Goal: Feedback & Contribution: Contribute content

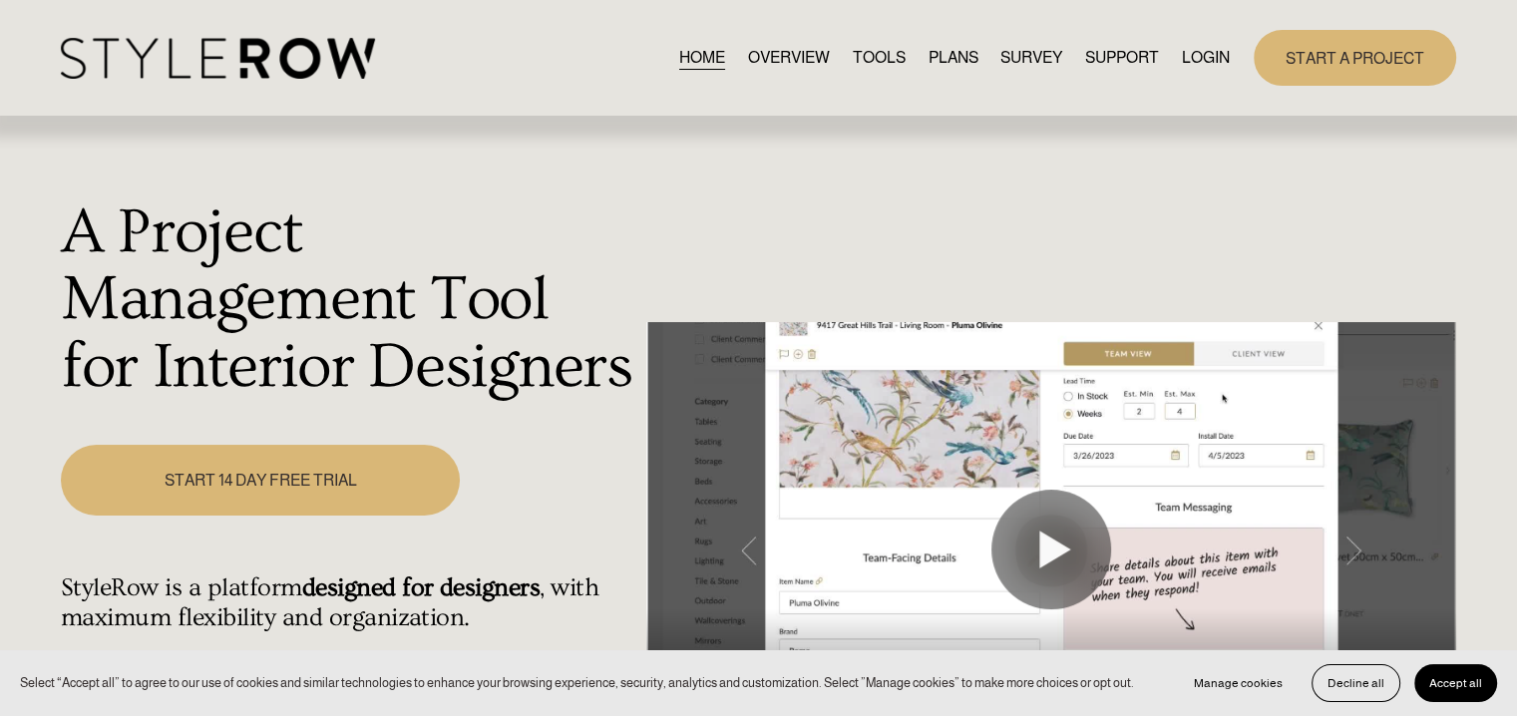
click at [1200, 60] on link "LOGIN" at bounding box center [1206, 57] width 48 height 27
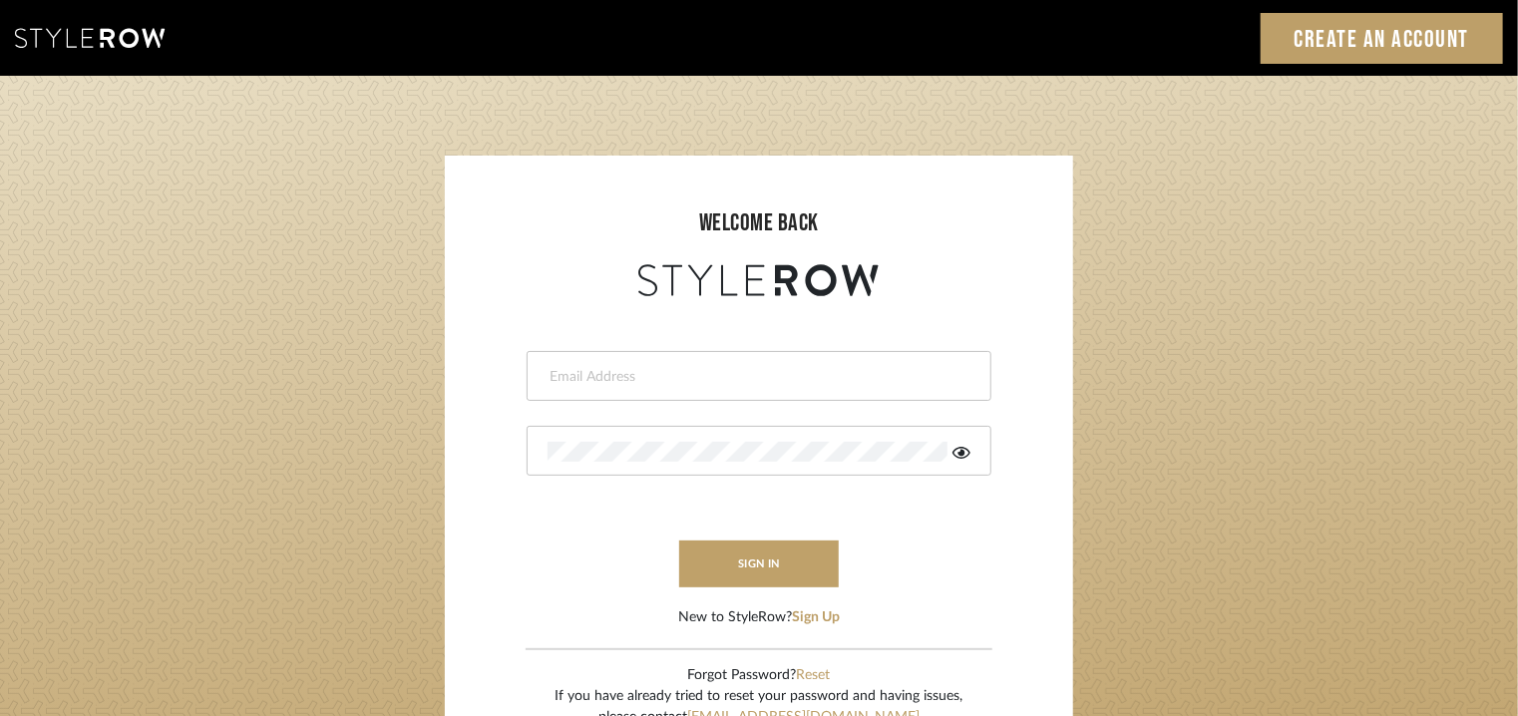
click at [857, 374] on input "email" at bounding box center [757, 377] width 418 height 20
drag, startPoint x: 845, startPoint y: 380, endPoint x: 733, endPoint y: 382, distance: 111.7
click at [733, 382] on input "tehseen@mancini-design.com1096@#mancini" at bounding box center [757, 377] width 418 height 20
type input "tehseen@mancini-design.com"
click at [577, 465] on div at bounding box center [759, 451] width 465 height 50
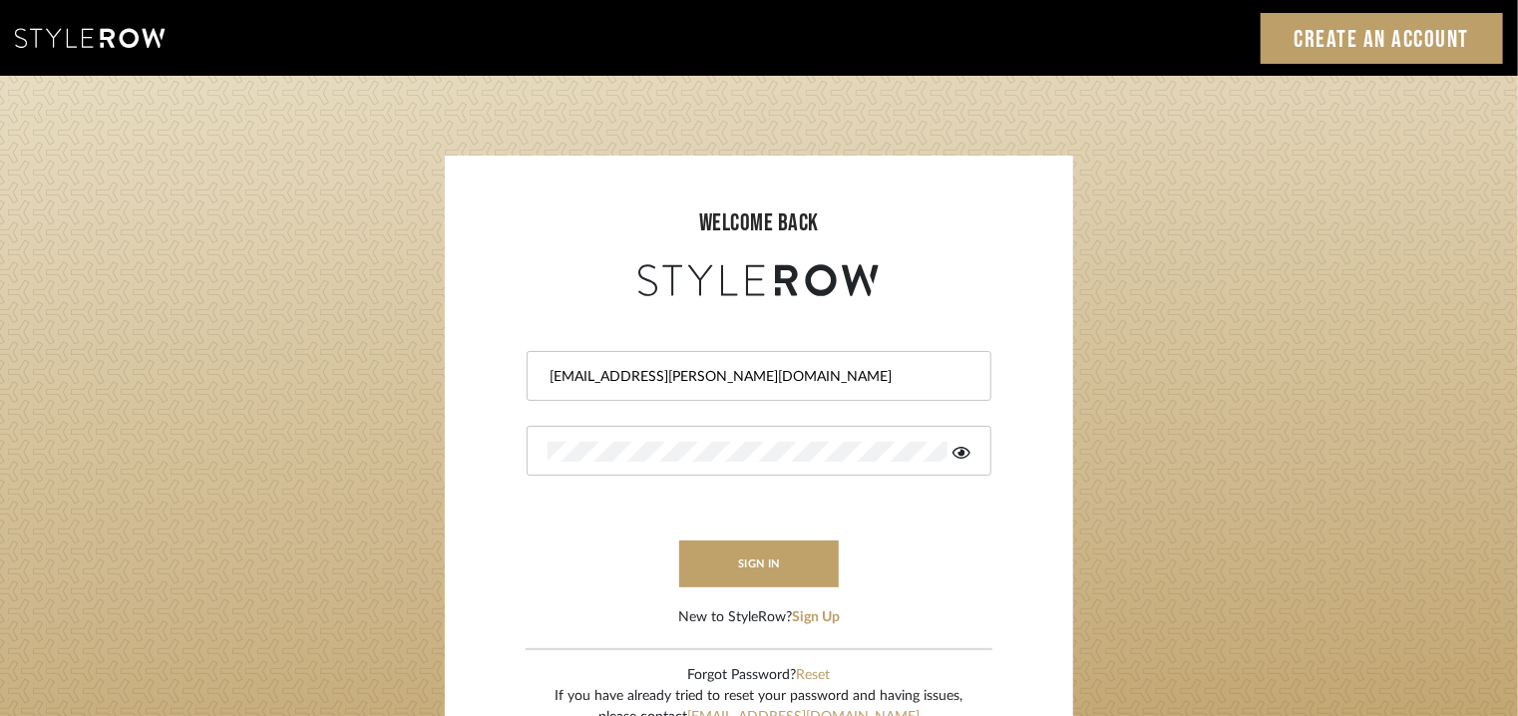
click at [960, 452] on icon at bounding box center [962, 453] width 18 height 12
click at [758, 566] on button "sign in" at bounding box center [759, 564] width 160 height 47
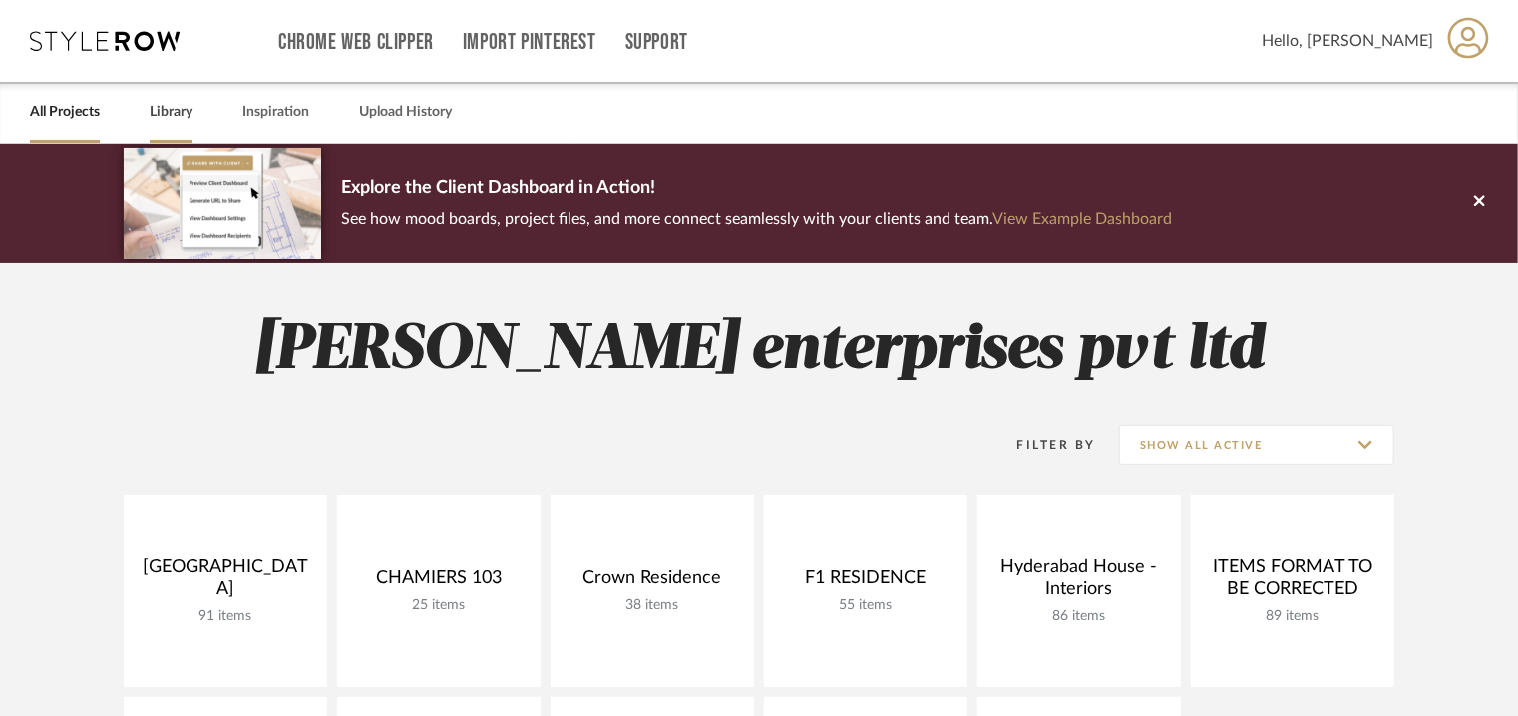
click at [173, 109] on link "Library" at bounding box center [171, 112] width 43 height 27
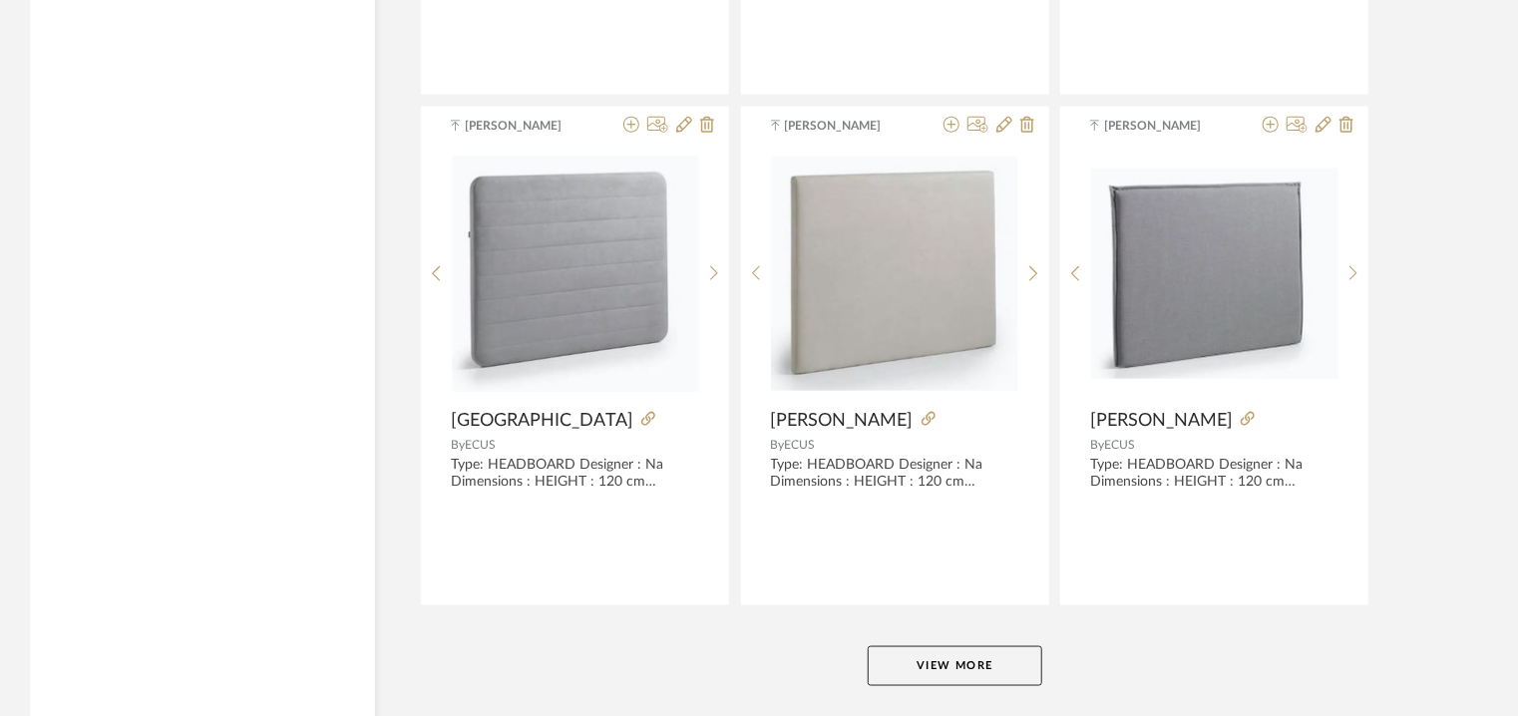
scroll to position [4963, 0]
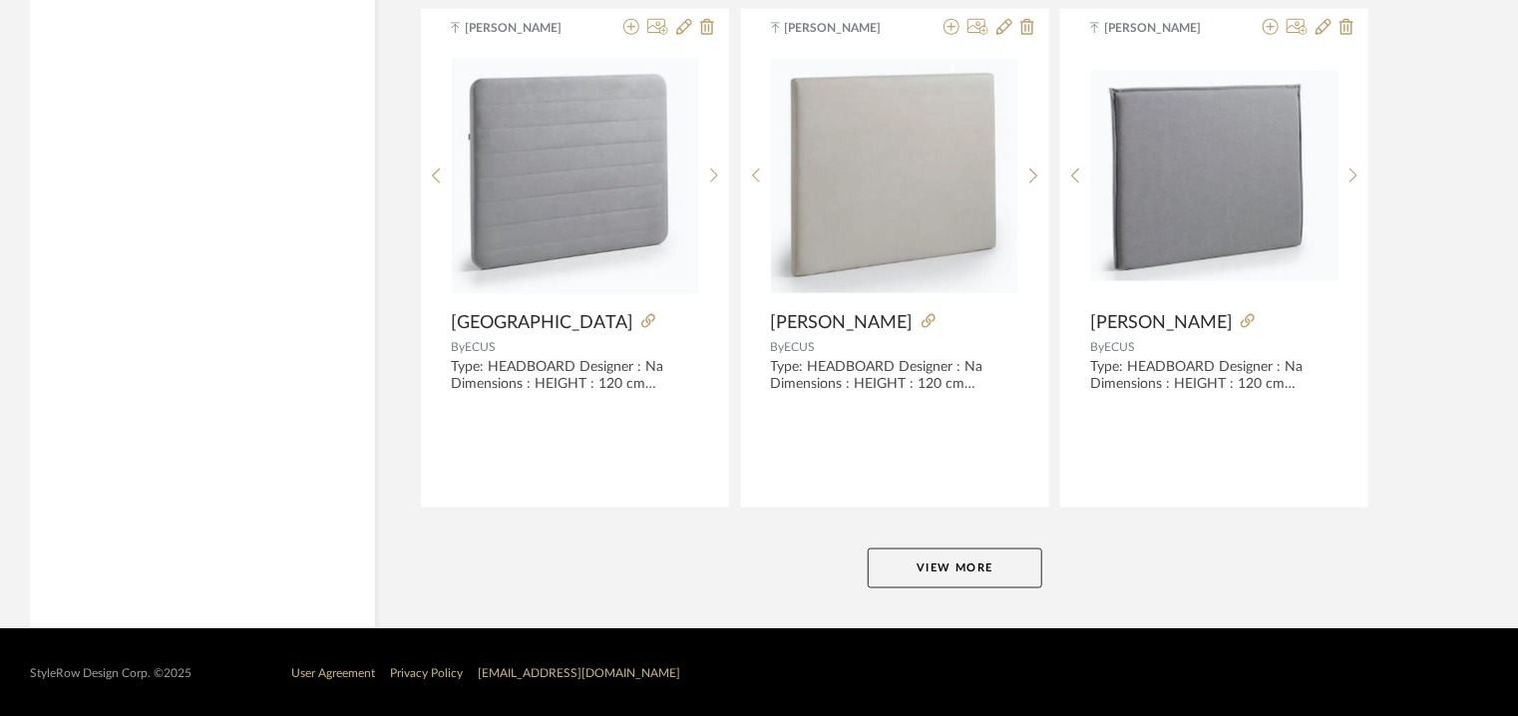
click at [1012, 560] on button "View More" at bounding box center [955, 569] width 175 height 40
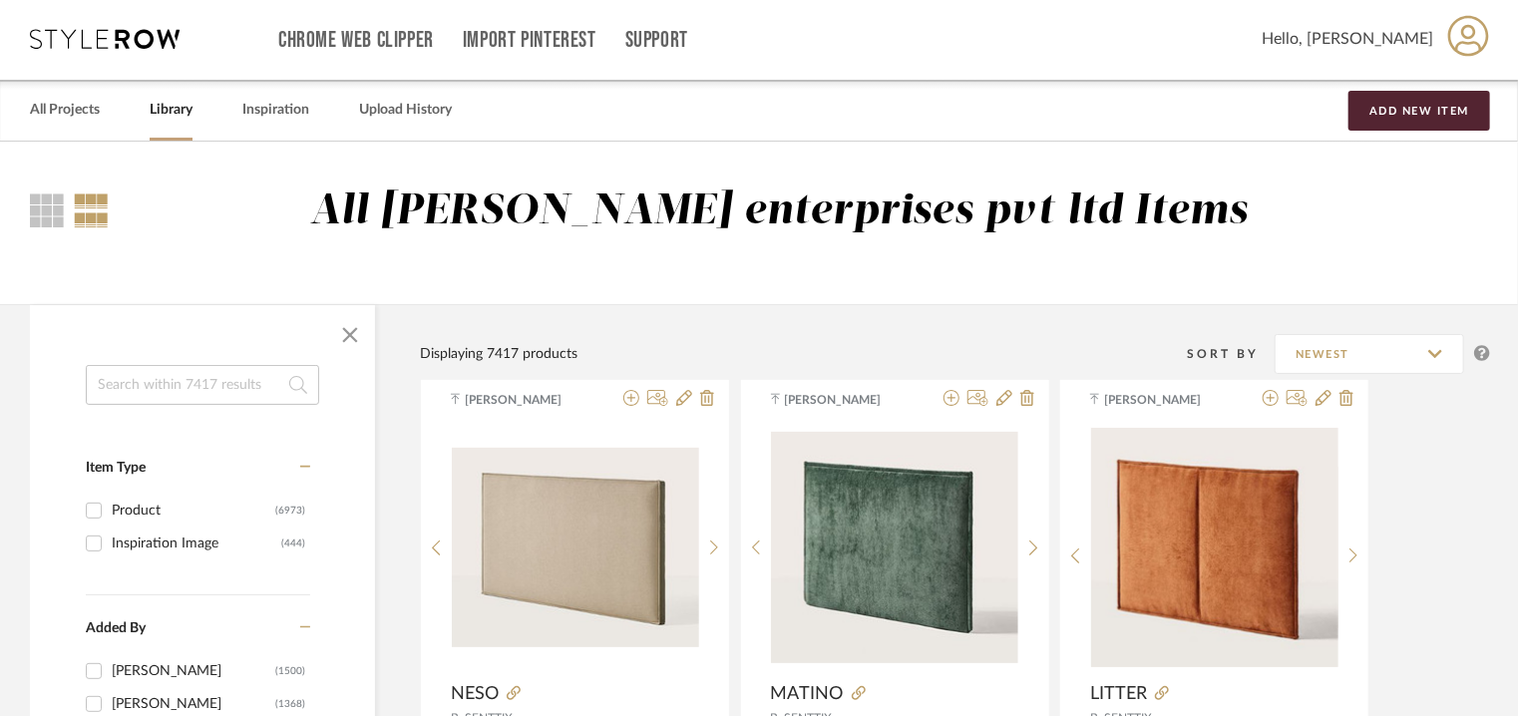
scroll to position [0, 0]
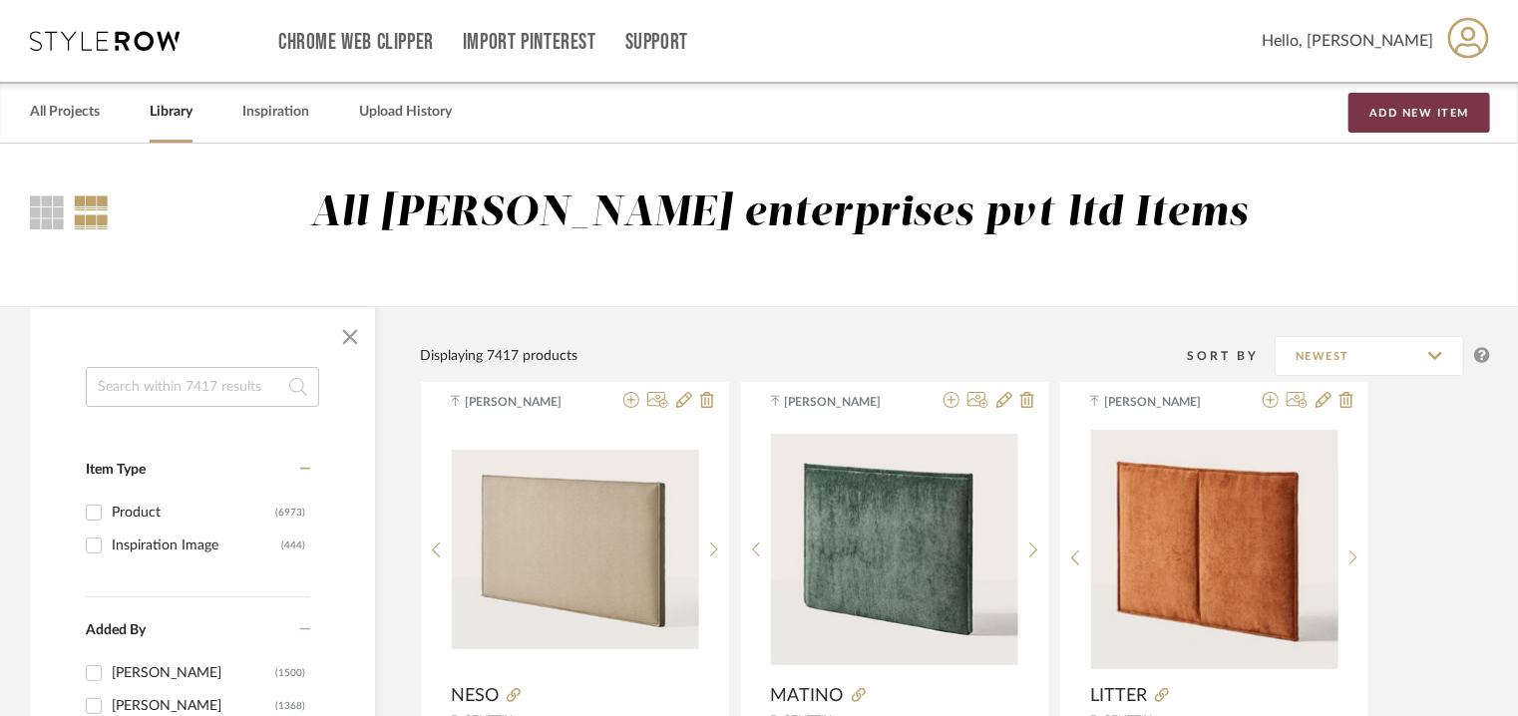
click at [1416, 111] on button "Add New Item" at bounding box center [1420, 113] width 142 height 40
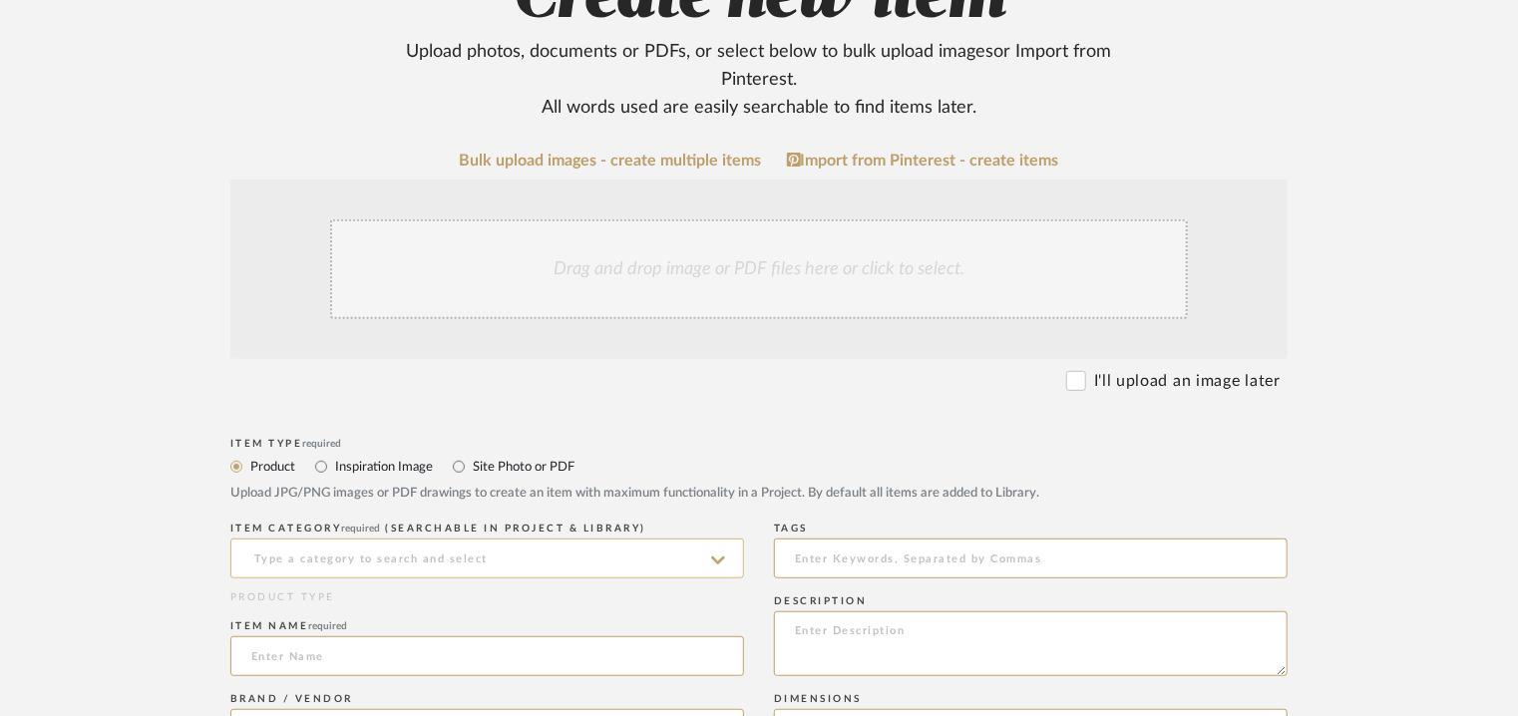
scroll to position [299, 0]
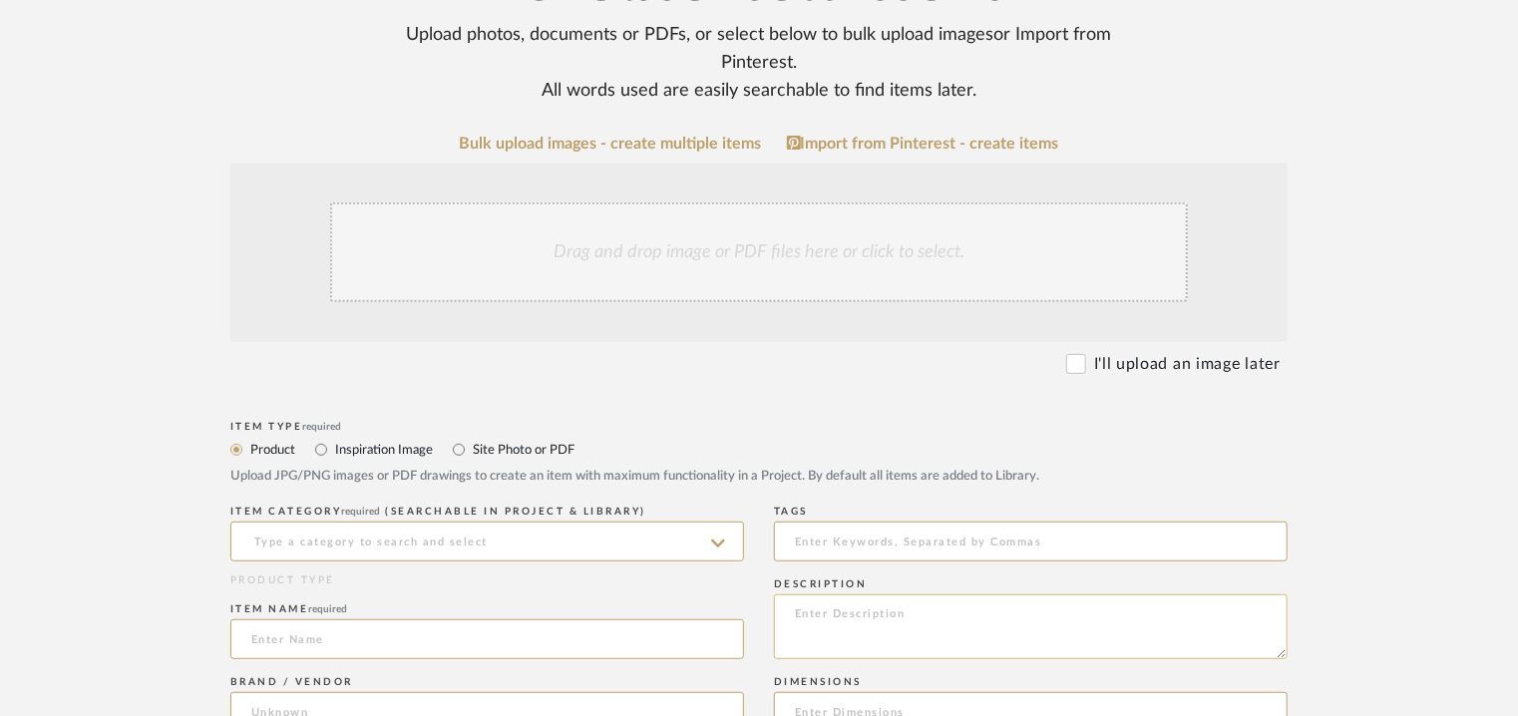
paste textarea "Type: Fridge (Mini) Inbuilt: No Dimension(s): 82.0cm x 59.8cm x 54.8cm Minimum …"
type textarea "Type: Fridge (Mini) Inbuilt: No Dimension(s): 82.0cm x 59.8cm x 54.8cm Minimum …"
click at [527, 542] on input at bounding box center [487, 542] width 514 height 40
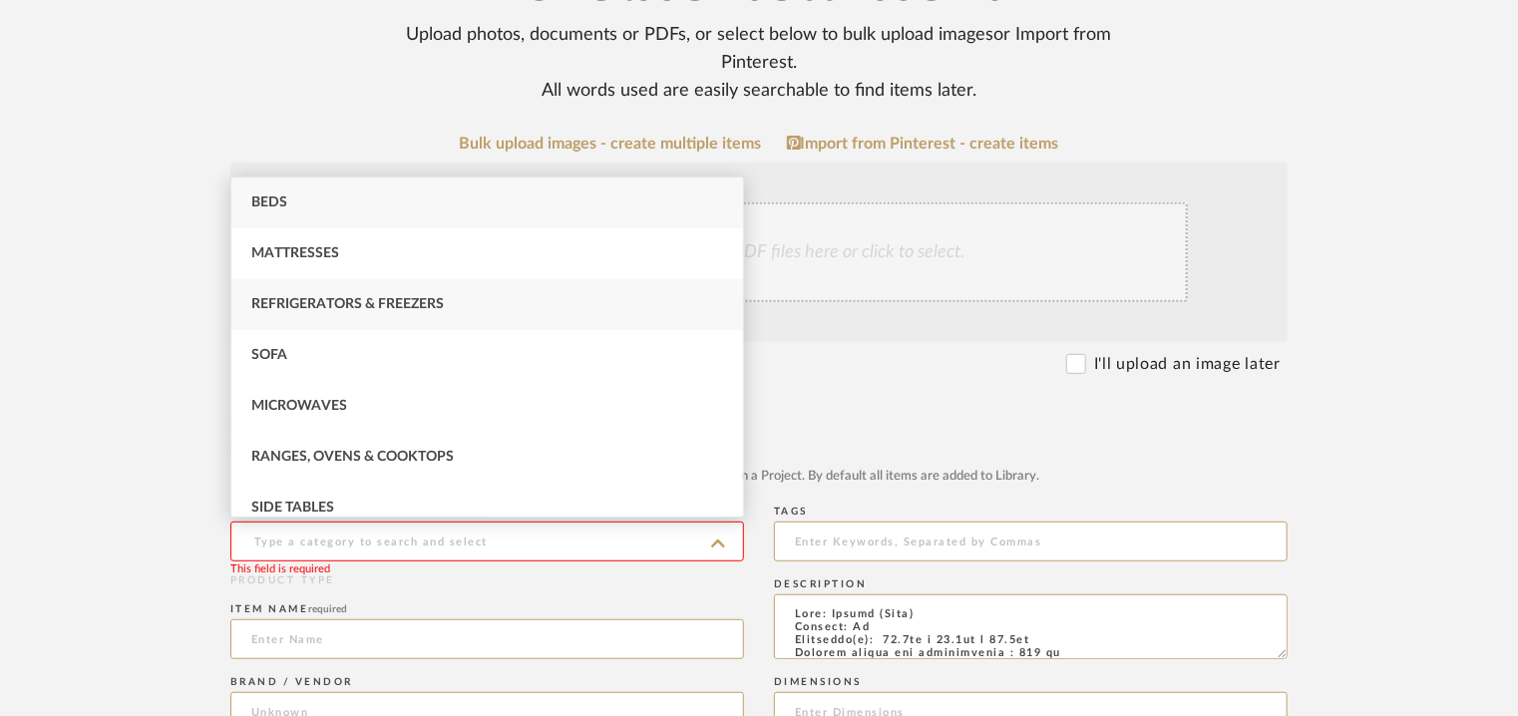
click at [361, 310] on span "Refrigerators & Freezers" at bounding box center [347, 304] width 193 height 14
type input "Refrigerators & Freezers"
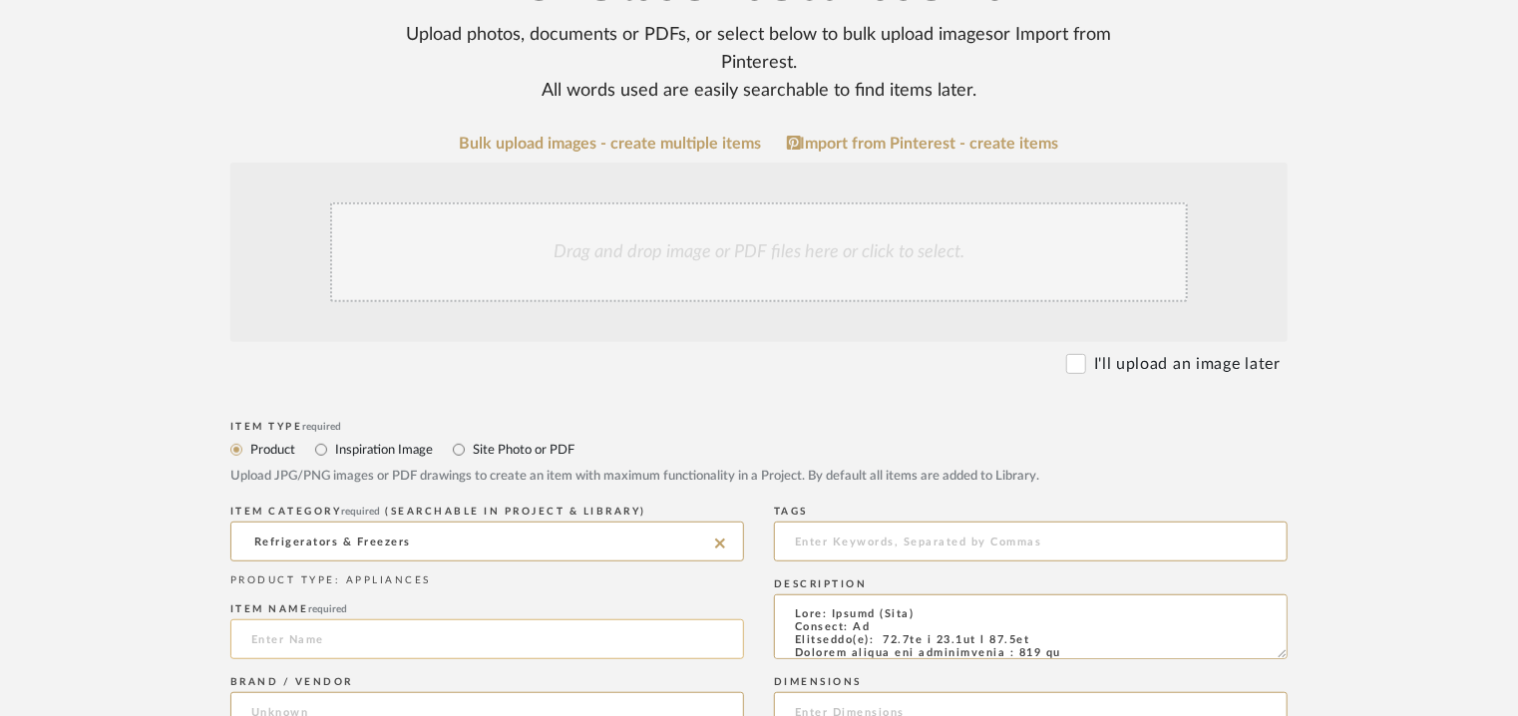
click at [375, 639] on input at bounding box center [487, 639] width 514 height 40
paste input "iQ100 82 x 60 cm flat hinge KU15RA50I"
drag, startPoint x: 340, startPoint y: 638, endPoint x: 339, endPoint y: 675, distance: 36.9
click at [340, 641] on input "iQ100 82 x 60 cm flat hinge KU15RA50I" at bounding box center [487, 639] width 514 height 40
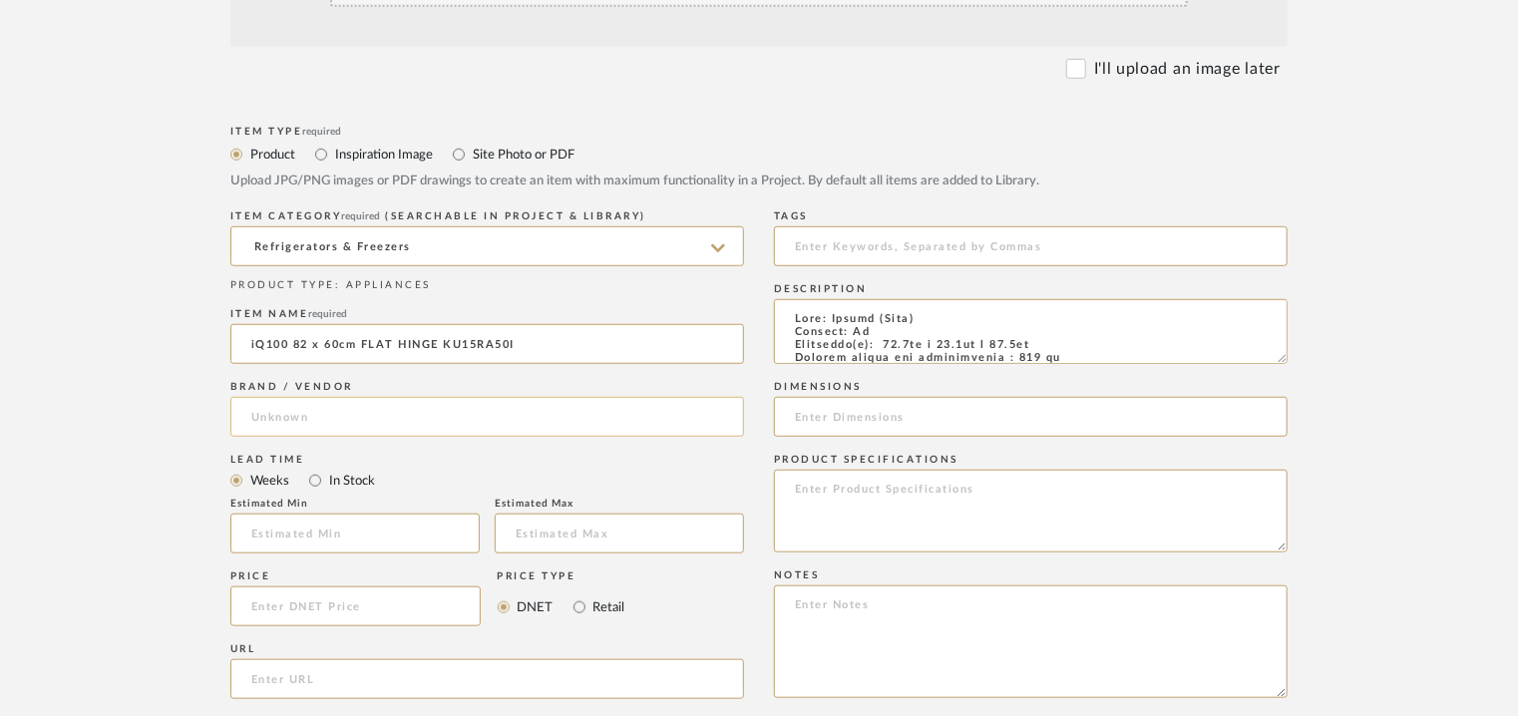
scroll to position [598, 0]
type input "iQ100 82 x 60cm FLAT HINGE KU15RA50I"
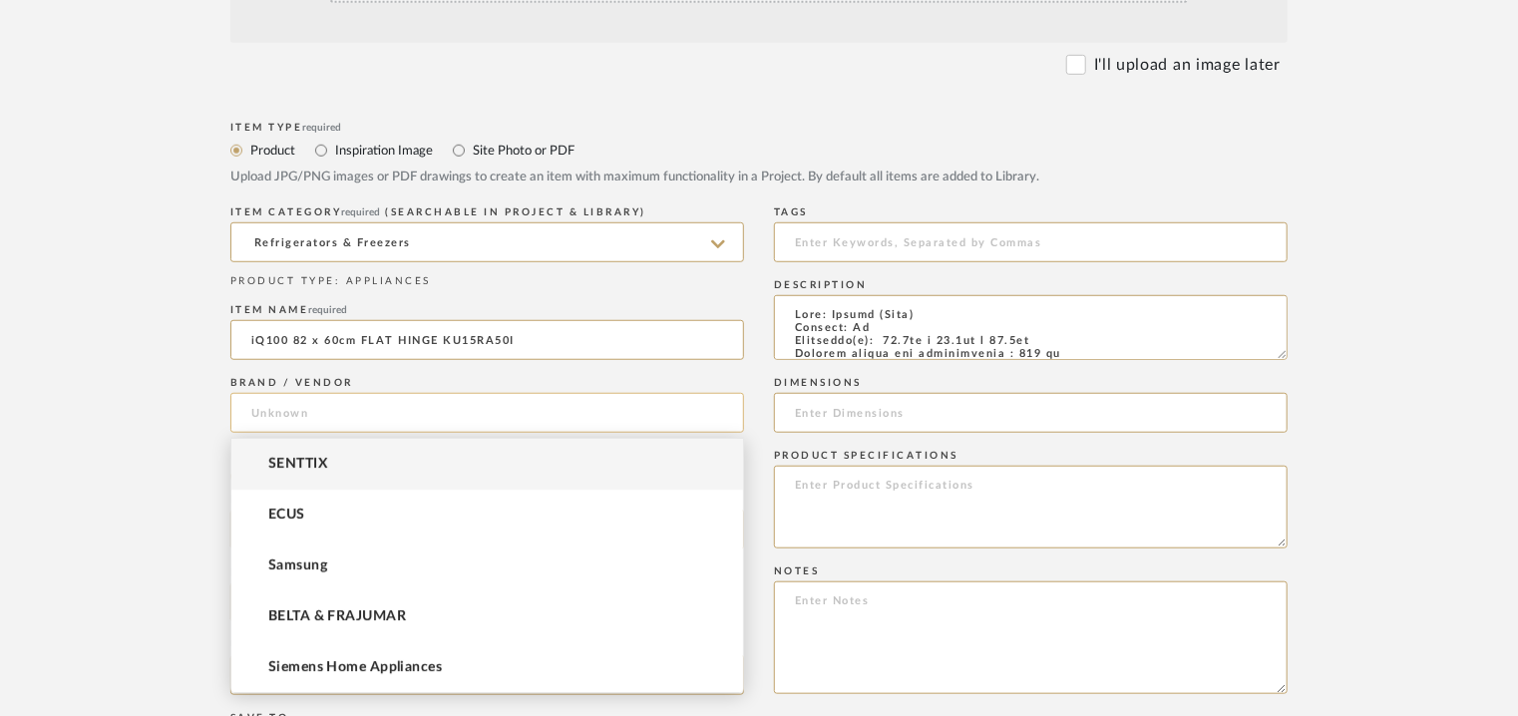
click at [307, 411] on input at bounding box center [487, 413] width 514 height 40
click at [399, 671] on span "Siemens Home Appliances" at bounding box center [355, 667] width 174 height 17
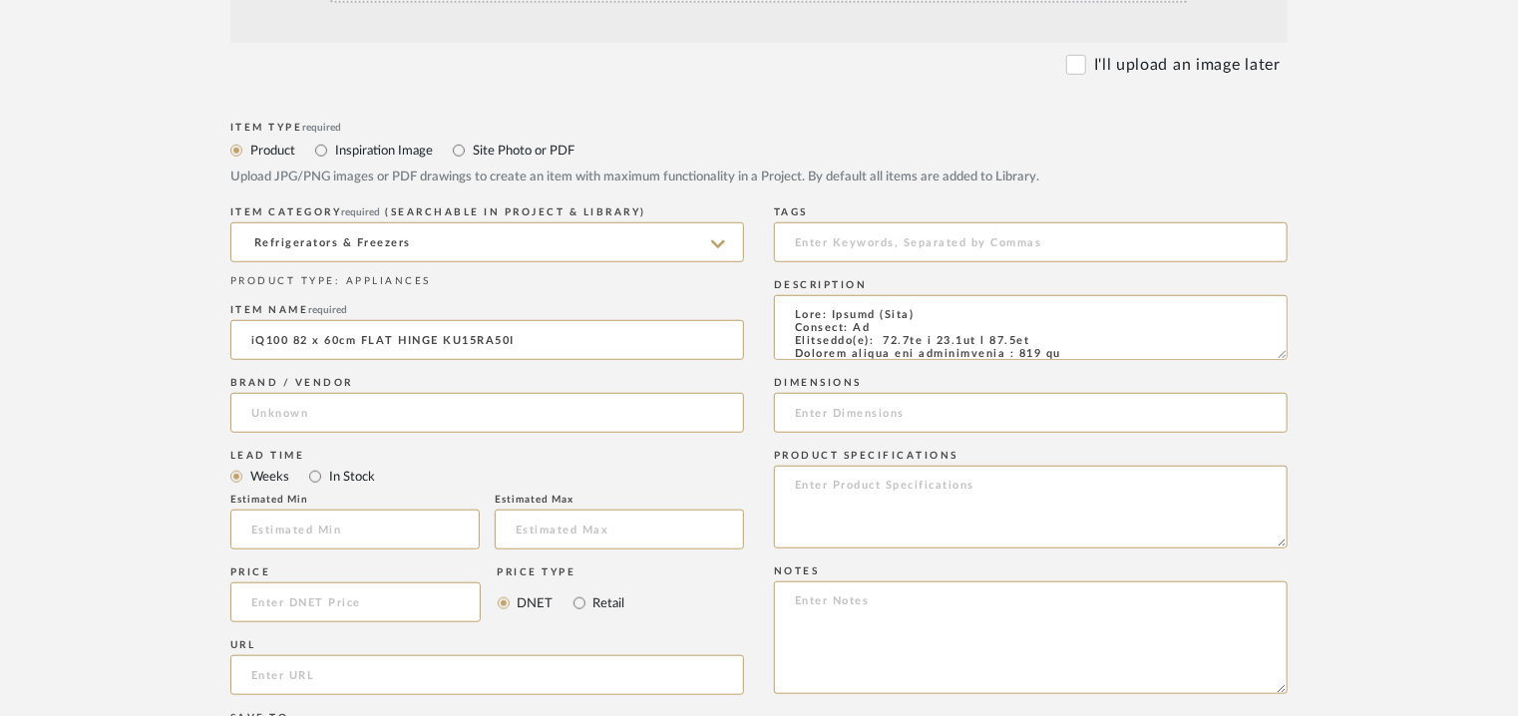
type input "Siemens Home Appliances"
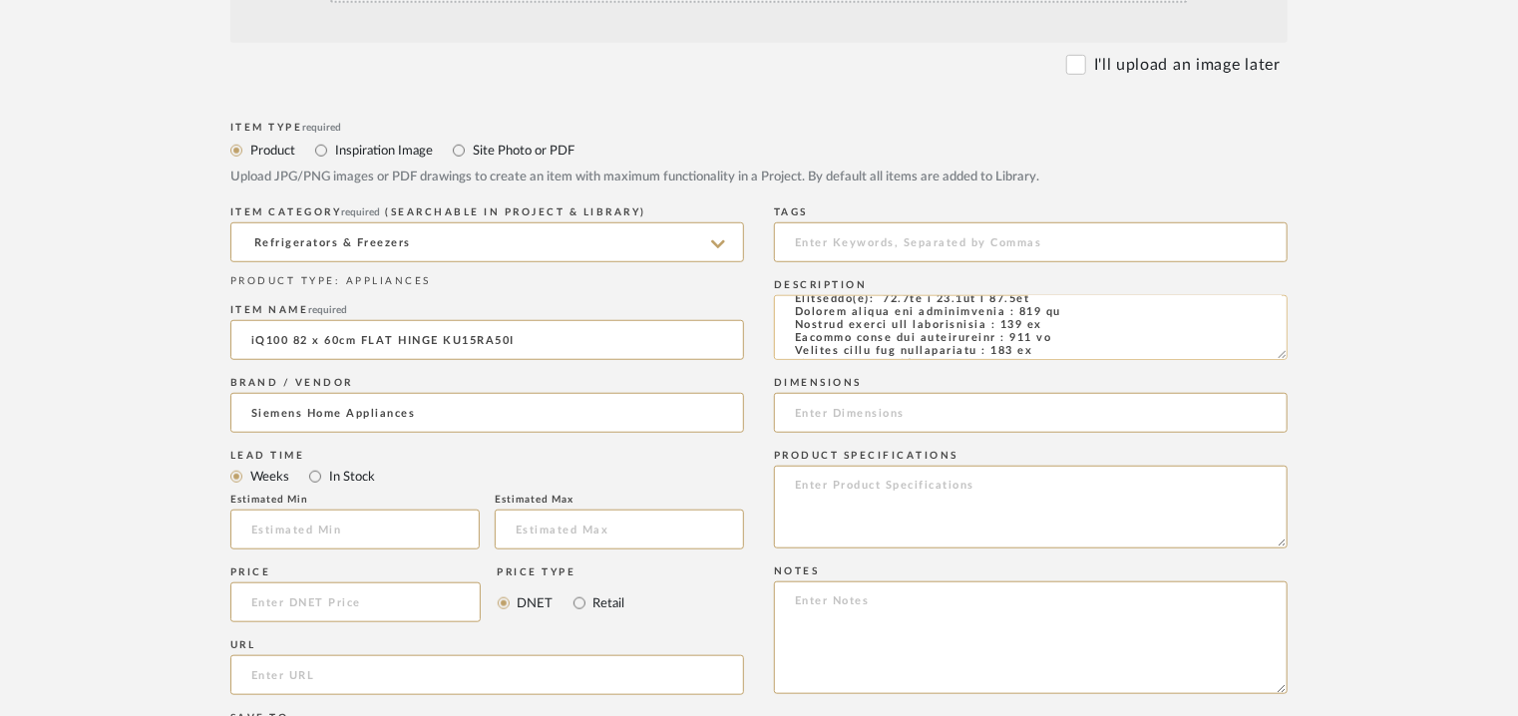
scroll to position [0, 0]
drag, startPoint x: 1060, startPoint y: 340, endPoint x: 896, endPoint y: 344, distance: 164.6
click at [890, 342] on textarea at bounding box center [1031, 327] width 514 height 65
click at [842, 418] on input at bounding box center [1031, 413] width 514 height 40
paste input "82.0cm x 59.8cm x 54.8cm"
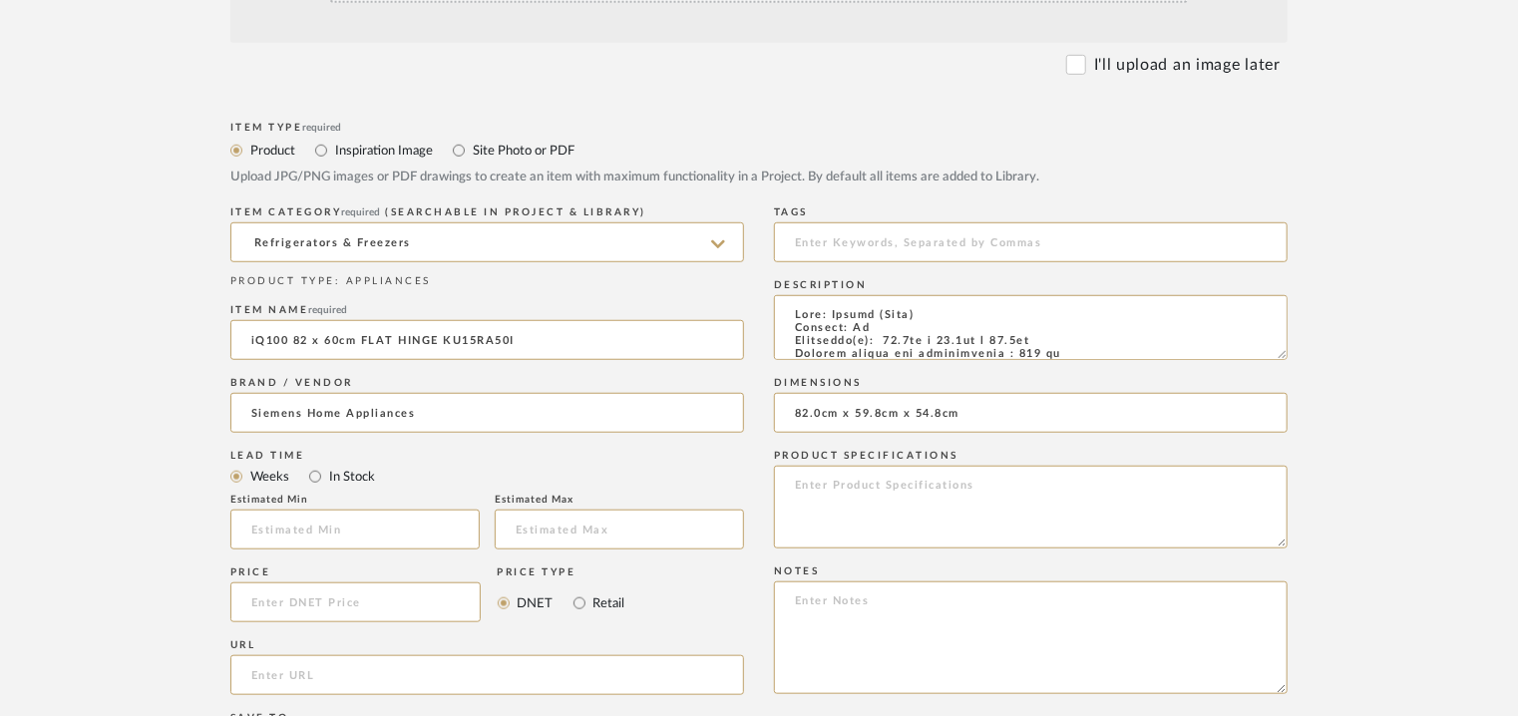
type input "82.0cm x 59.8cm x 54.8cm"
click at [1057, 608] on textarea at bounding box center [1031, 638] width 514 height 113
paste textarea "Price: ₹1,00,990/- (MRP) Lead time: 90 DAYS FROM THE DATE OF PO / ADVANCE / FIN…"
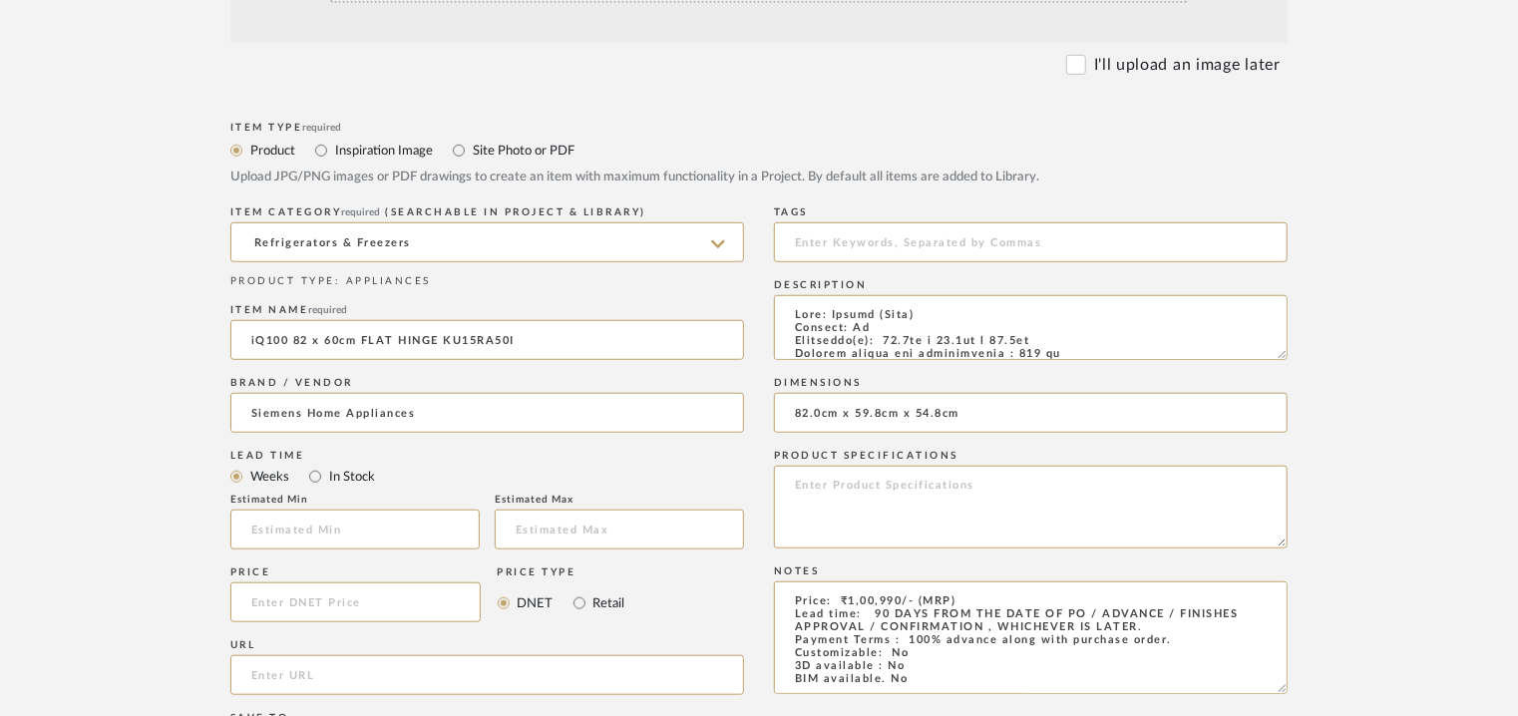
scroll to position [184, 0]
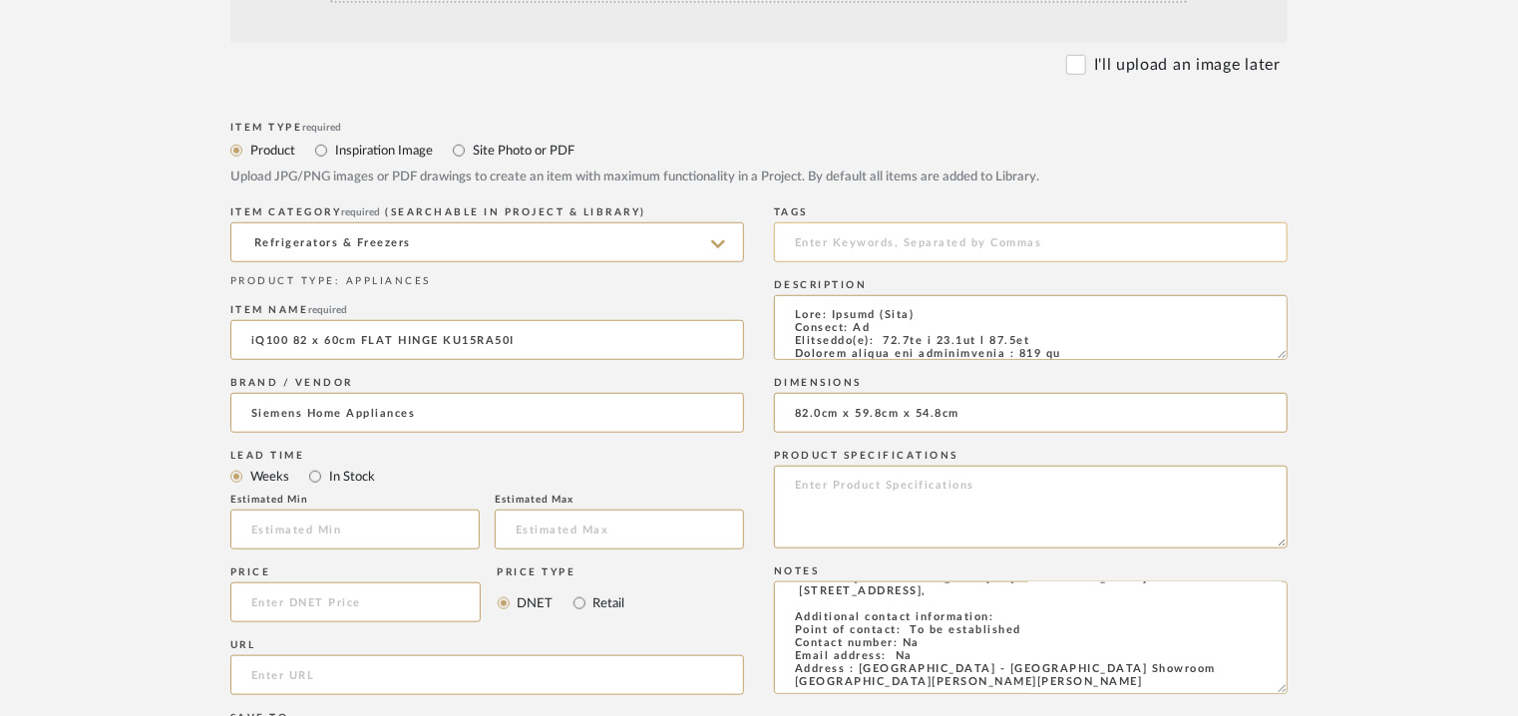
type textarea "Price: ₹1,00,990/- (MRP) Lead time: 90 DAYS FROM THE DATE OF PO / ADVANCE / FIN…"
click at [839, 236] on input at bounding box center [1031, 242] width 514 height 40
type input "M"
type input "mini fridge"
click at [301, 683] on input "url" at bounding box center [487, 675] width 514 height 40
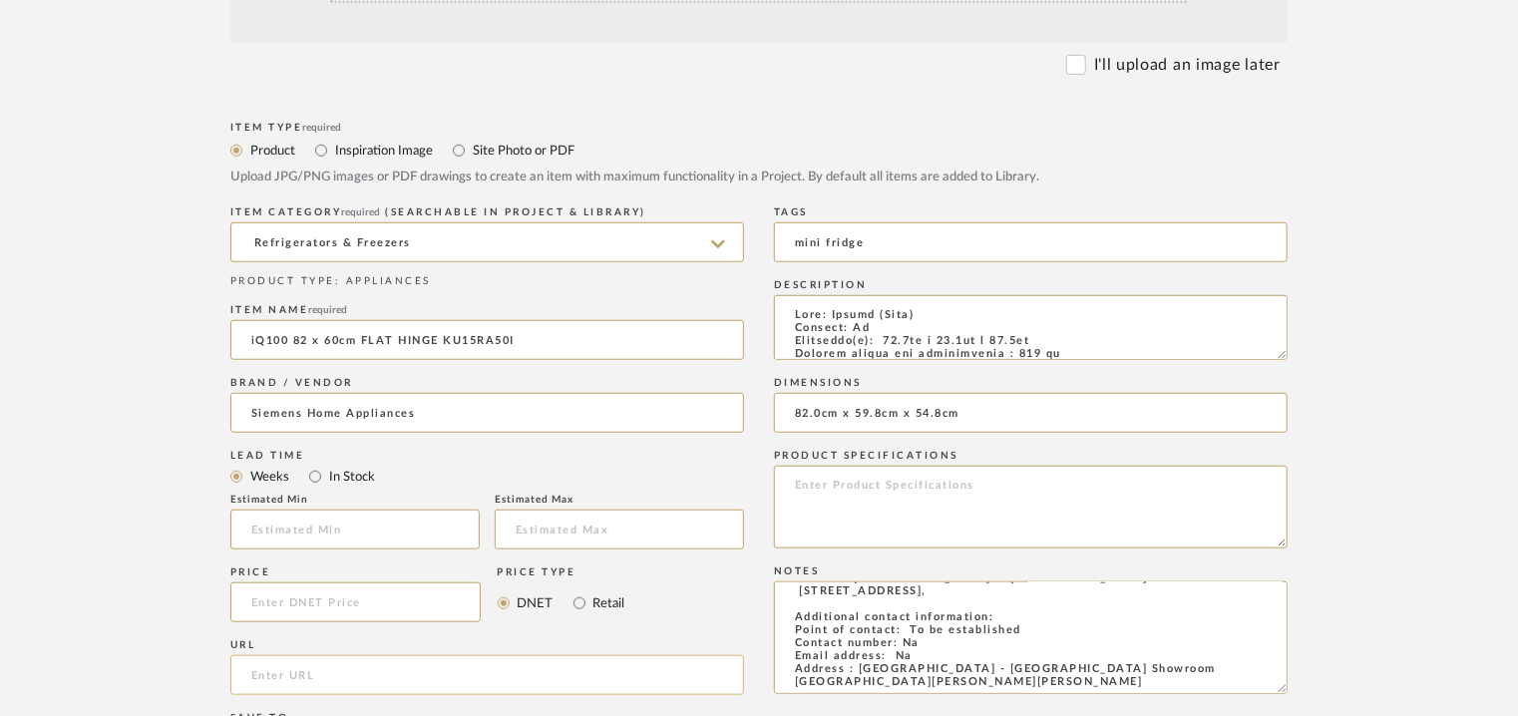
paste input "https://www.siemens-home.bsh-group.in/en/mkt-product/cooling/built-in-fridges-a…"
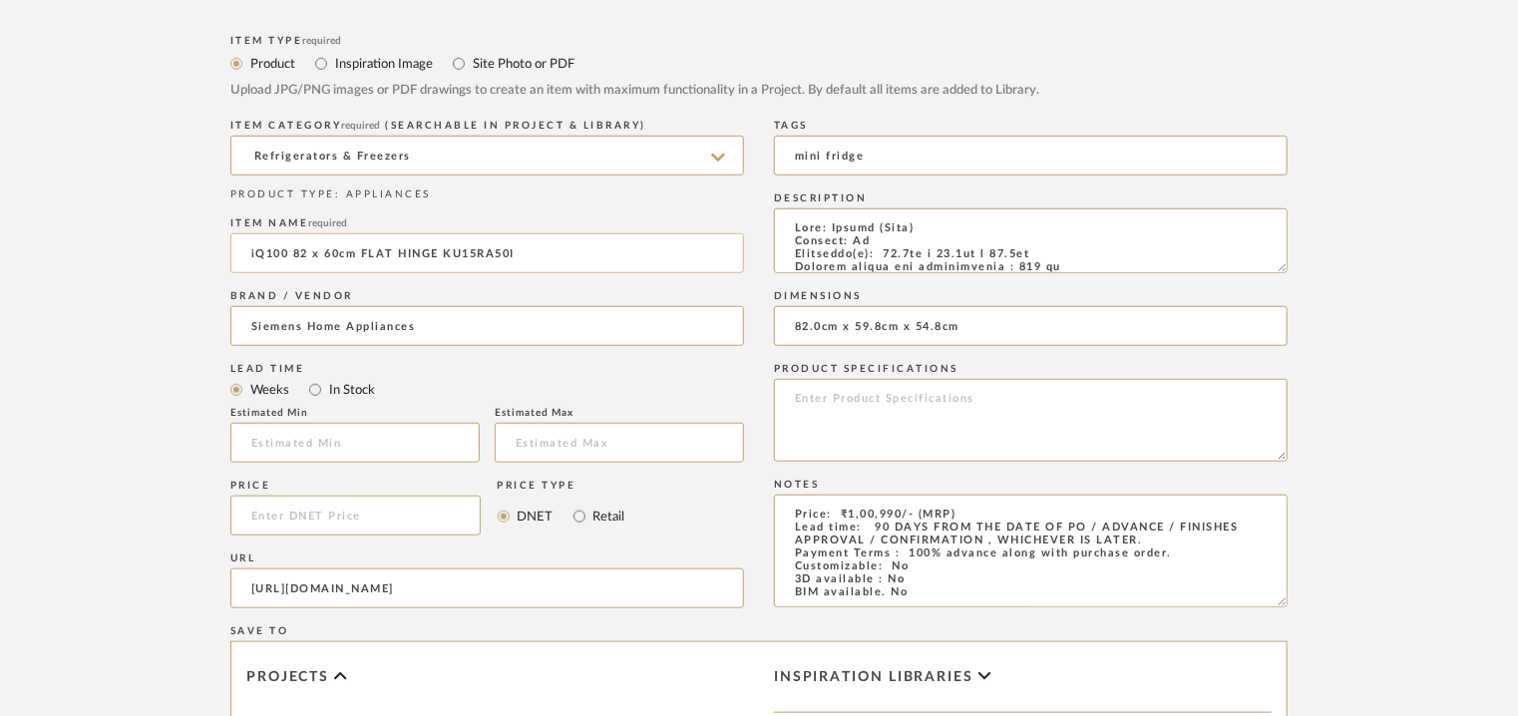
scroll to position [499, 0]
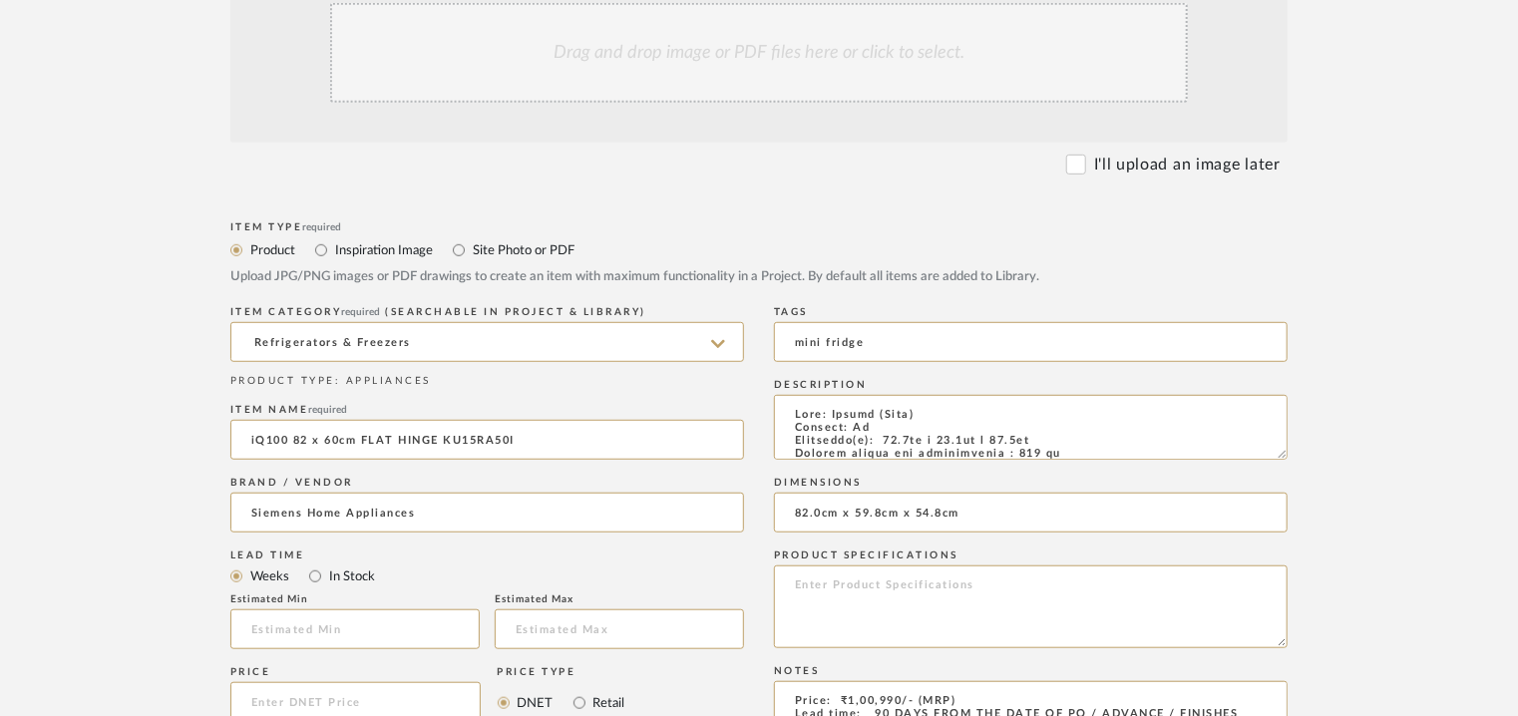
type input "https://www.siemens-home.bsh-group.in/en/mkt-product/cooling/built-in-fridges-a…"
click at [710, 60] on div "Drag and drop image or PDF files here or click to select." at bounding box center [759, 53] width 858 height 100
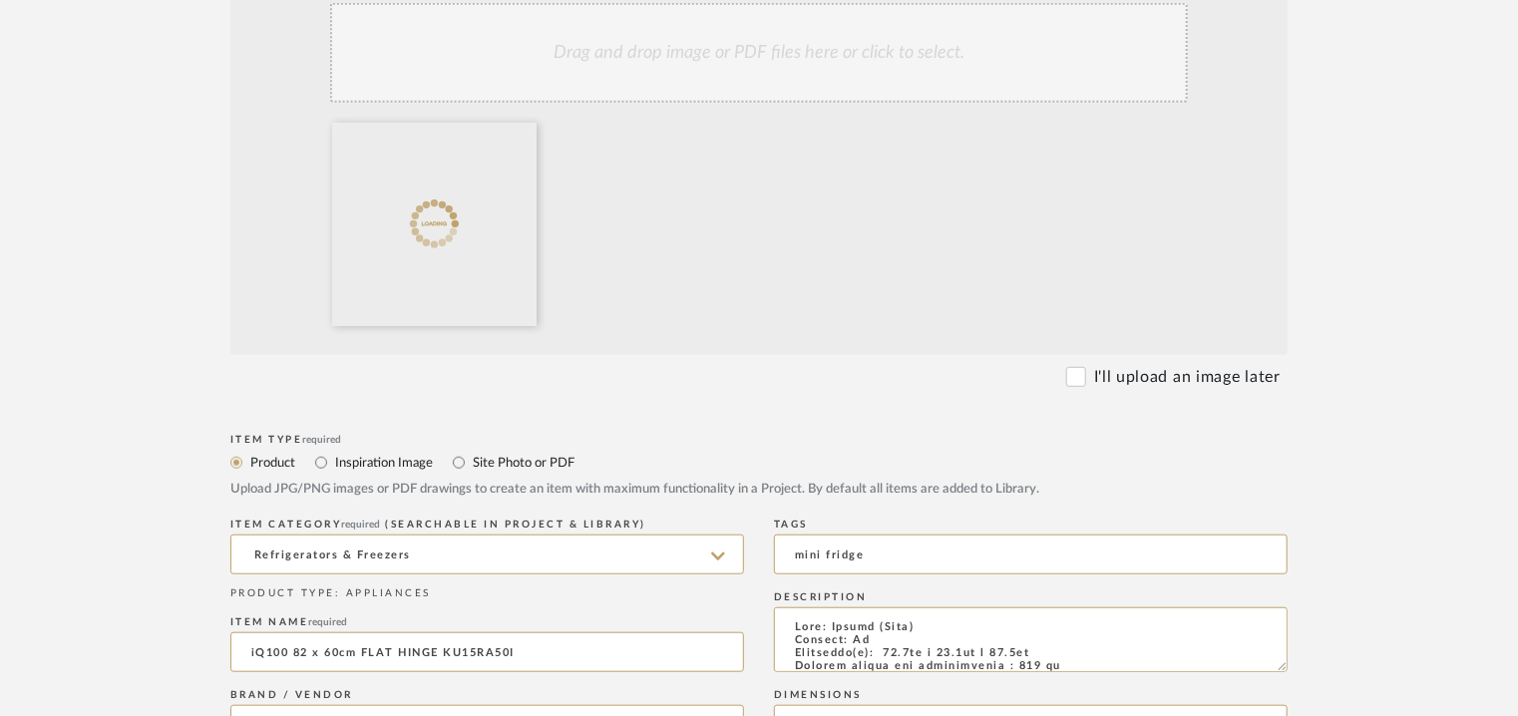
click at [724, 44] on div "Drag and drop image or PDF files here or click to select." at bounding box center [759, 53] width 858 height 100
click at [746, 55] on div "Drag and drop image or PDF files here or click to select." at bounding box center [759, 53] width 858 height 100
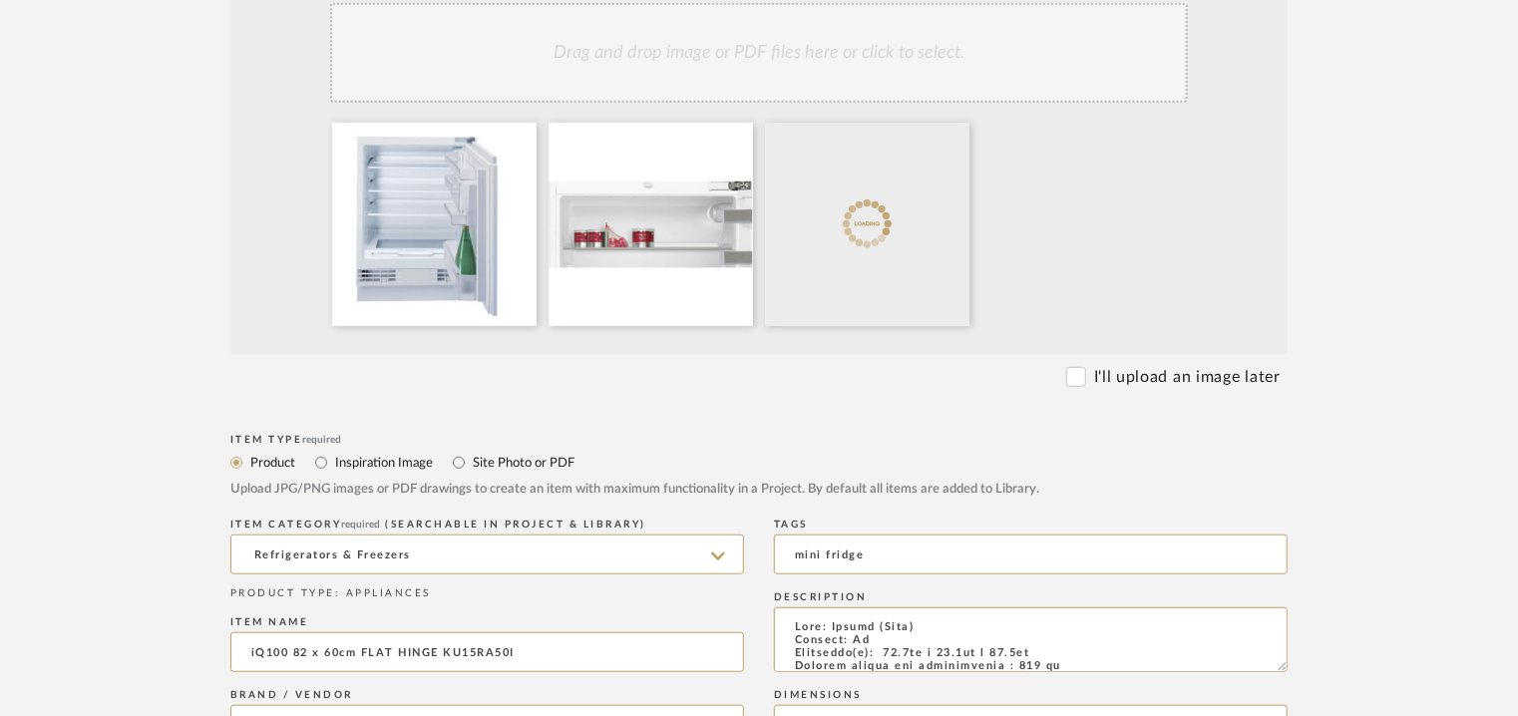
click at [771, 52] on div "Drag and drop image or PDF files here or click to select." at bounding box center [759, 53] width 858 height 100
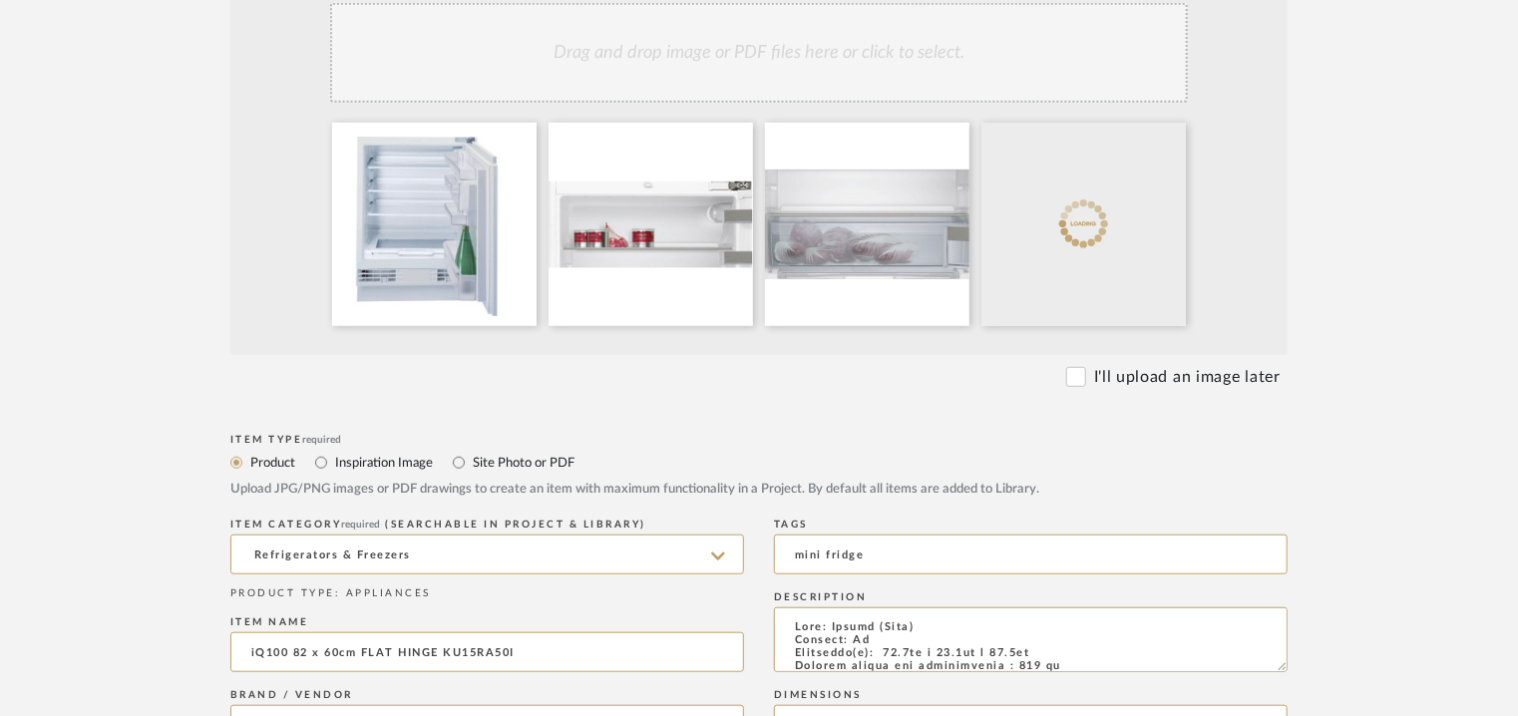
click at [833, 52] on div "Drag and drop image or PDF files here or click to select." at bounding box center [759, 53] width 858 height 100
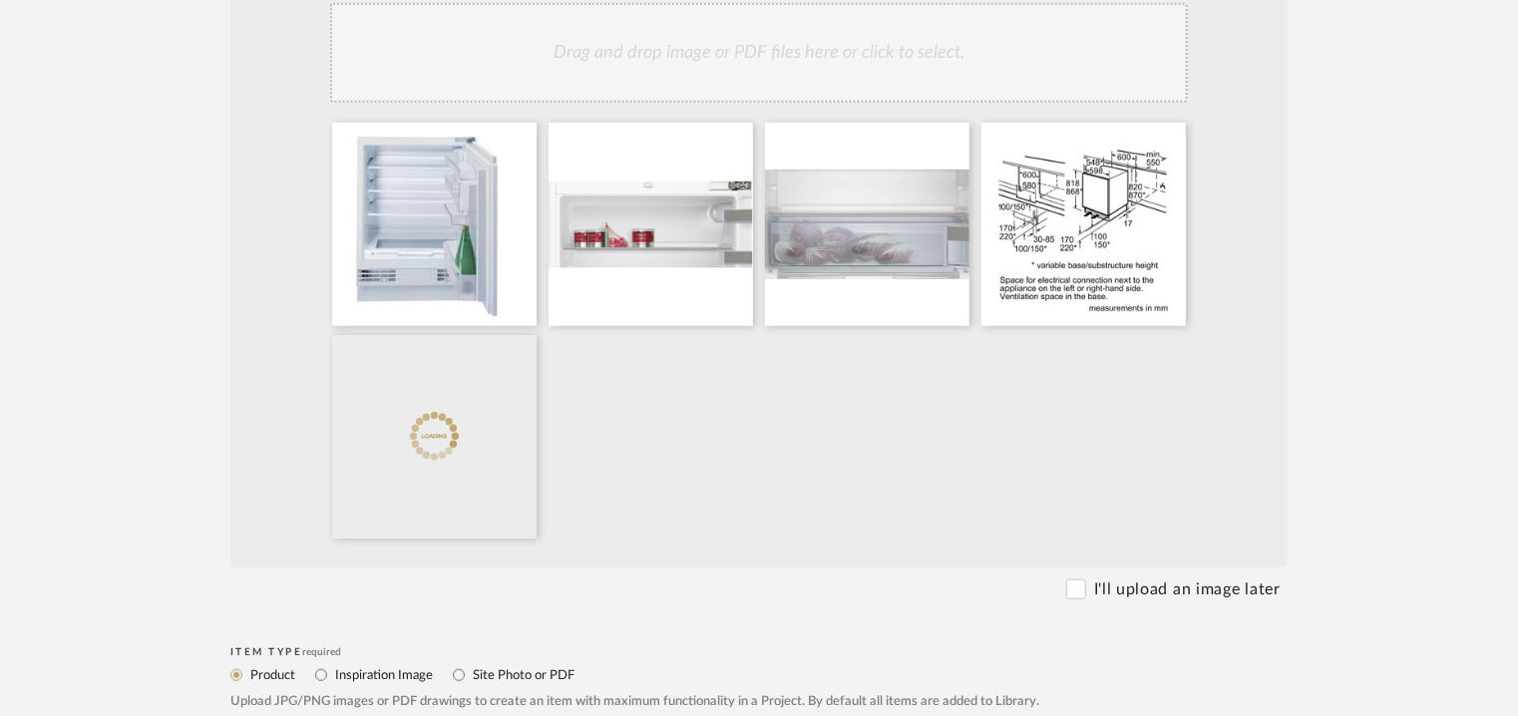
click at [898, 84] on div "Drag and drop image or PDF files here or click to select." at bounding box center [759, 53] width 858 height 100
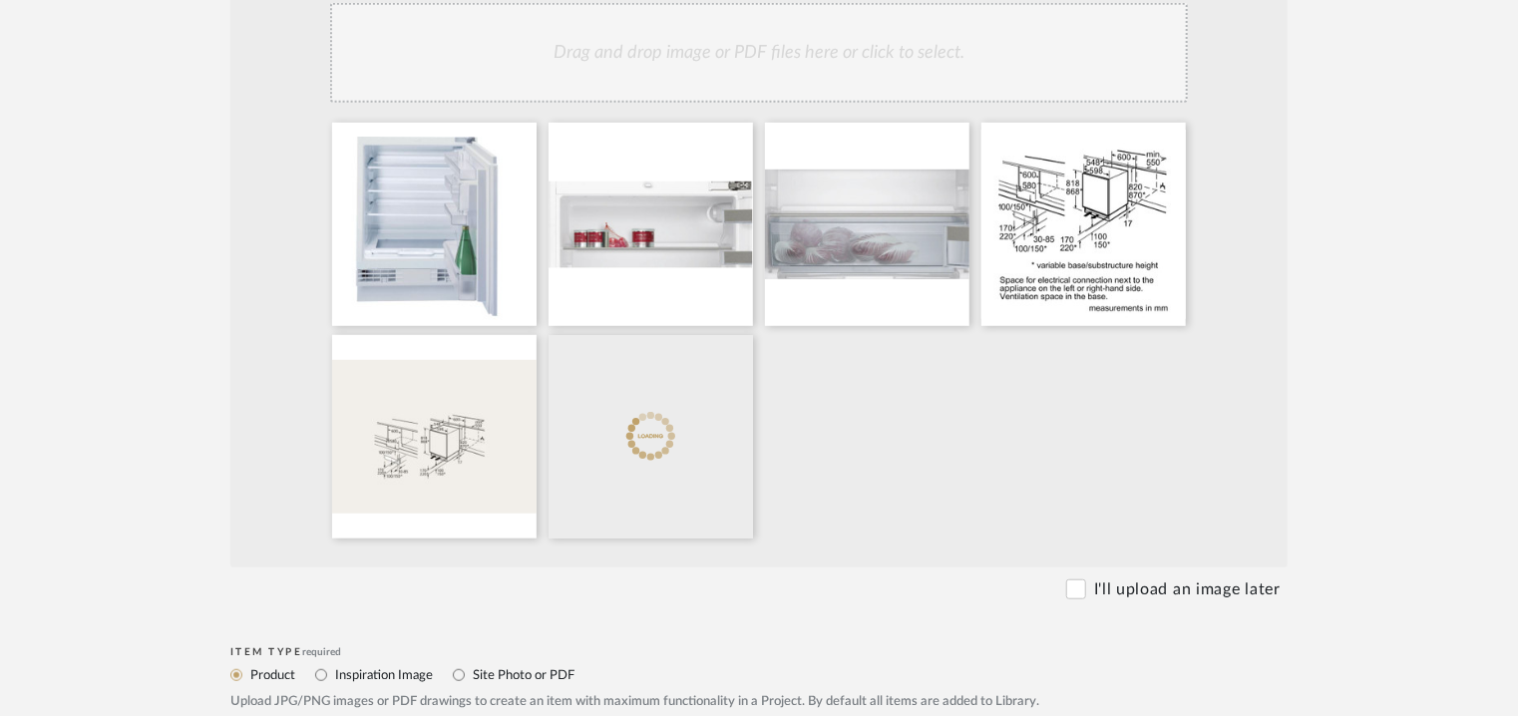
click at [918, 41] on div "Drag and drop image or PDF files here or click to select." at bounding box center [759, 53] width 858 height 100
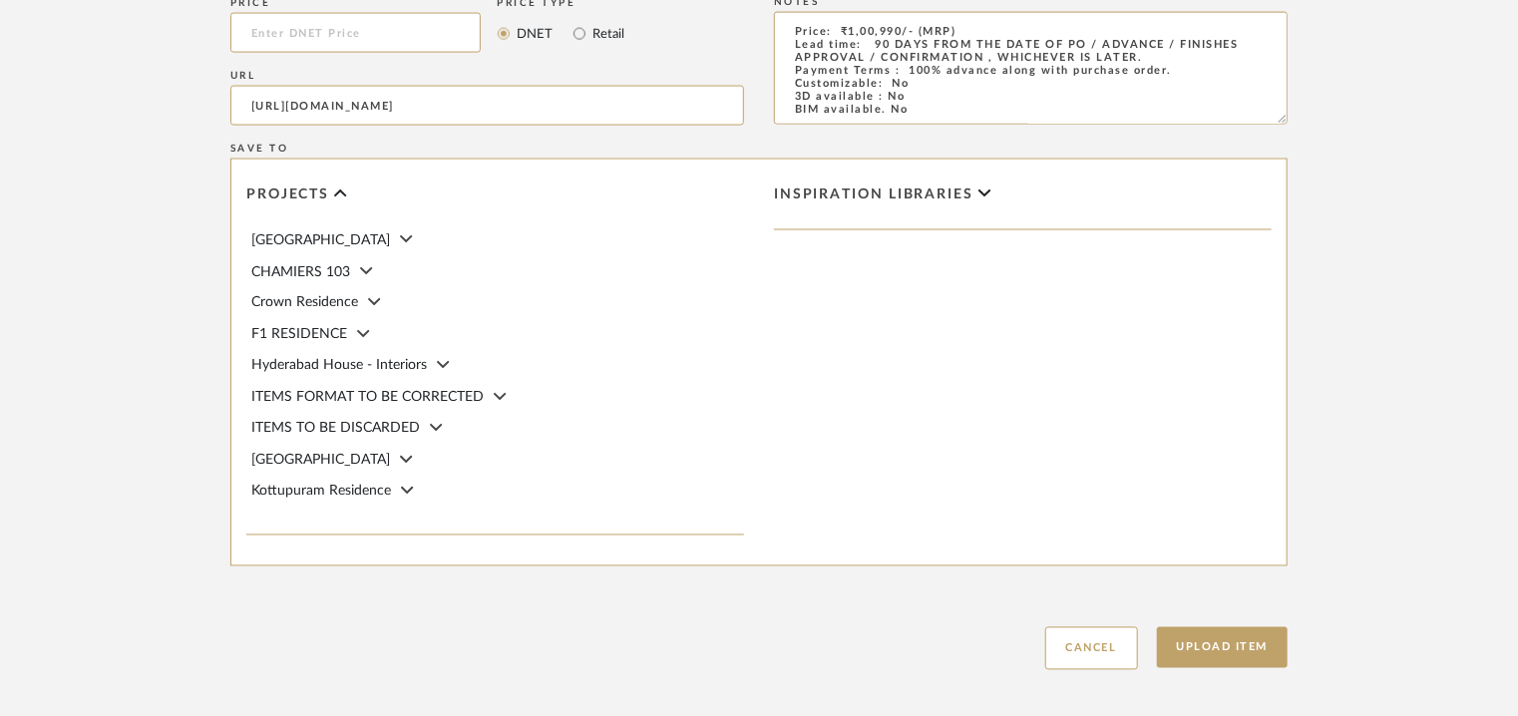
scroll to position [1596, 0]
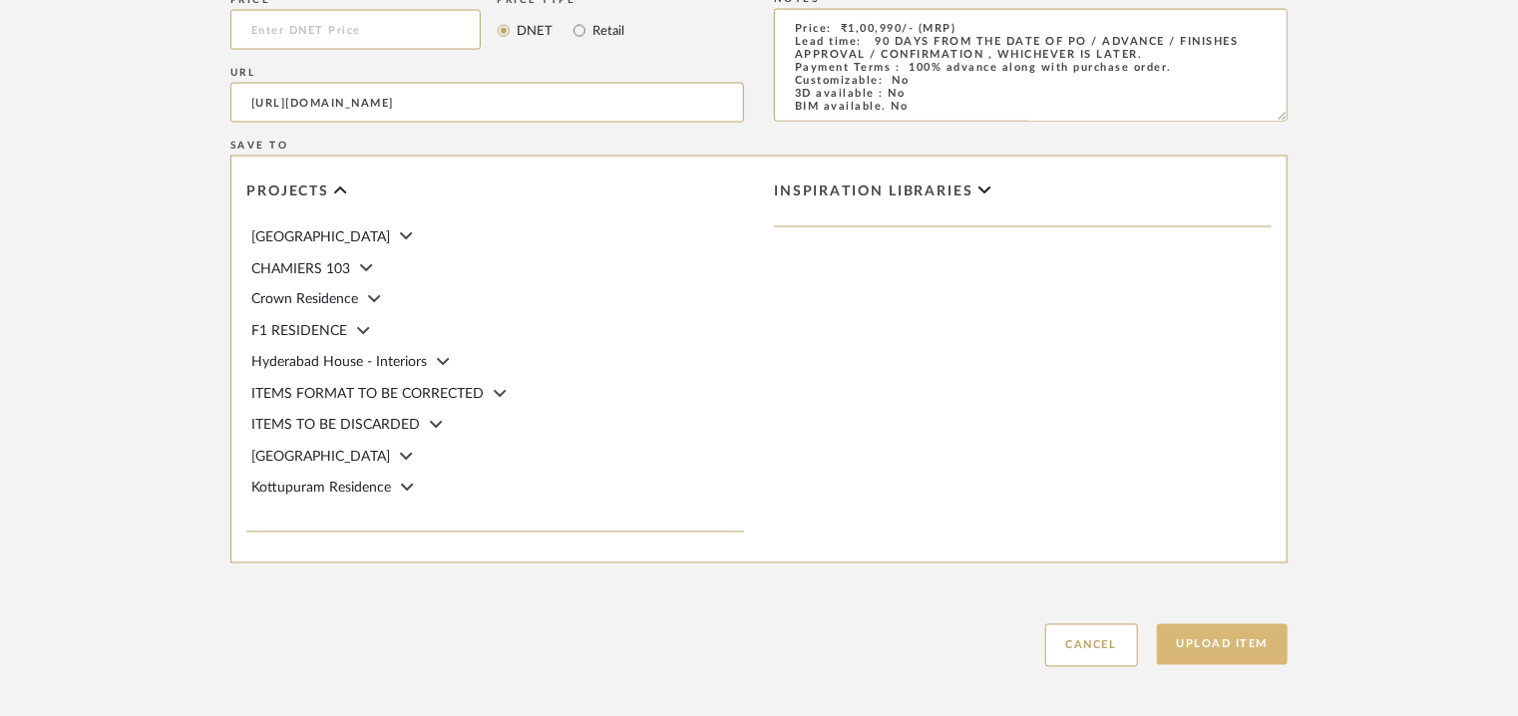
click at [1239, 655] on button "Upload Item" at bounding box center [1223, 644] width 132 height 41
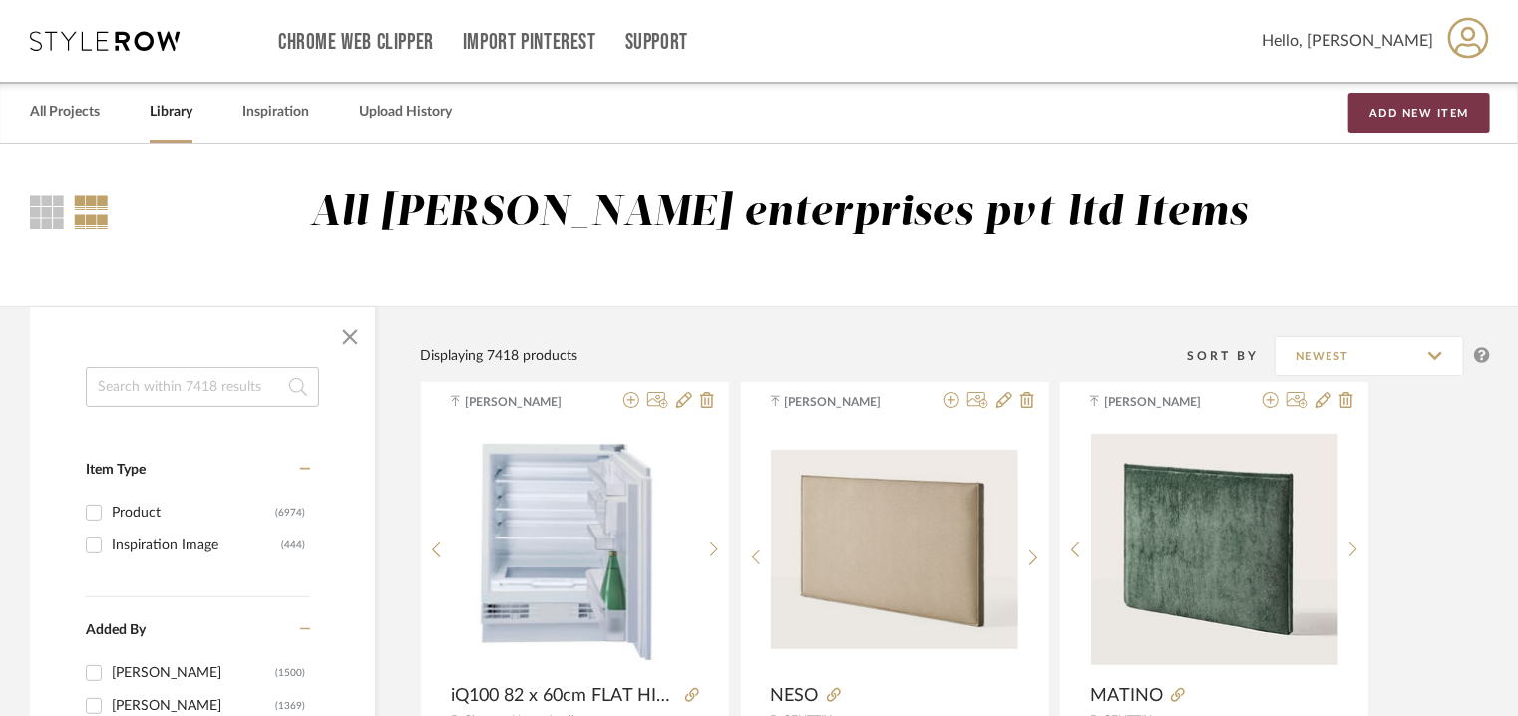
click at [1431, 109] on button "Add New Item" at bounding box center [1420, 113] width 142 height 40
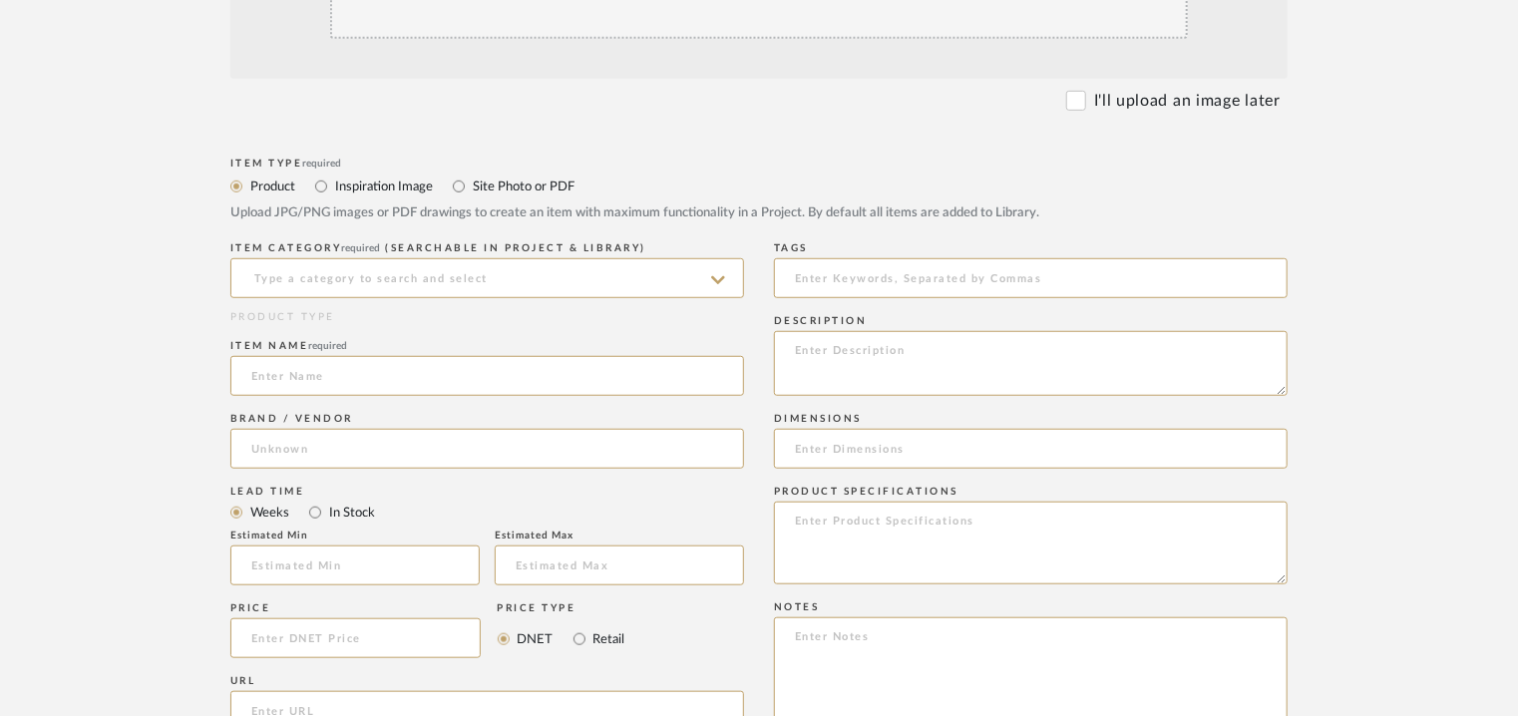
scroll to position [698, 0]
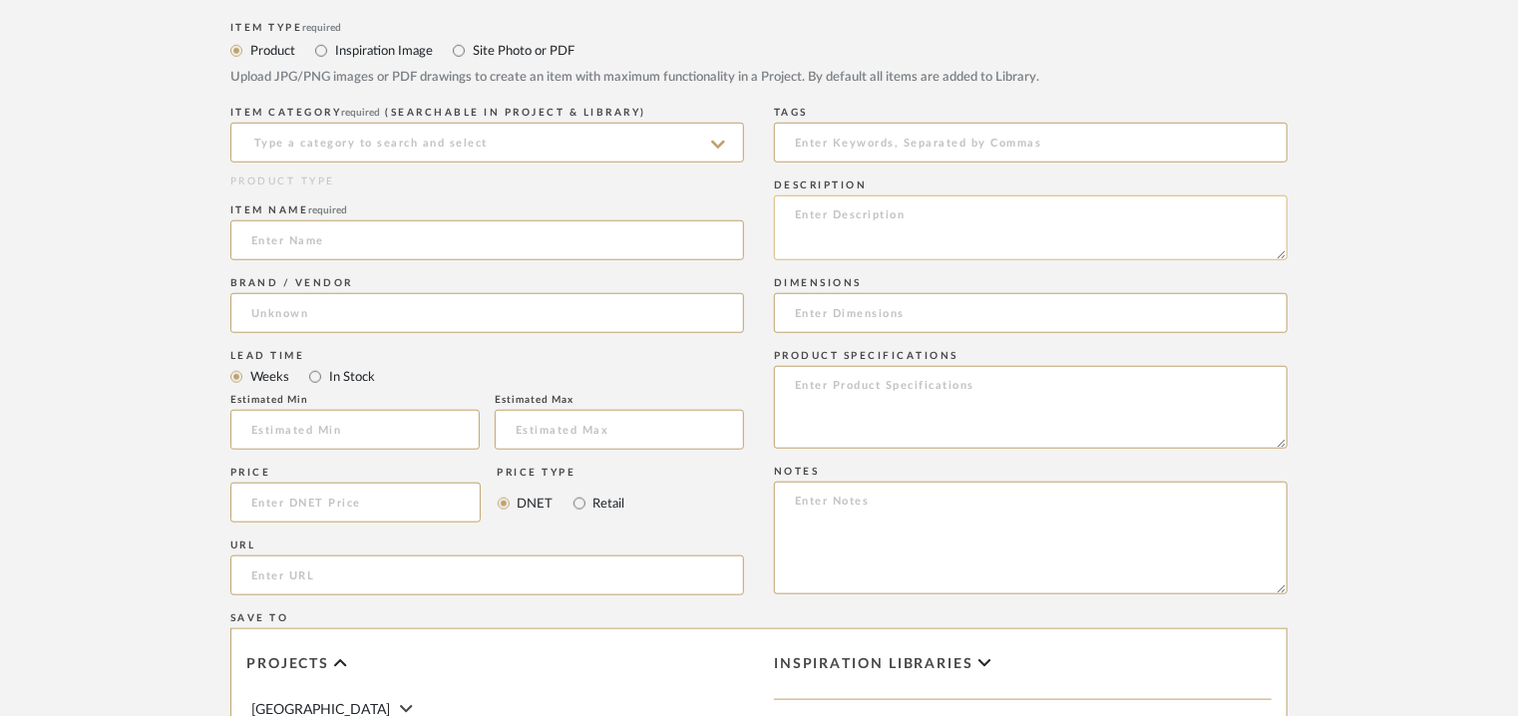
paste textarea "Type: Dishwasher Inbuilt: yes Dimension(s): HxWxD) : 815 x 598 x 550 mm Dimensi…"
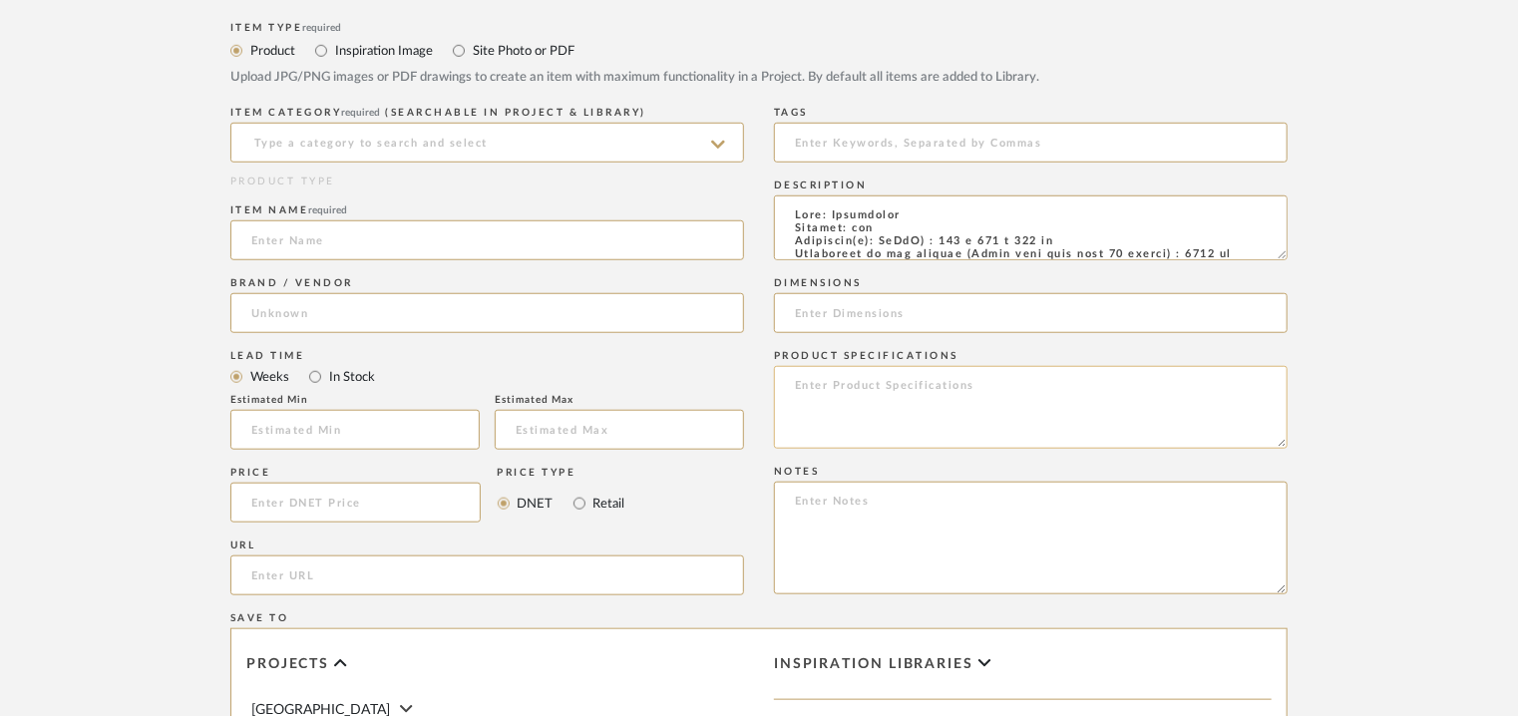
scroll to position [910, 0]
type textarea "Type: Dishwasher Inbuilt: yes Dimension(s): HxWxD) : 815 x 598 x 550 mm Dimensi…"
click at [267, 236] on input at bounding box center [487, 240] width 514 height 40
paste input "iQ500 fully-integrated dishwasher 60 cm SN65HX01MI"
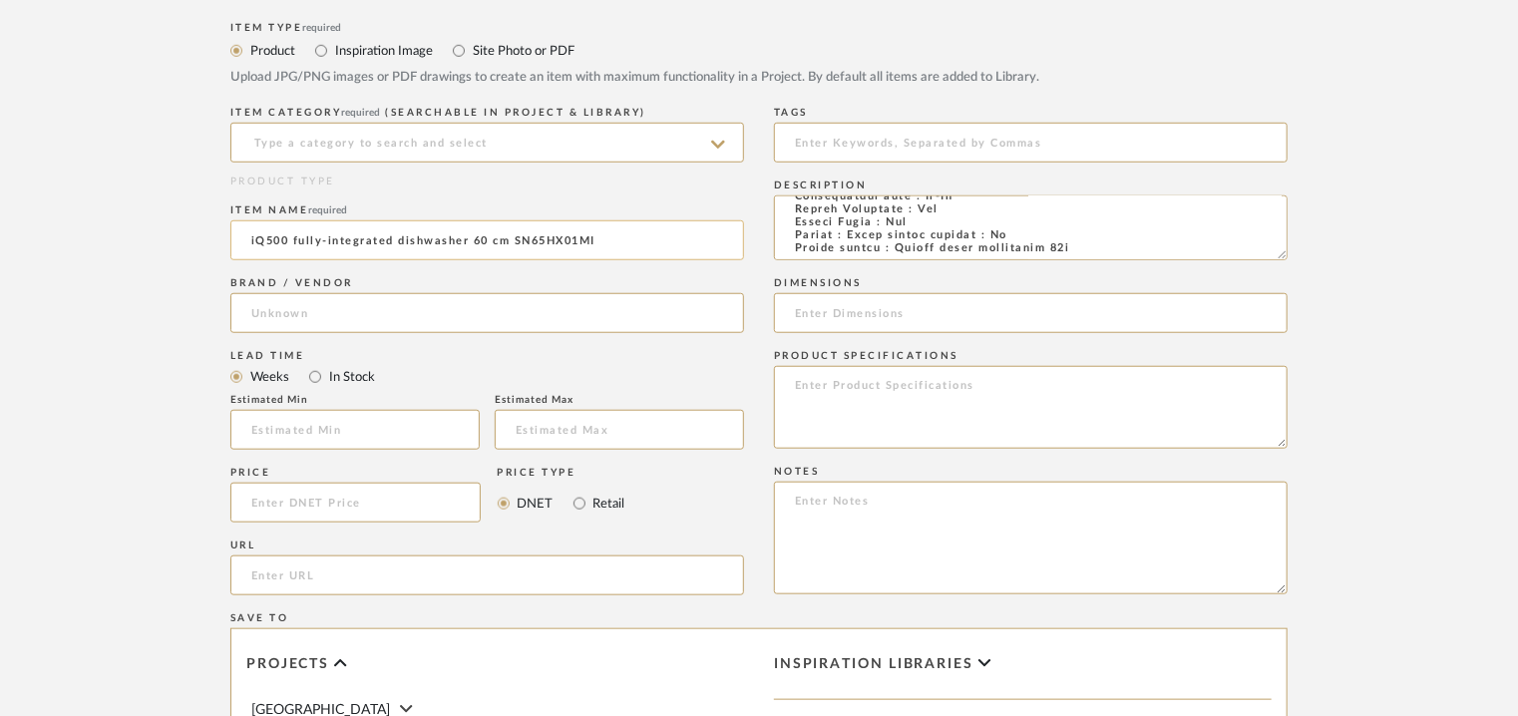
click at [304, 240] on input "iQ500 fully-integrated dishwasher 60 cm SN65HX01MI" at bounding box center [487, 240] width 514 height 40
type input "iQ500 FULLY-INTEGRATED DISHWASHER 60cm SN65HX01MI"
click at [275, 315] on input at bounding box center [487, 313] width 514 height 40
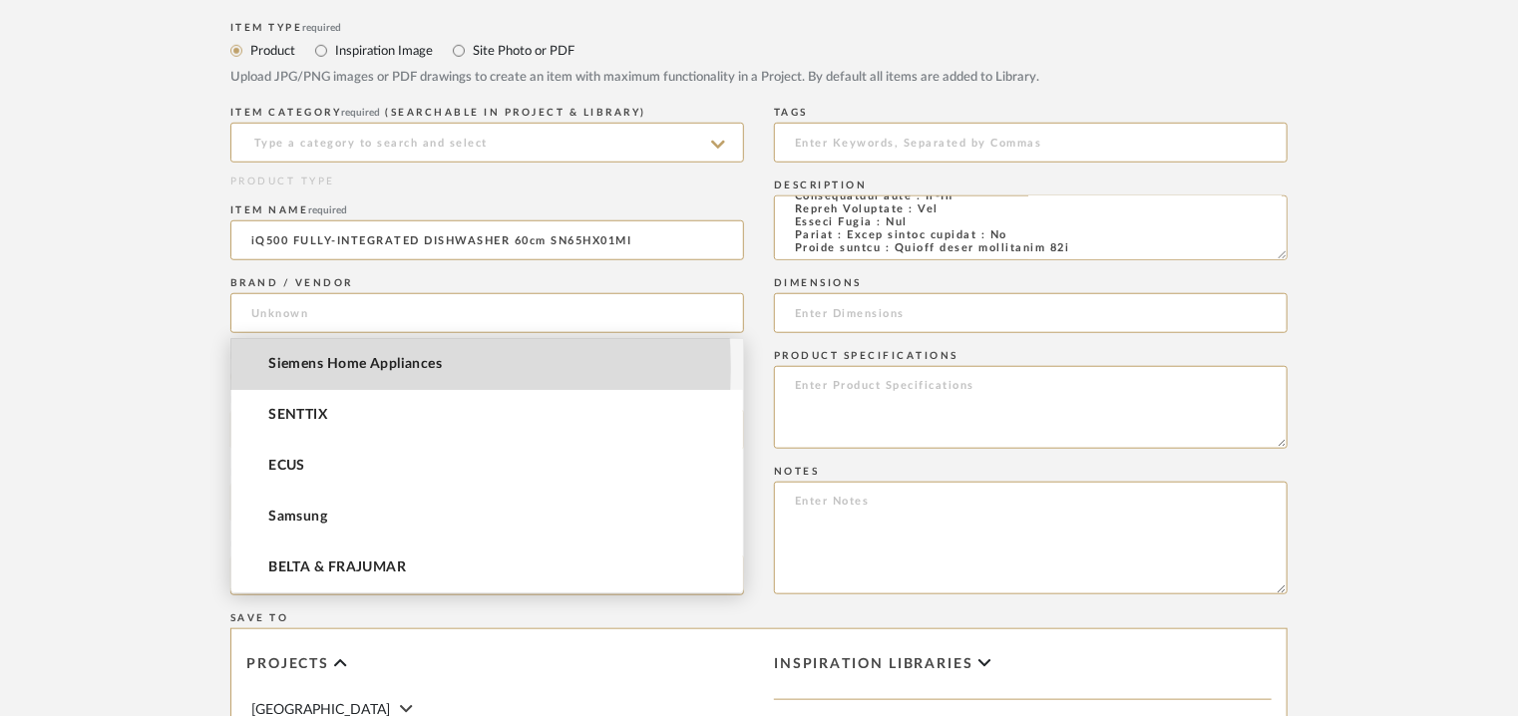
click at [302, 367] on span "Siemens Home Appliances" at bounding box center [355, 364] width 174 height 17
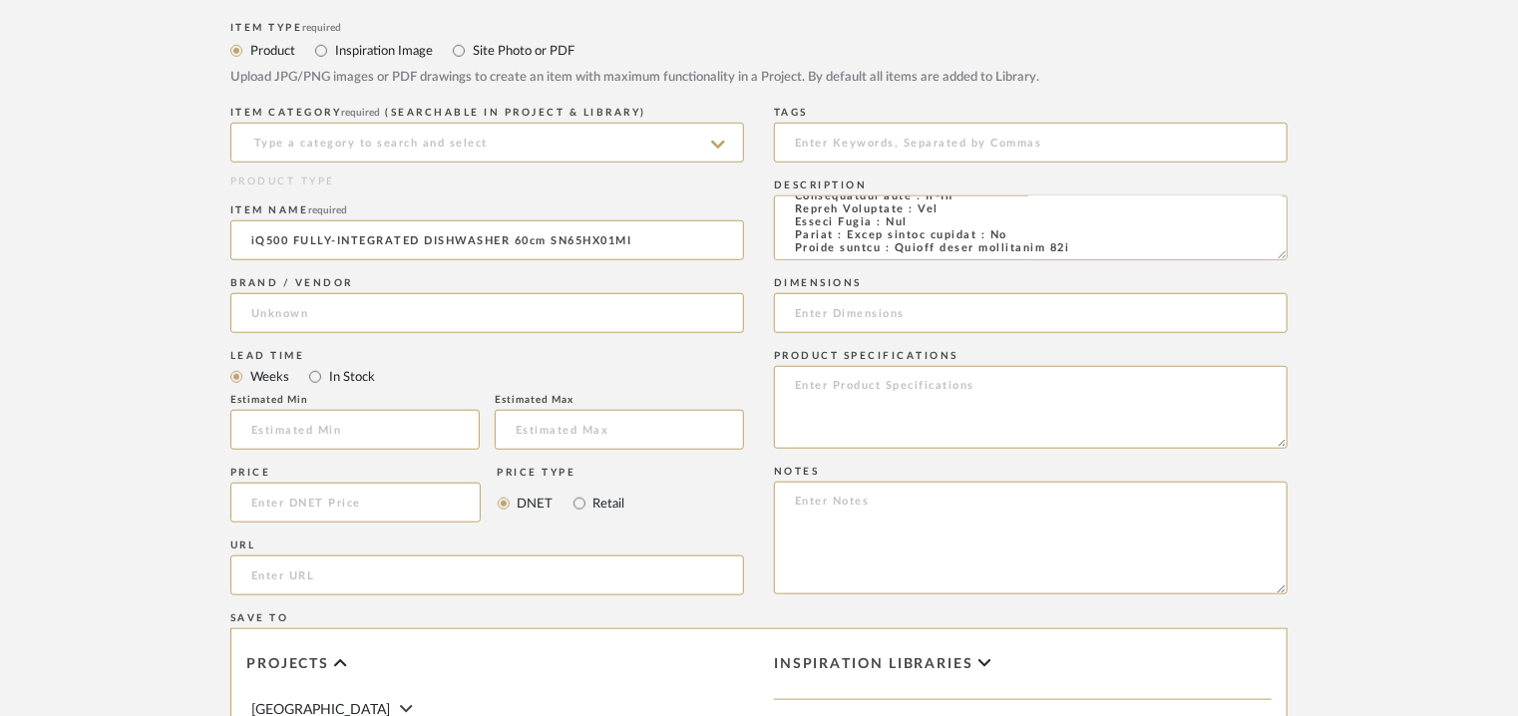
type input "Siemens Home Appliances"
click at [363, 125] on input at bounding box center [487, 143] width 514 height 40
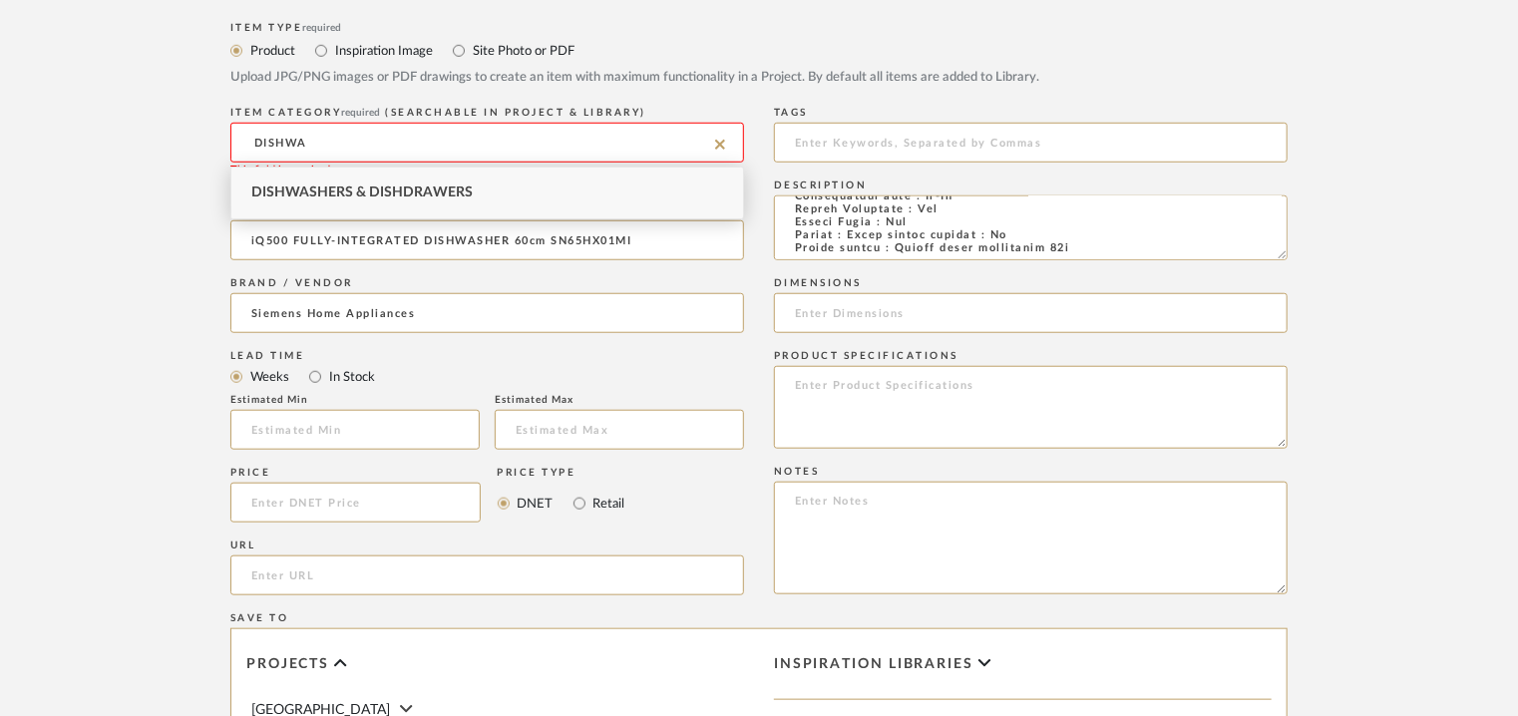
click at [391, 195] on span "Dishwashers & Dishdrawers" at bounding box center [361, 193] width 221 height 14
type input "Dishwashers & Dishdrawers"
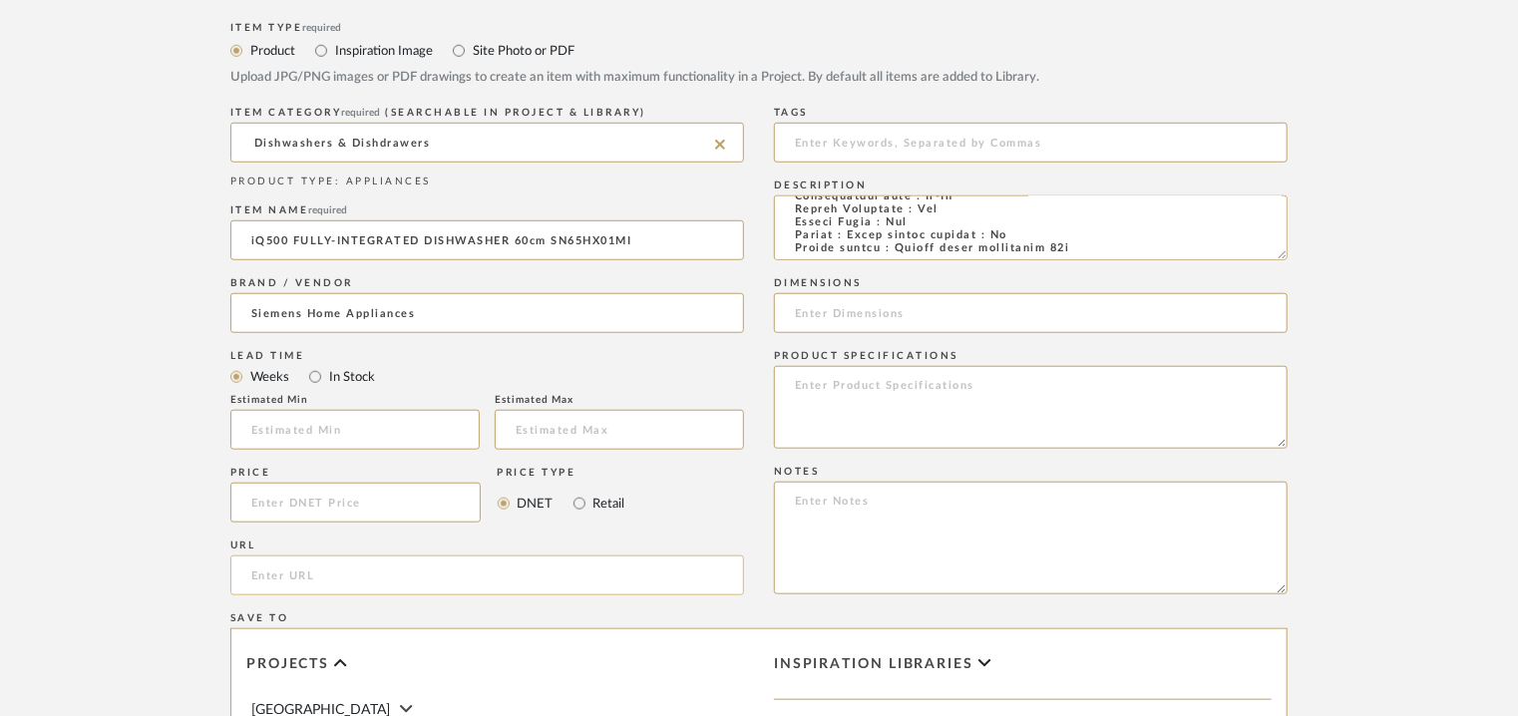
click at [349, 569] on input "url" at bounding box center [487, 576] width 514 height 40
paste input "https://www.siemens-home.bsh-group.in/en/mkt-product/dishwashers/built-in-dishw…"
type input "https://www.siemens-home.bsh-group.in/en/mkt-product/dishwashers/built-in-dishw…"
click at [854, 155] on input at bounding box center [1031, 143] width 514 height 40
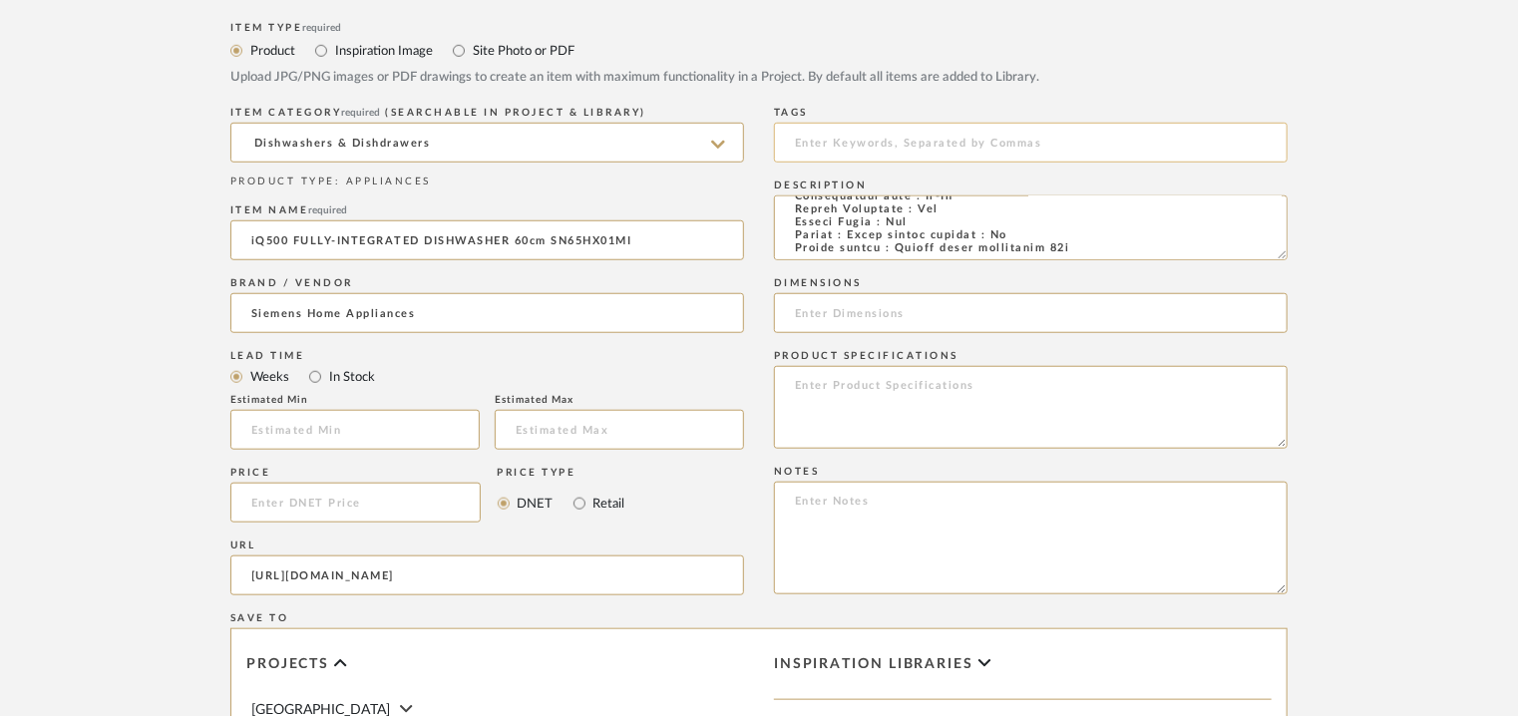
scroll to position [0, 0]
type input "s"
drag, startPoint x: 1280, startPoint y: 256, endPoint x: 1307, endPoint y: 328, distance: 76.7
click at [1307, 328] on form "Bulk upload images - create multiple items Import from Pinterest - create items…" at bounding box center [759, 438] width 1271 height 1404
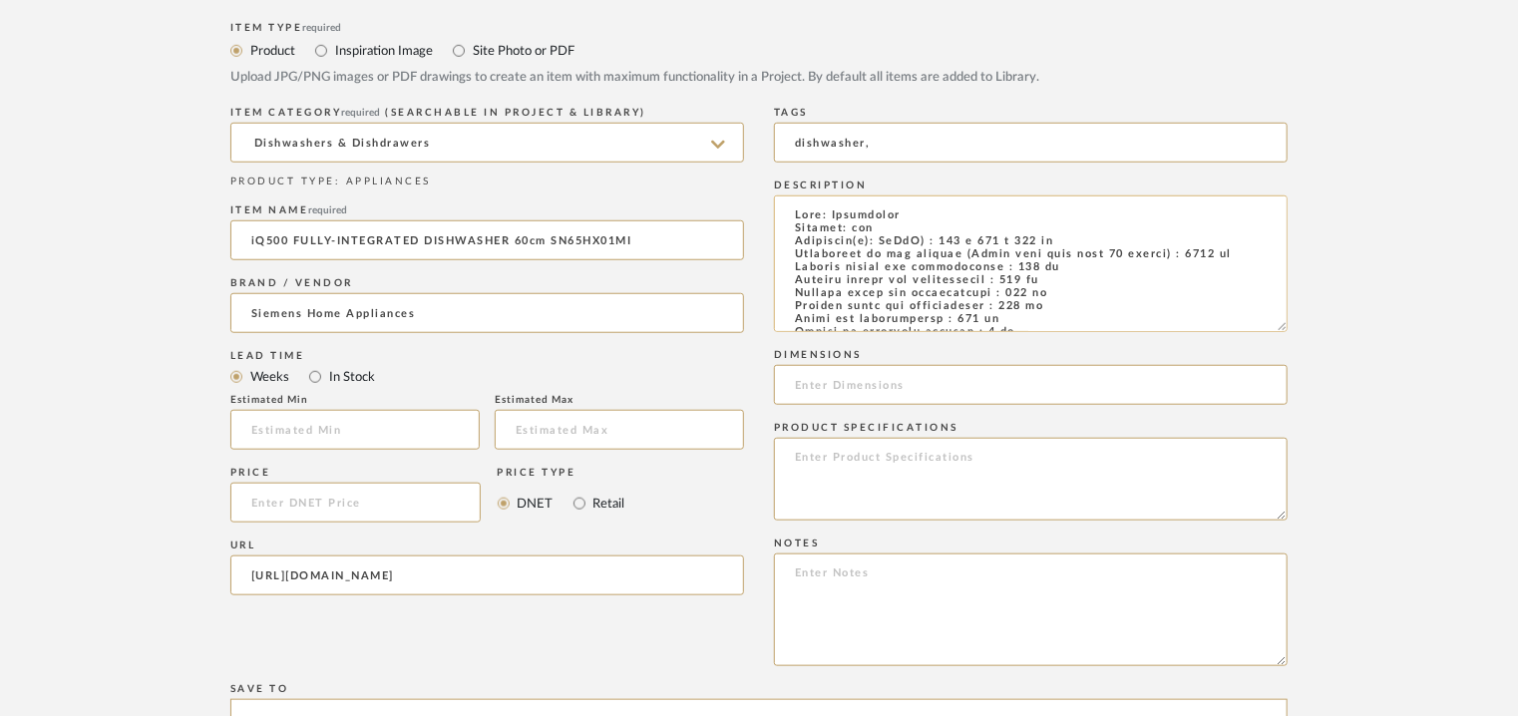
type input "dishwasher,"
drag, startPoint x: 1080, startPoint y: 240, endPoint x: 950, endPoint y: 236, distance: 130.7
click at [950, 236] on textarea at bounding box center [1031, 264] width 514 height 137
click at [882, 386] on input at bounding box center [1031, 385] width 514 height 40
paste input "815 x 598 x 550 mm"
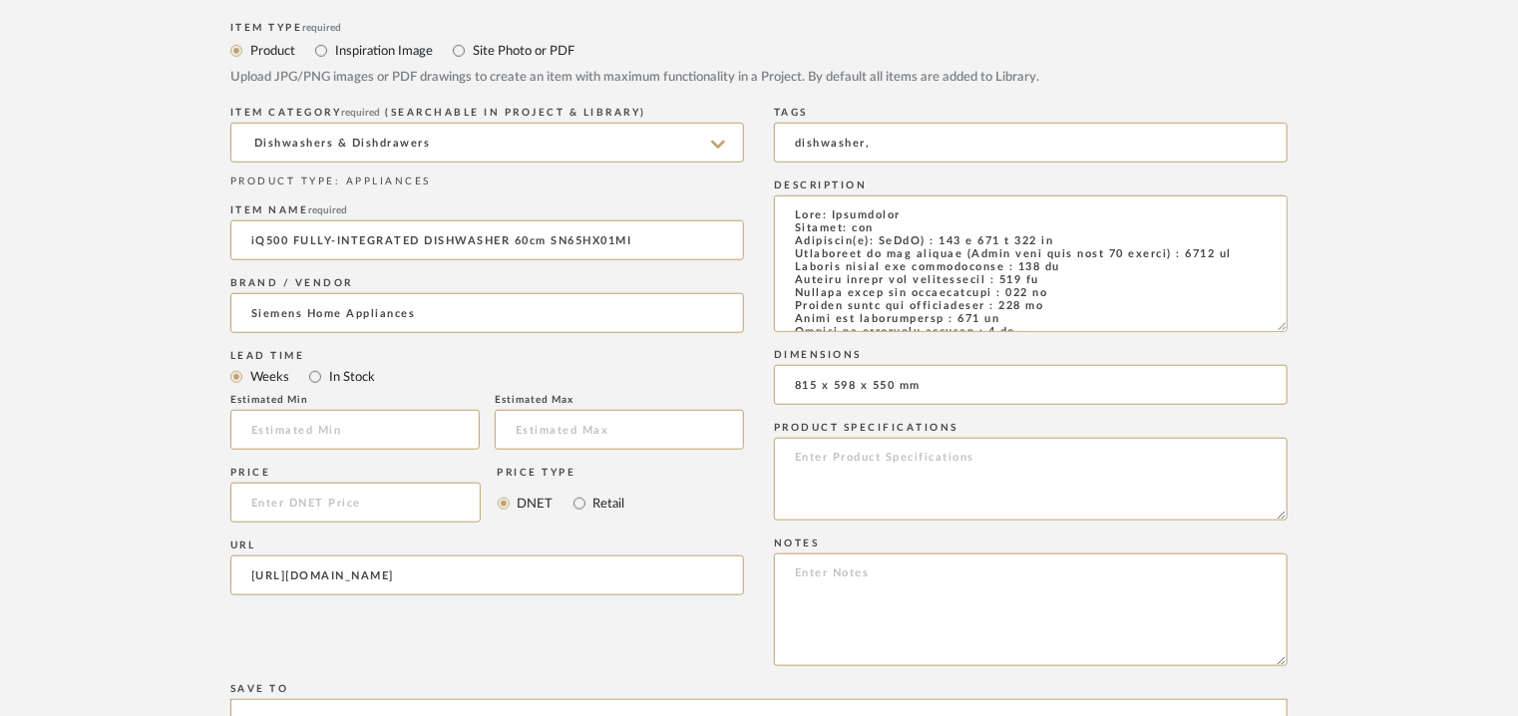
type input "815 x 598 x 550 mm"
click at [897, 580] on textarea at bounding box center [1031, 610] width 514 height 113
paste textarea "Price: ₹ 1,22,990/- (MRP) Lead time: 90 DAYS FROM THE DATE OF PO / ADVANCE / FI…"
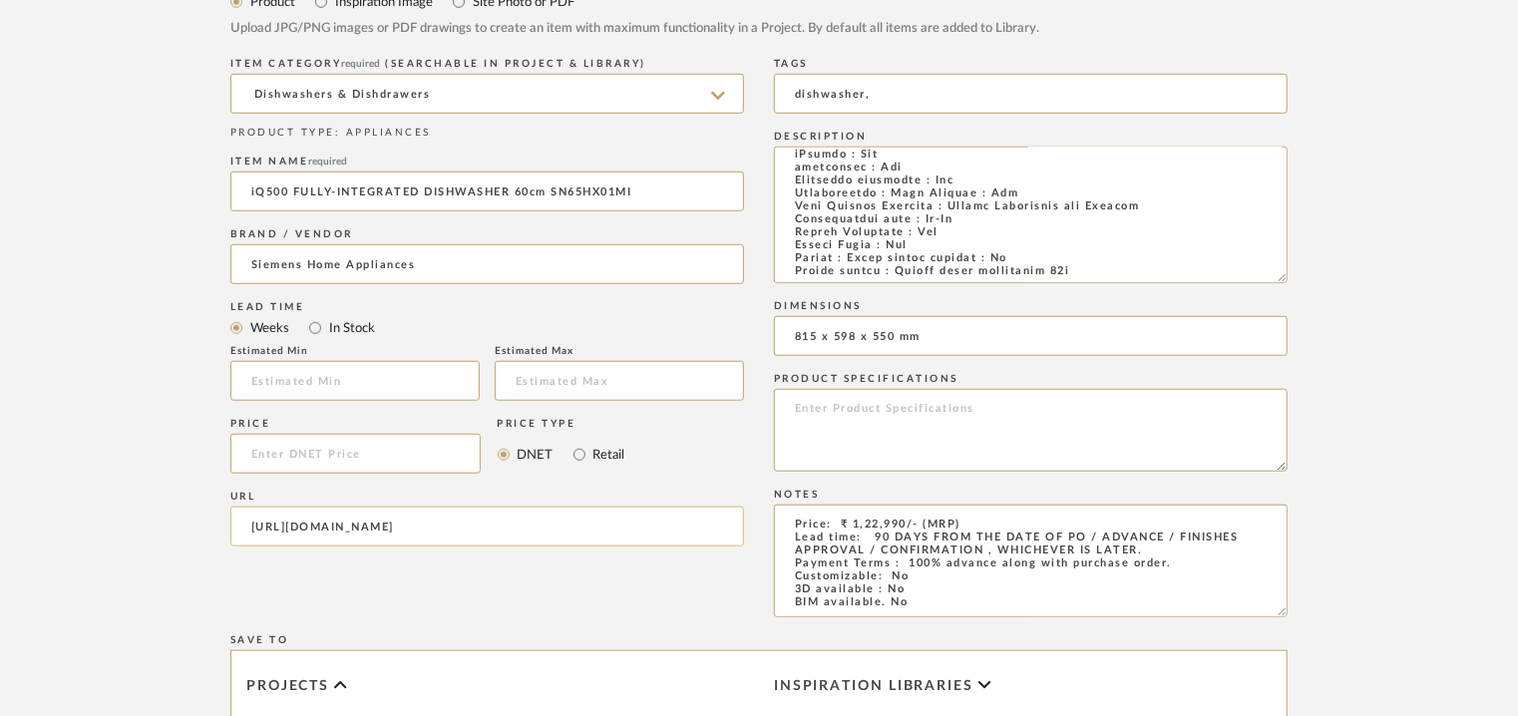
scroll to position [299, 0]
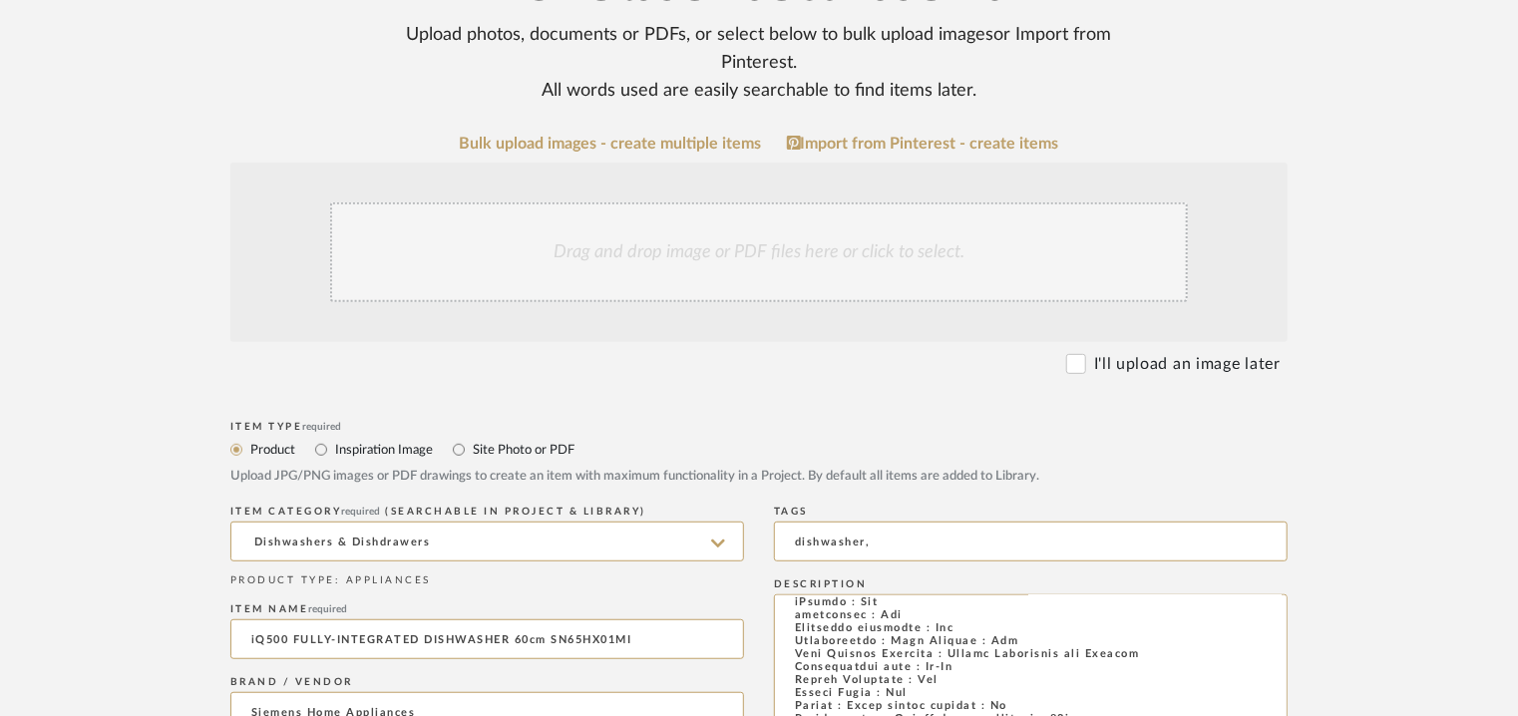
type textarea "Price: ₹ 1,22,990/- (MRP) Lead time: 90 DAYS FROM THE DATE OF PO / ADVANCE / FI…"
click at [667, 234] on div "Drag and drop image or PDF files here or click to select." at bounding box center [759, 252] width 858 height 100
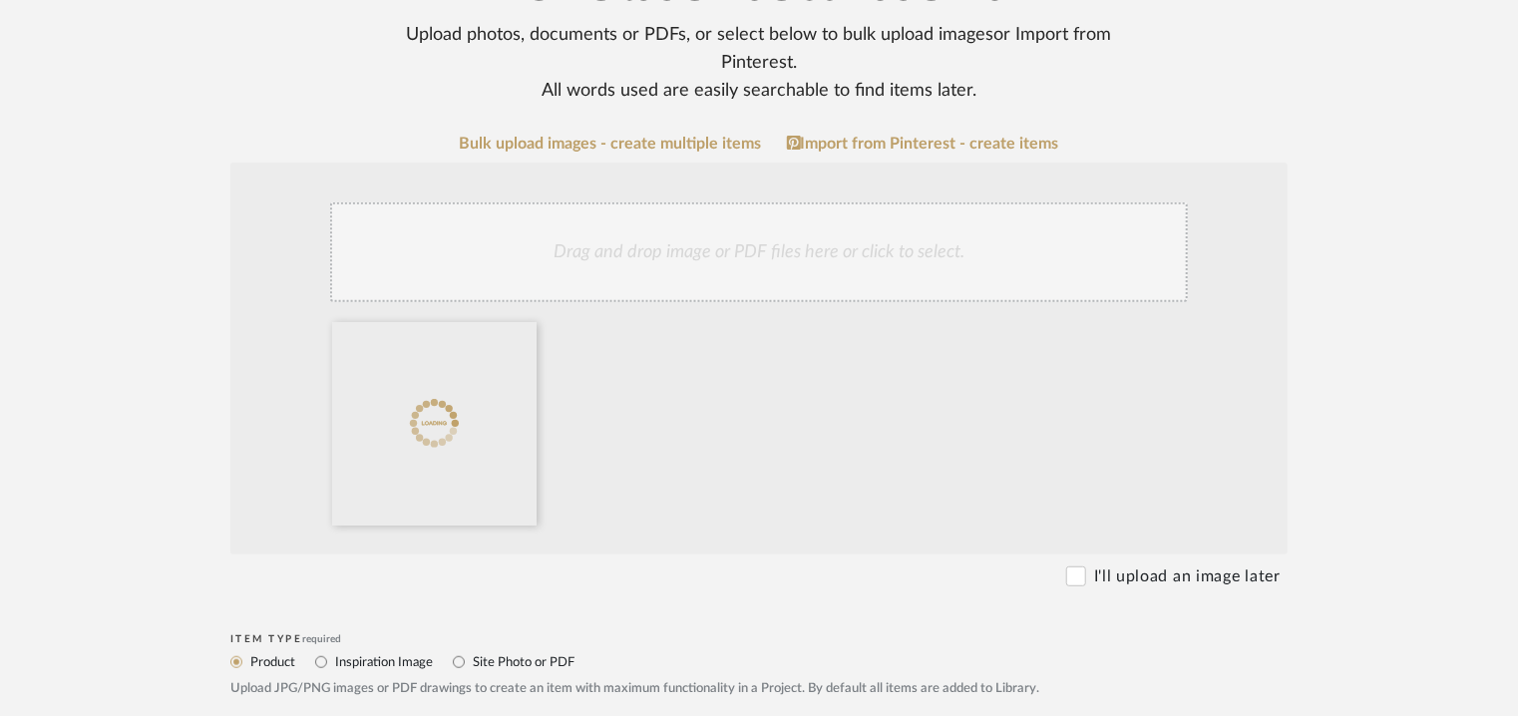
click at [777, 265] on div "Drag and drop image or PDF files here or click to select." at bounding box center [759, 252] width 858 height 100
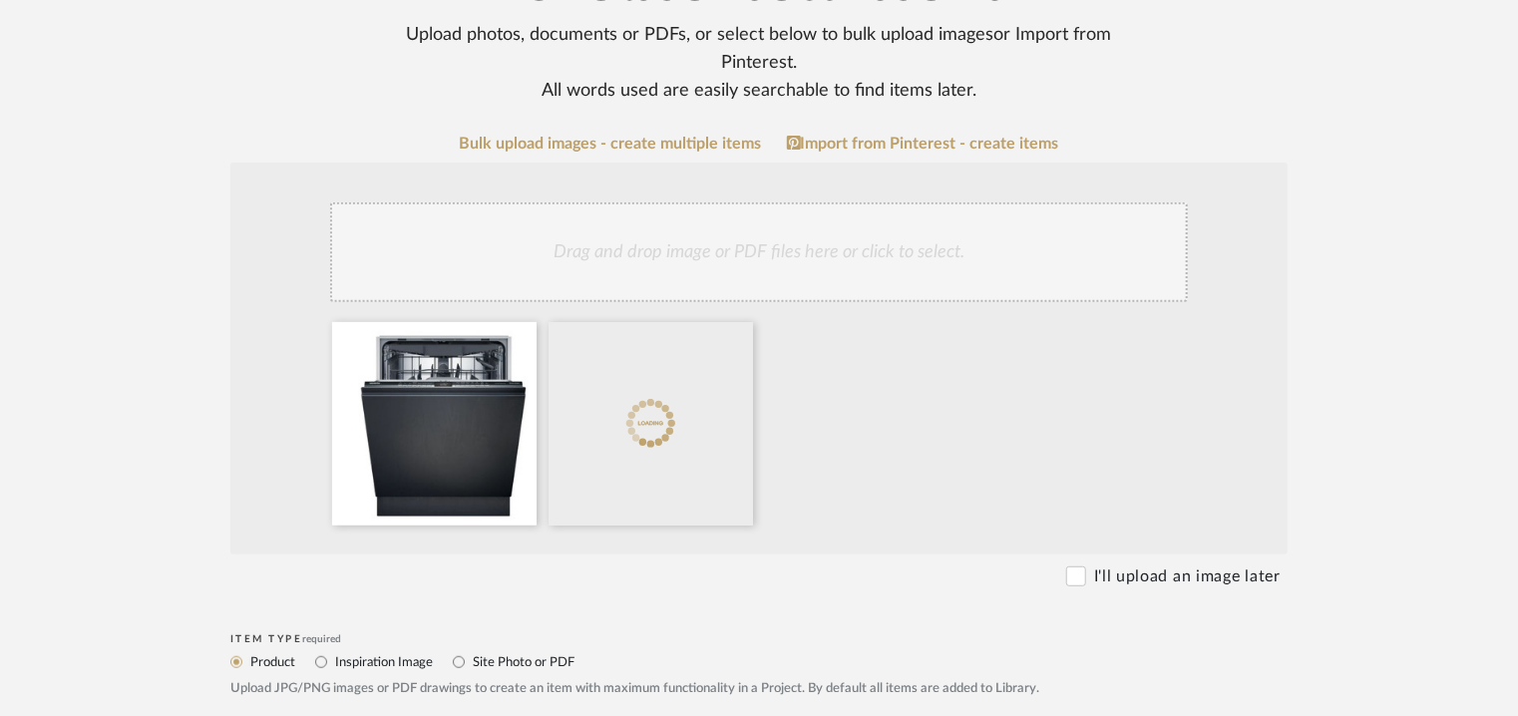
click at [730, 251] on div "Drag and drop image or PDF files here or click to select." at bounding box center [759, 252] width 858 height 100
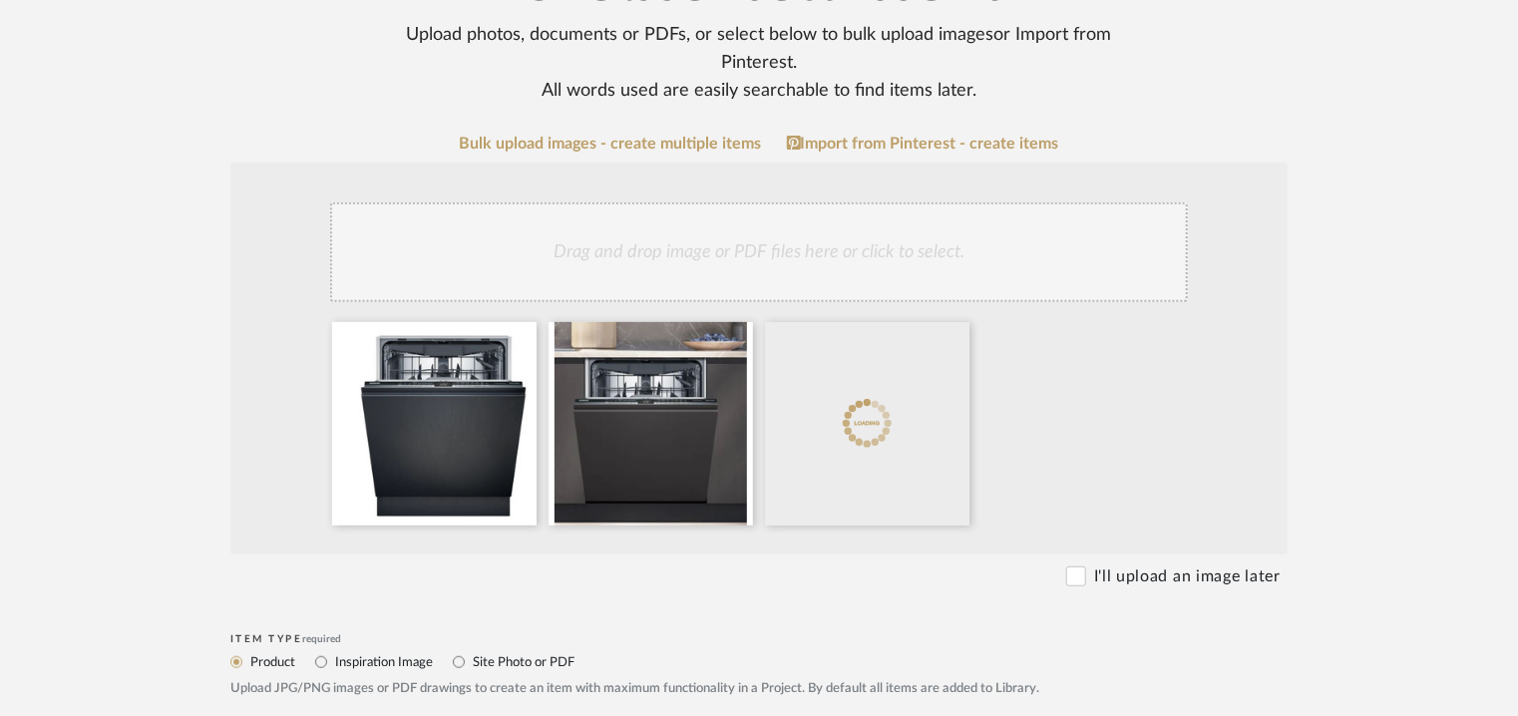
click at [786, 236] on div "Drag and drop image or PDF files here or click to select." at bounding box center [759, 252] width 858 height 100
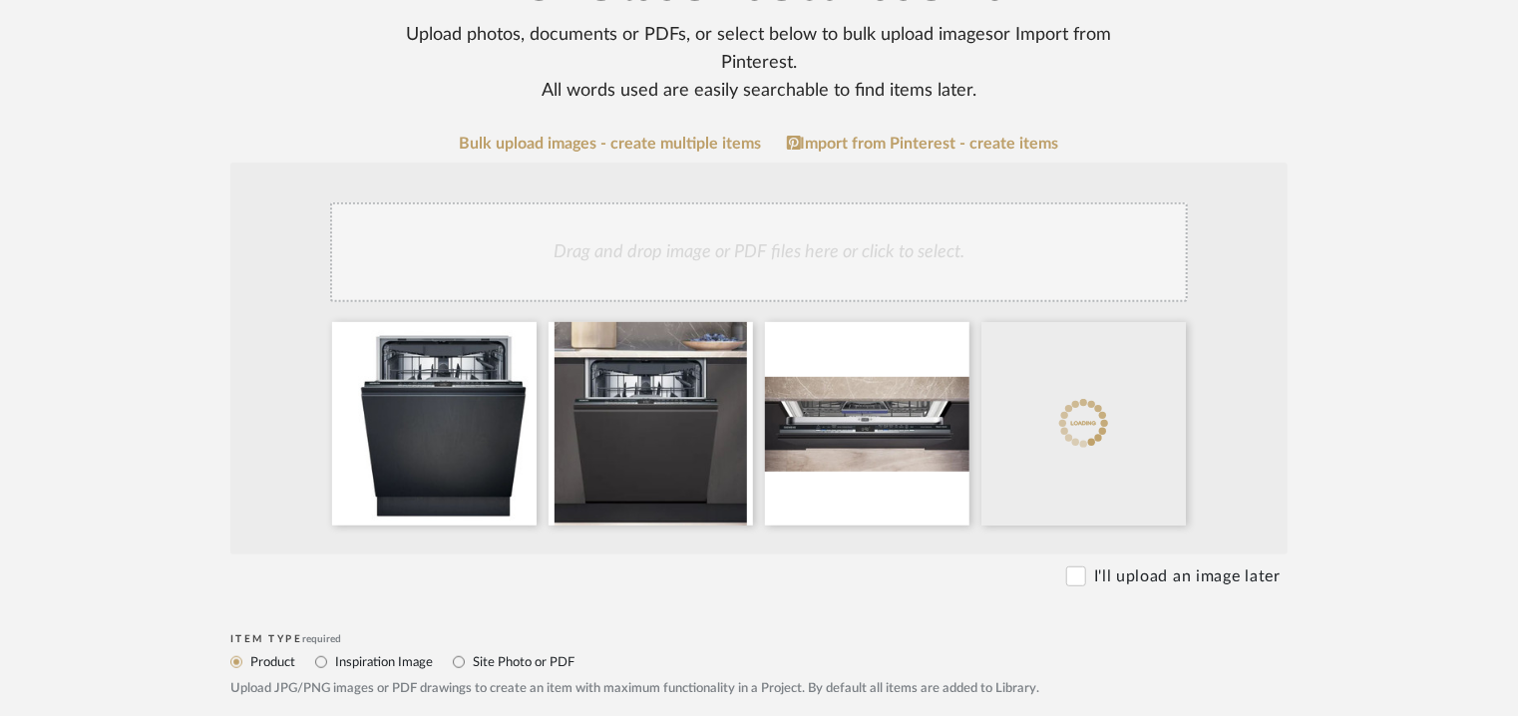
click at [837, 281] on div "Drag and drop image or PDF files here or click to select." at bounding box center [759, 252] width 858 height 100
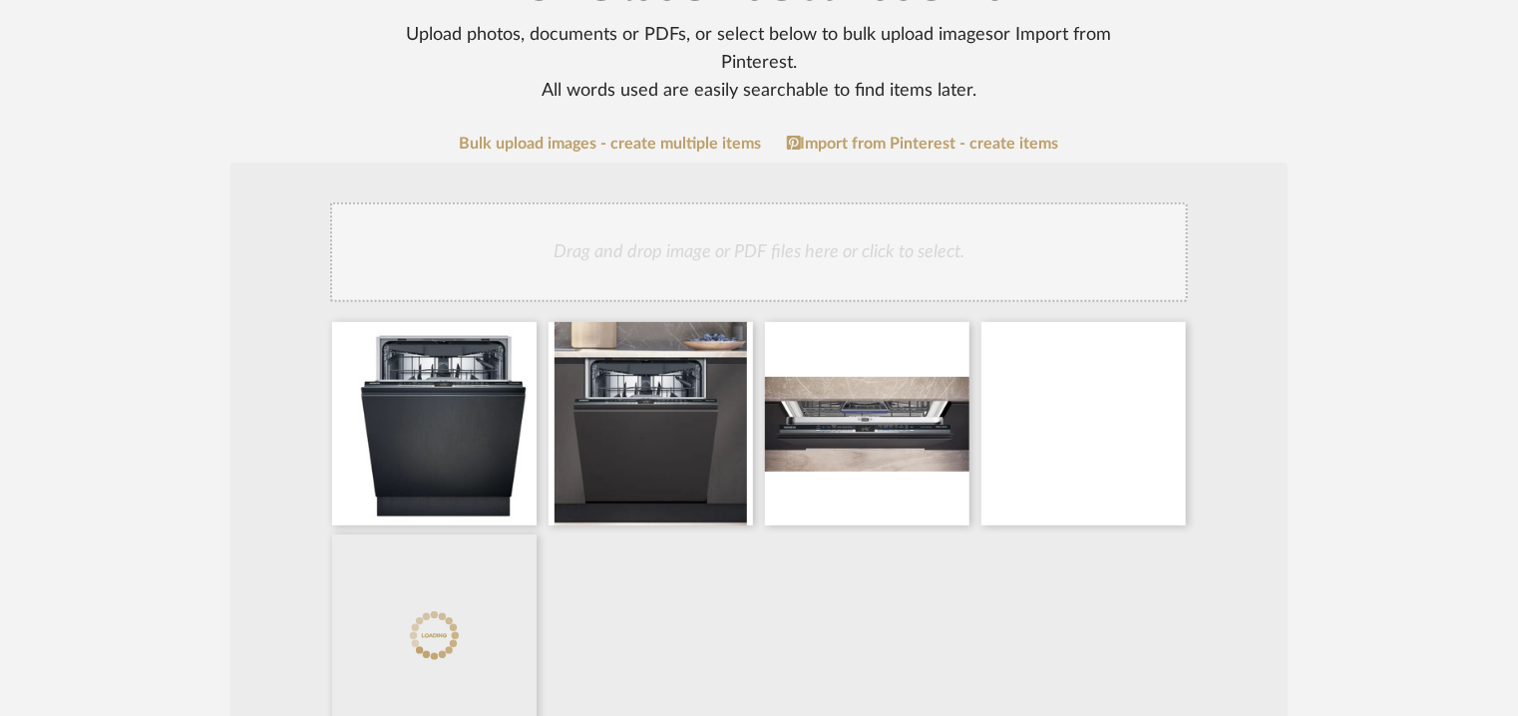
click at [798, 265] on div "Drag and drop image or PDF files here or click to select." at bounding box center [759, 252] width 858 height 100
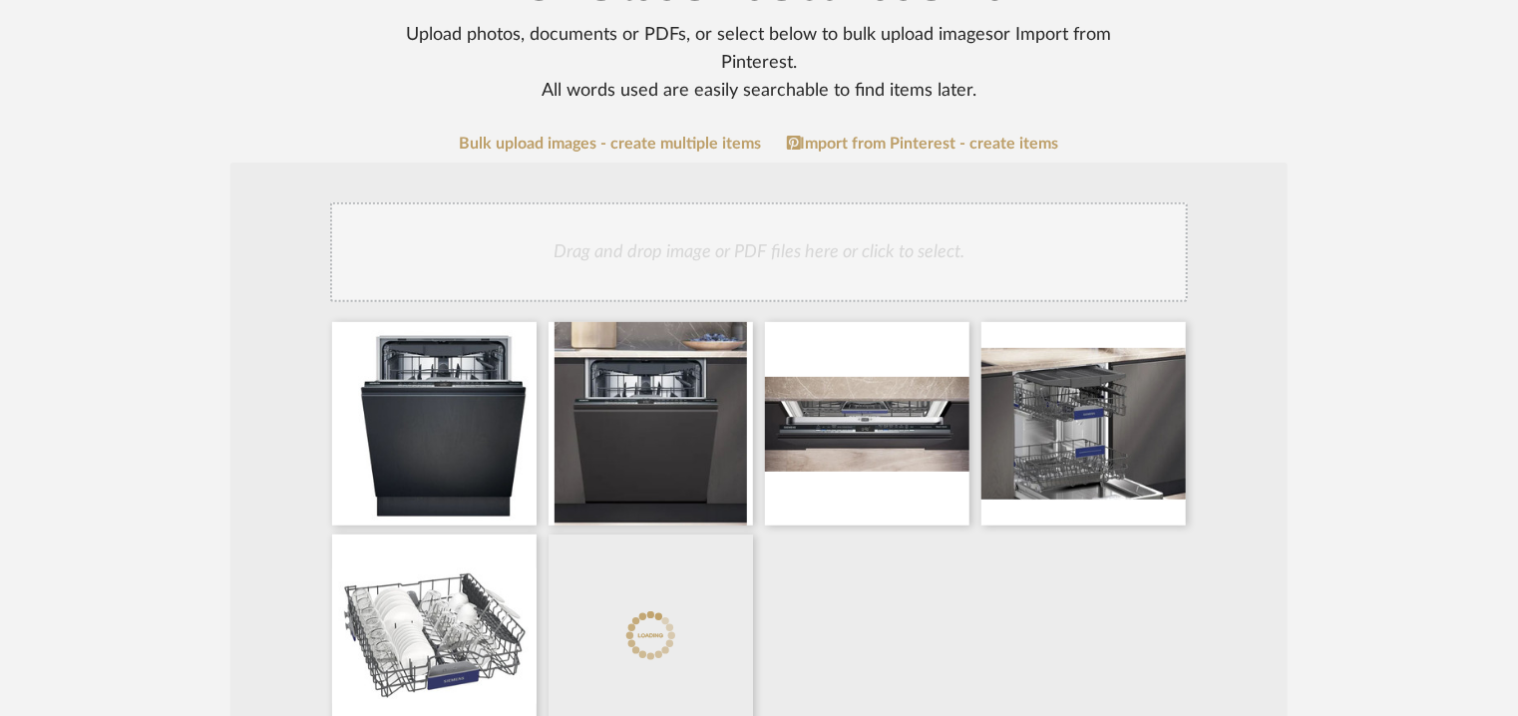
click at [816, 274] on div "Drag and drop image or PDF files here or click to select." at bounding box center [759, 252] width 858 height 100
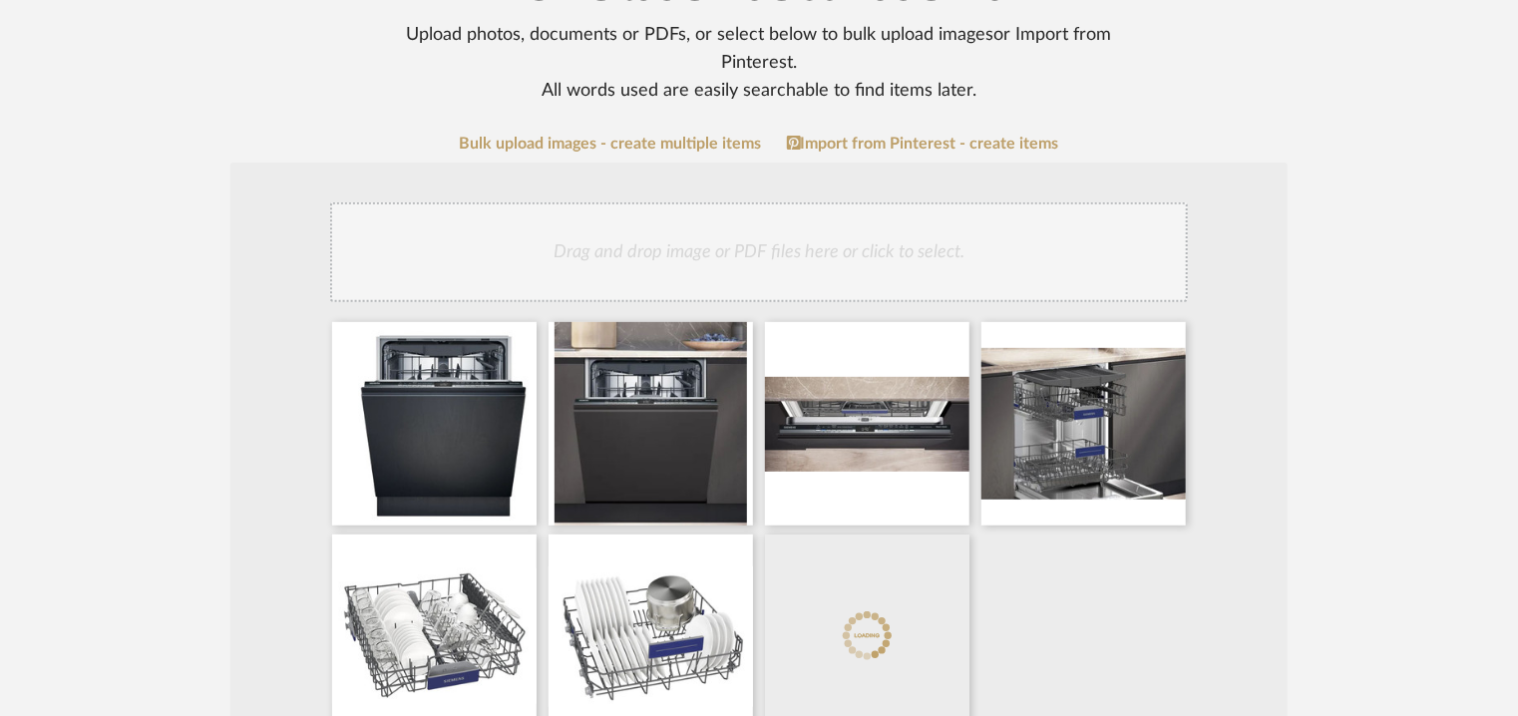
click at [806, 229] on div "Drag and drop image or PDF files here or click to select." at bounding box center [759, 252] width 858 height 100
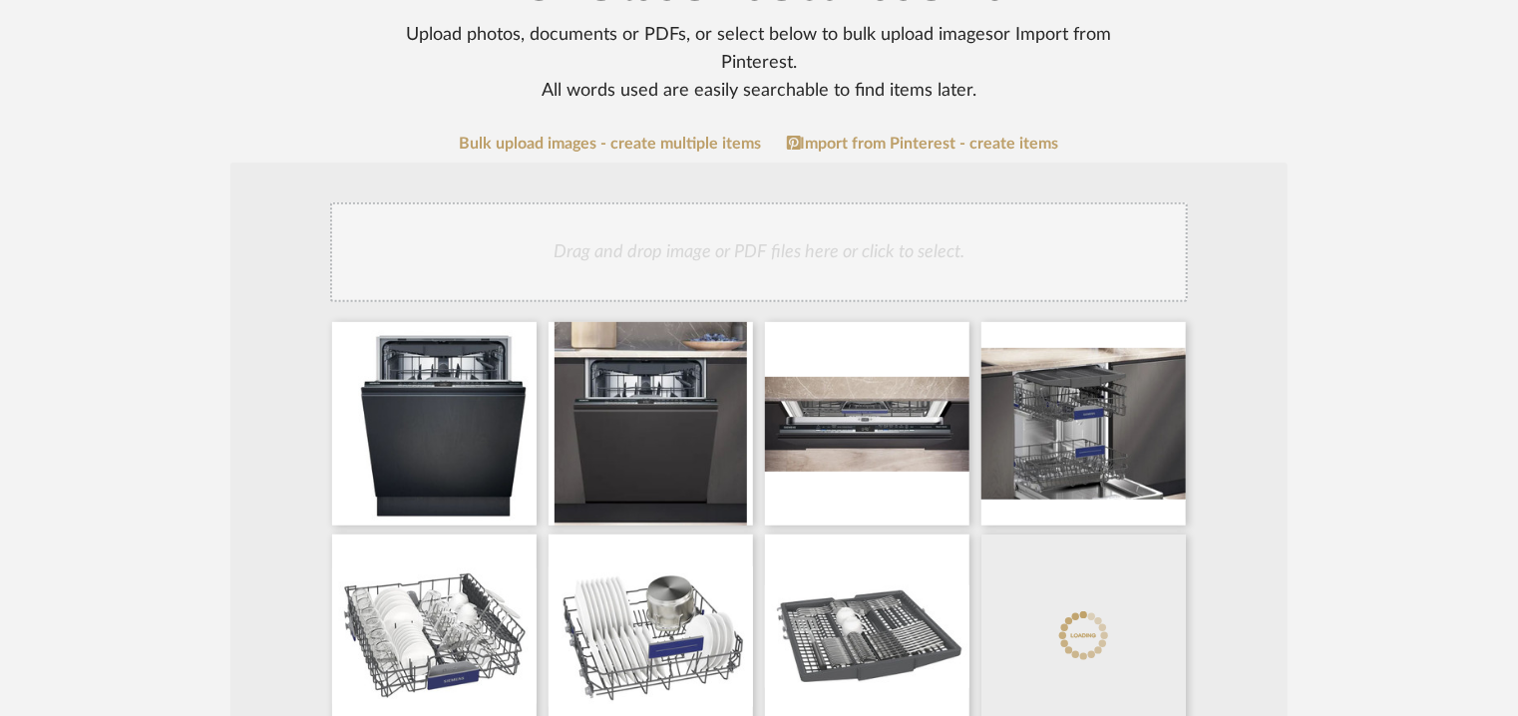
click at [814, 247] on div "Drag and drop image or PDF files here or click to select." at bounding box center [759, 252] width 858 height 100
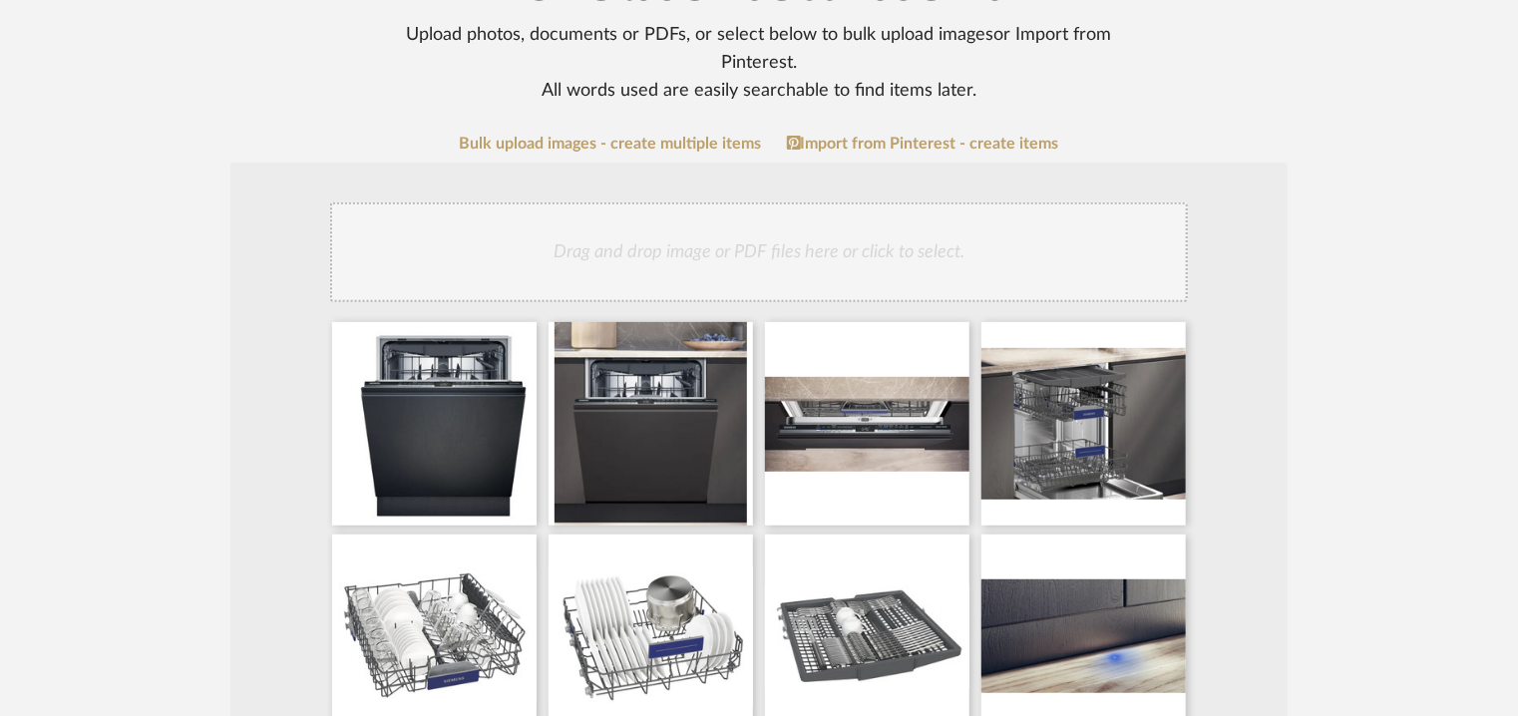
click at [786, 240] on div "Drag and drop image or PDF files here or click to select." at bounding box center [759, 252] width 858 height 100
click at [945, 264] on div "Drag and drop image or PDF files here or click to select." at bounding box center [759, 252] width 858 height 100
click at [887, 257] on div "Drag and drop image or PDF files here or click to select." at bounding box center [759, 252] width 858 height 100
click at [890, 240] on div "Drag and drop image or PDF files here or click to select." at bounding box center [759, 252] width 858 height 100
click at [854, 244] on div "Drag and drop image or PDF files here or click to select." at bounding box center [759, 252] width 858 height 100
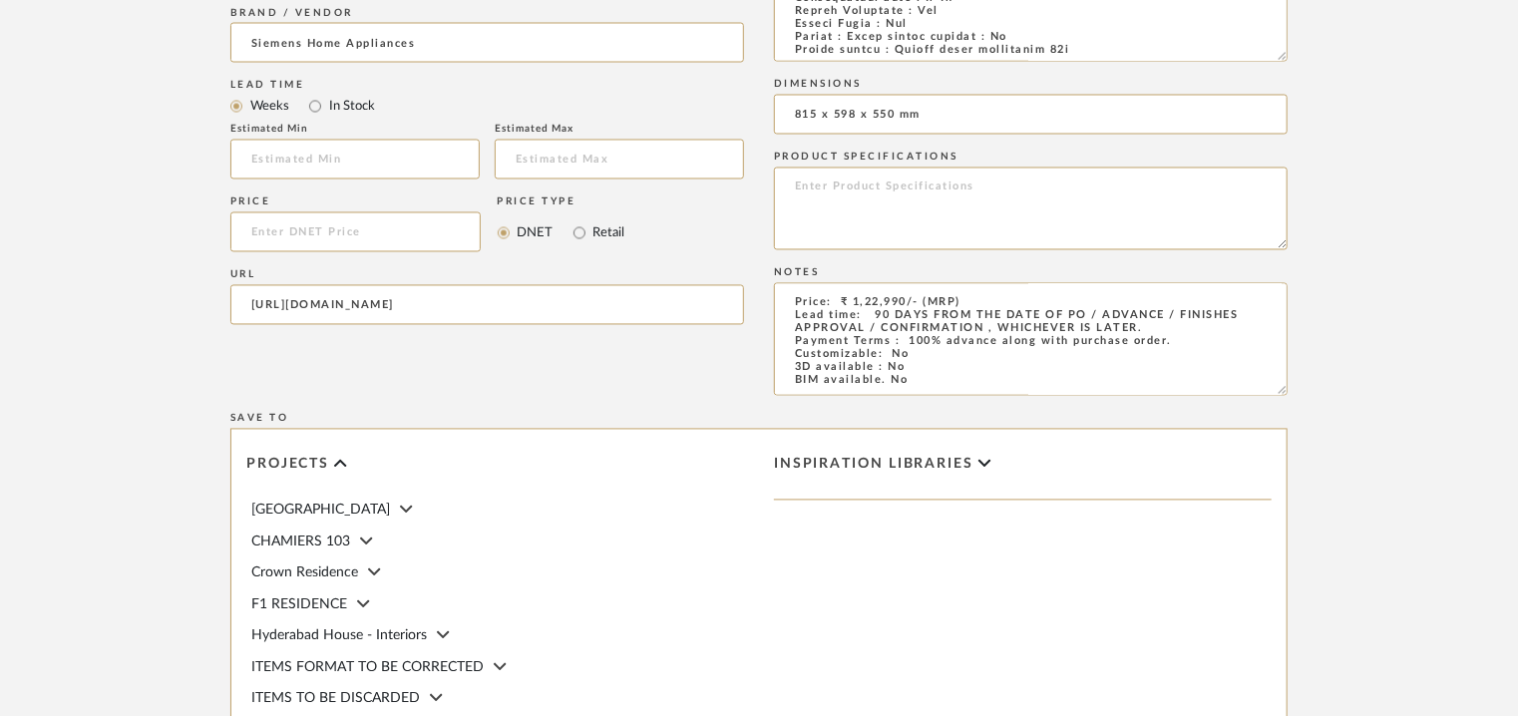
scroll to position [2095, 0]
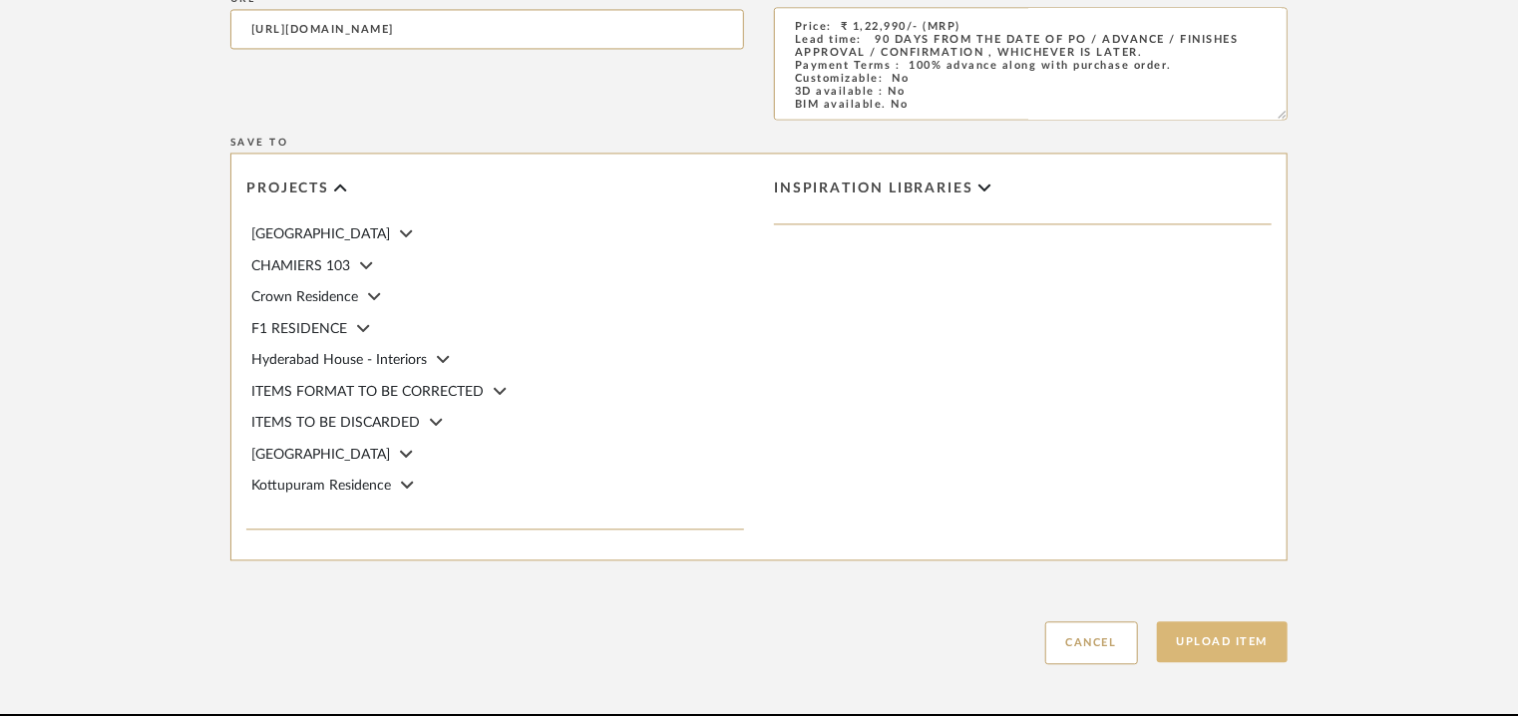
click at [1234, 635] on button "Upload Item" at bounding box center [1223, 641] width 132 height 41
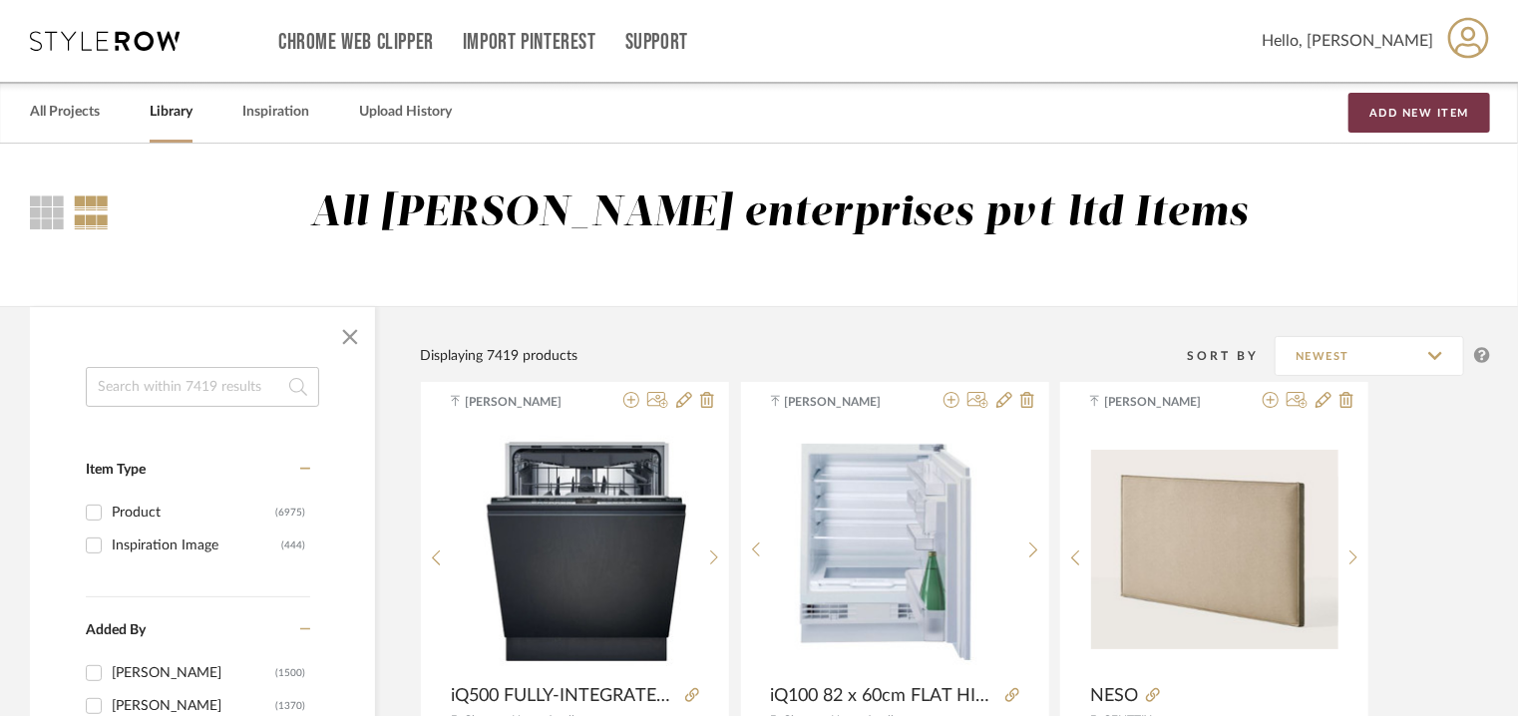
drag, startPoint x: 1399, startPoint y: 110, endPoint x: 1412, endPoint y: 121, distance: 17.0
click at [1400, 111] on button "Add New Item" at bounding box center [1420, 113] width 142 height 40
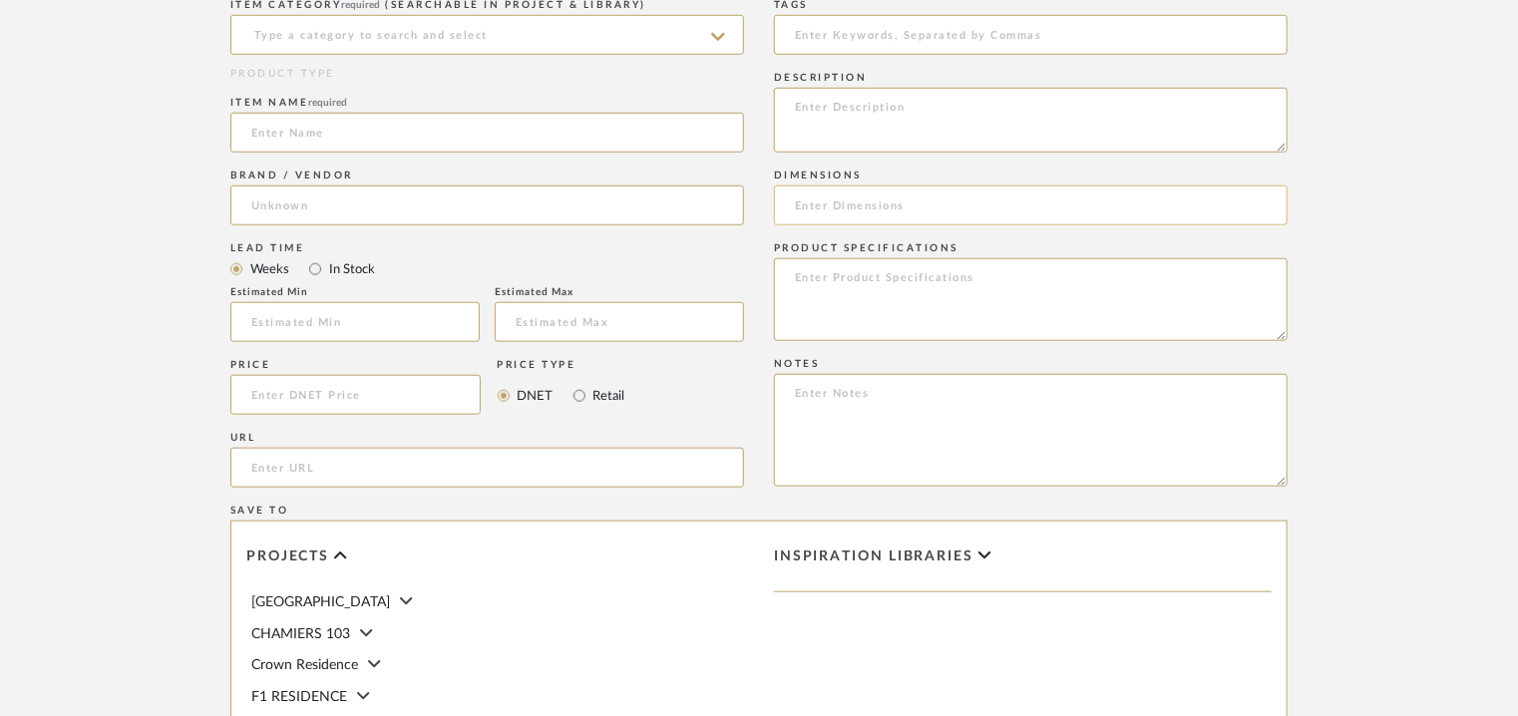
scroll to position [698, 0]
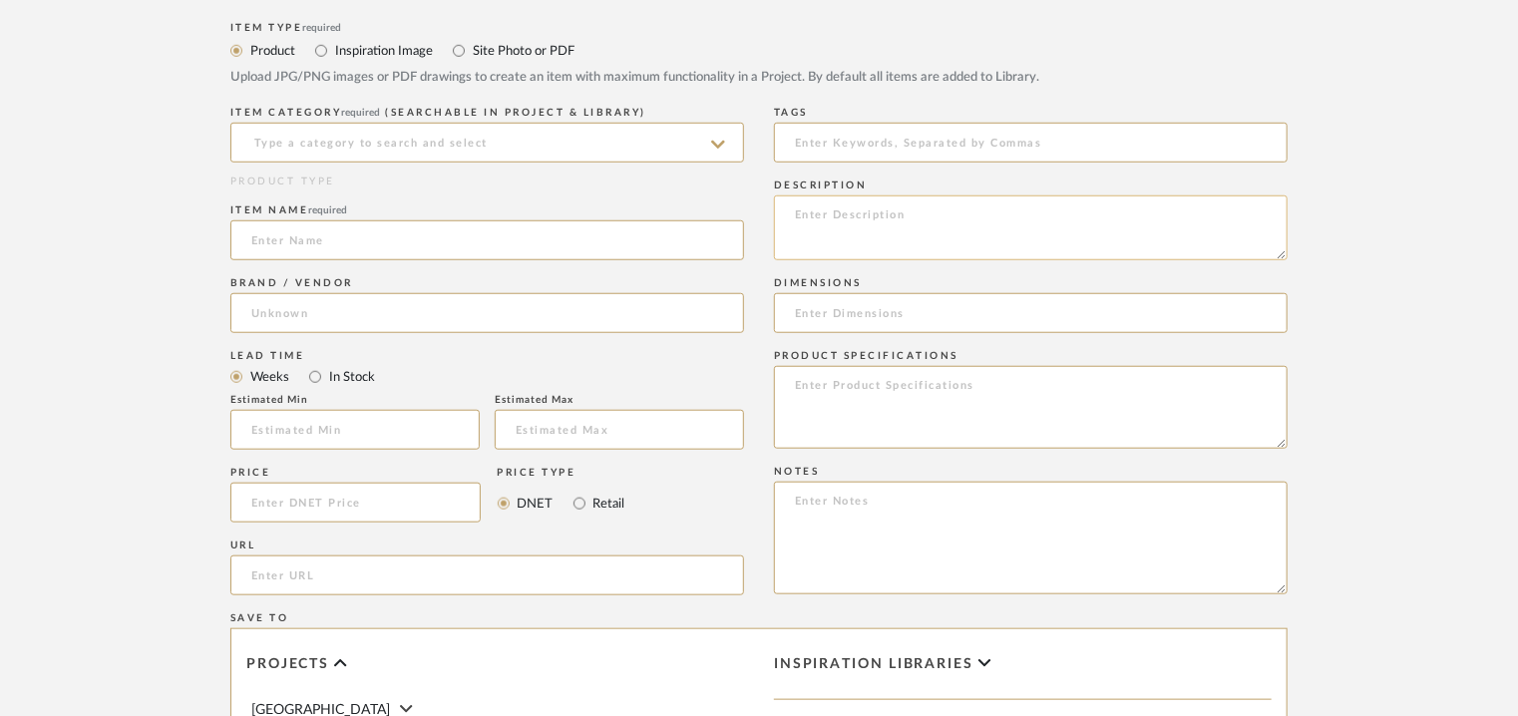
click at [825, 220] on textarea at bounding box center [1031, 228] width 514 height 65
paste textarea "Type: Oven Inbuilt: yes Dimension(s): 594x548x595 mm. Minimum height for instal…"
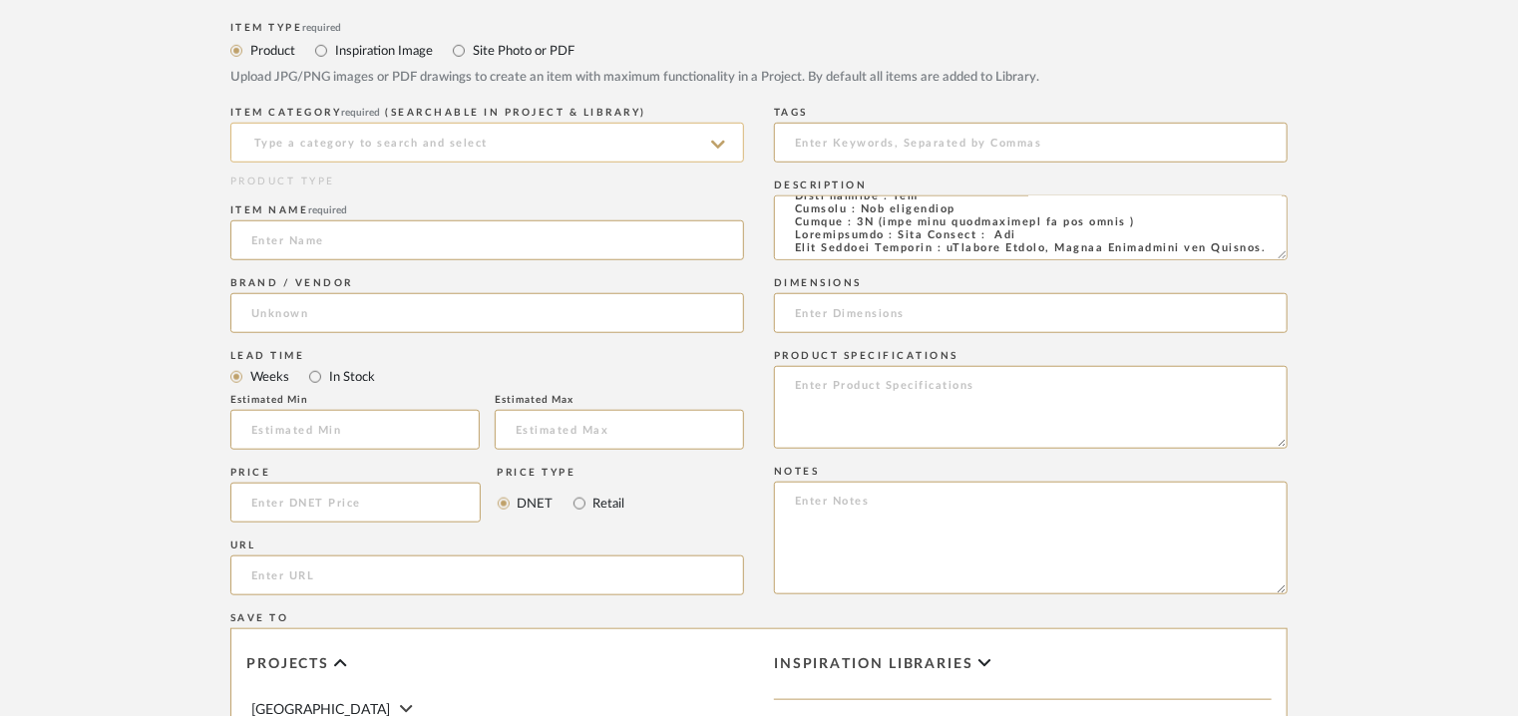
type textarea "Type: Oven Inbuilt: yes Dimension(s): 594x548x595 mm. Minimum height for instal…"
click at [255, 139] on input at bounding box center [487, 143] width 514 height 40
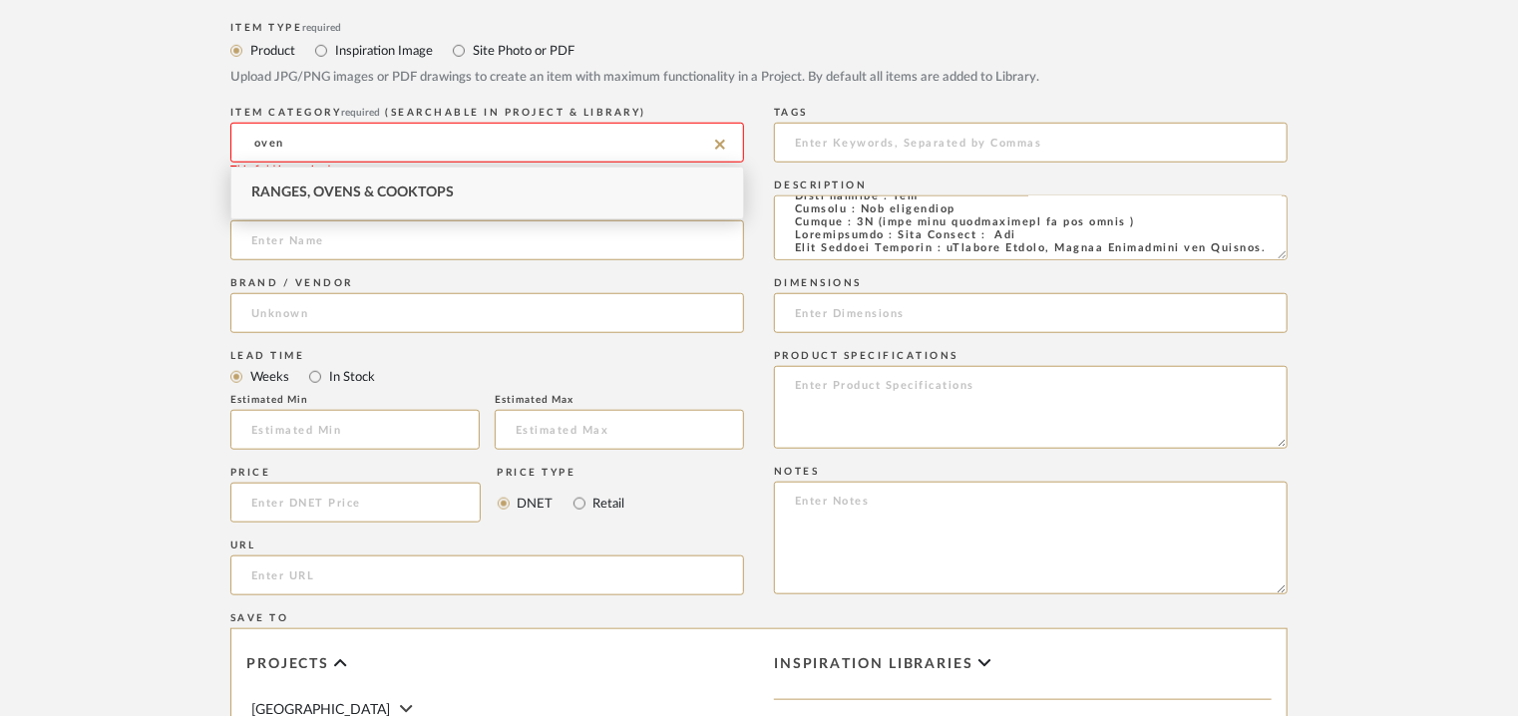
click at [371, 193] on span "Ranges, Ovens & Cooktops" at bounding box center [352, 193] width 202 height 14
type input "Ranges, Ovens & Cooktops"
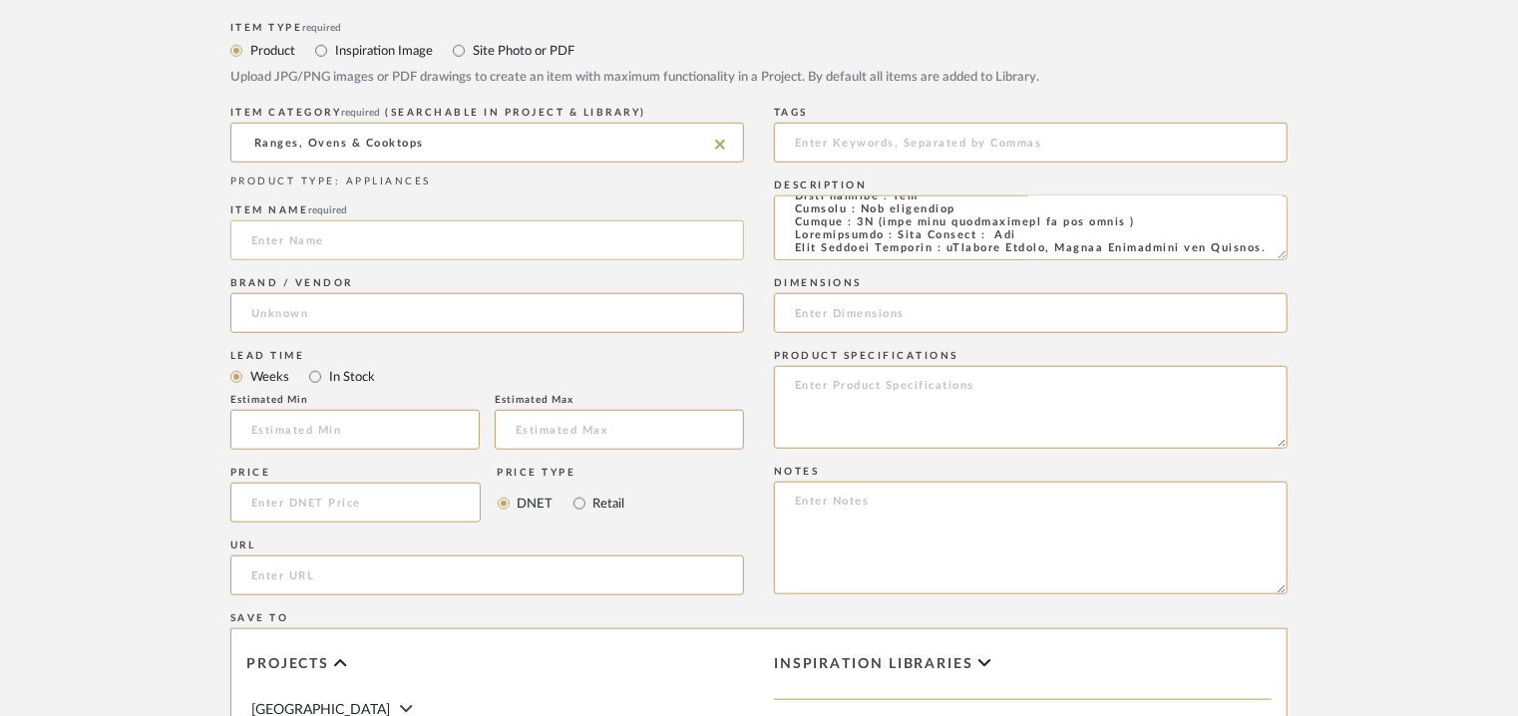
click at [343, 244] on input at bounding box center [487, 240] width 514 height 40
paste input "iQ700 Siemens Built-in Oven 60 x 60 cm Black HB736G1B1"
click at [307, 235] on input "iQ700 Siemens Built-in Oven 60 x 60 cm Black HB736G1B1" at bounding box center [487, 240] width 514 height 40
type input "iQ700 SIEMENS BUILT-IN OVEN 60 x 60cm BLACK HB736G1B1"
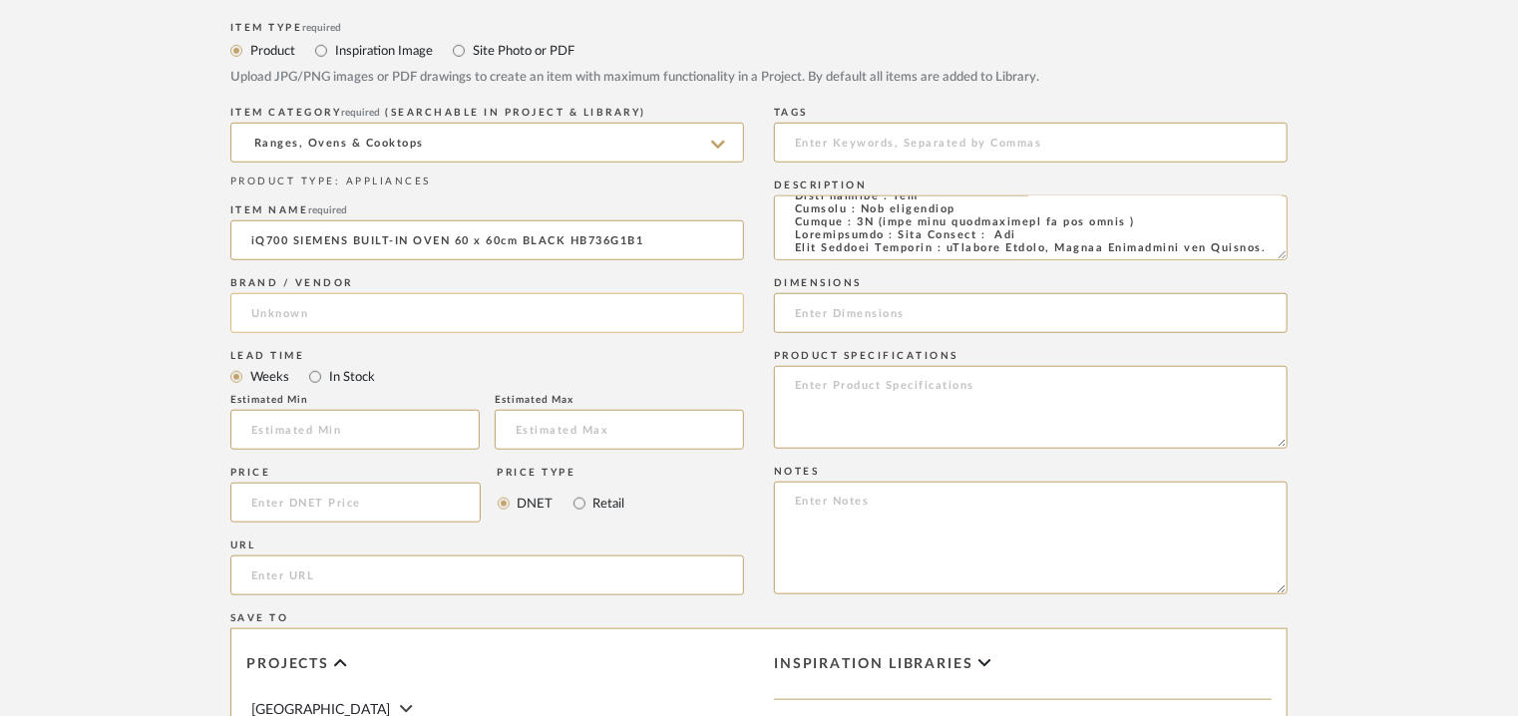
click at [259, 314] on input at bounding box center [487, 313] width 514 height 40
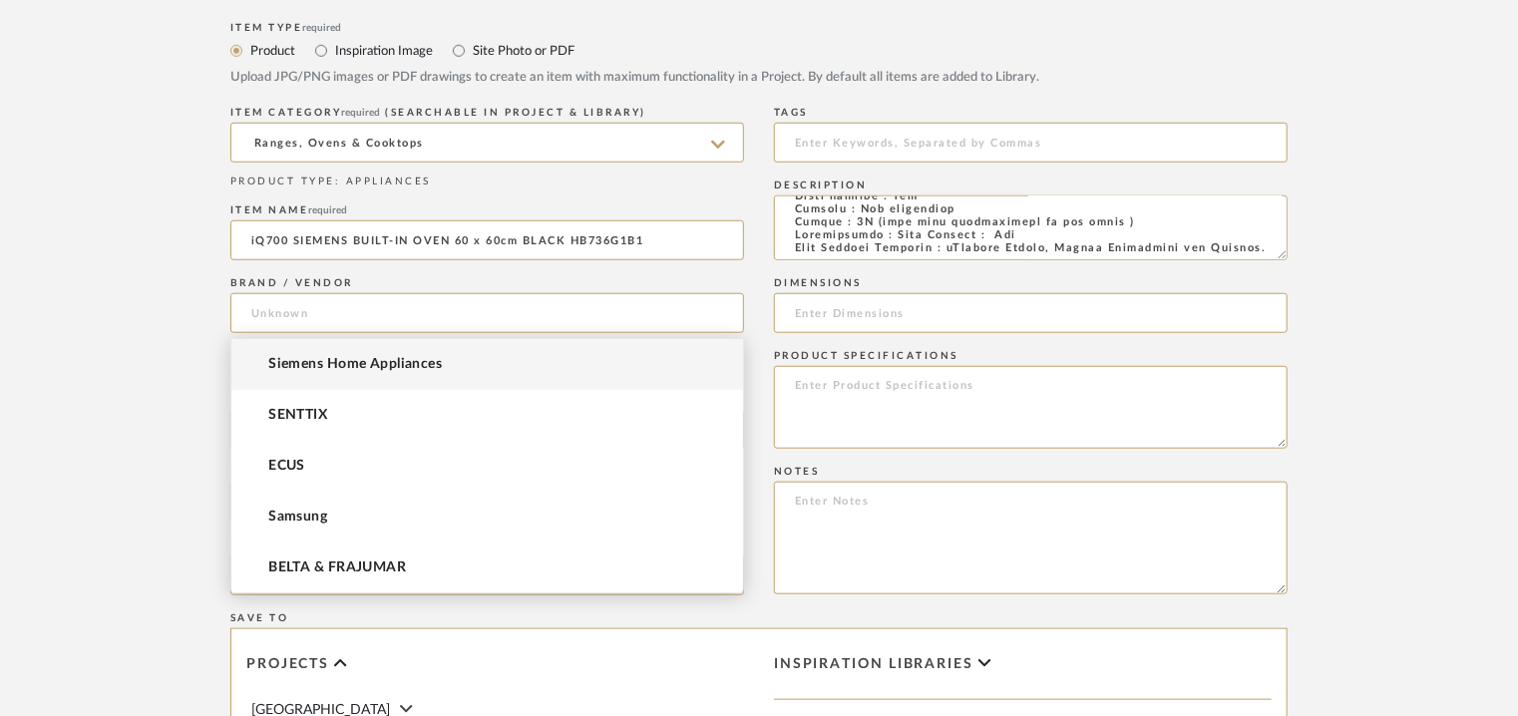
click at [290, 359] on span "Siemens Home Appliances" at bounding box center [355, 364] width 174 height 17
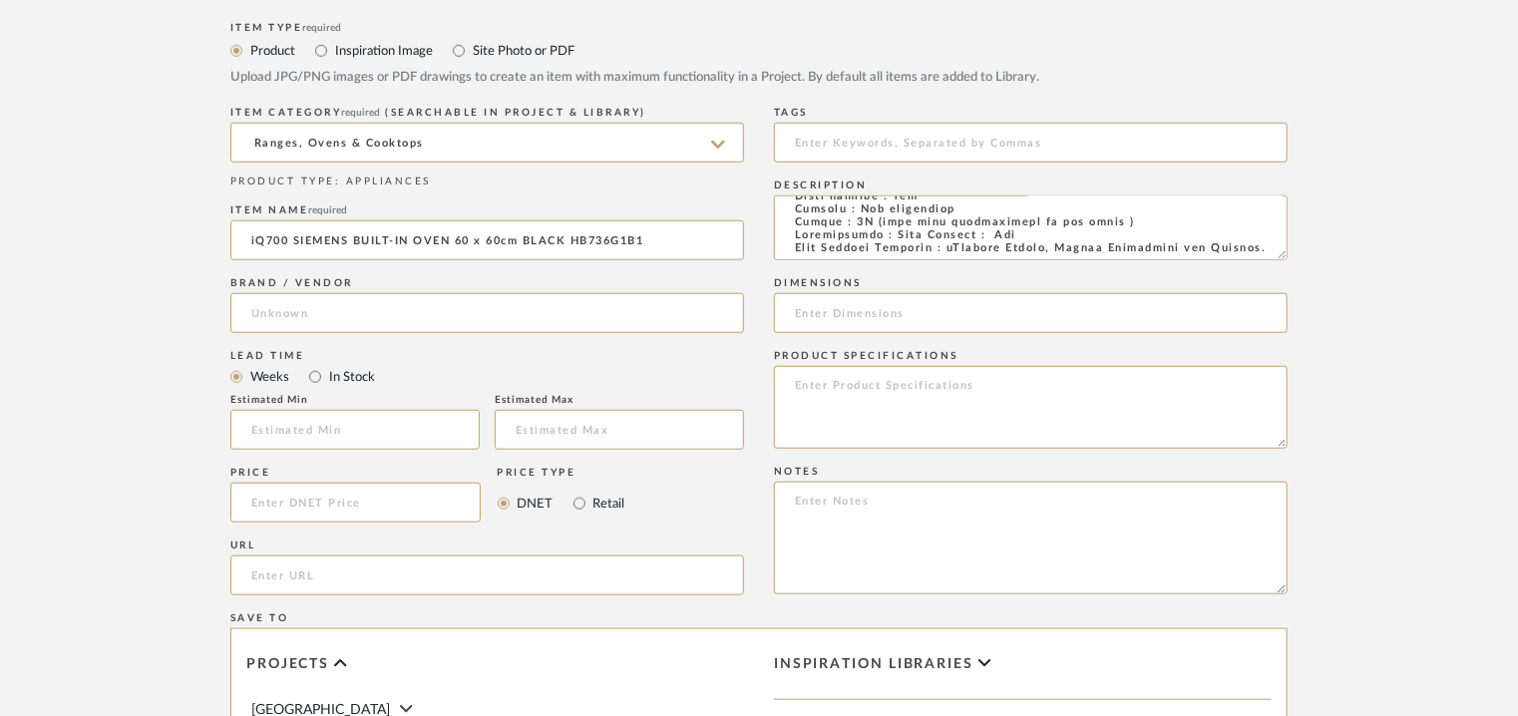
type input "Siemens Home Appliances"
click at [293, 559] on input "url" at bounding box center [487, 576] width 514 height 40
click at [275, 565] on input "url" at bounding box center [487, 576] width 514 height 40
paste input "https://www.siemens-home.bsh-group.in/en/mkt-product/cooking-baking/ovens/built…"
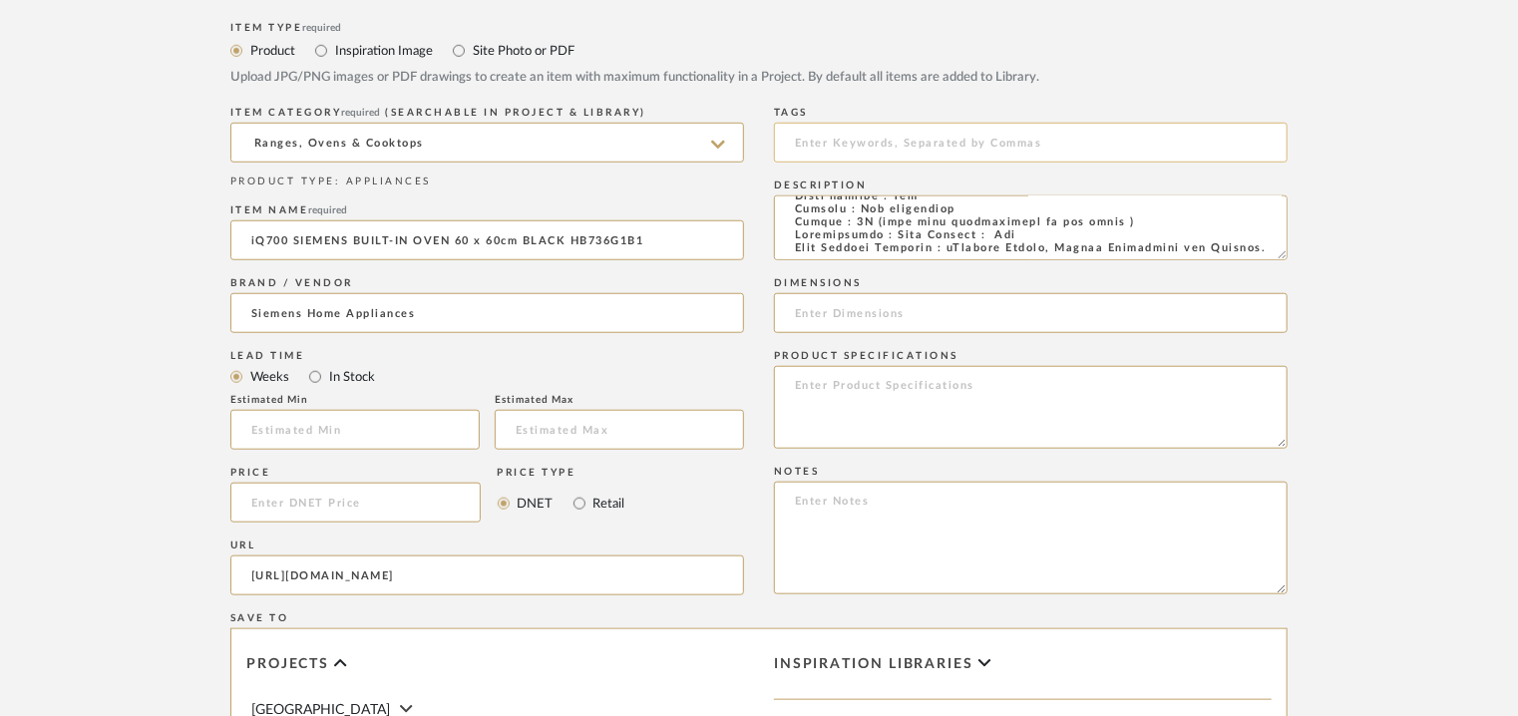
type input "https://www.siemens-home.bsh-group.in/en/mkt-product/cooking-baking/ovens/built…"
click at [876, 139] on input at bounding box center [1031, 143] width 514 height 40
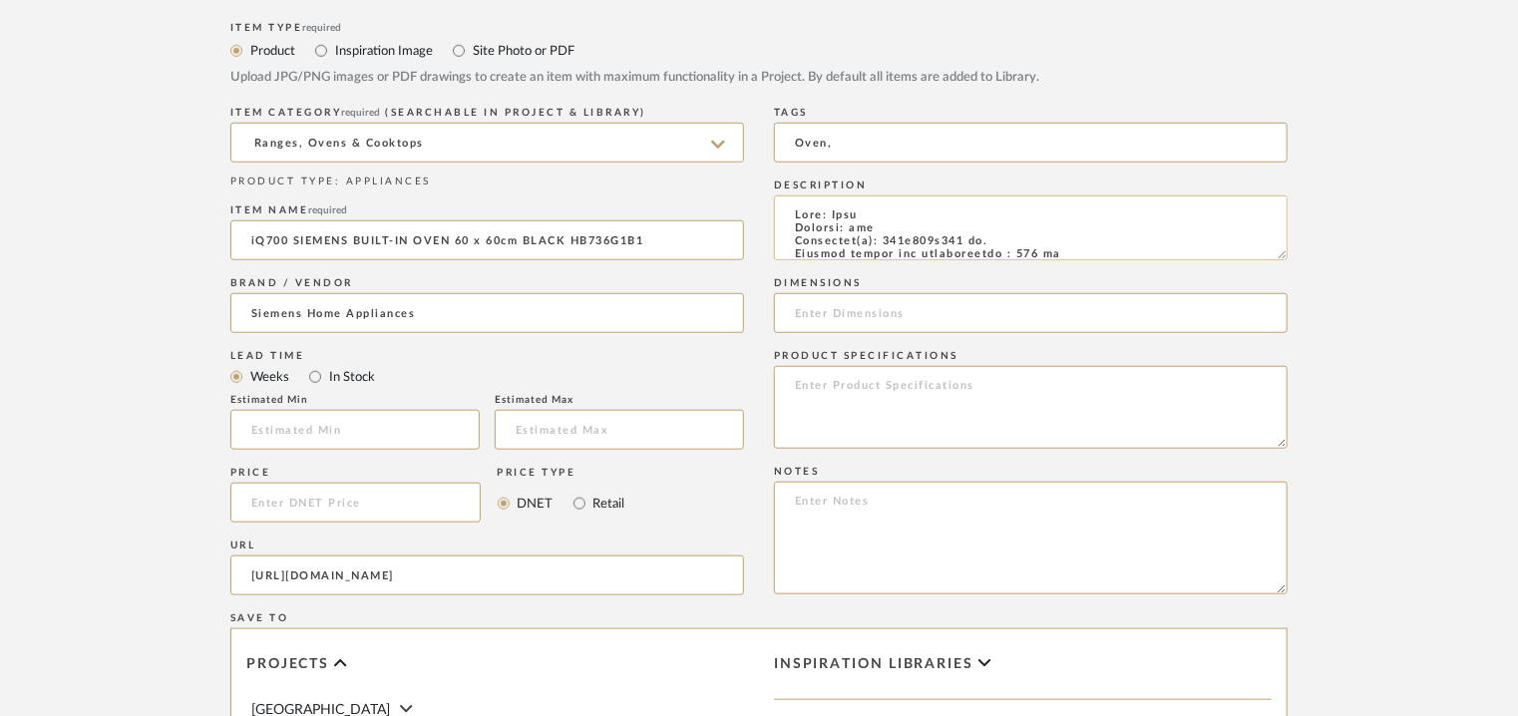
scroll to position [0, 0]
type input "Oven,"
click at [907, 239] on textarea at bounding box center [1031, 228] width 514 height 65
click at [918, 238] on textarea at bounding box center [1031, 228] width 514 height 65
click at [947, 240] on textarea at bounding box center [1031, 228] width 514 height 65
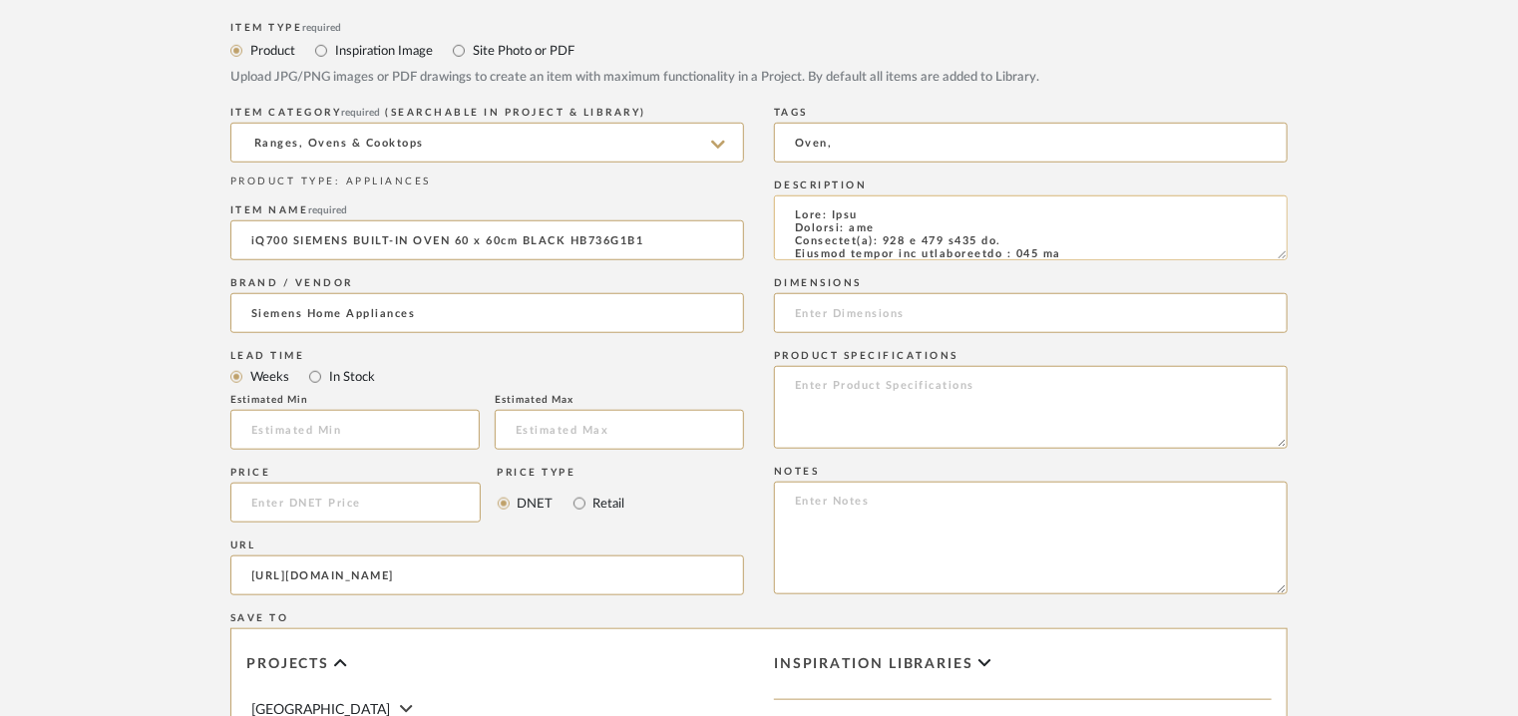
click at [954, 238] on textarea at bounding box center [1031, 228] width 514 height 65
click at [960, 240] on textarea at bounding box center [1031, 228] width 514 height 65
drag, startPoint x: 1011, startPoint y: 240, endPoint x: 882, endPoint y: 237, distance: 129.7
click at [882, 237] on textarea at bounding box center [1031, 228] width 514 height 65
type textarea "Type: Oven Inbuilt: yes Dimension(s): 594 x 548 x 595 mm. Minimum height for in…"
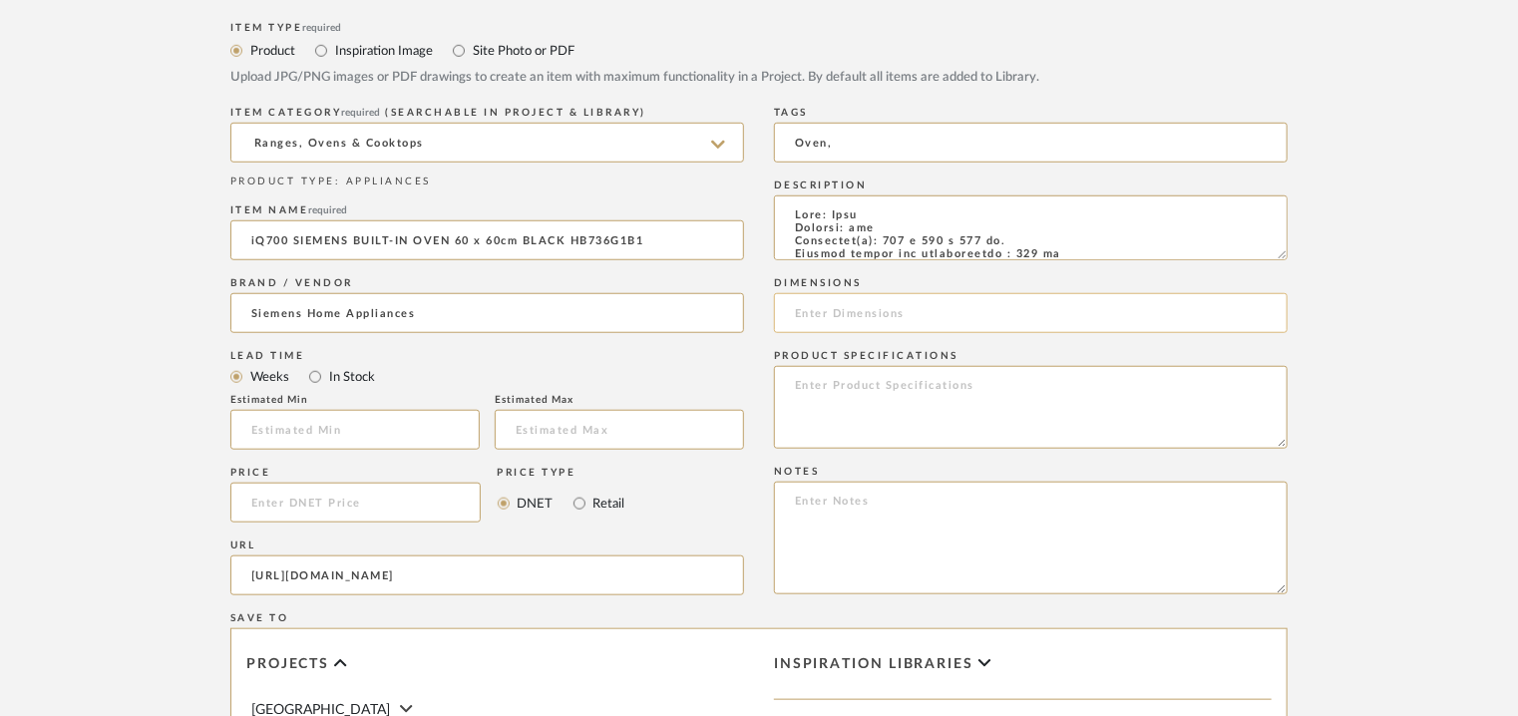
click at [838, 311] on input at bounding box center [1031, 313] width 514 height 40
paste input "594 x 548 x 595 mm."
type input "594 x 548 x 595 mm"
click at [990, 243] on textarea at bounding box center [1031, 228] width 514 height 65
type textarea "Type: Oven Inbuilt: yes Dimension(s): 594 x 548 x 595mm. Minimum height for ins…"
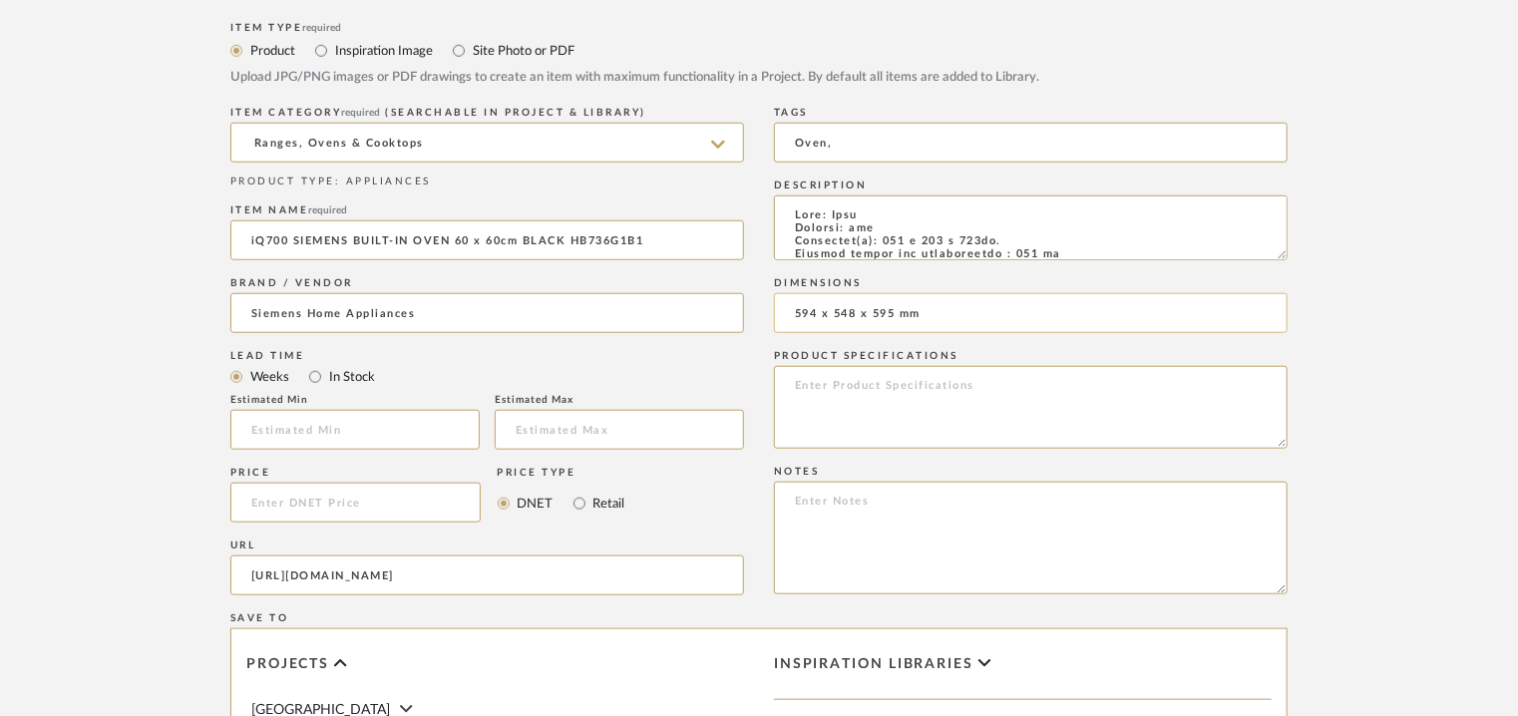
click at [900, 316] on input "594 x 548 x 595 mm" at bounding box center [1031, 313] width 514 height 40
type input "594 x 548 x 595mm"
paste textarea "Price: ₹ 1,81,990/- (MRP) Lead time: 90 DAYS FROM THE DATE OF PO / ADVANCE / FI…"
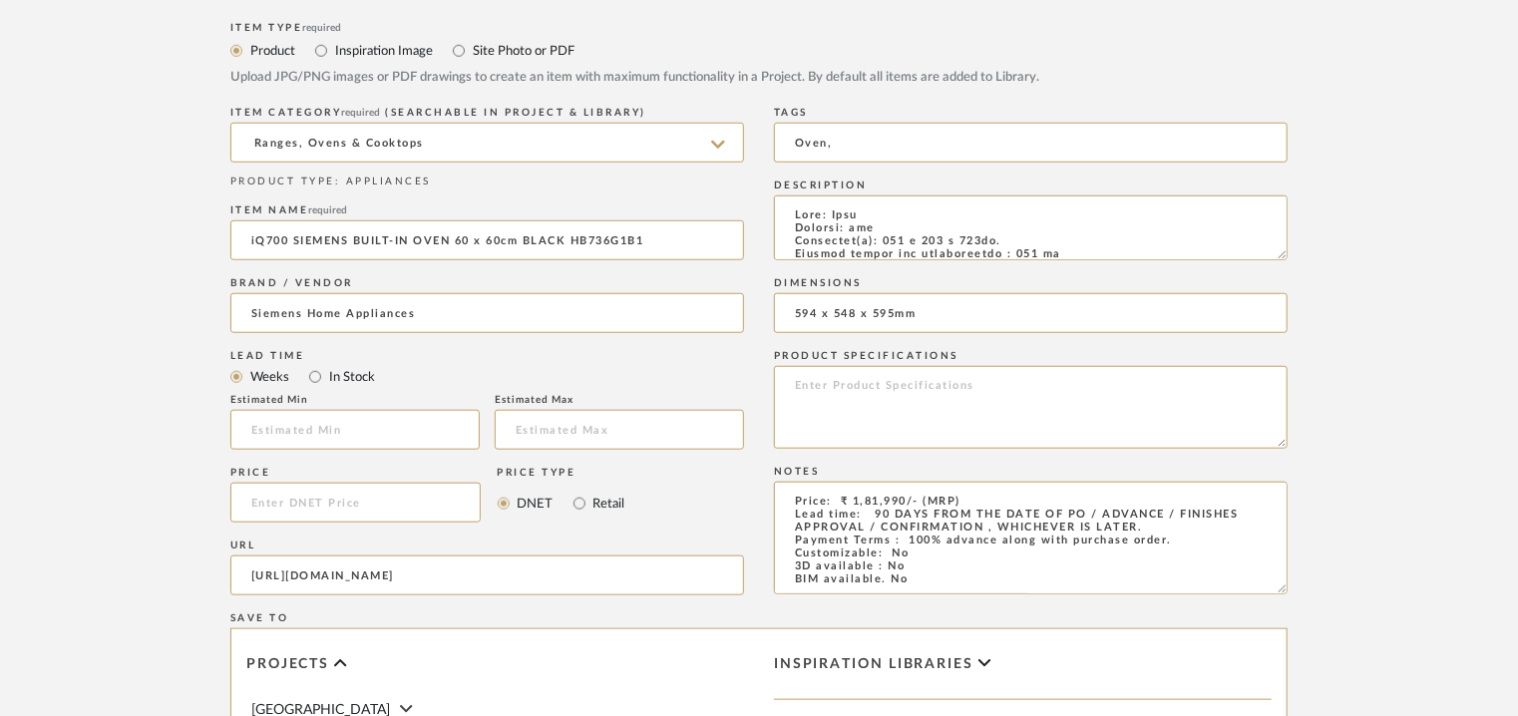
type textarea "Price: ₹ 1,81,990/- (MRP) Lead time: 90 DAYS FROM THE DATE OF PO / ADVANCE / FI…"
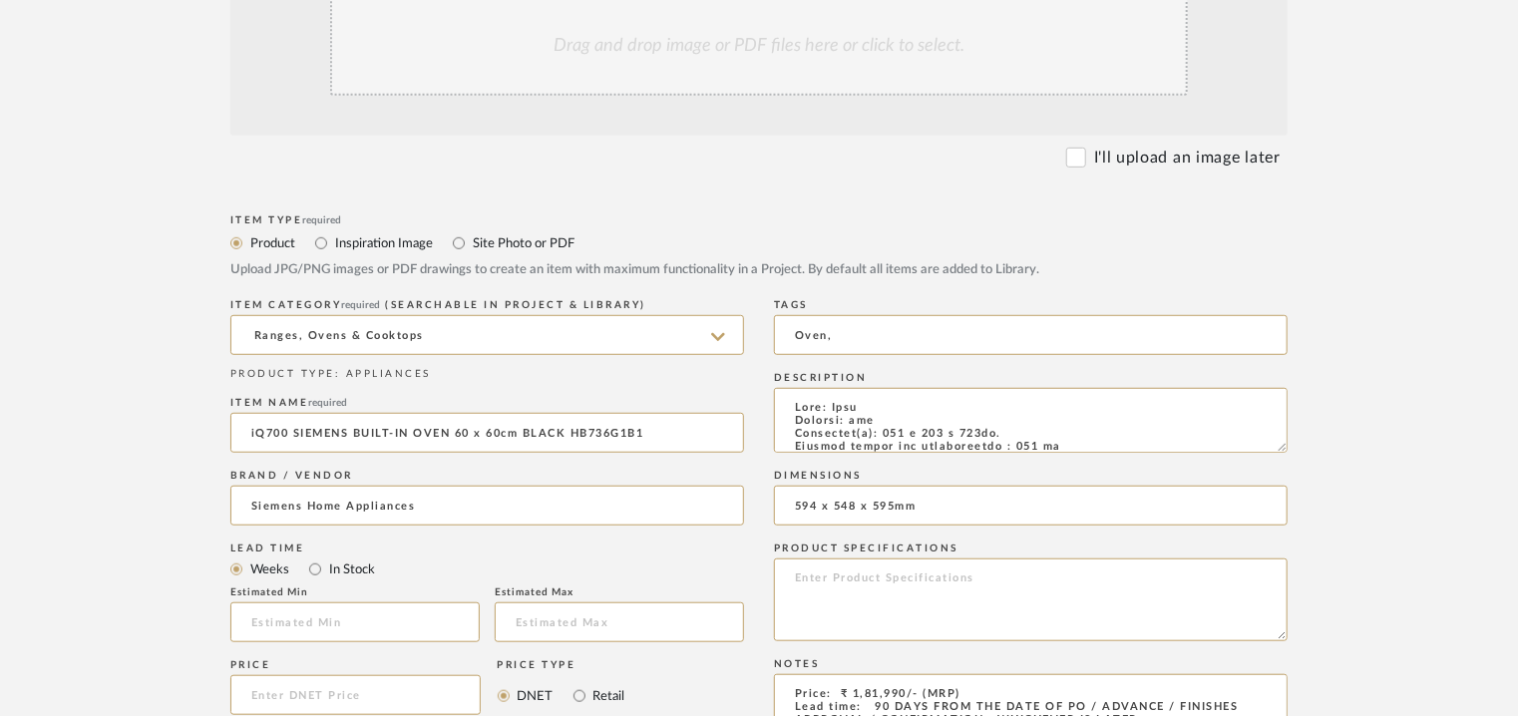
scroll to position [299, 0]
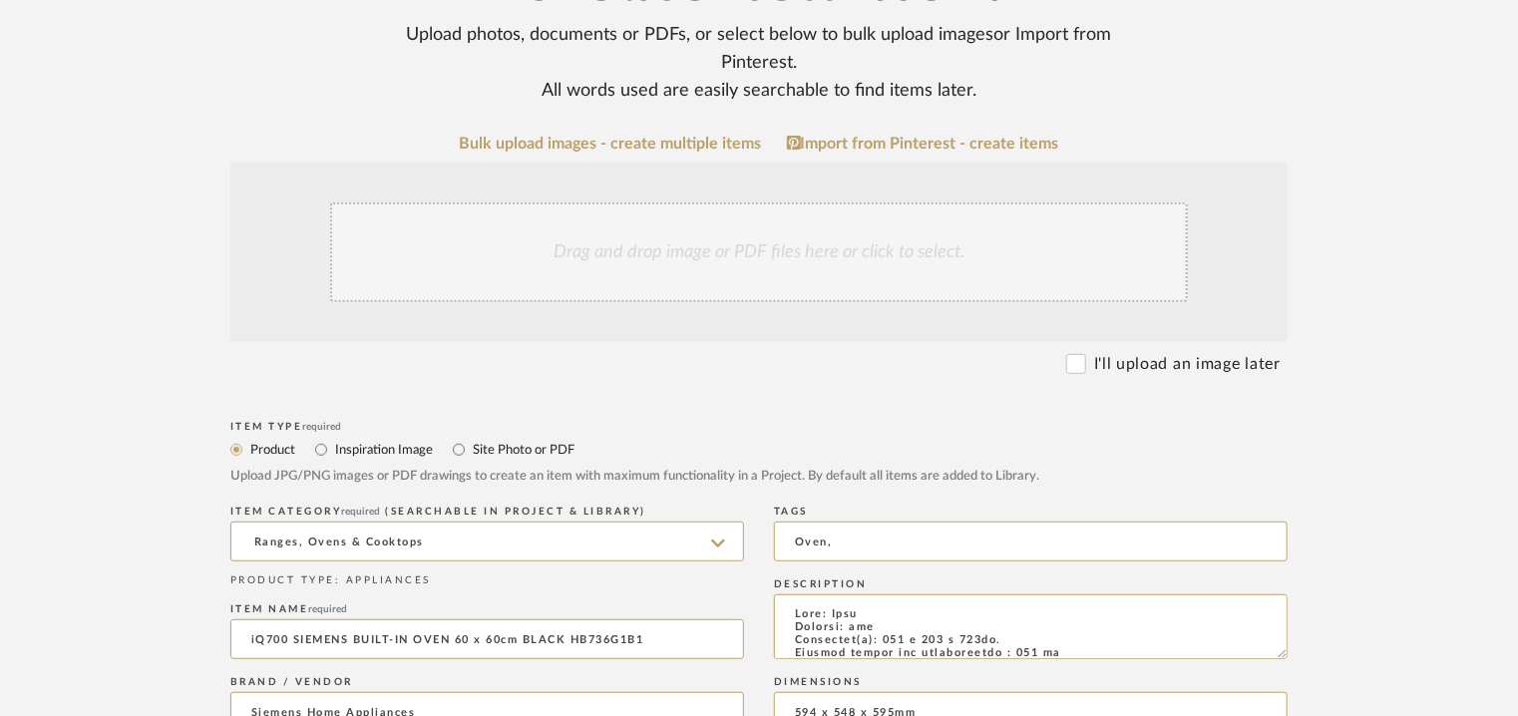
click at [686, 256] on div "Drag and drop image or PDF files here or click to select." at bounding box center [759, 252] width 858 height 100
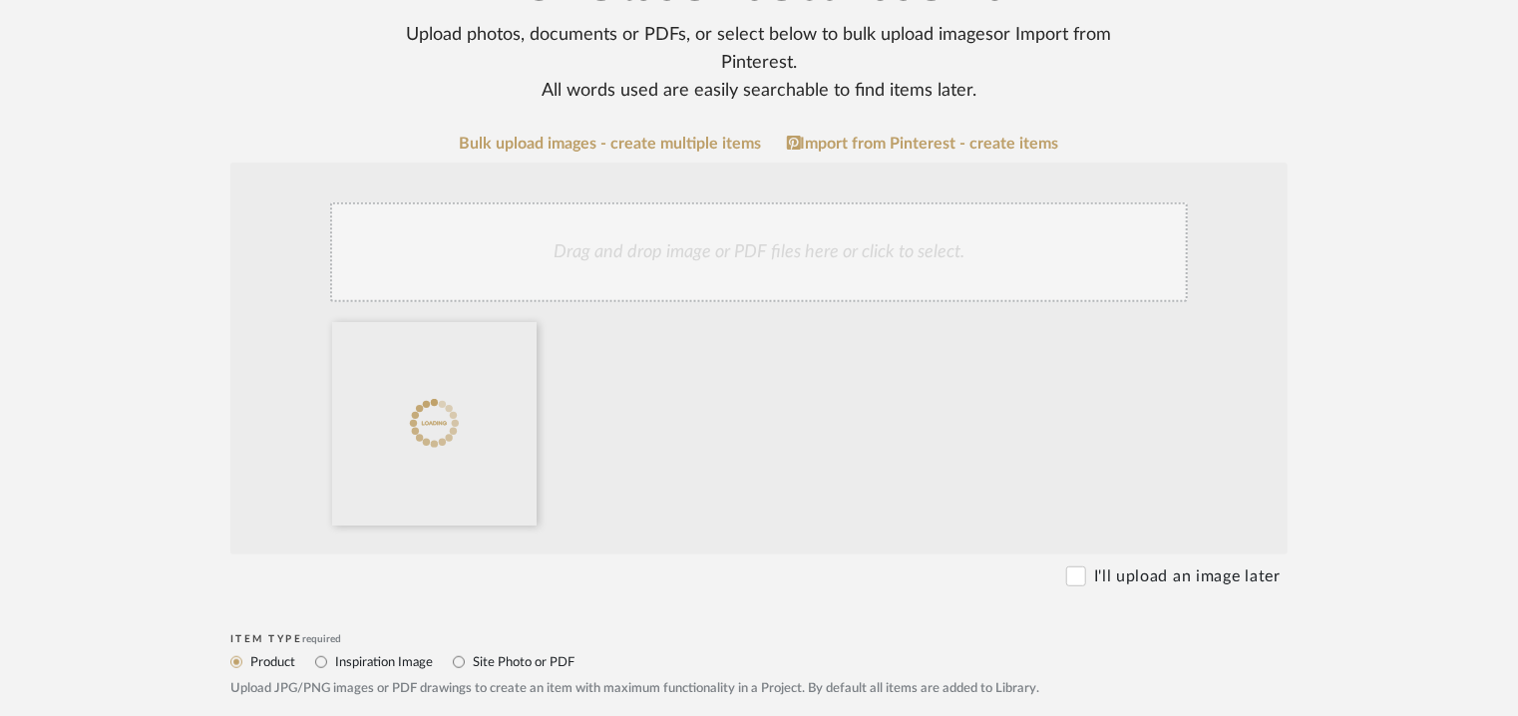
click at [726, 257] on div "Drag and drop image or PDF files here or click to select." at bounding box center [759, 252] width 858 height 100
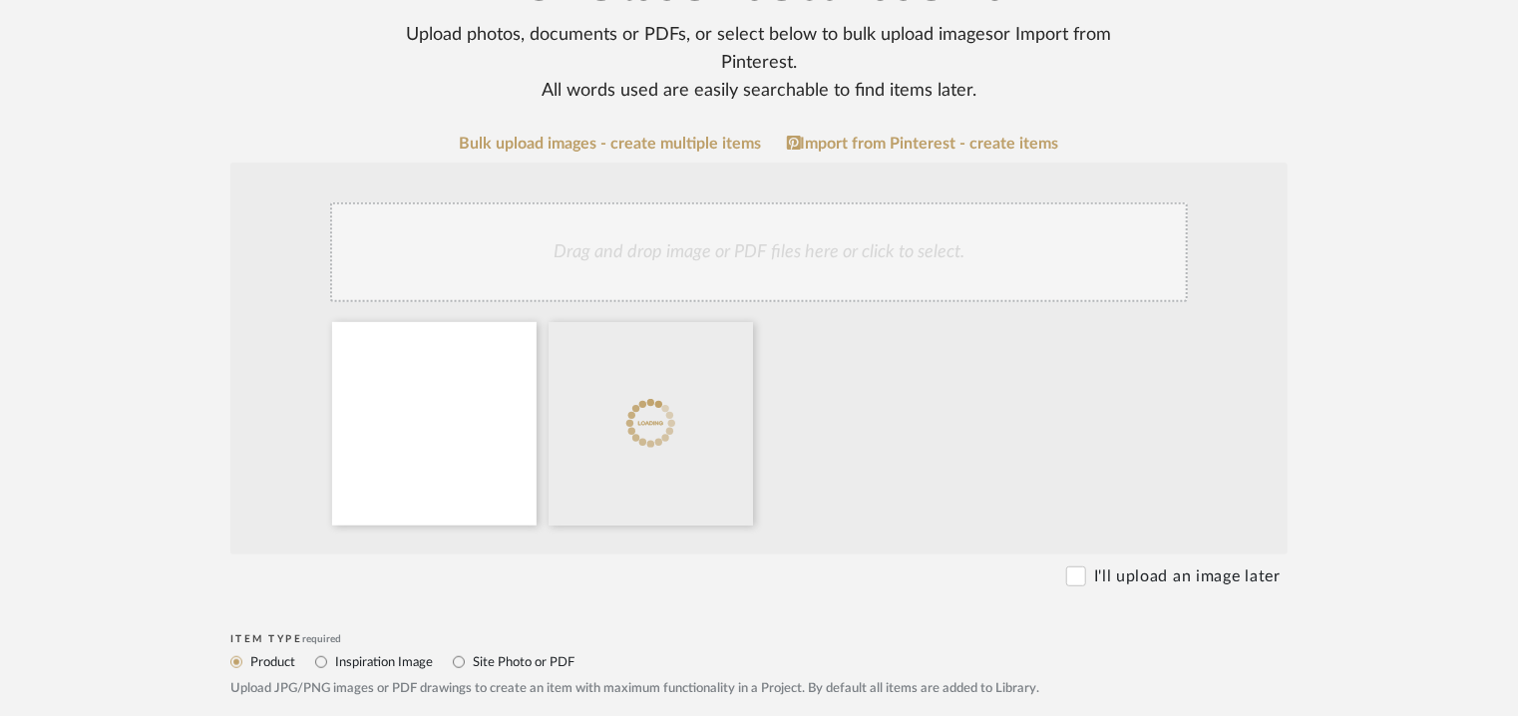
click at [718, 232] on div "Drag and drop image or PDF files here or click to select." at bounding box center [759, 252] width 858 height 100
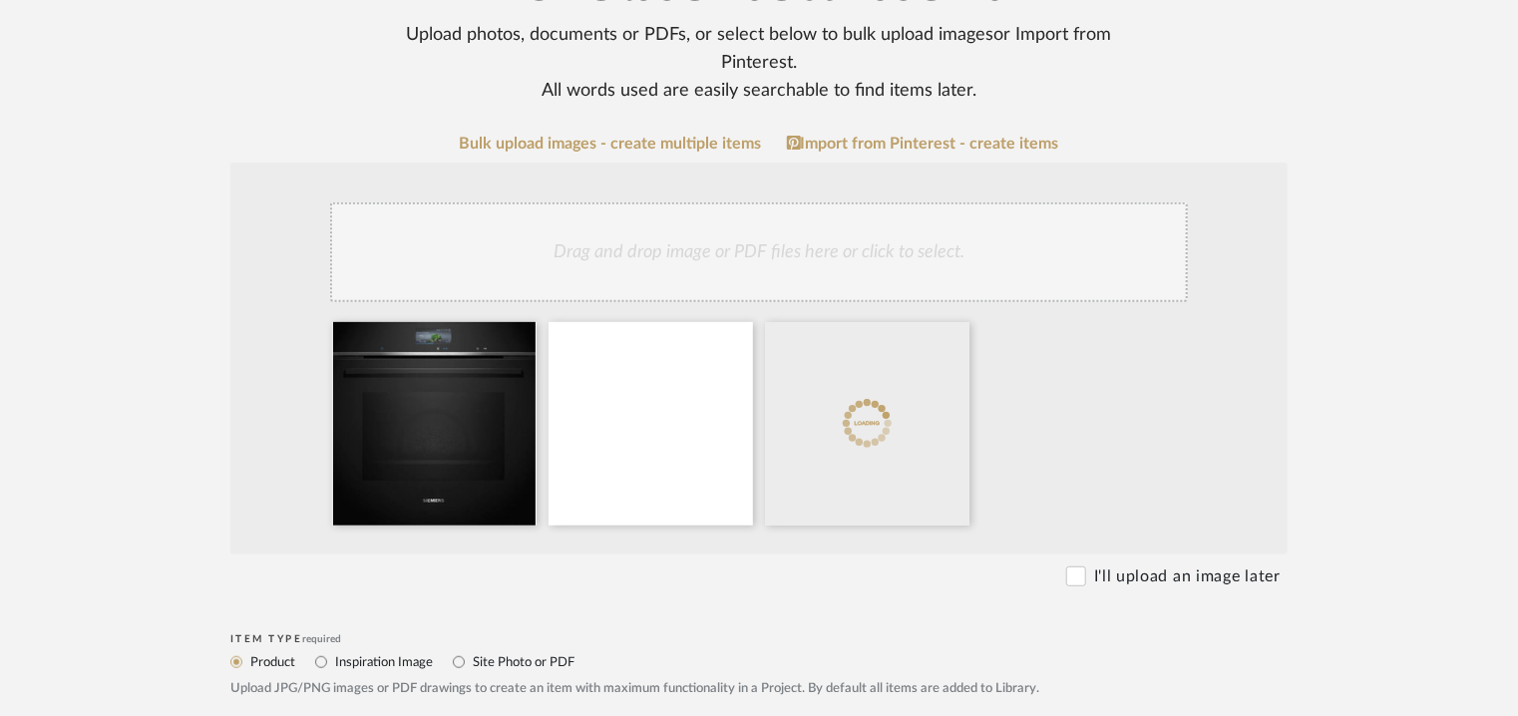
click at [738, 266] on div "Drag and drop image or PDF files here or click to select." at bounding box center [759, 252] width 858 height 100
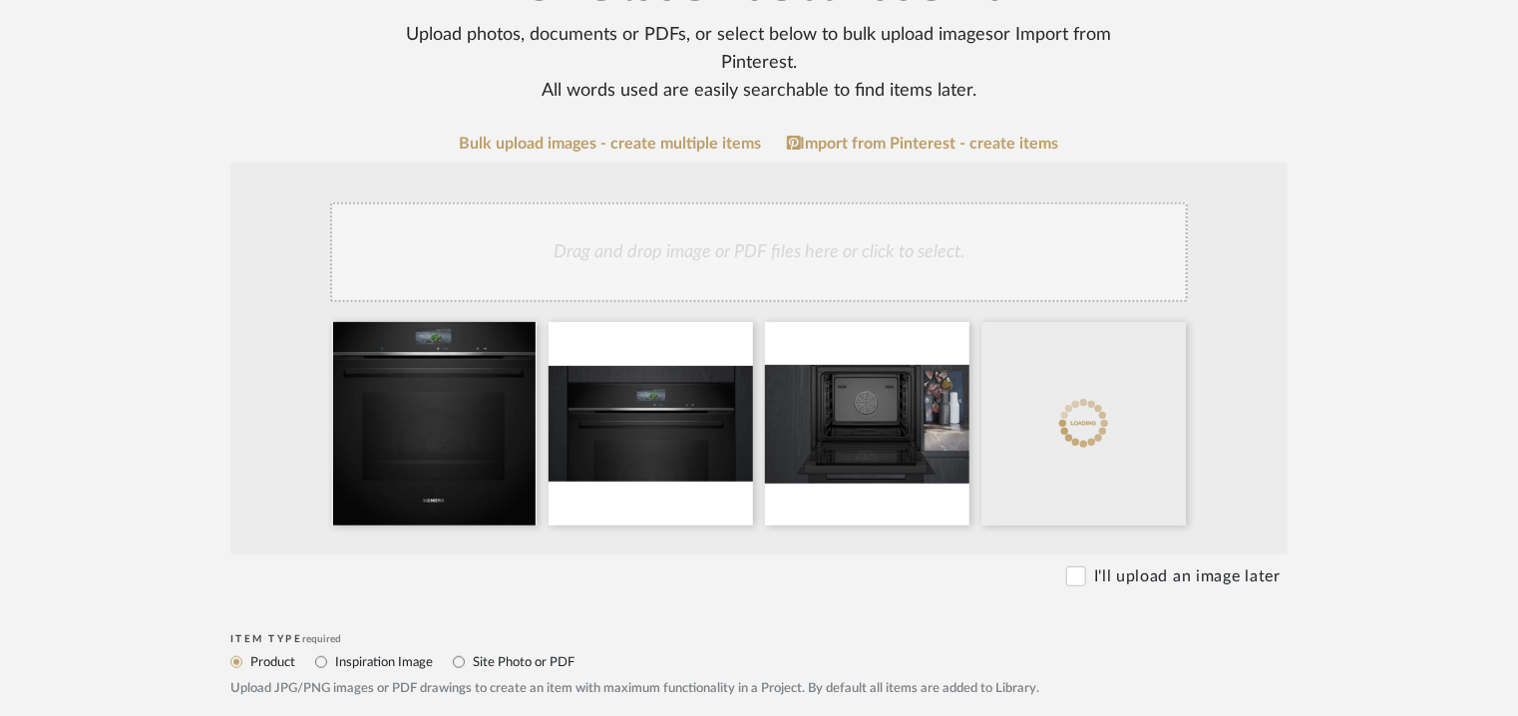
click at [785, 267] on div "Drag and drop image or PDF files here or click to select." at bounding box center [759, 252] width 858 height 100
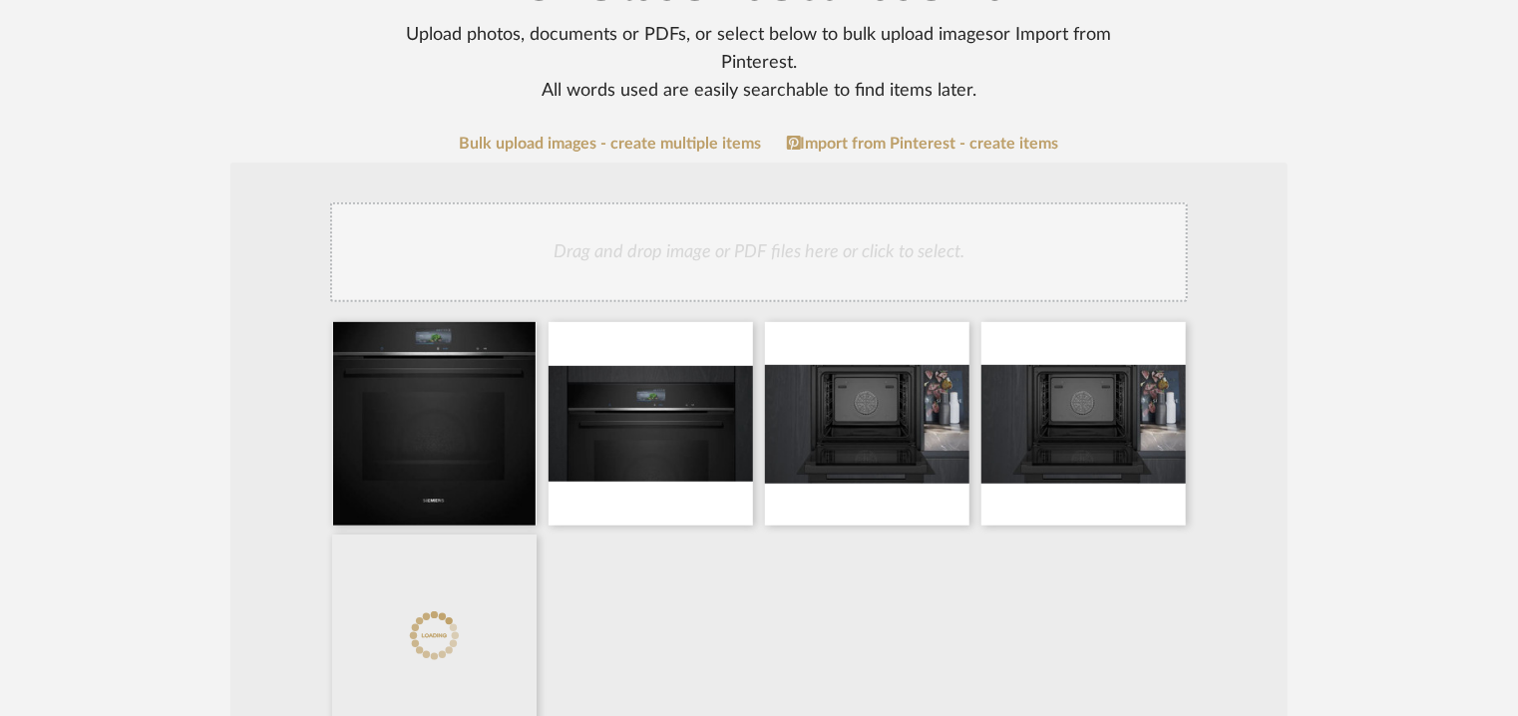
click at [814, 264] on div "Drag and drop image or PDF files here or click to select." at bounding box center [759, 252] width 858 height 100
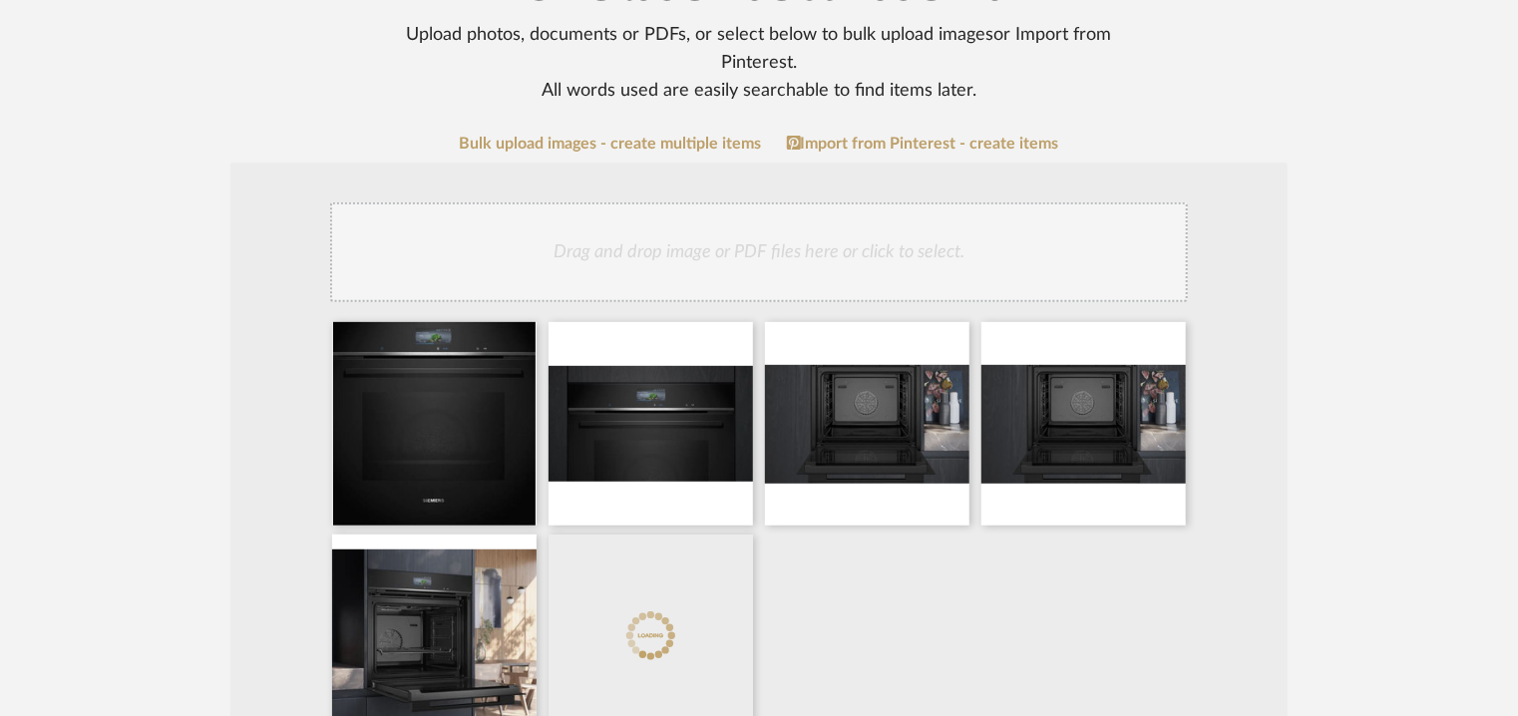
click at [901, 271] on div "Drag and drop image or PDF files here or click to select." at bounding box center [759, 252] width 858 height 100
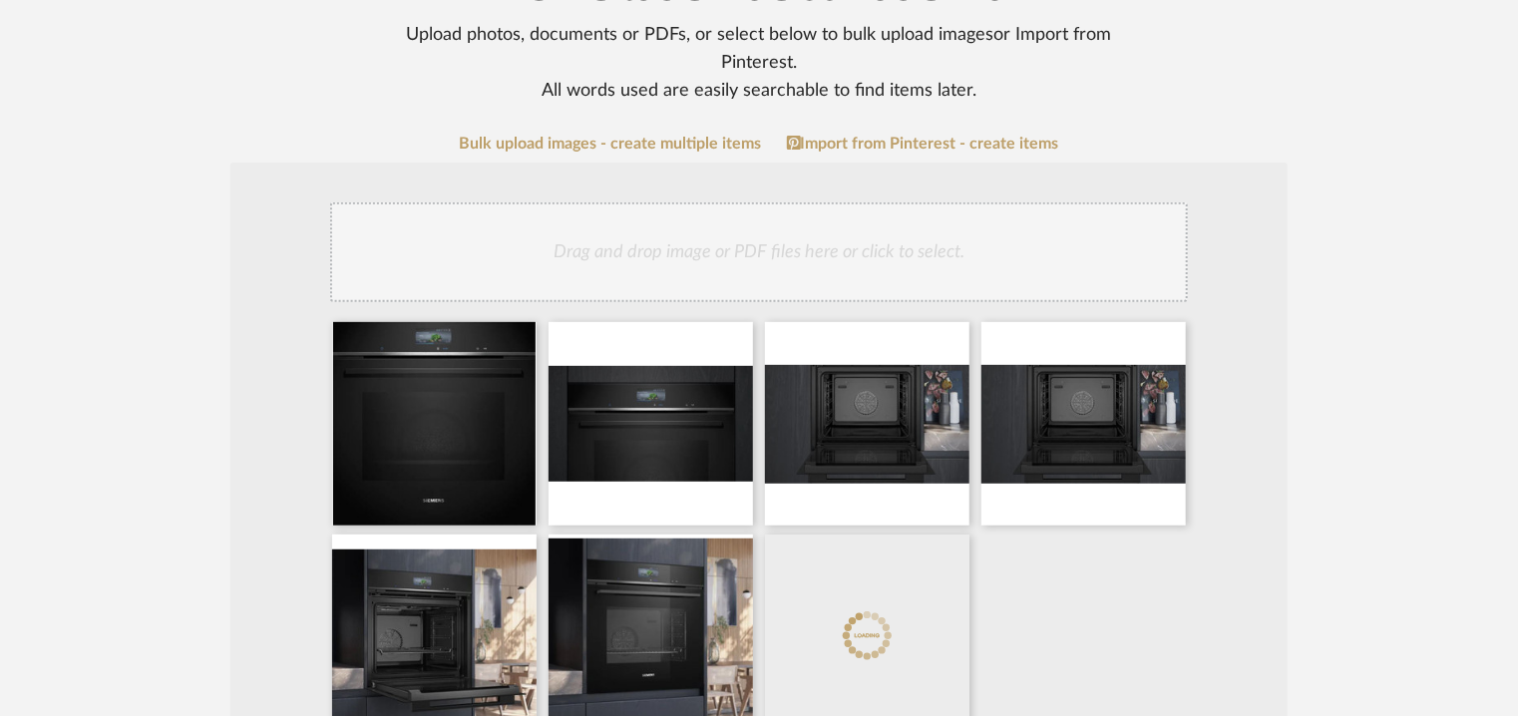
click at [858, 261] on div "Drag and drop image or PDF files here or click to select." at bounding box center [759, 252] width 858 height 100
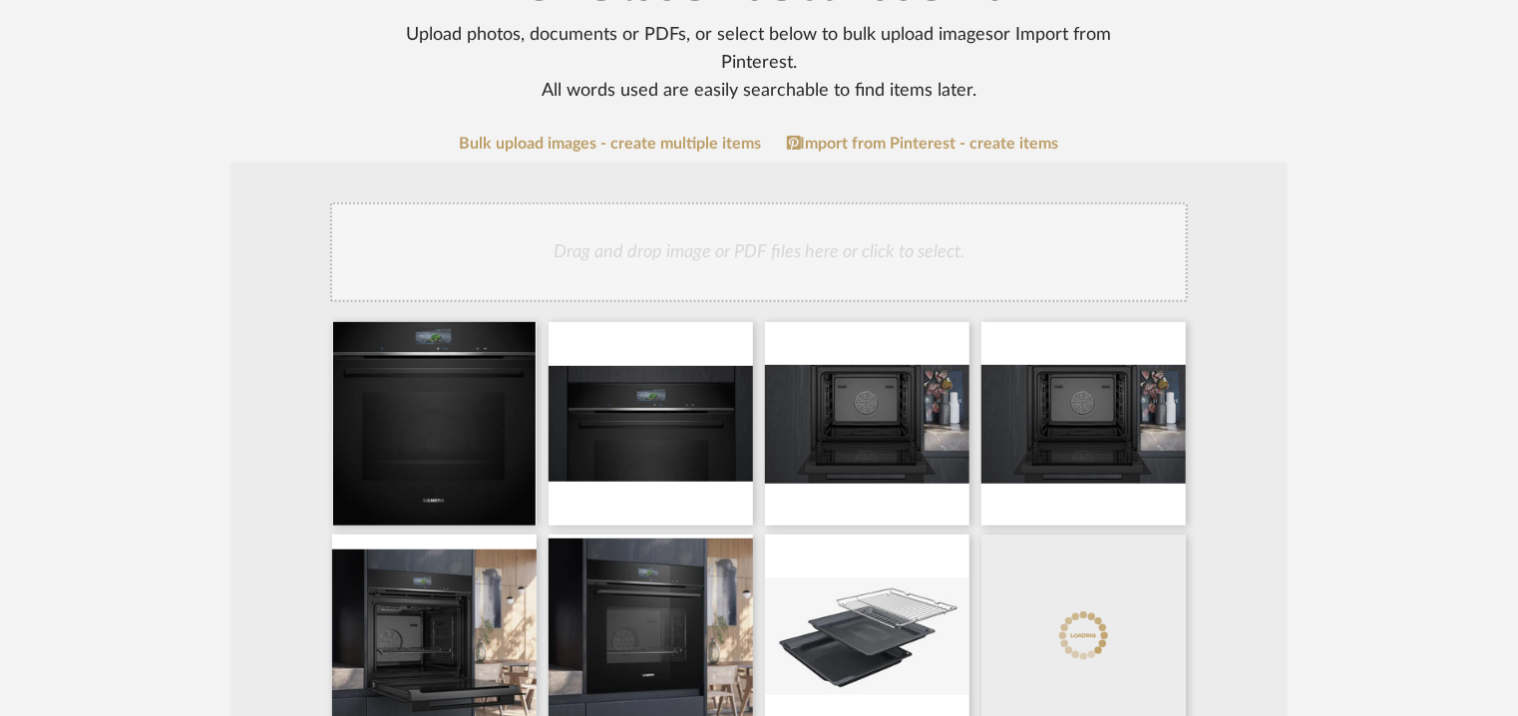
click at [854, 251] on div "Drag and drop image or PDF files here or click to select." at bounding box center [759, 252] width 858 height 100
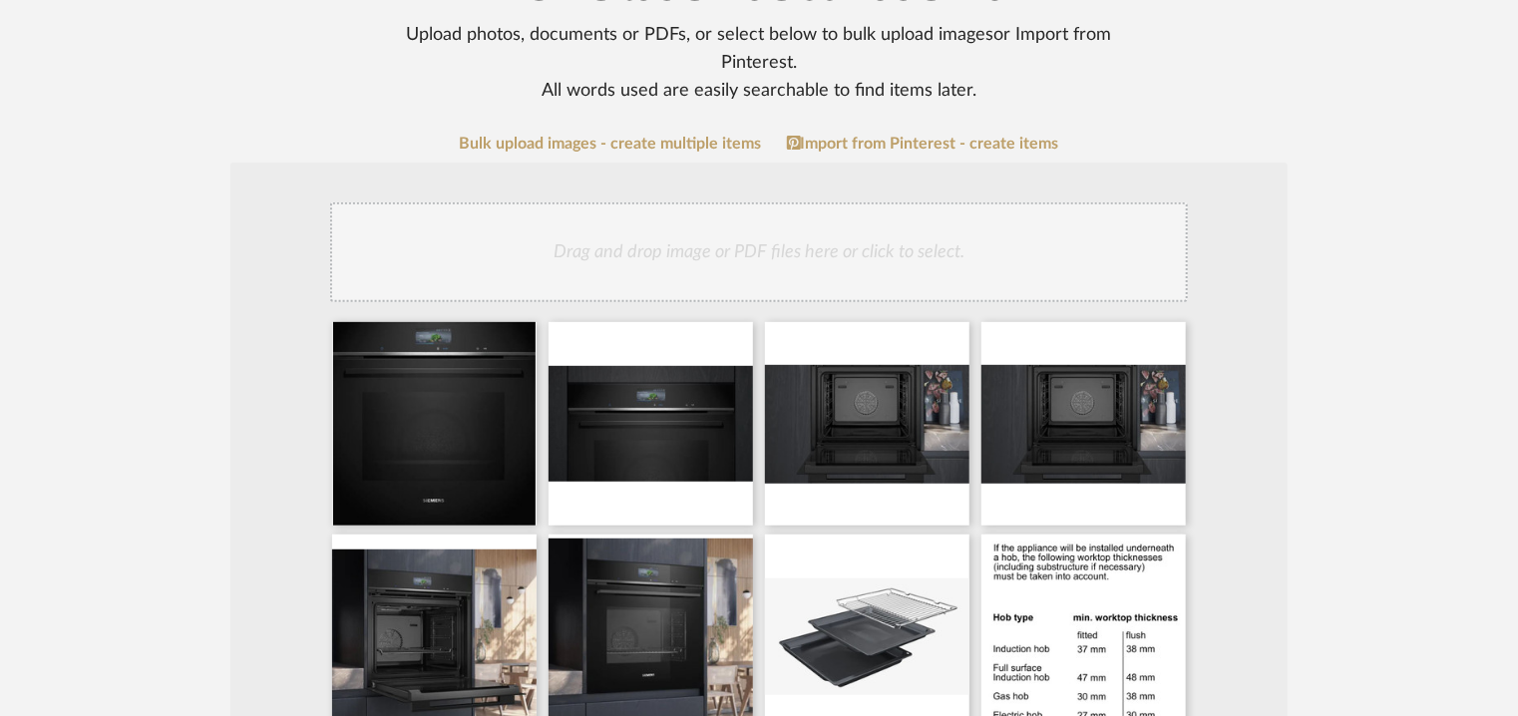
click at [853, 240] on div "Drag and drop image or PDF files here or click to select." at bounding box center [759, 252] width 858 height 100
click at [982, 249] on div "Drag and drop image or PDF files here or click to select." at bounding box center [759, 252] width 858 height 100
drag, startPoint x: 968, startPoint y: 240, endPoint x: 965, endPoint y: 250, distance: 10.4
click at [967, 243] on div "Drag and drop image or PDF files here or click to select." at bounding box center [759, 252] width 858 height 100
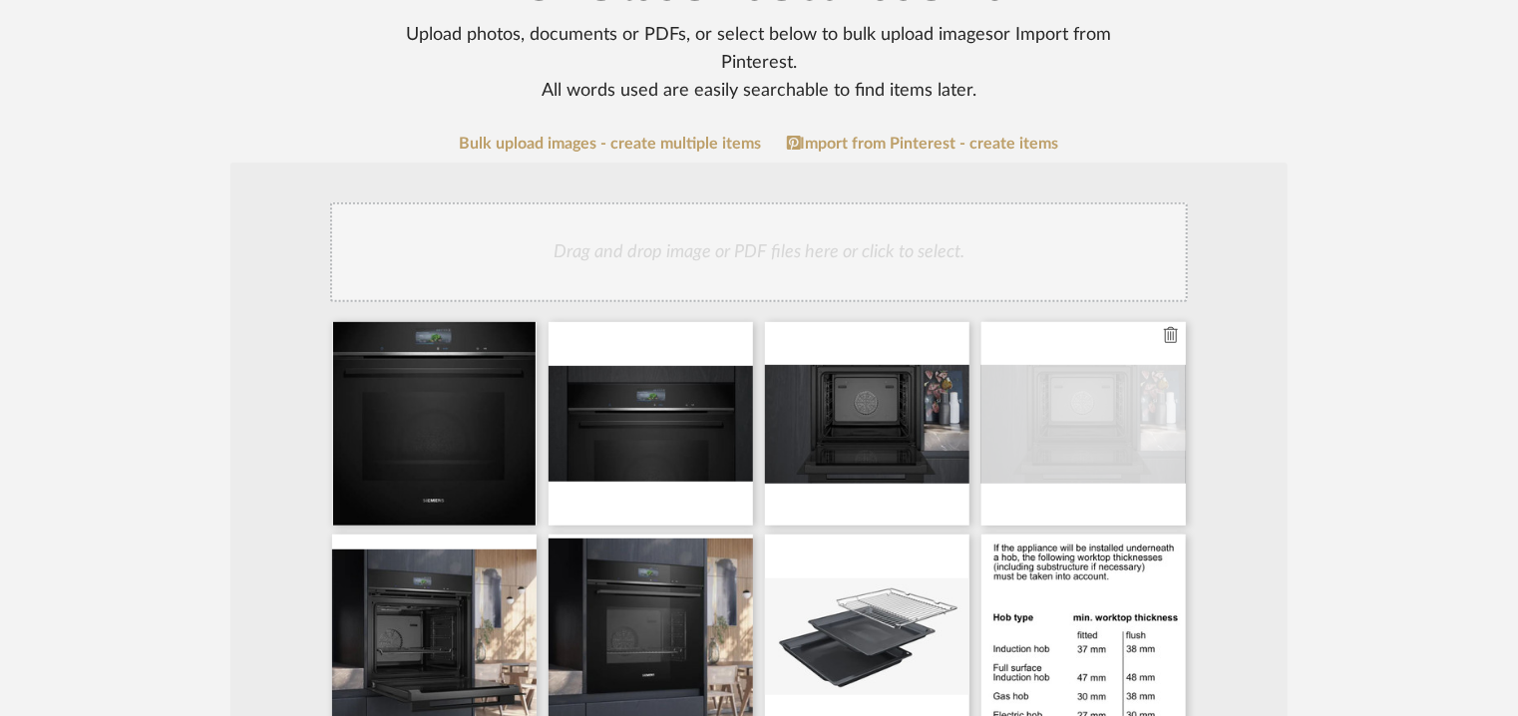
click at [1176, 332] on icon at bounding box center [1171, 335] width 14 height 16
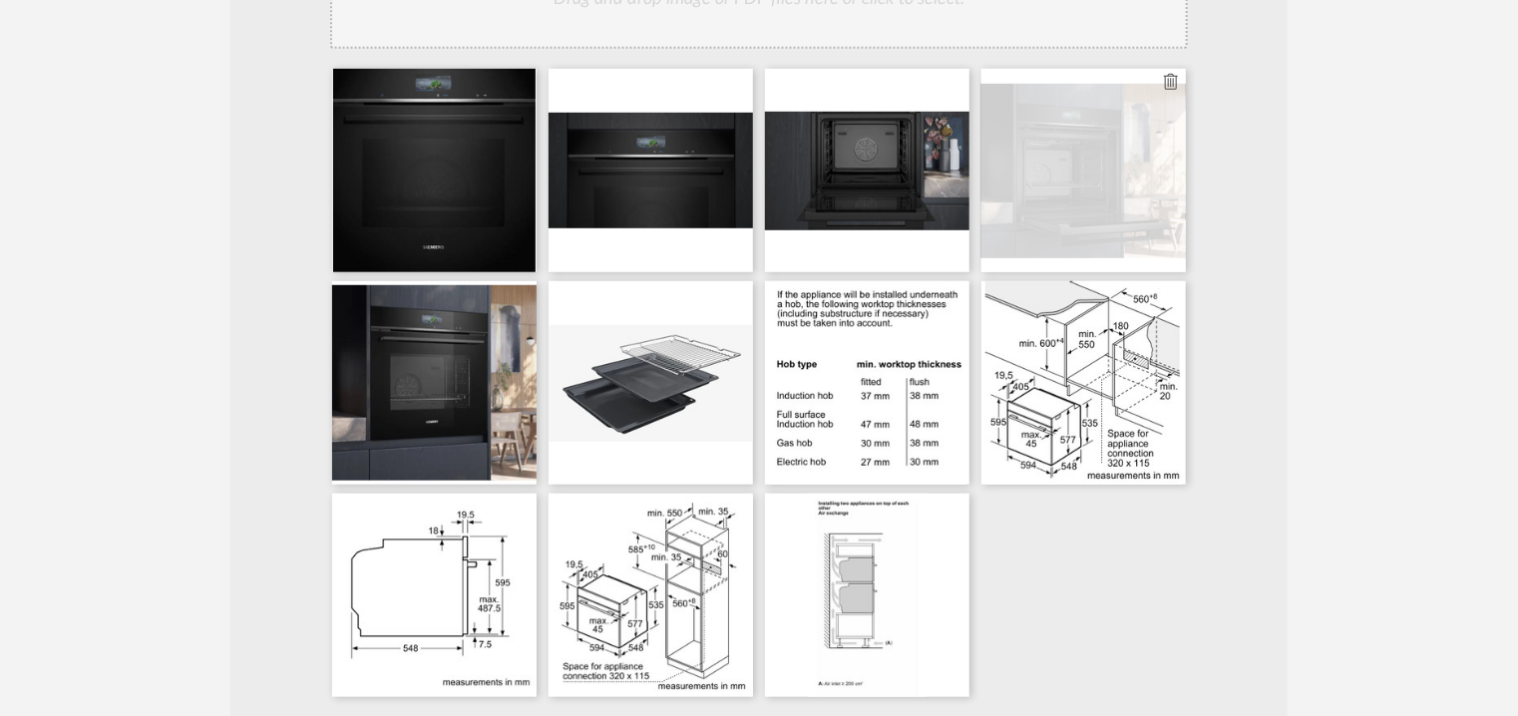
scroll to position [499, 0]
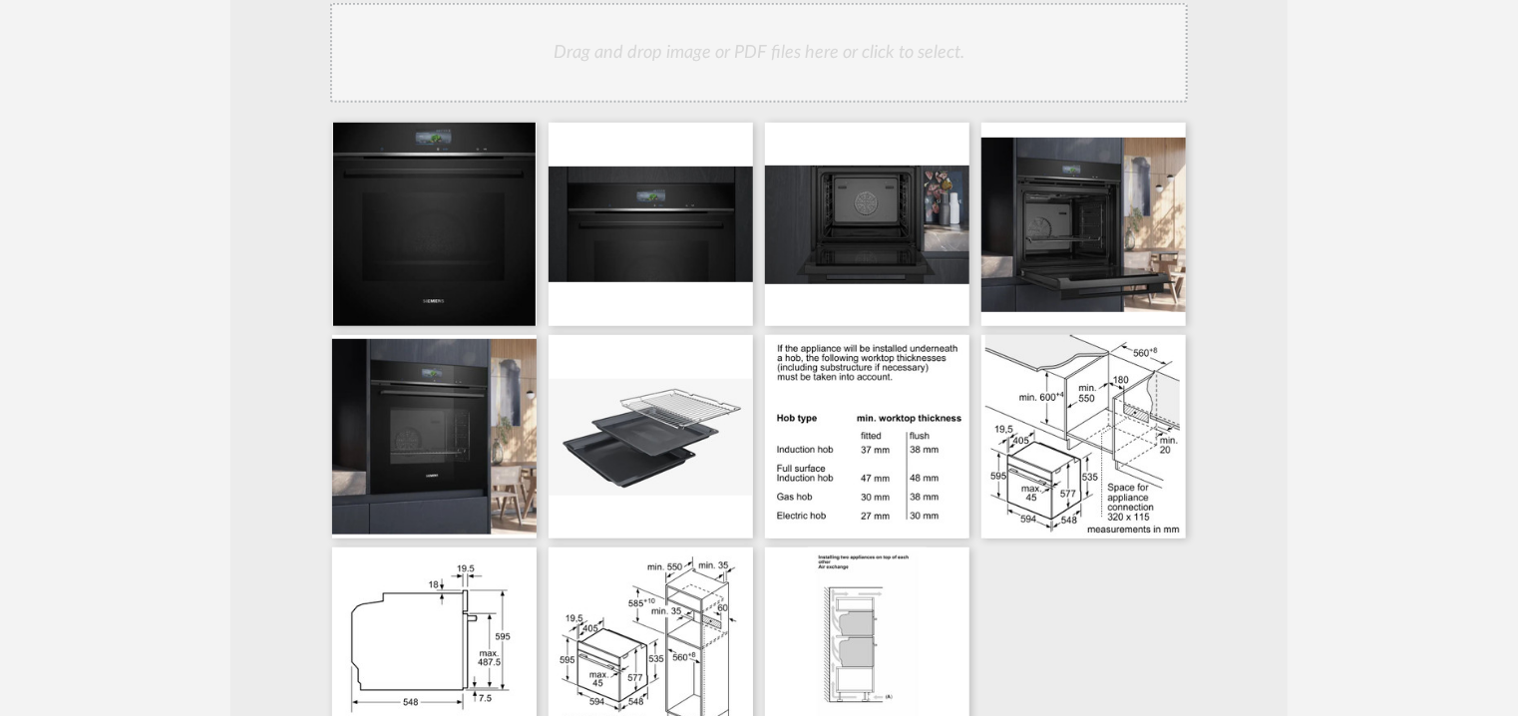
click at [967, 73] on div "Drag and drop image or PDF files here or click to select." at bounding box center [759, 53] width 858 height 100
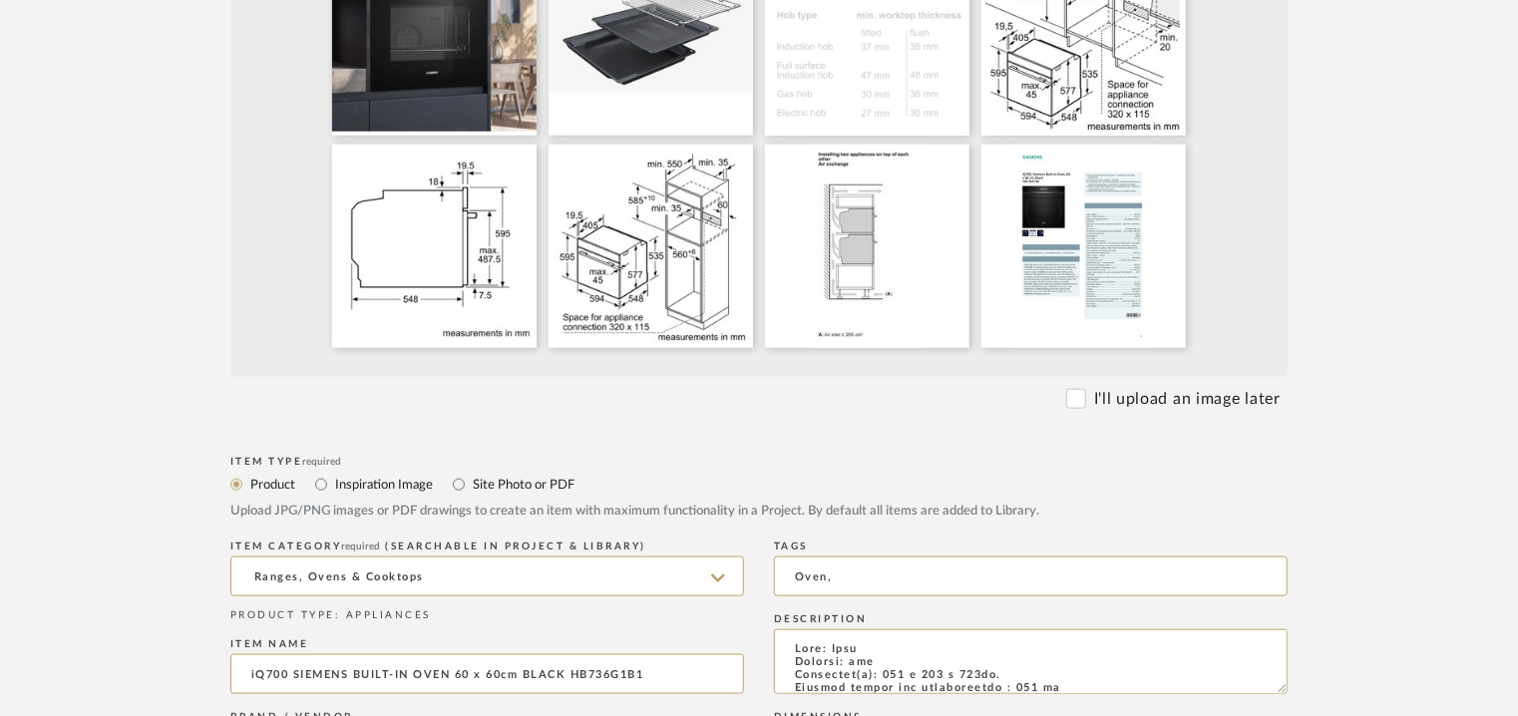
scroll to position [1197, 0]
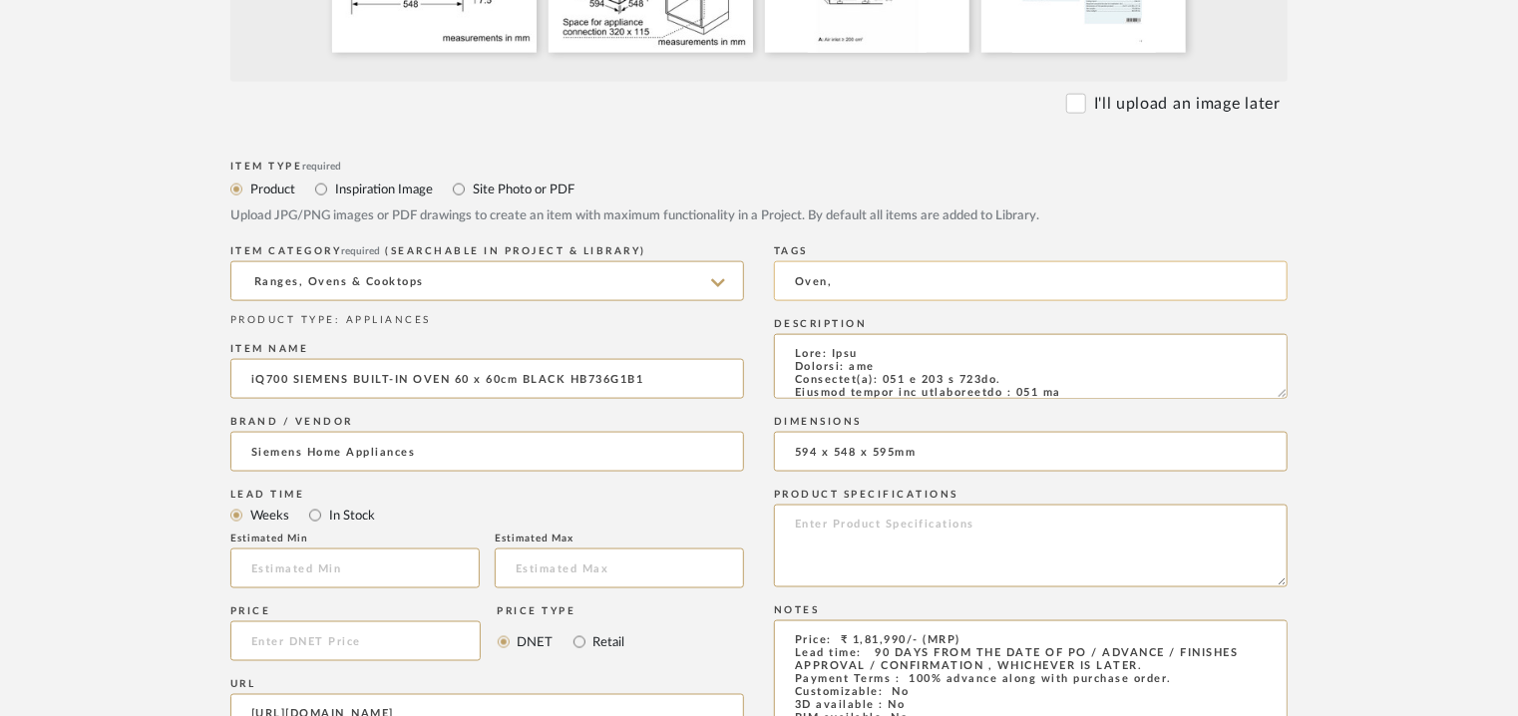
click at [798, 283] on input "Oven," at bounding box center [1031, 281] width 514 height 40
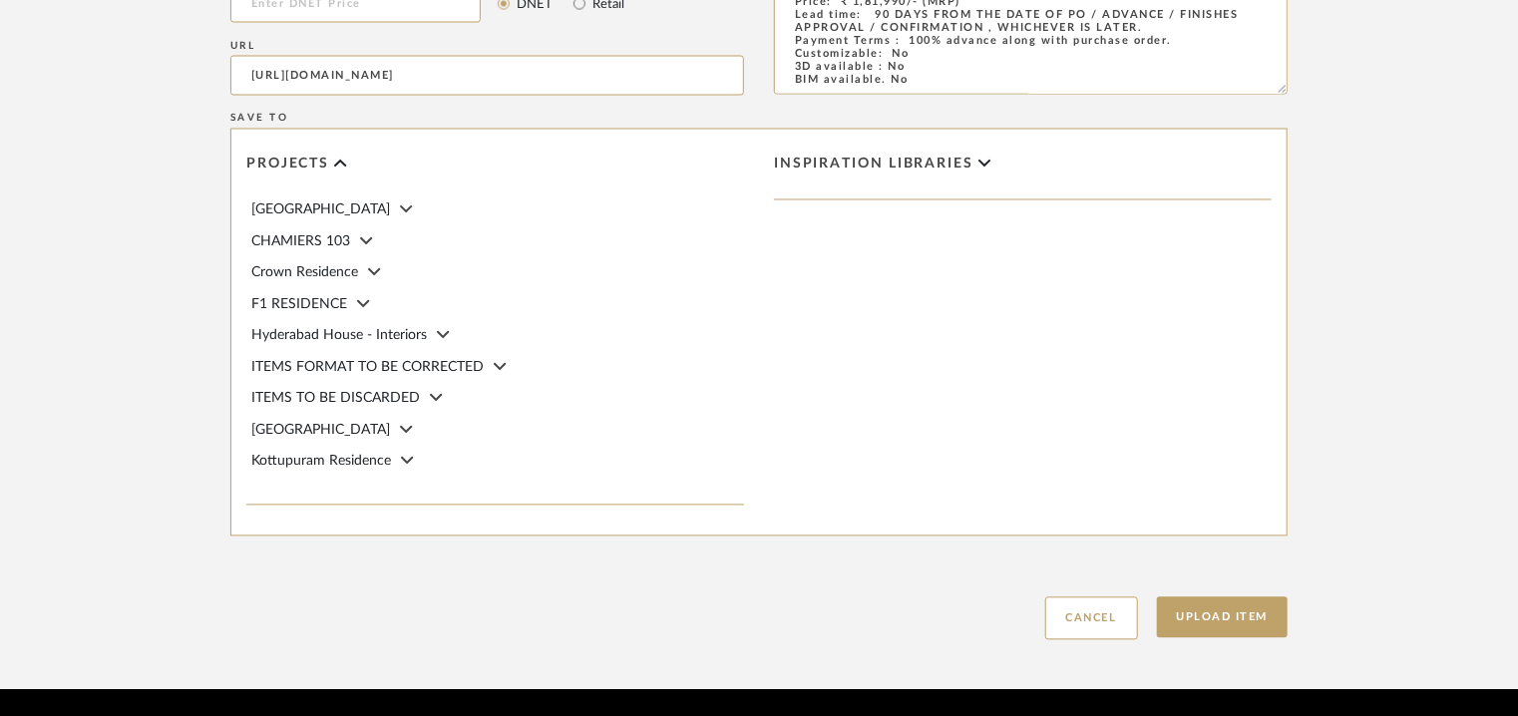
scroll to position [1900, 0]
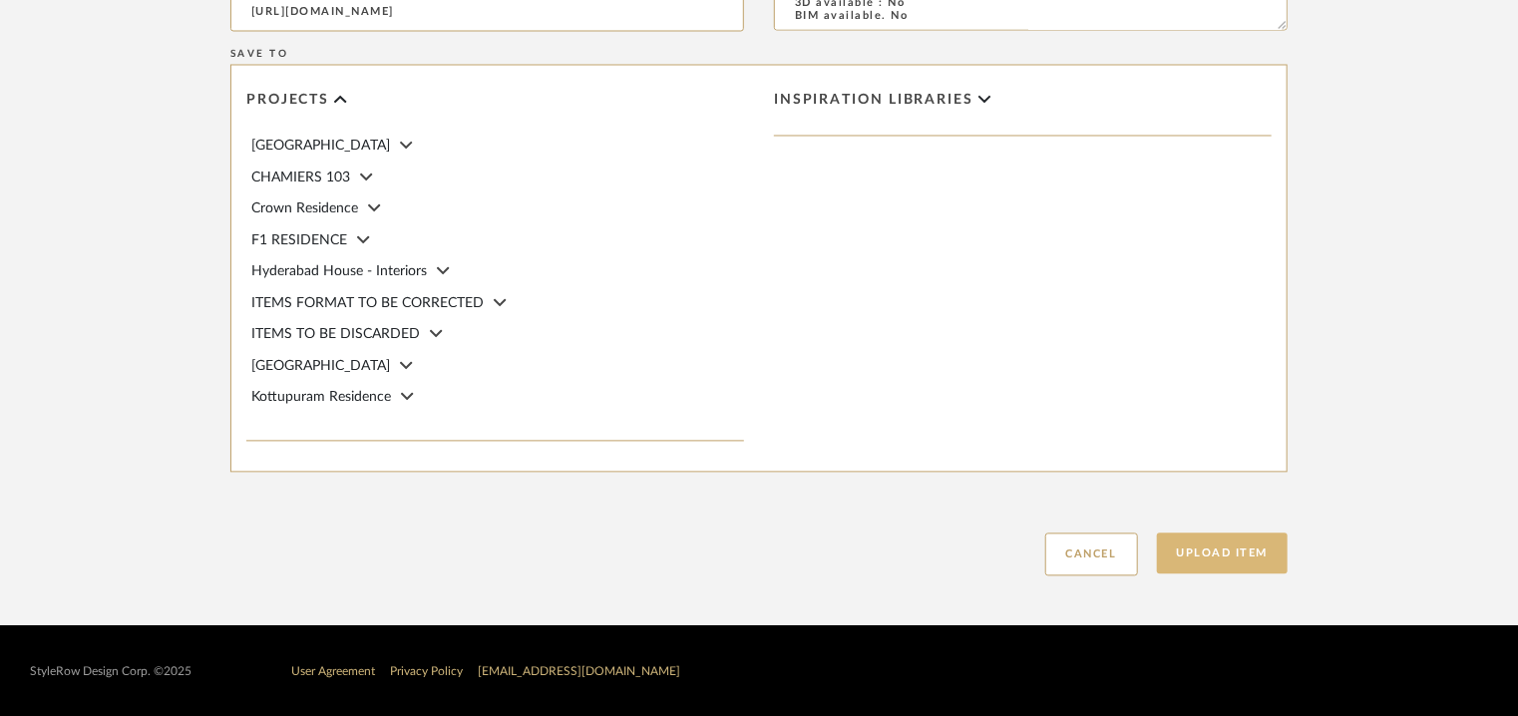
type input "built-in Oven,"
click at [1221, 547] on button "Upload Item" at bounding box center [1223, 553] width 132 height 41
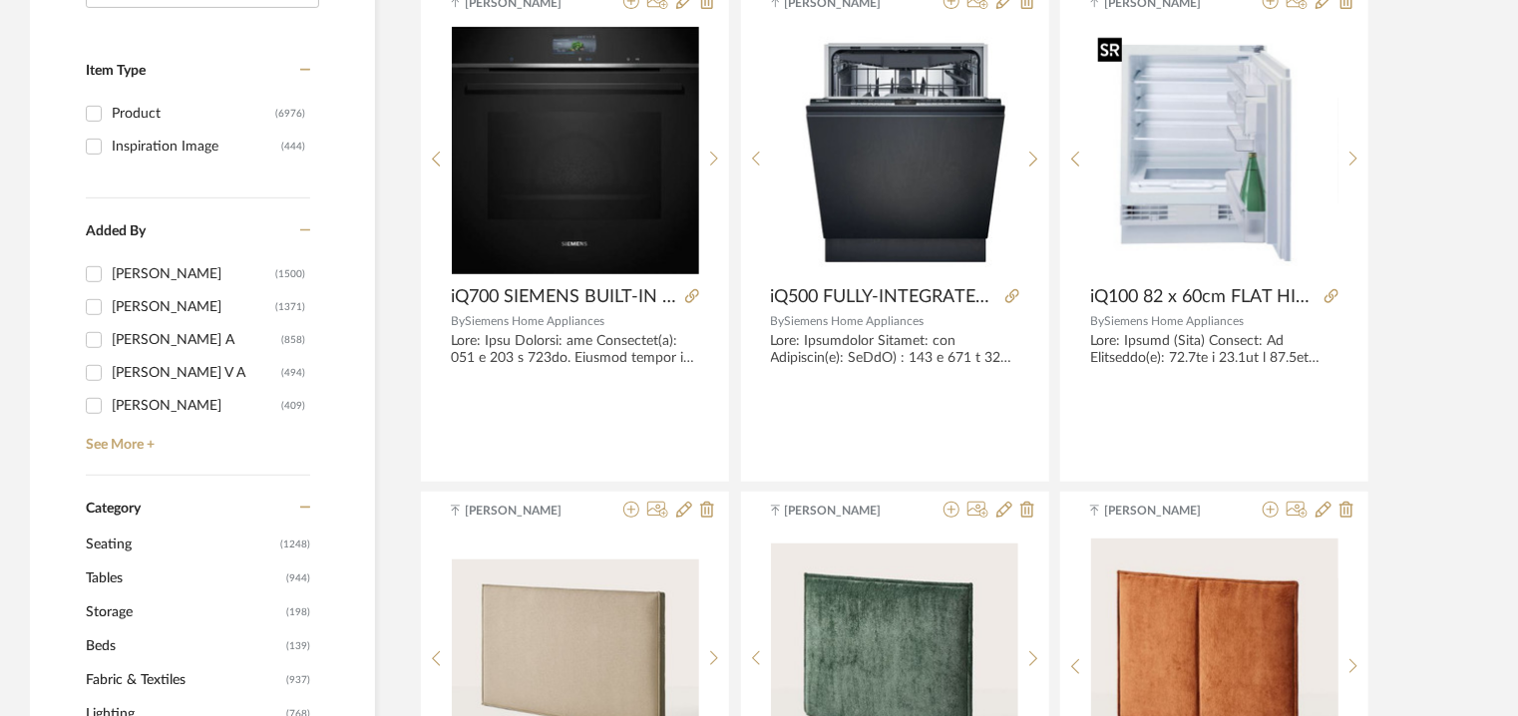
scroll to position [199, 0]
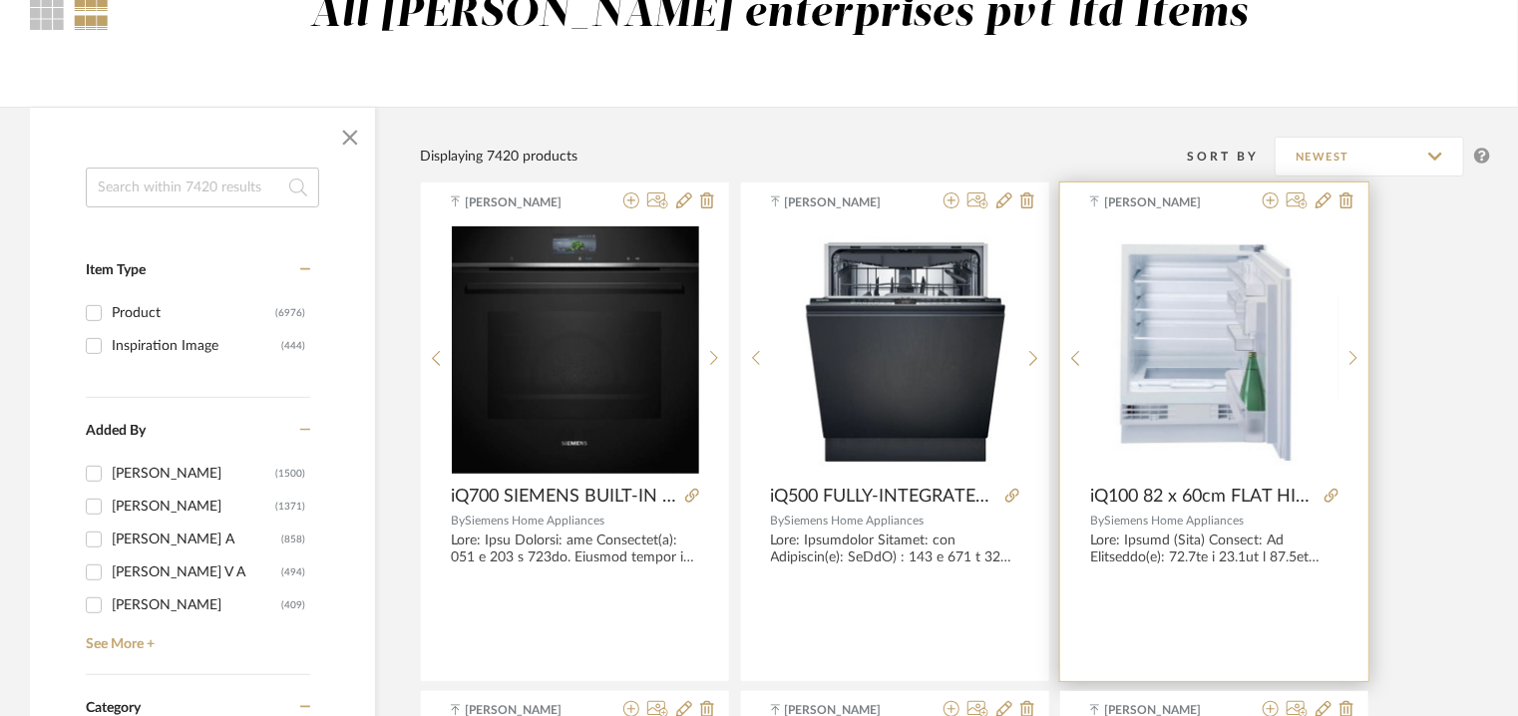
click at [1315, 203] on div at bounding box center [1304, 202] width 99 height 19
click at [1326, 201] on icon at bounding box center [1324, 201] width 16 height 16
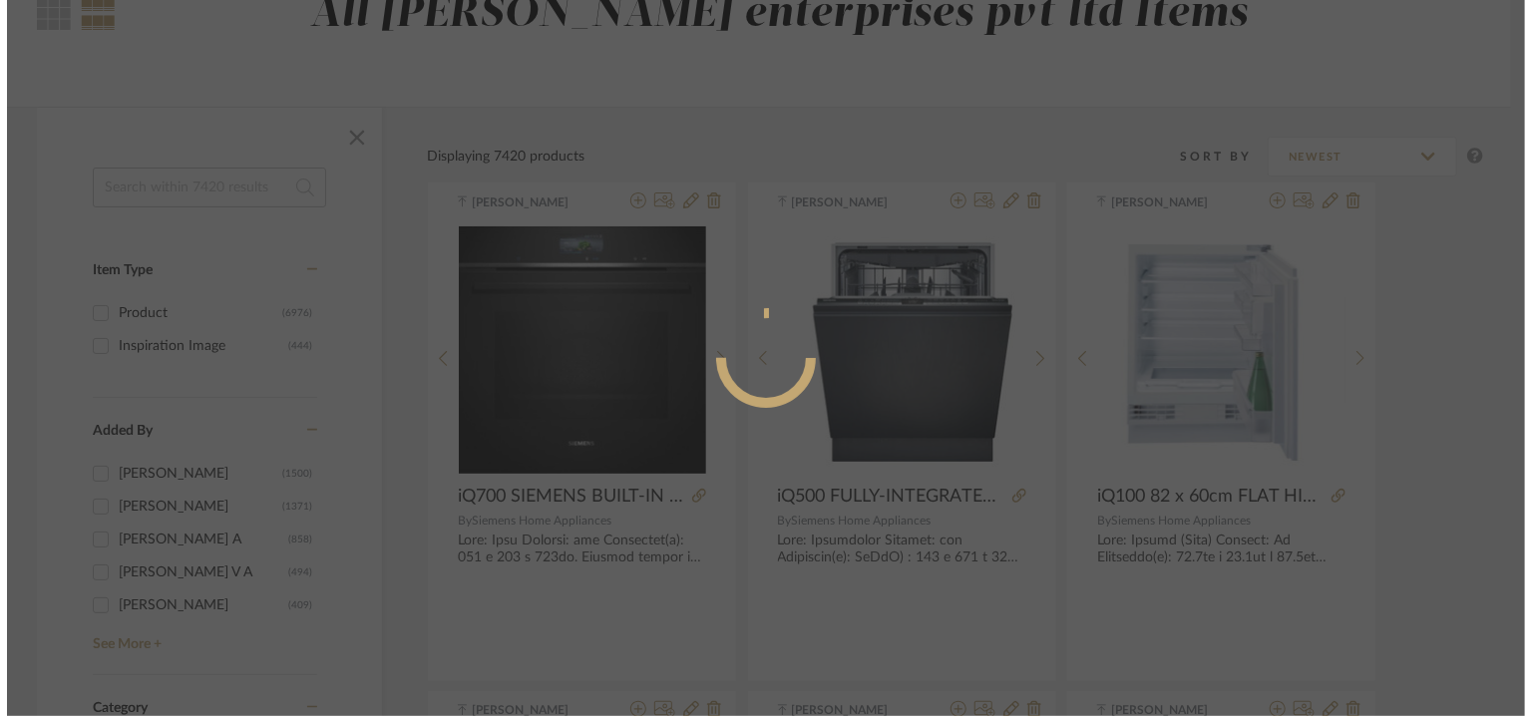
scroll to position [0, 0]
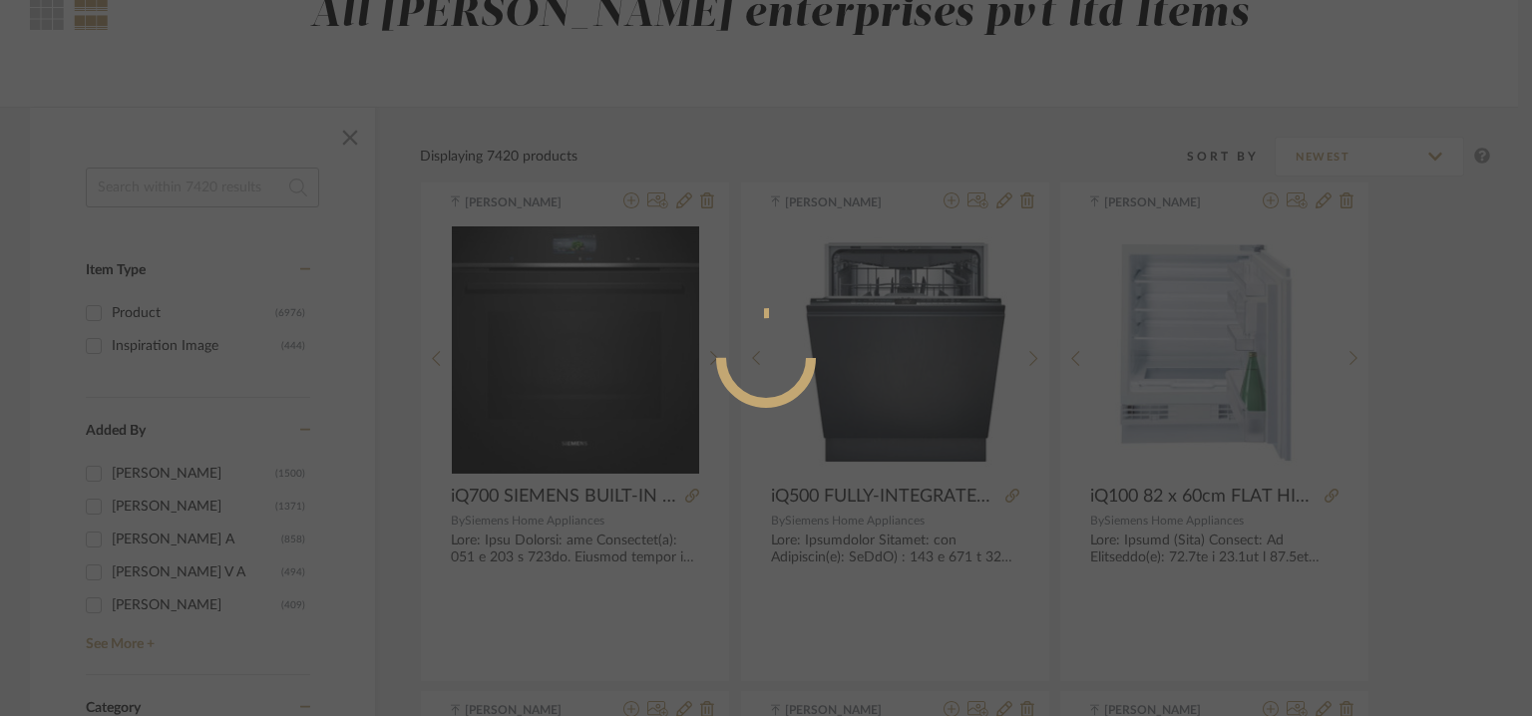
radio input "true"
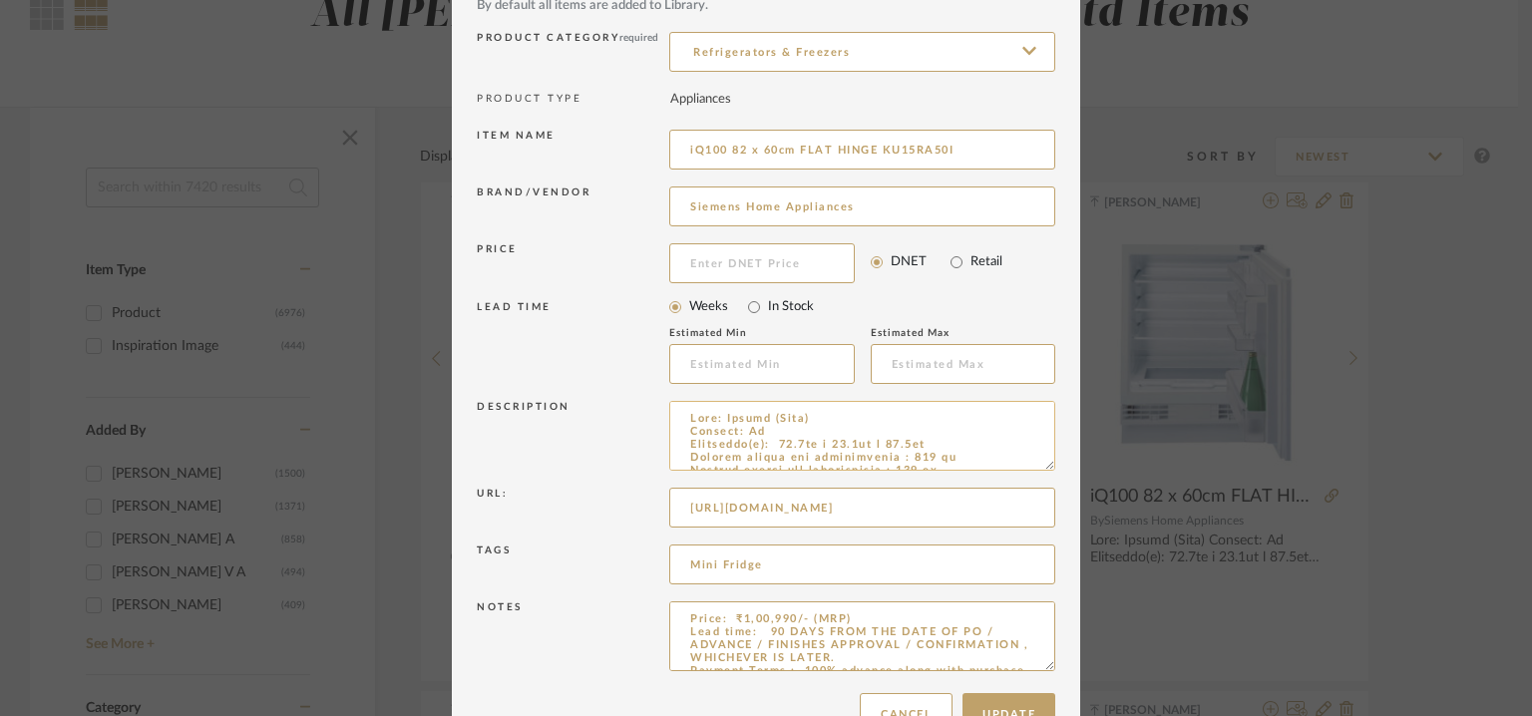
scroll to position [192, 0]
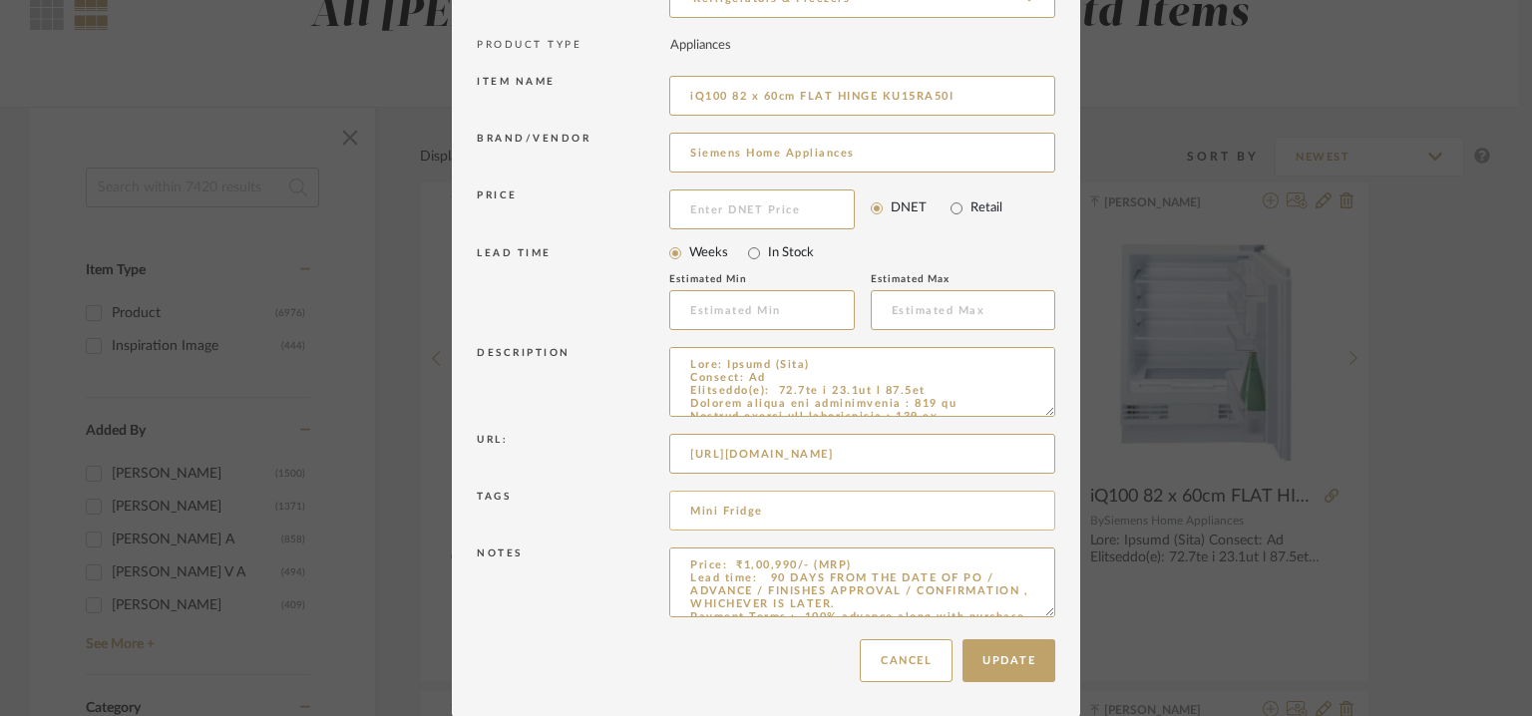
click at [788, 517] on input "Mini Fridge" at bounding box center [862, 511] width 386 height 40
drag, startPoint x: 850, startPoint y: 513, endPoint x: 762, endPoint y: 509, distance: 87.9
click at [762, 509] on input "mini fridge, 4A interiors," at bounding box center [862, 511] width 386 height 40
type input "mini fridge, 4A interiors,"
click at [996, 655] on button "Update" at bounding box center [1009, 660] width 93 height 43
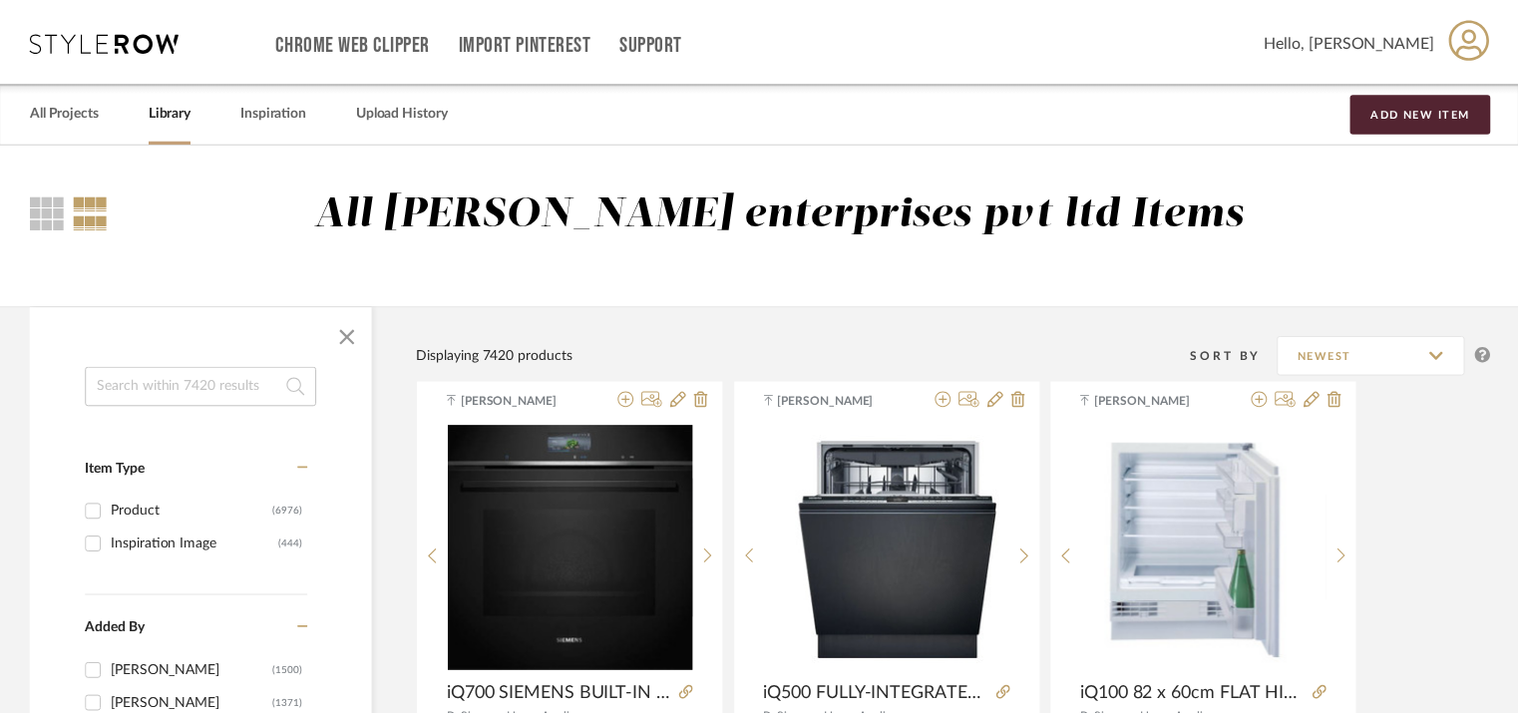
scroll to position [199, 0]
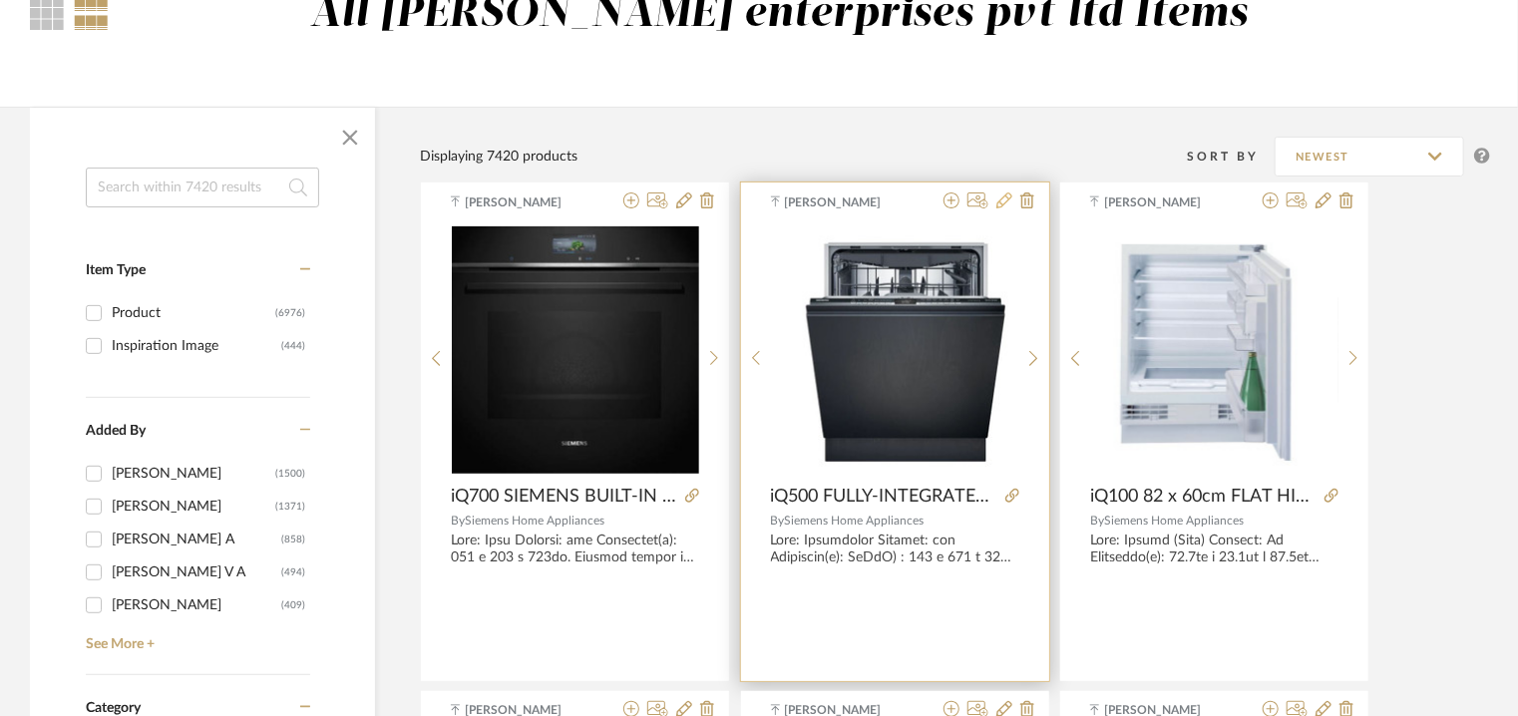
click at [1002, 201] on icon at bounding box center [1004, 201] width 16 height 16
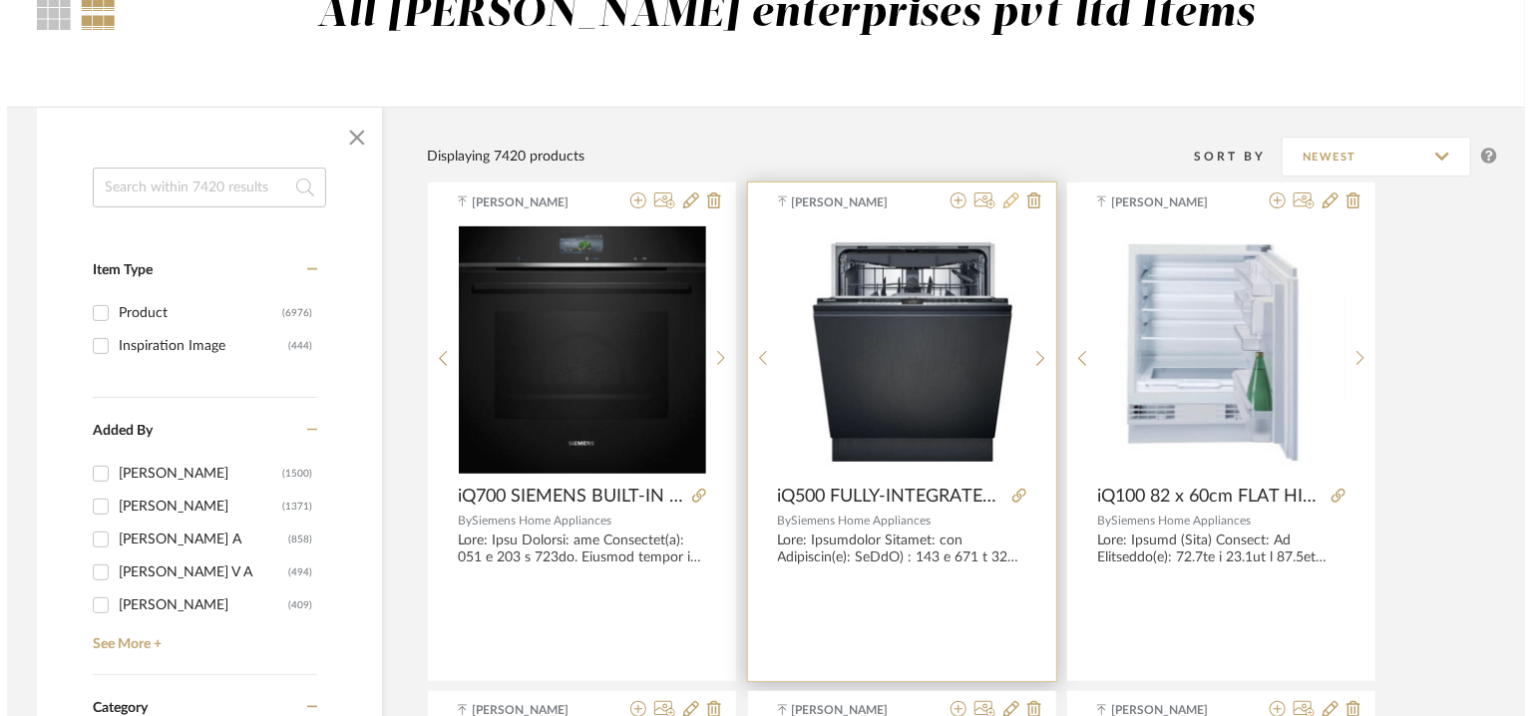
scroll to position [0, 0]
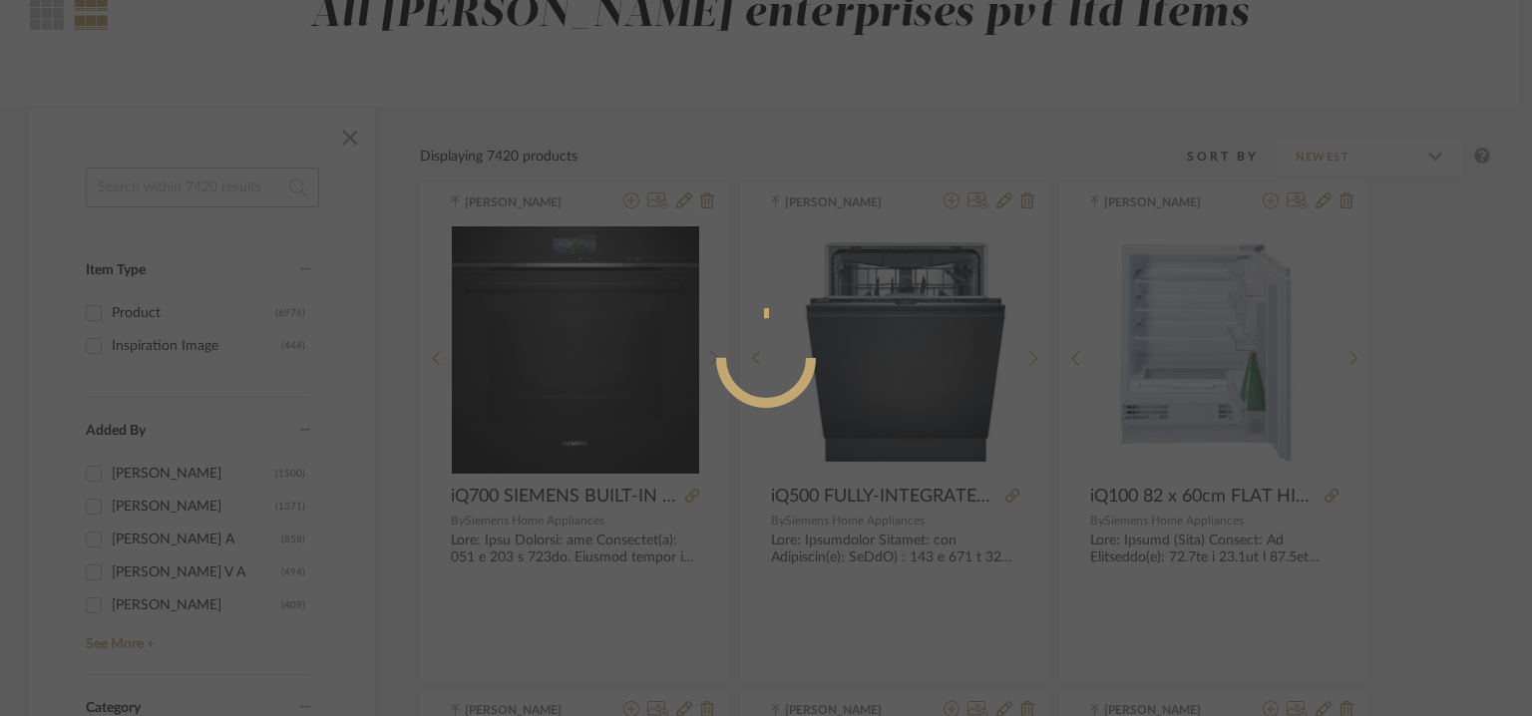
radio input "true"
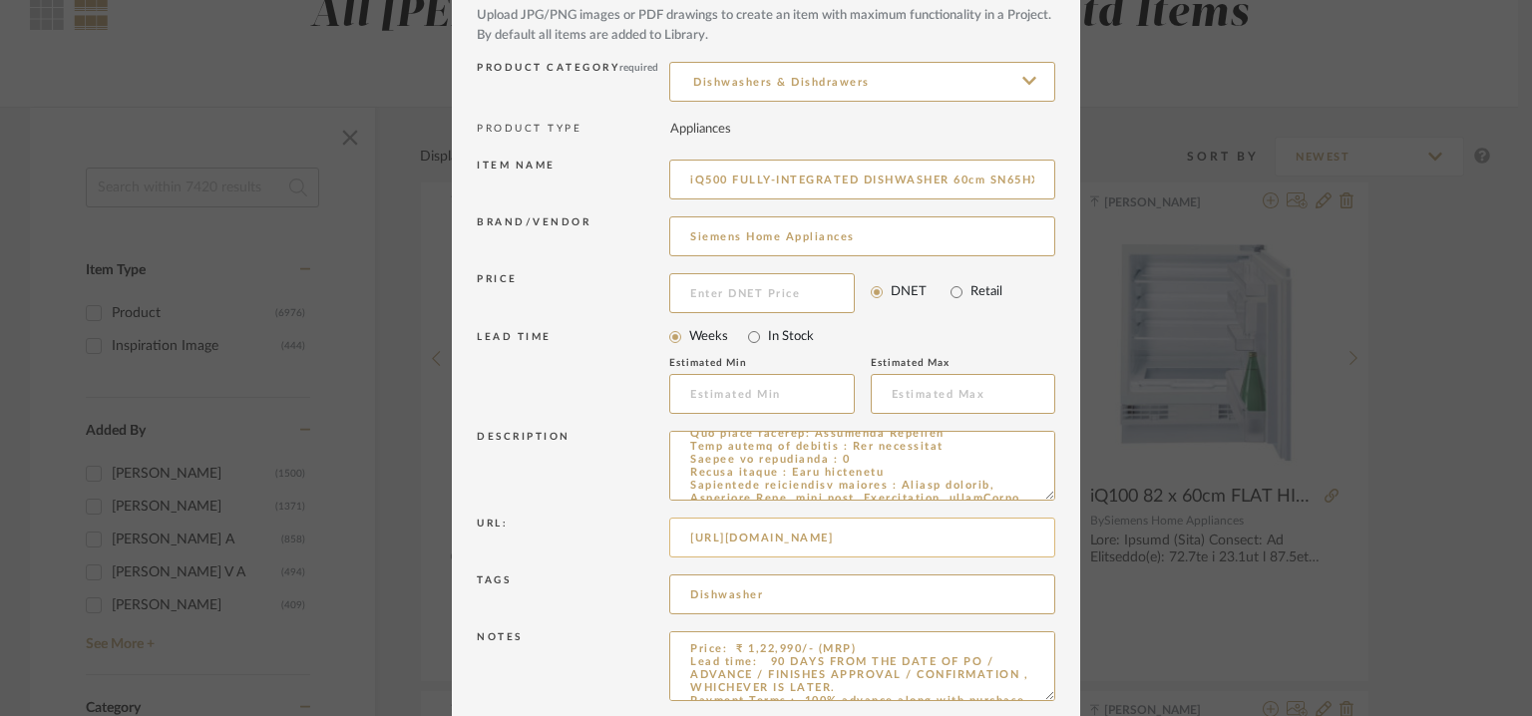
scroll to position [192, 0]
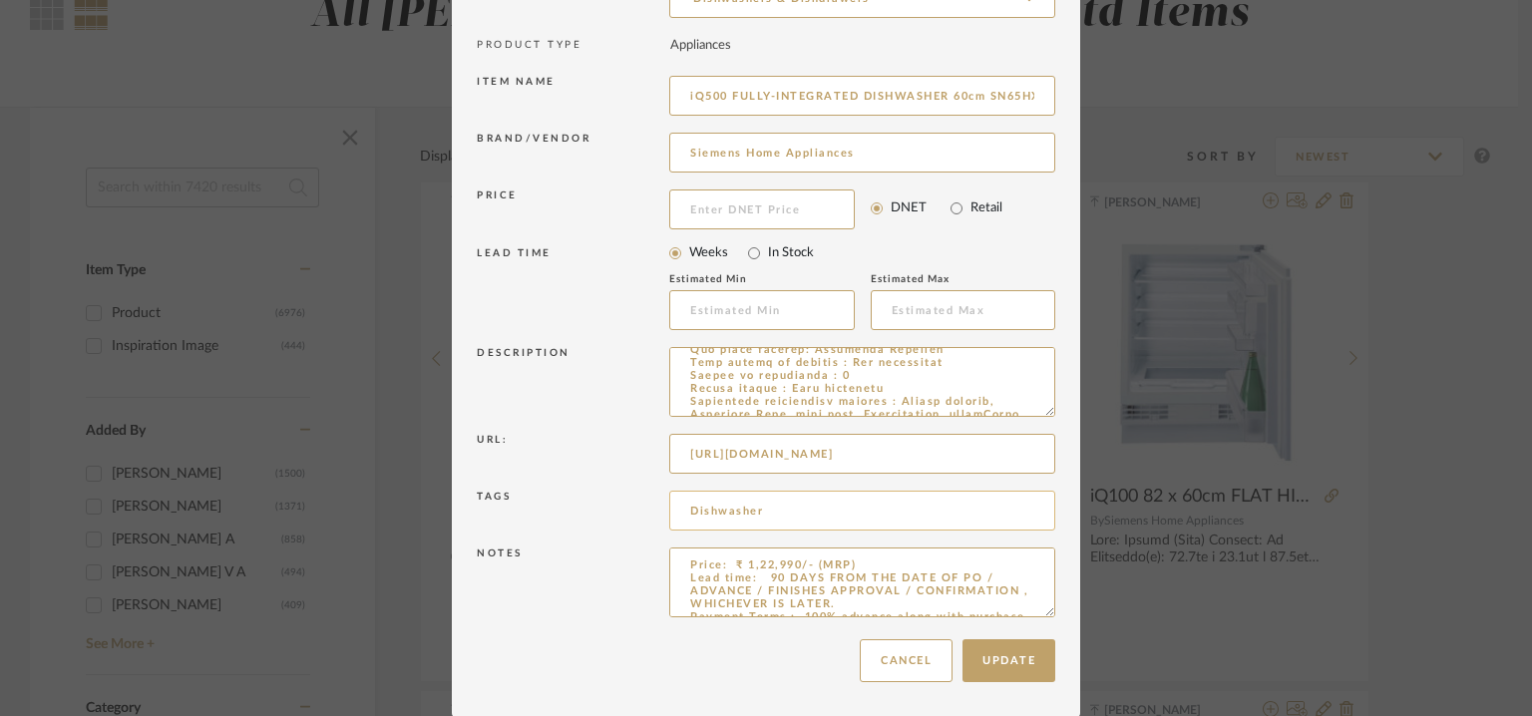
click at [786, 511] on input "Dishwasher" at bounding box center [862, 511] width 386 height 40
paste input "4A interiors,"
type input "Dishwasher, 4A interiors,"
click at [1009, 658] on button "Update" at bounding box center [1009, 660] width 93 height 43
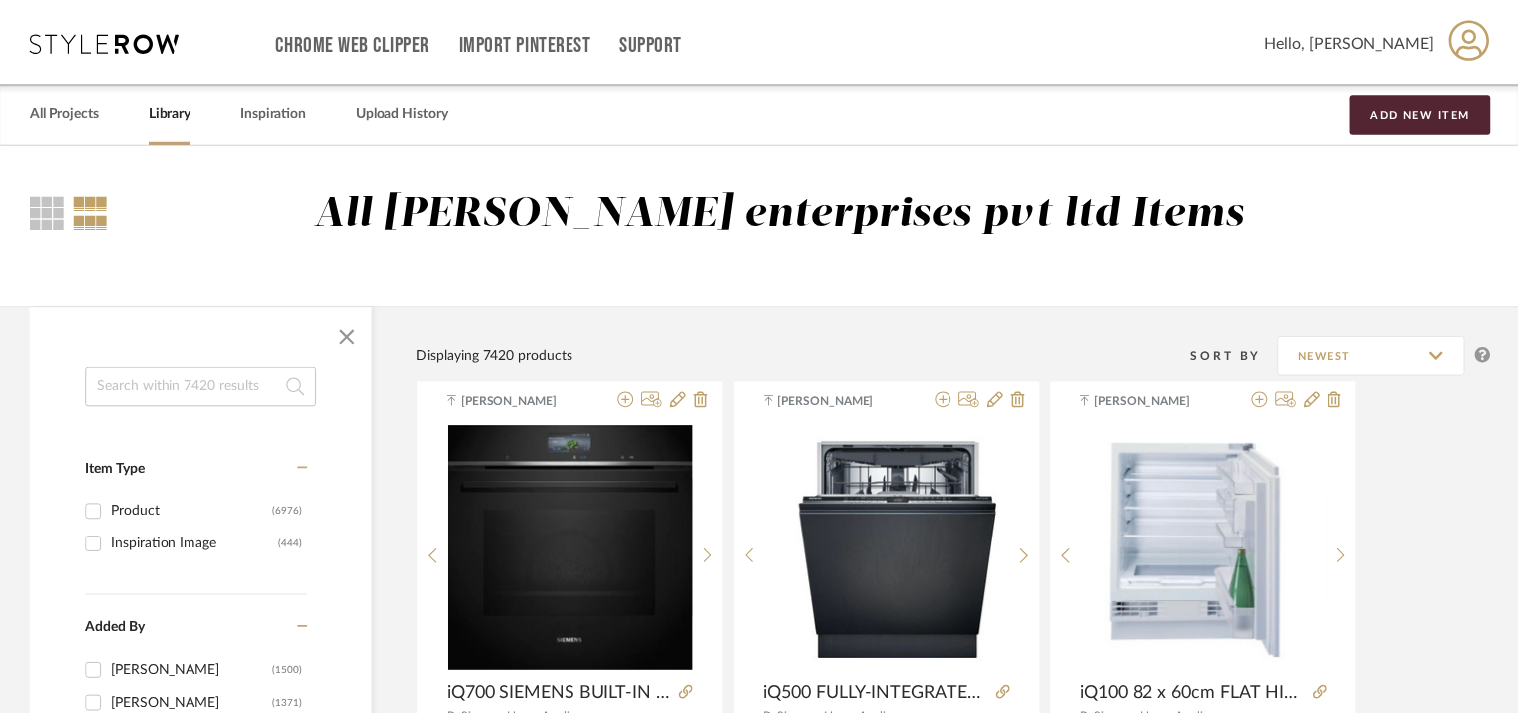
scroll to position [199, 0]
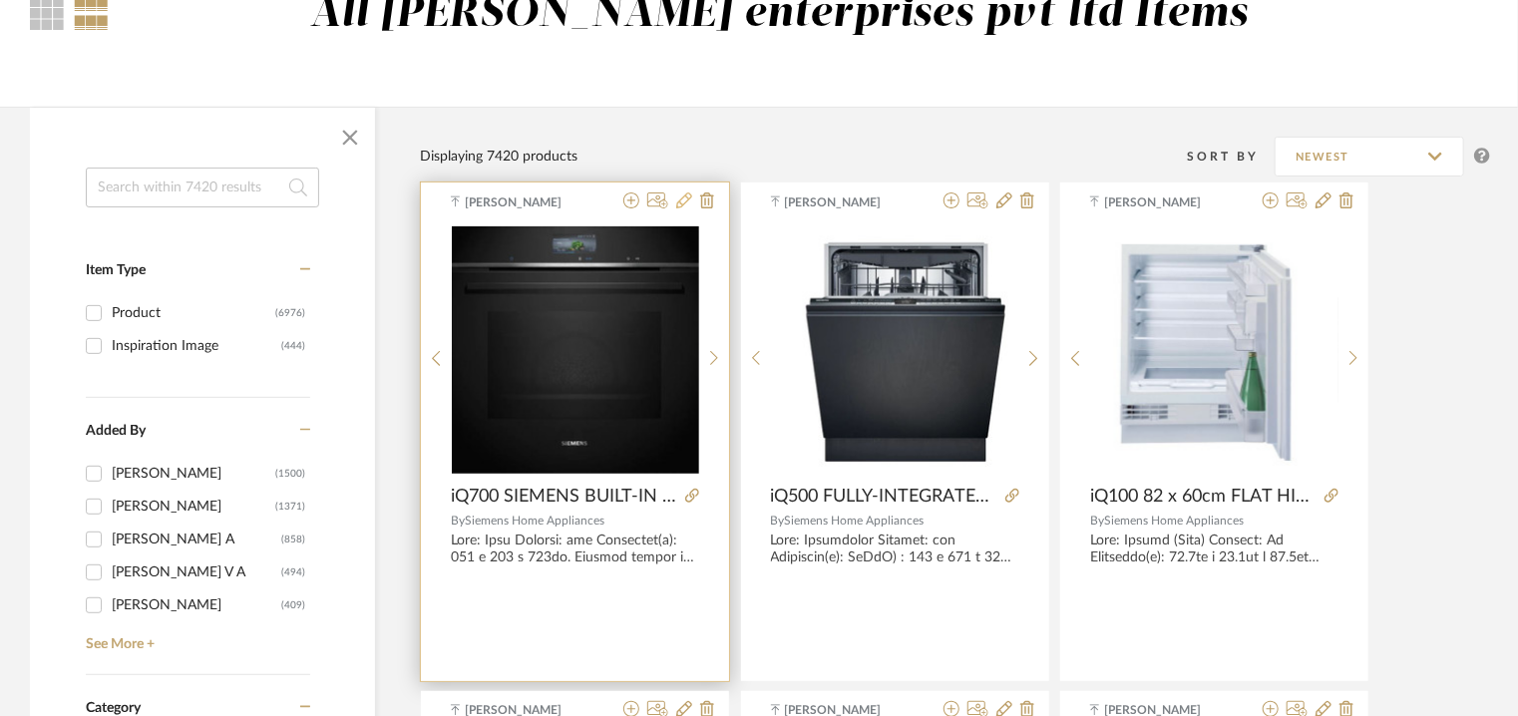
click at [683, 204] on icon at bounding box center [684, 201] width 16 height 16
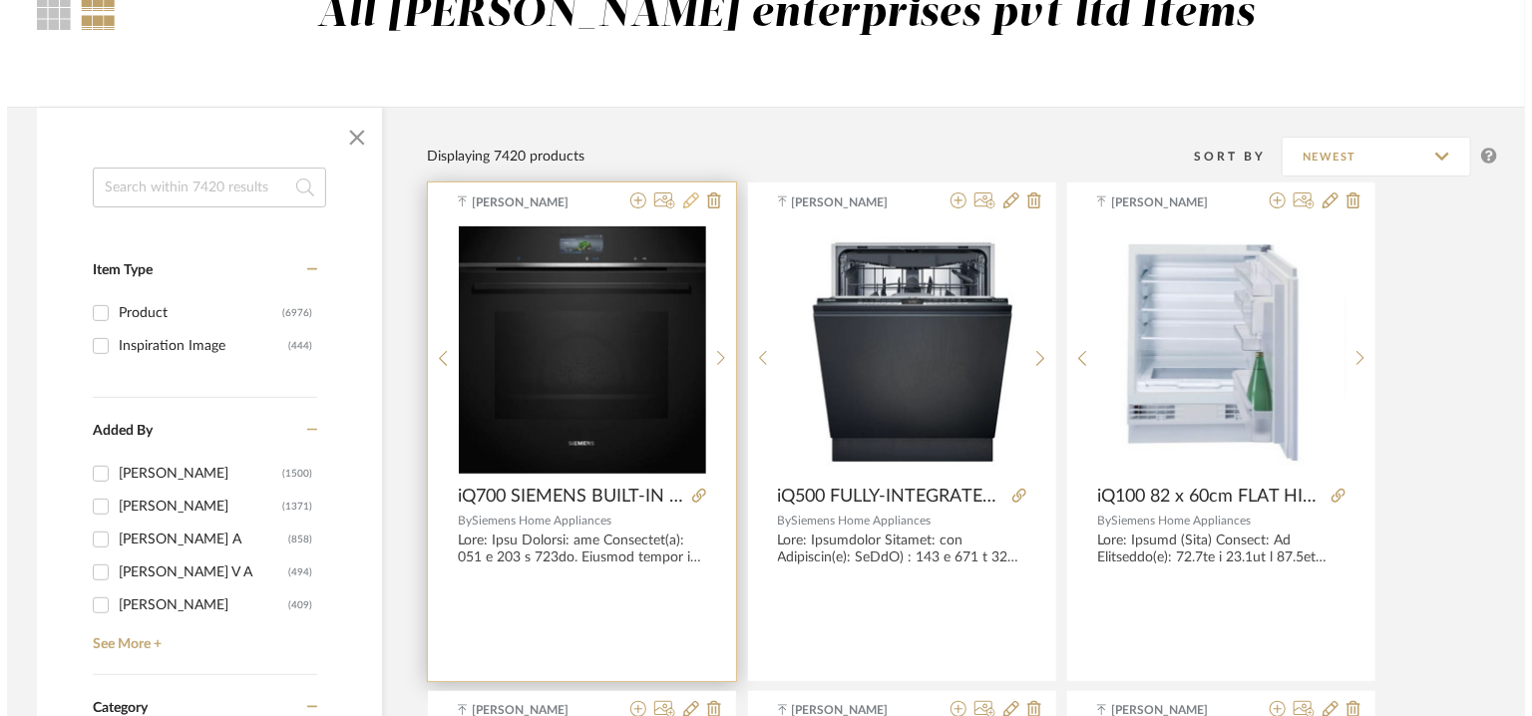
scroll to position [0, 0]
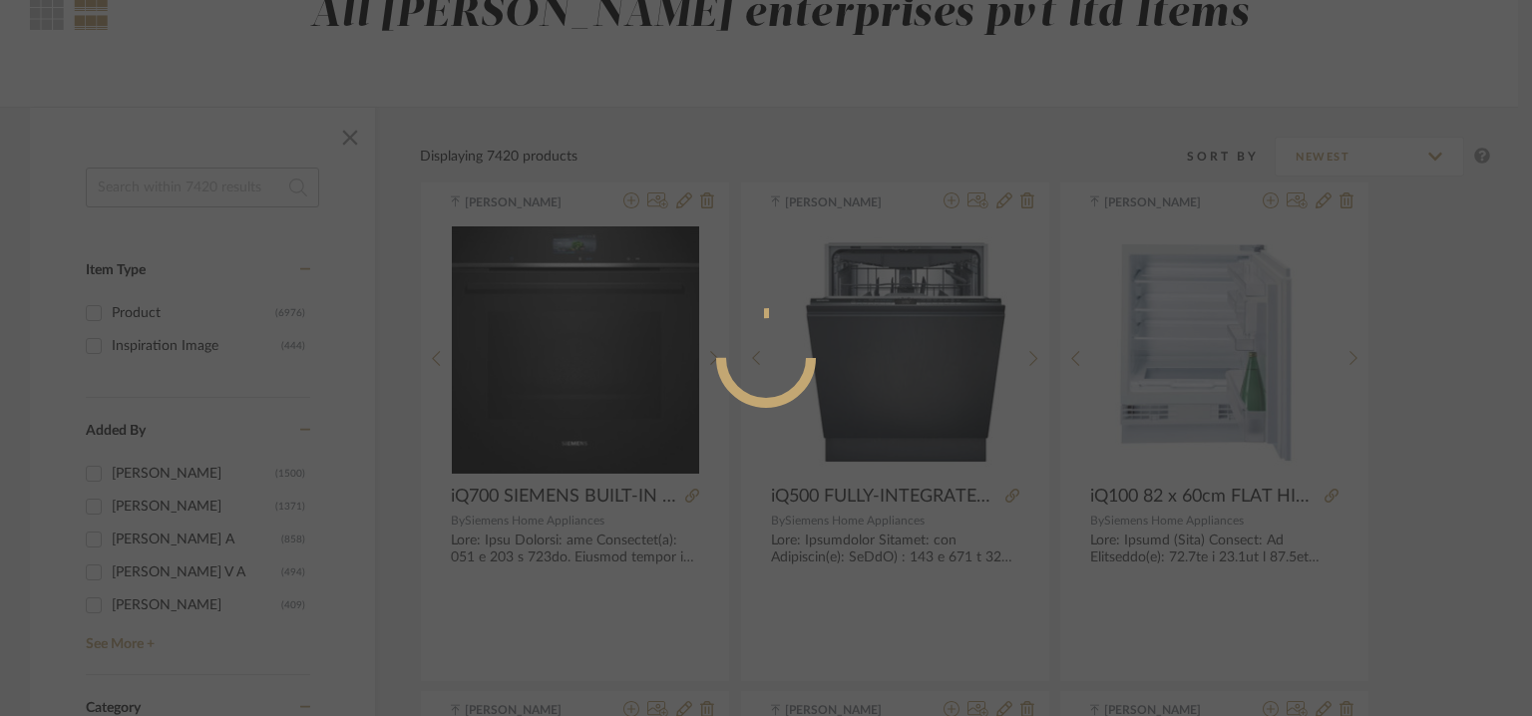
radio input "true"
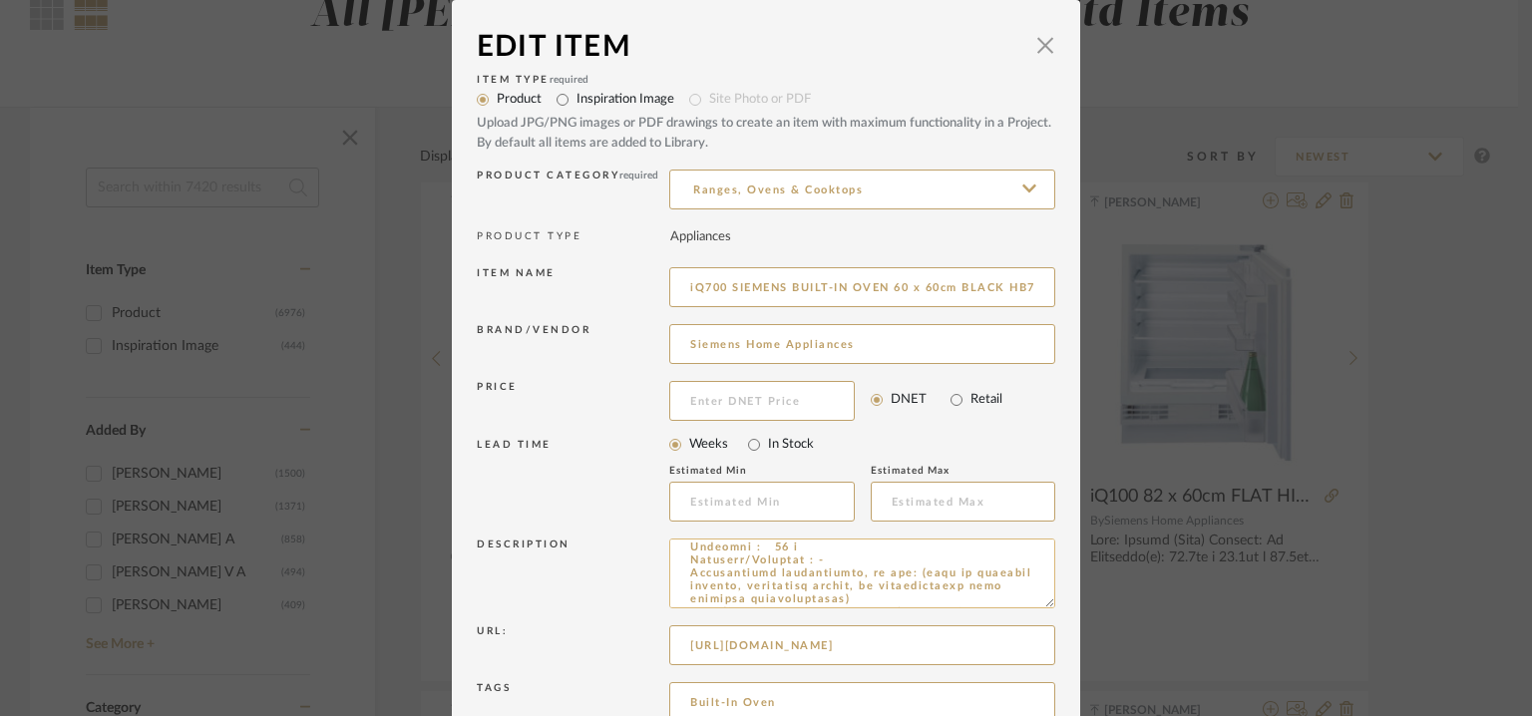
scroll to position [199, 0]
click at [789, 700] on input "Built-In Oven" at bounding box center [862, 702] width 386 height 40
paste input "4A interiors,"
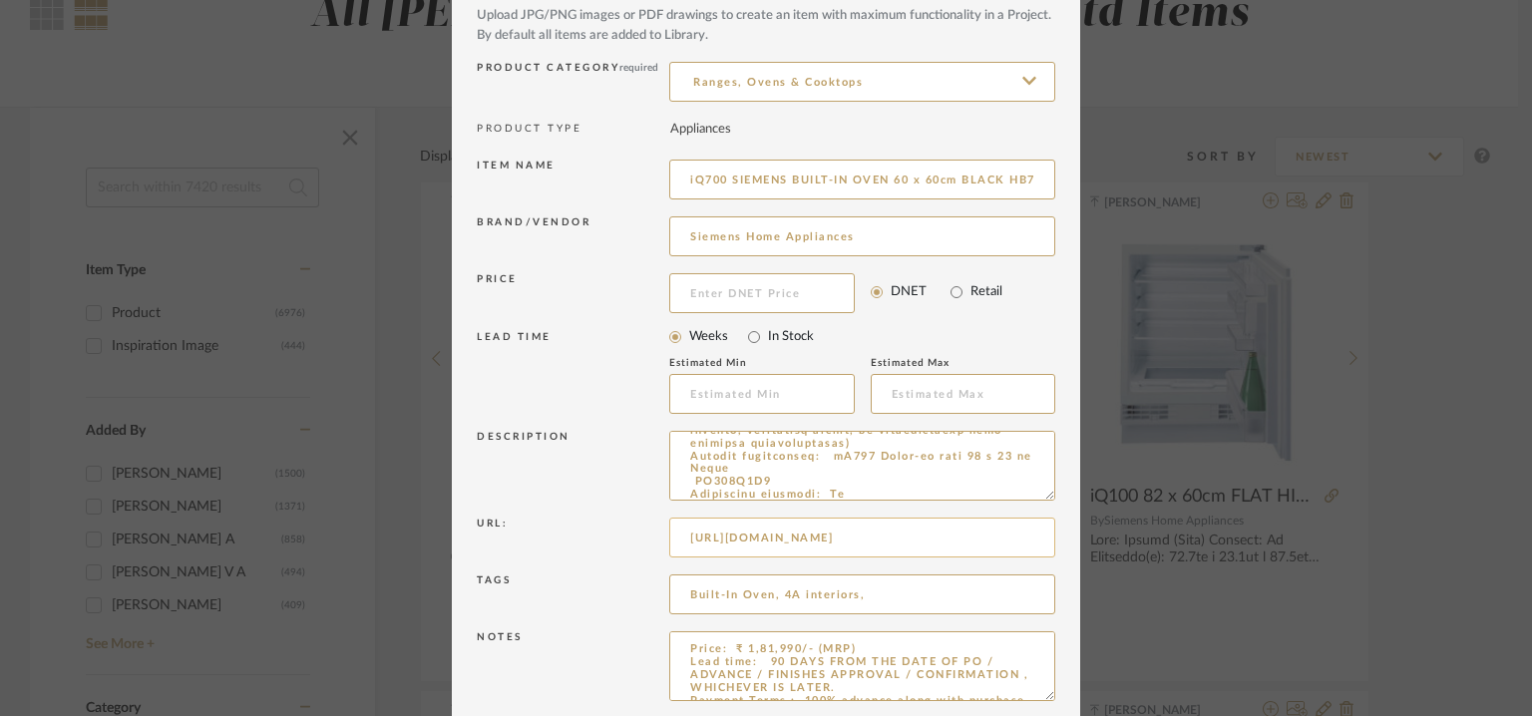
scroll to position [192, 0]
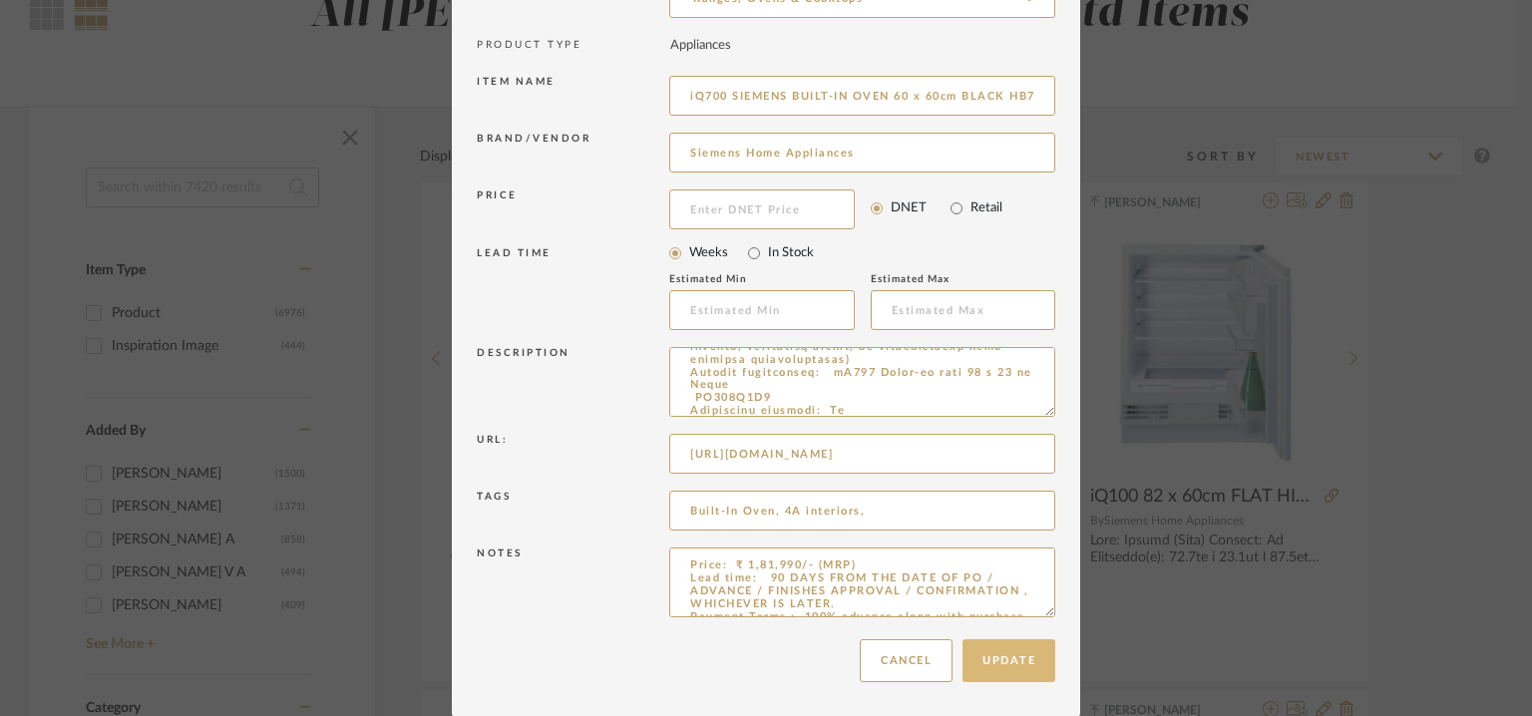
type input "Built-In Oven, 4A interiors,"
click at [1017, 671] on button "Update" at bounding box center [1009, 660] width 93 height 43
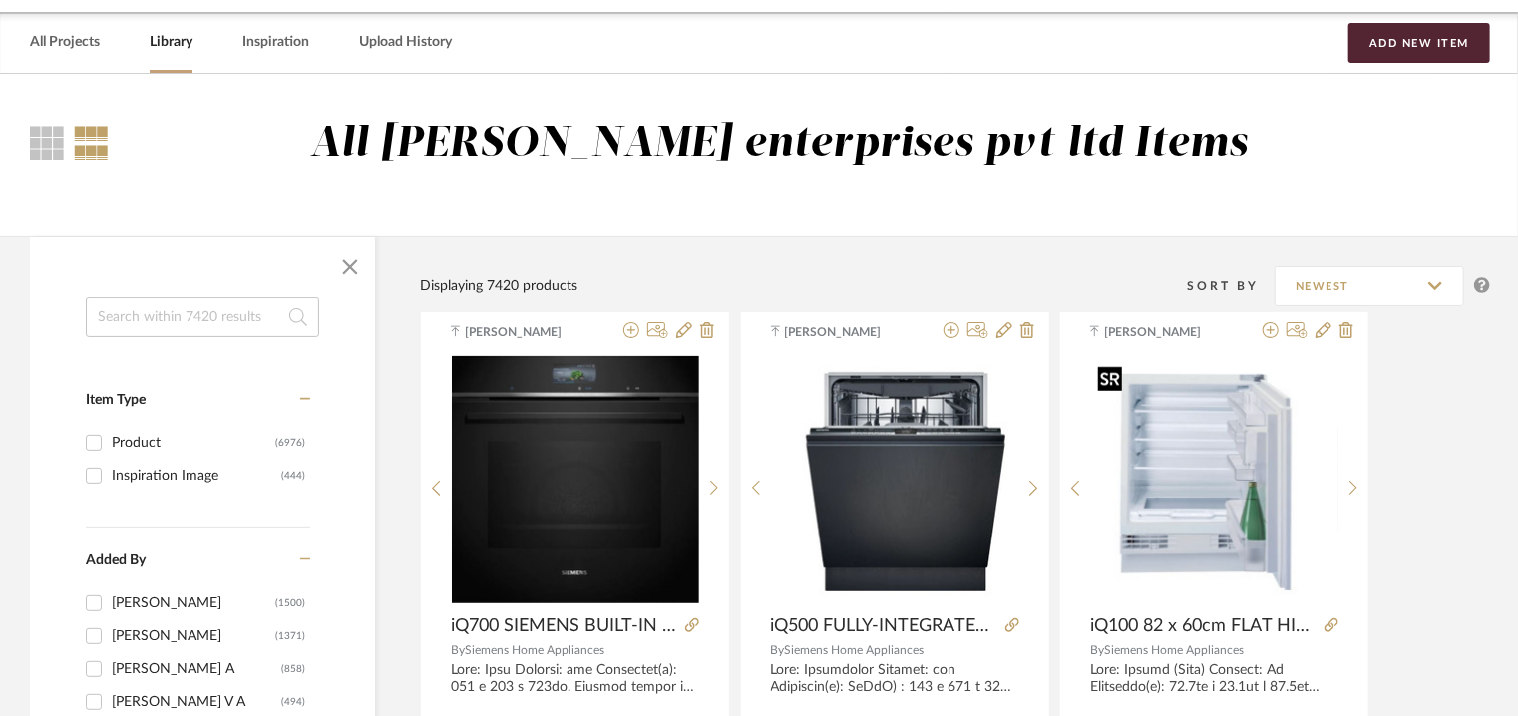
scroll to position [0, 0]
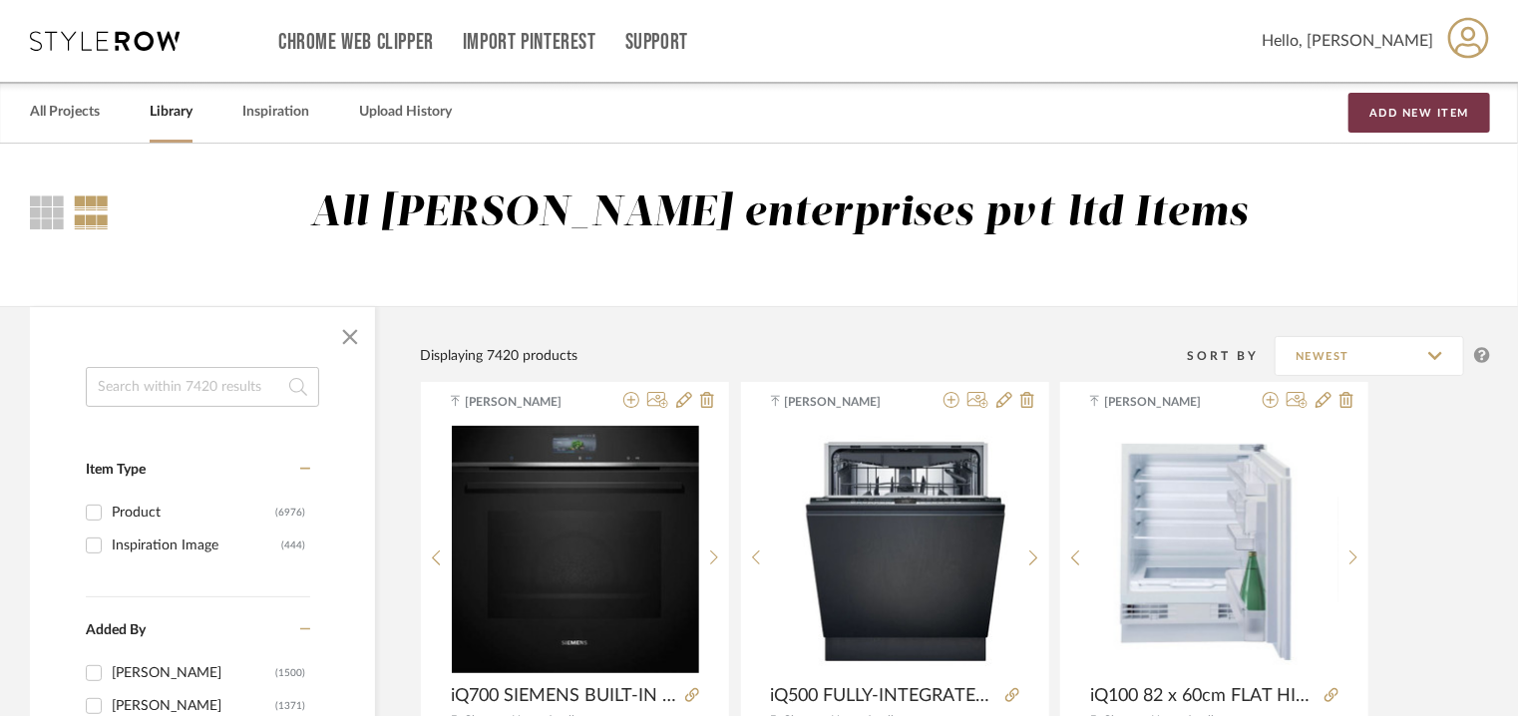
click at [1440, 108] on button "Add New Item" at bounding box center [1420, 113] width 142 height 40
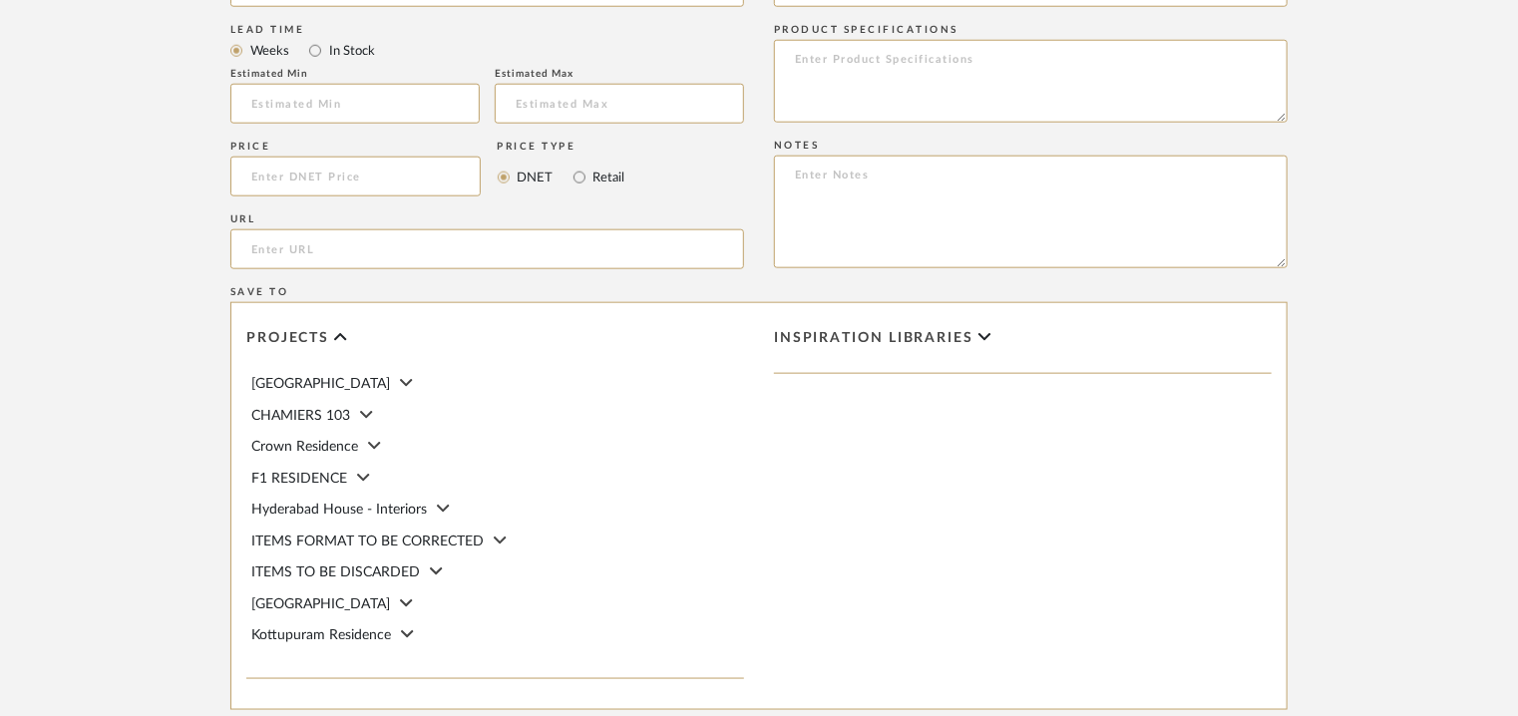
scroll to position [1097, 0]
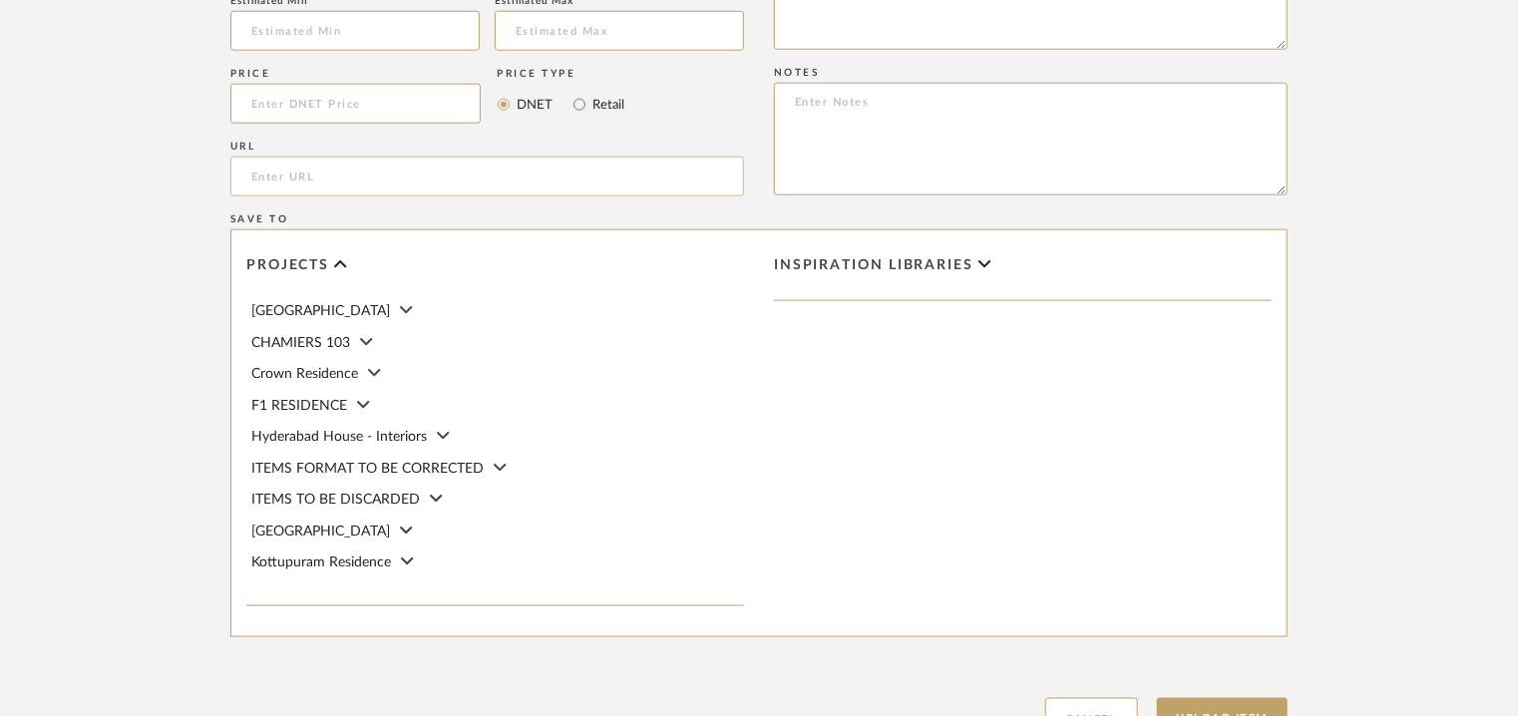
click at [264, 166] on input "url" at bounding box center [487, 177] width 514 height 40
paste input "https://www.siemens-home.bsh-group.in/en/mkt-product/cooking-baking/ovens/ovens…"
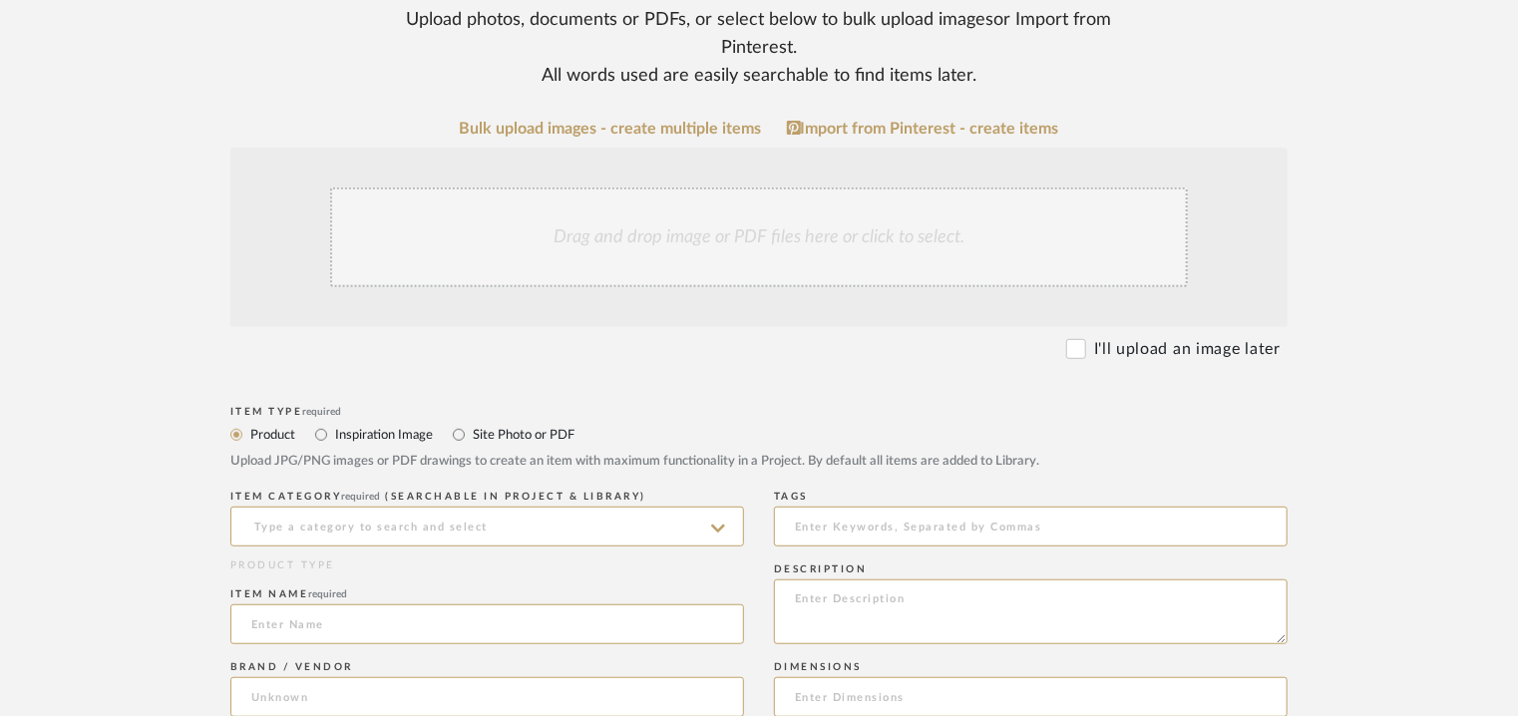
scroll to position [299, 0]
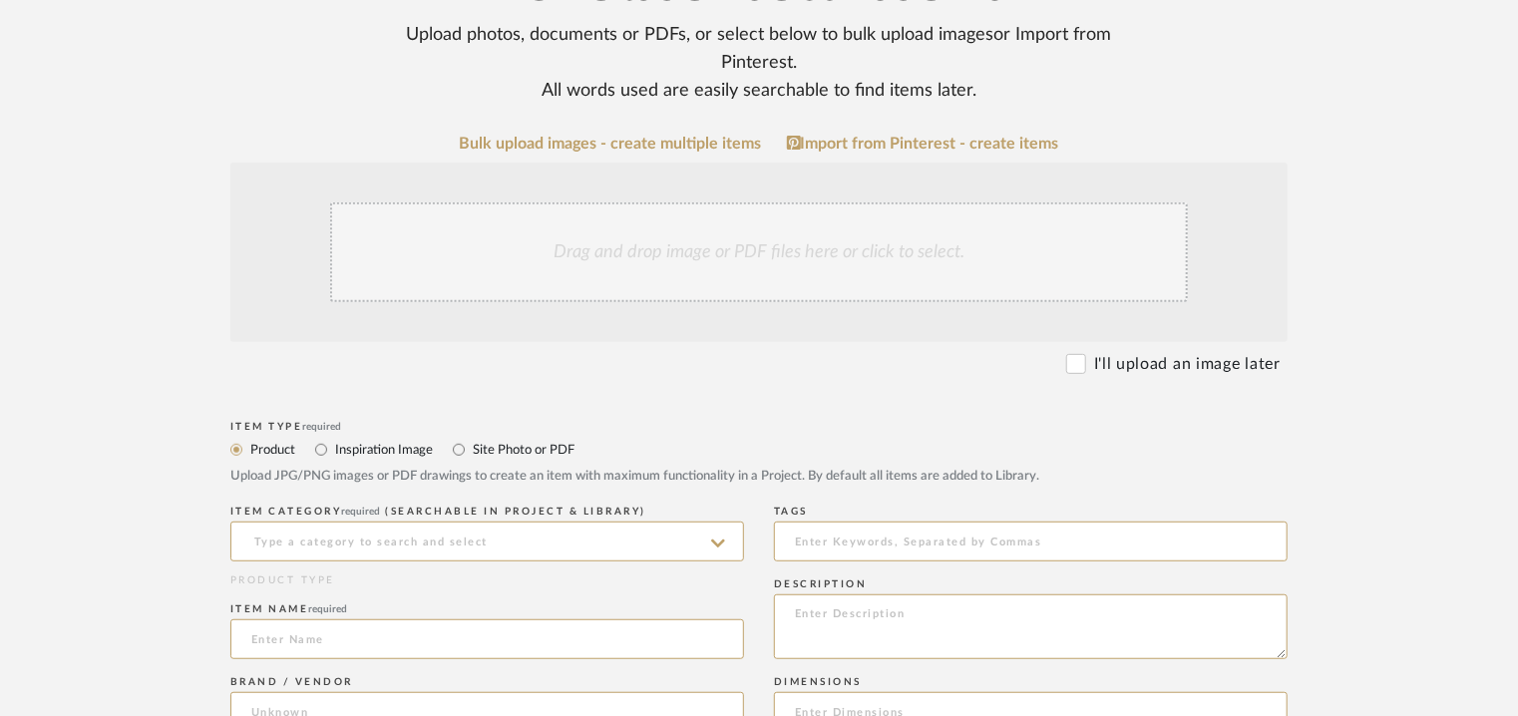
type input "https://www.siemens-home.bsh-group.in/en/mkt-product/cooking-baking/ovens/ovens…"
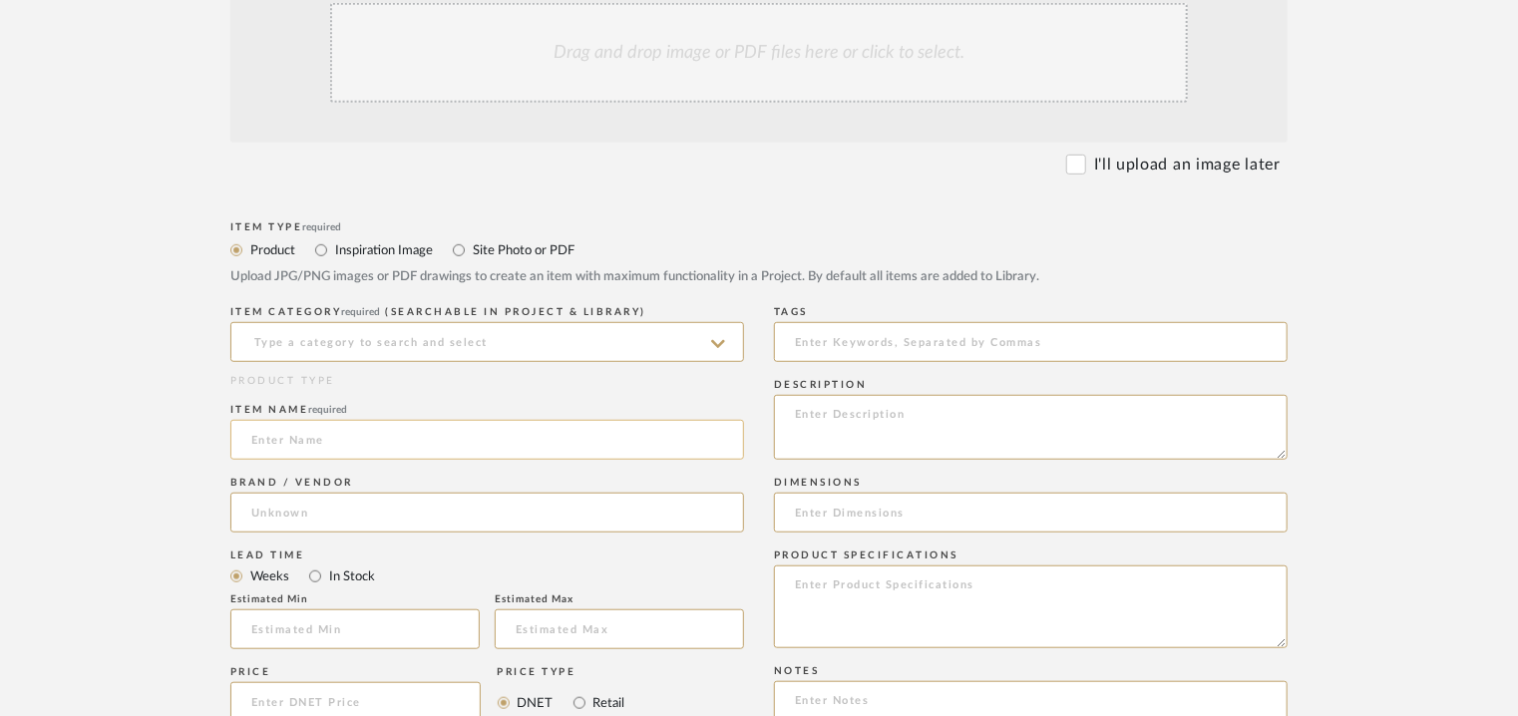
click at [271, 438] on input at bounding box center [487, 440] width 514 height 40
paste input "iQ700 Built-in oven with microwave function 60 x 60 cm Black HM876G2B6I"
type input "iQ700 Built-in oven with microwave function 60 x 60 cm Black HM876G2B6I"
click at [334, 348] on input at bounding box center [487, 342] width 514 height 40
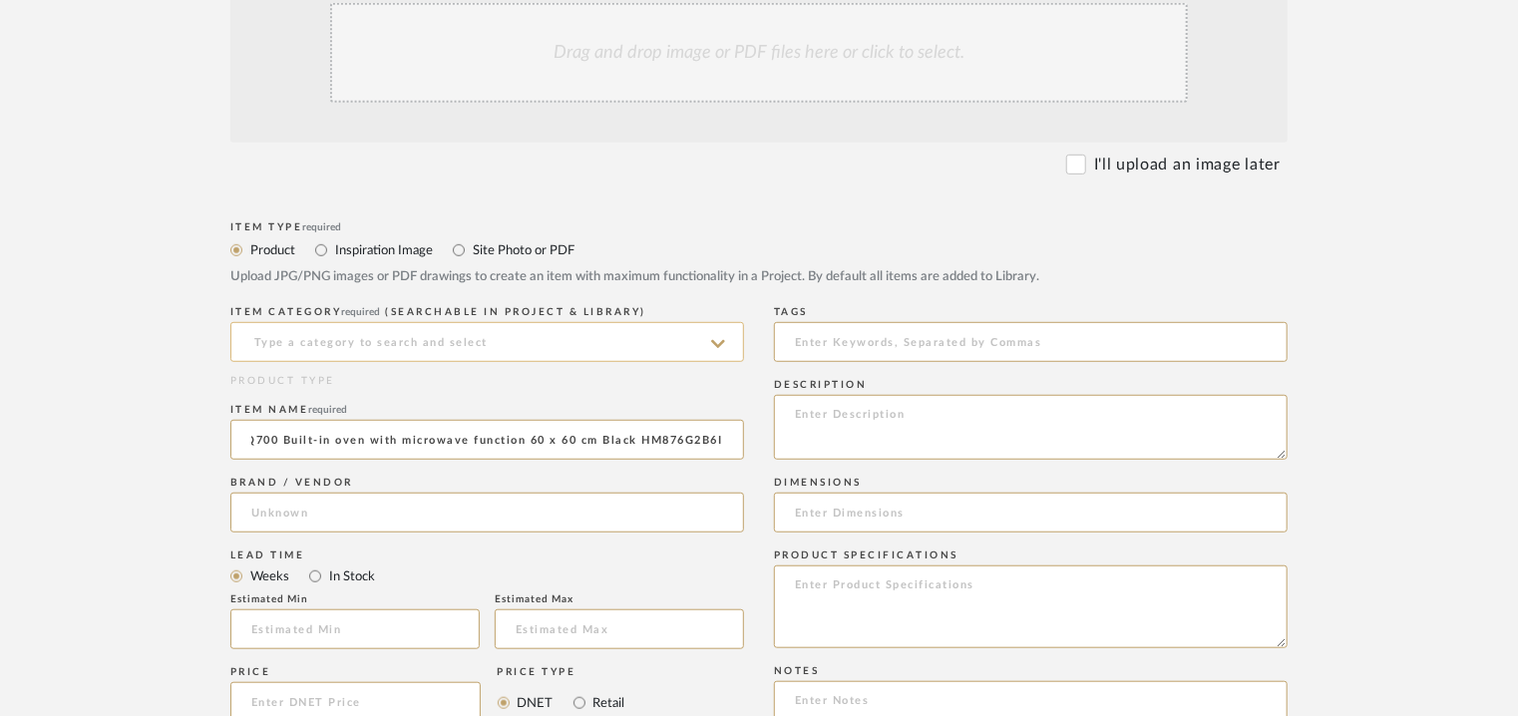
scroll to position [0, 0]
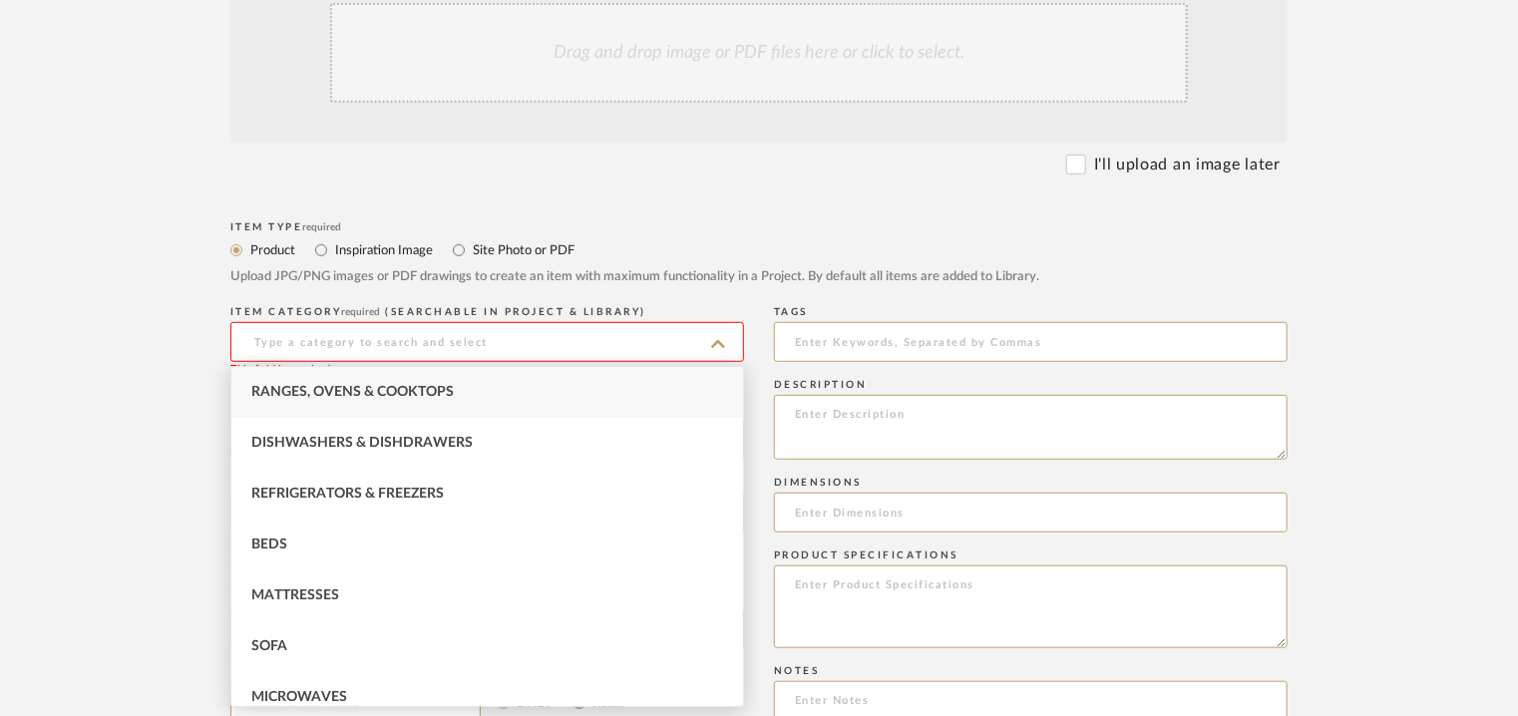
click at [340, 386] on span "Ranges, Ovens & Cooktops" at bounding box center [352, 392] width 202 height 14
type input "Ranges, Ovens & Cooktops"
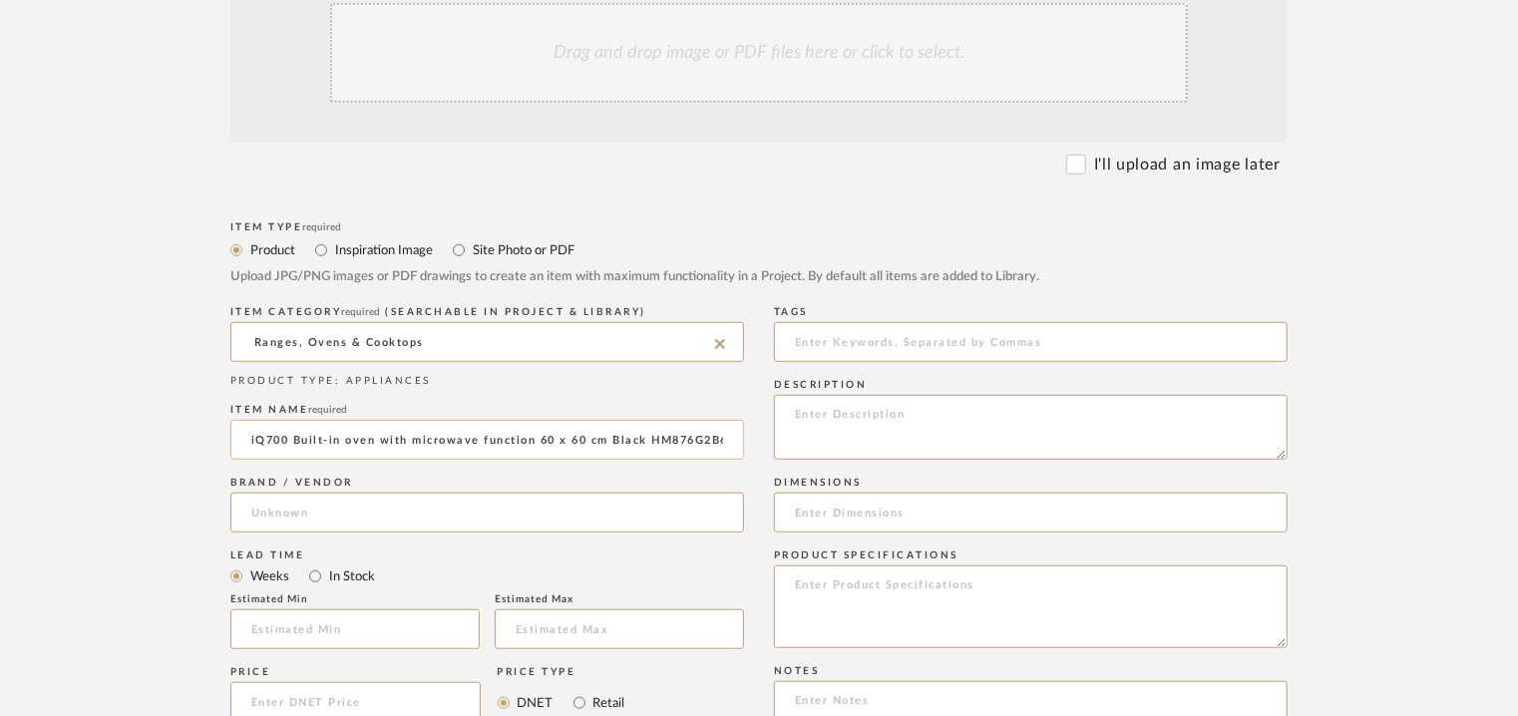
click at [316, 440] on input "iQ700 Built-in oven with microwave function 60 x 60 cm Black HM876G2B6I" at bounding box center [487, 440] width 514 height 40
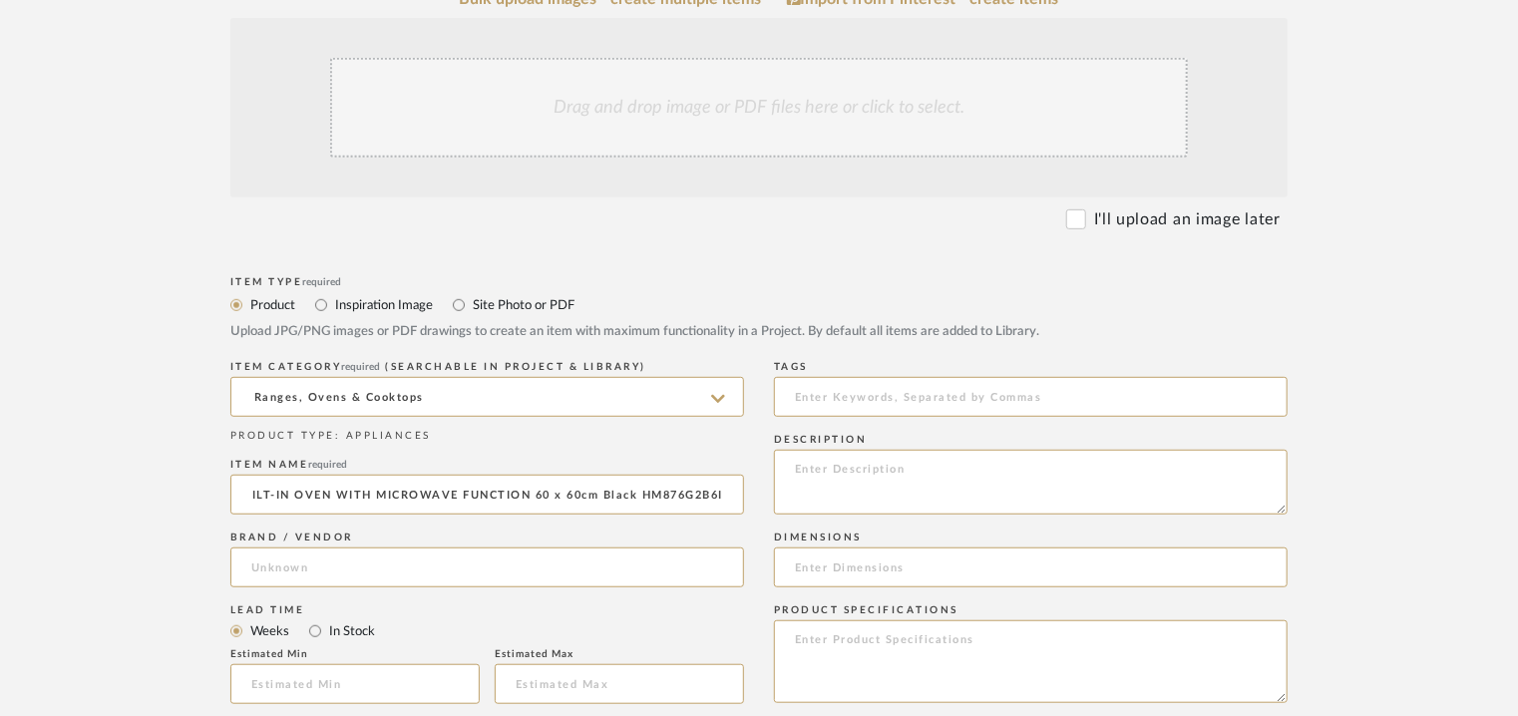
scroll to position [399, 0]
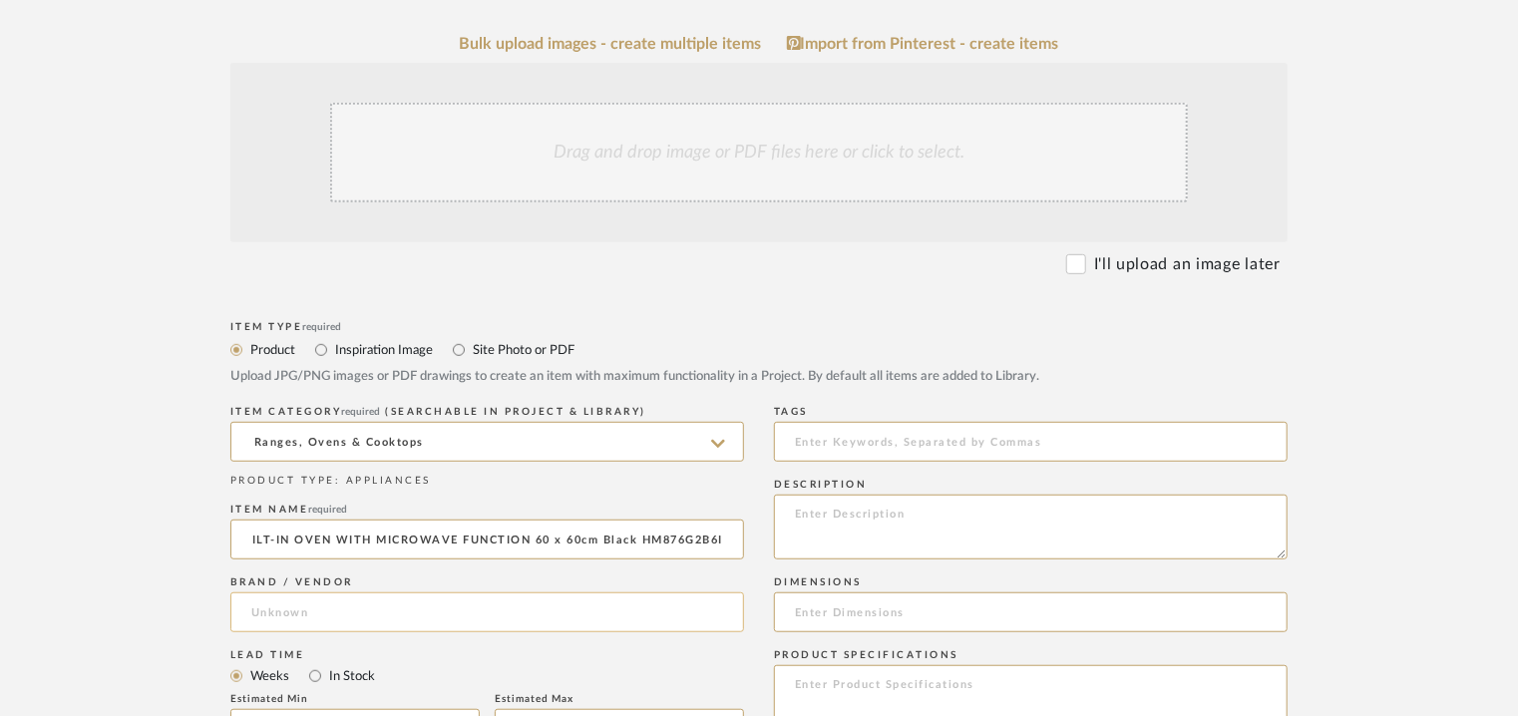
type input "iQ700 BUILT-IN OVEN WITH MICROWAVE FUNCTION 60 x 60cm Black HM876G2B6I"
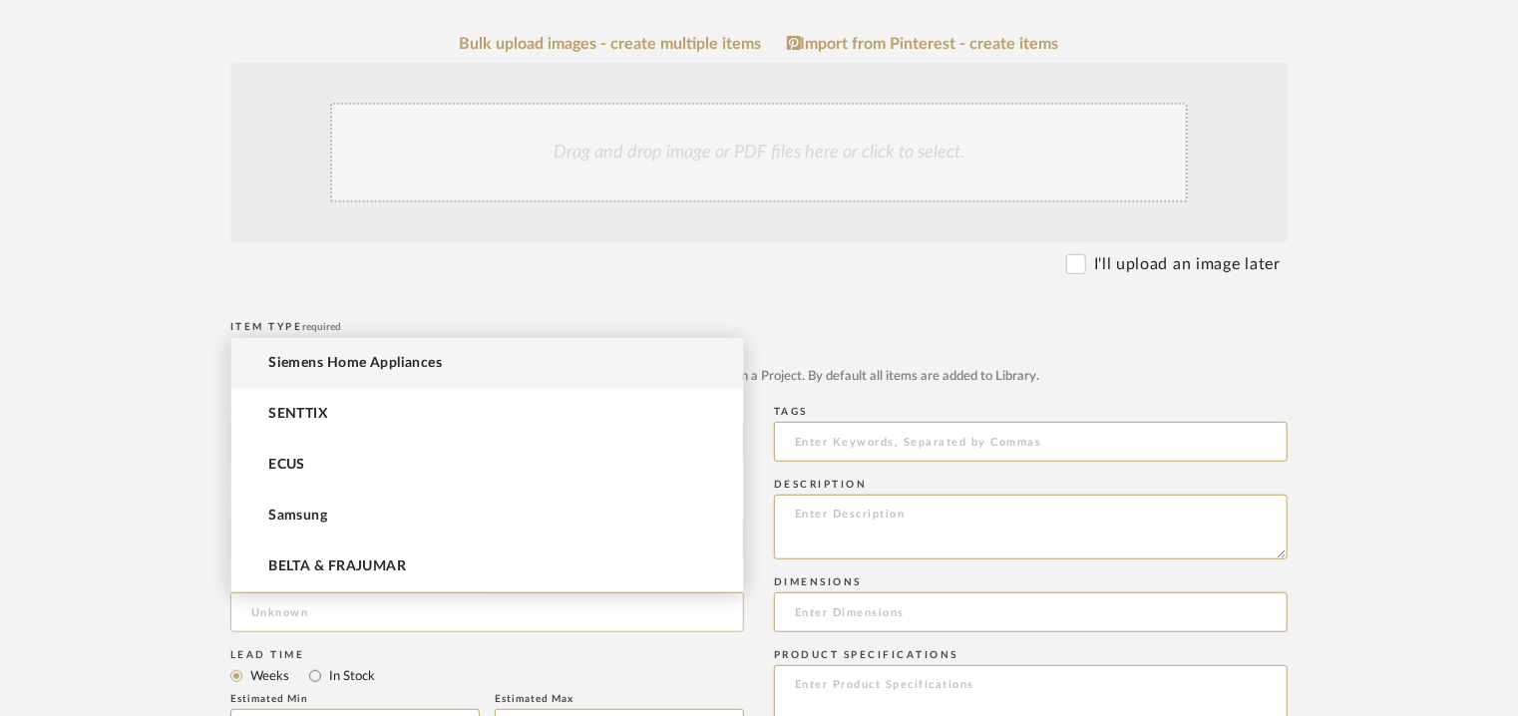
scroll to position [0, 0]
click at [277, 617] on input at bounding box center [487, 613] width 514 height 40
click at [355, 359] on span "Siemens Home Appliances" at bounding box center [355, 363] width 174 height 17
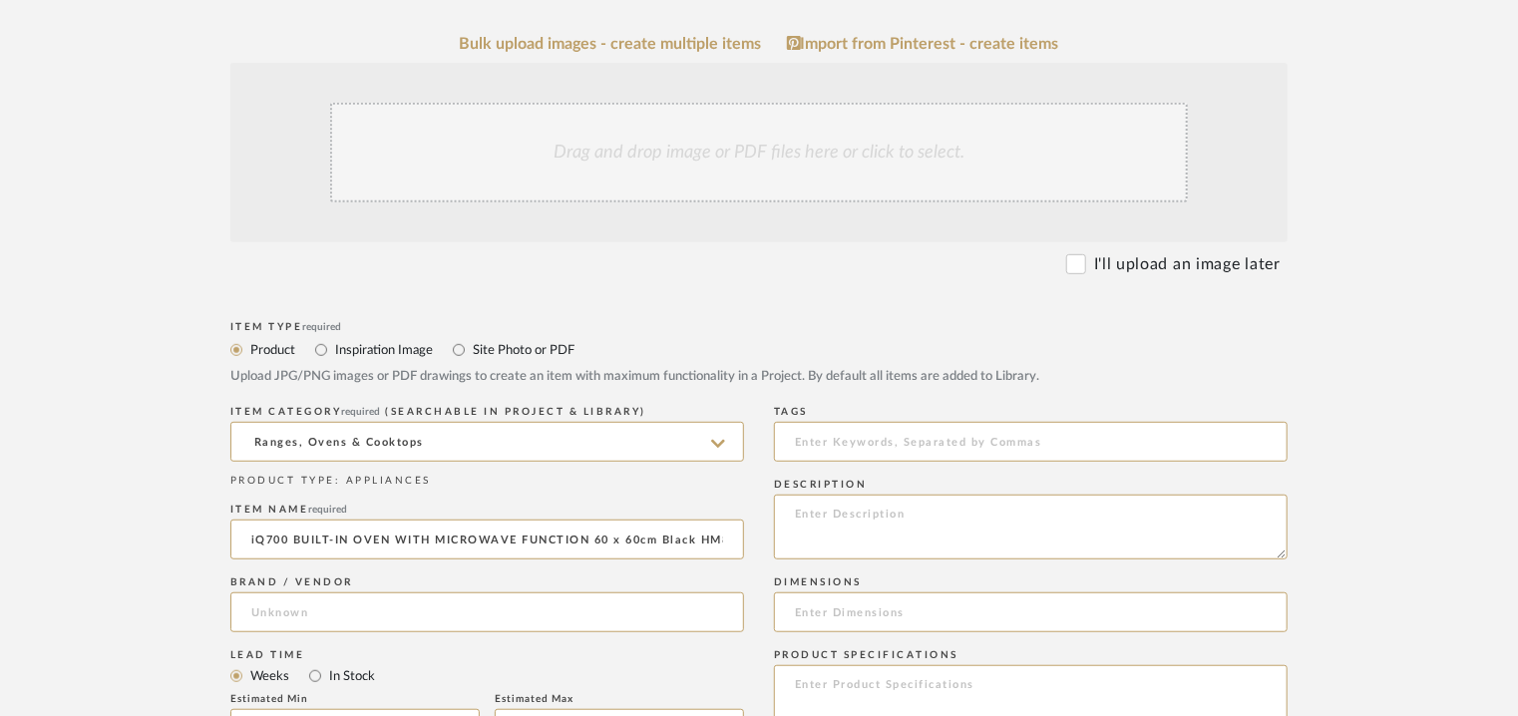
type input "Siemens Home Appliances"
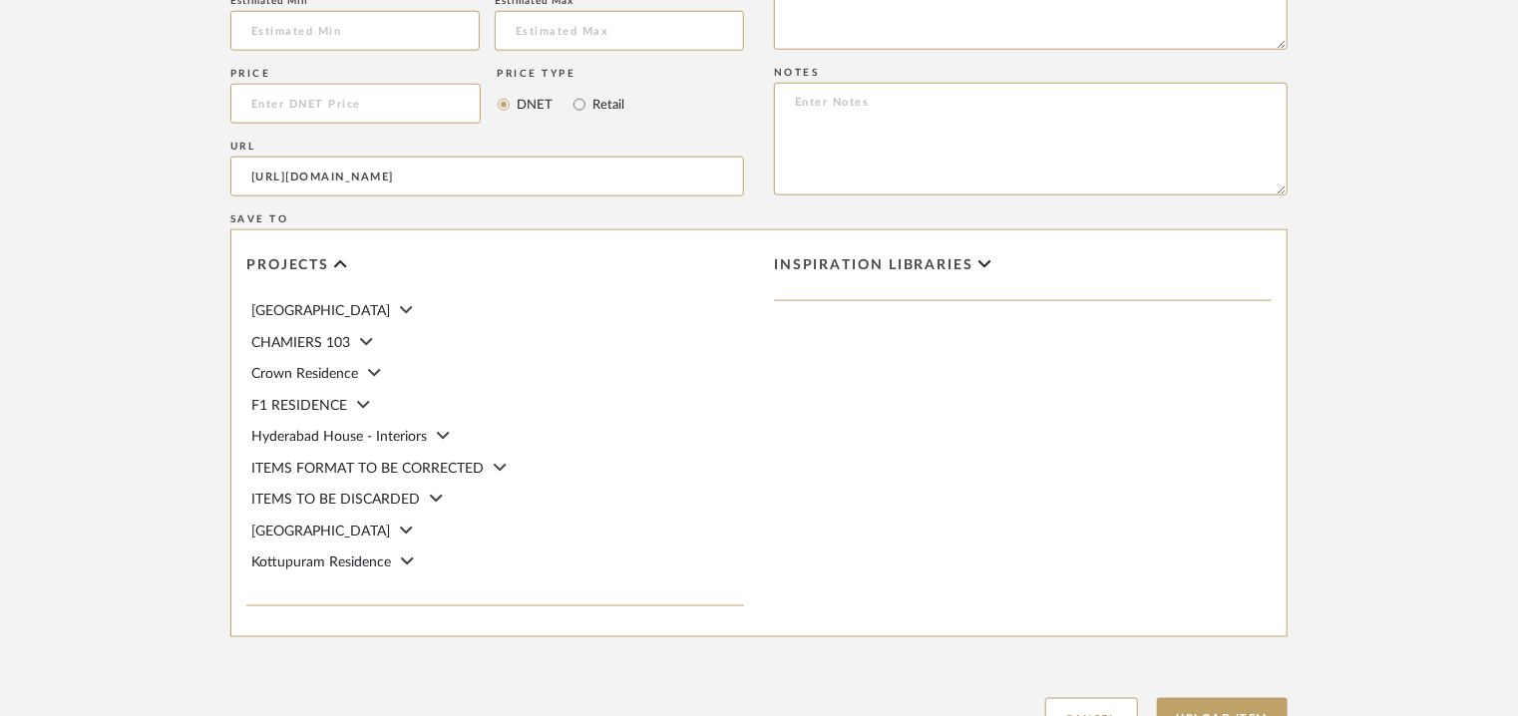
scroll to position [598, 0]
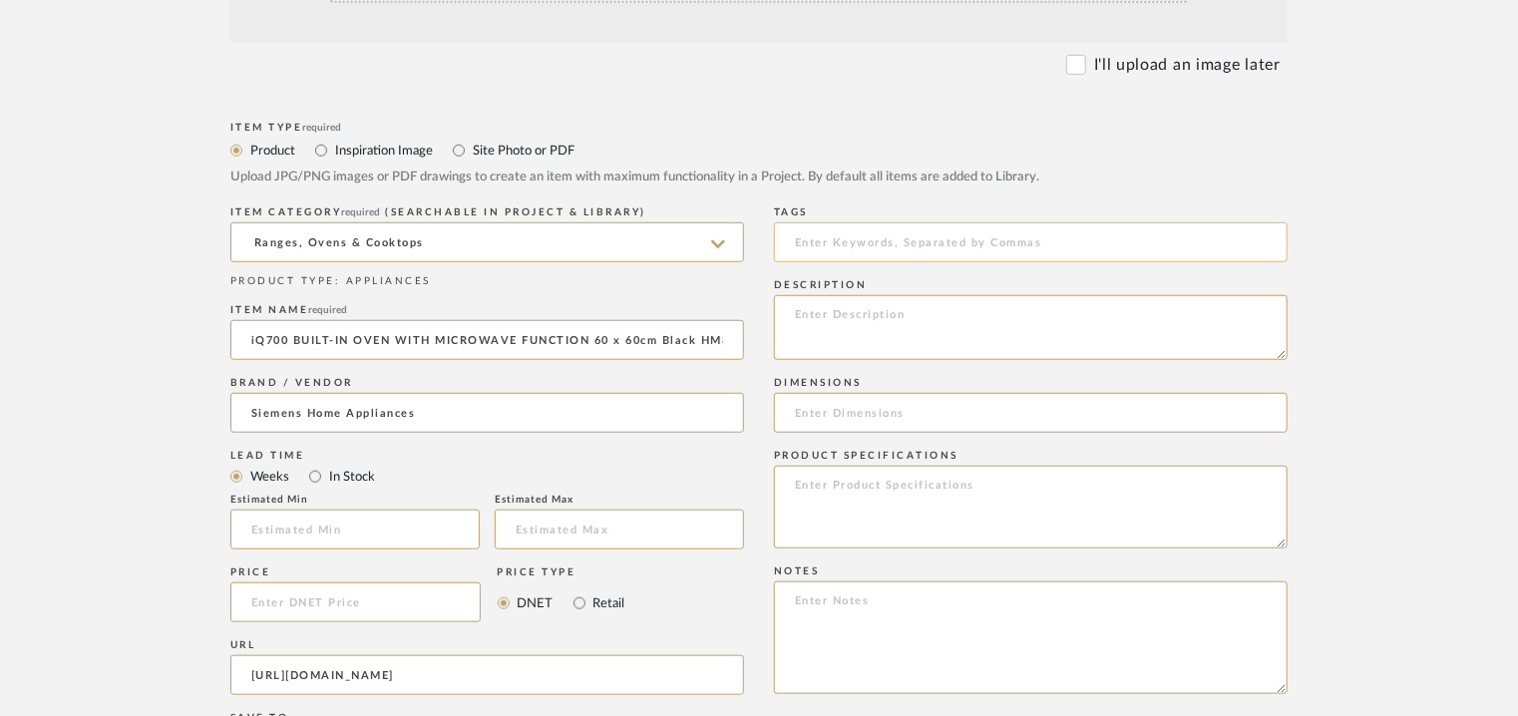
drag, startPoint x: 881, startPoint y: 238, endPoint x: 869, endPoint y: 242, distance: 12.6
click at [876, 240] on input at bounding box center [1031, 242] width 514 height 40
type input "B"
type input "built-in oven with microwave,"
click at [979, 319] on textarea at bounding box center [1031, 327] width 514 height 65
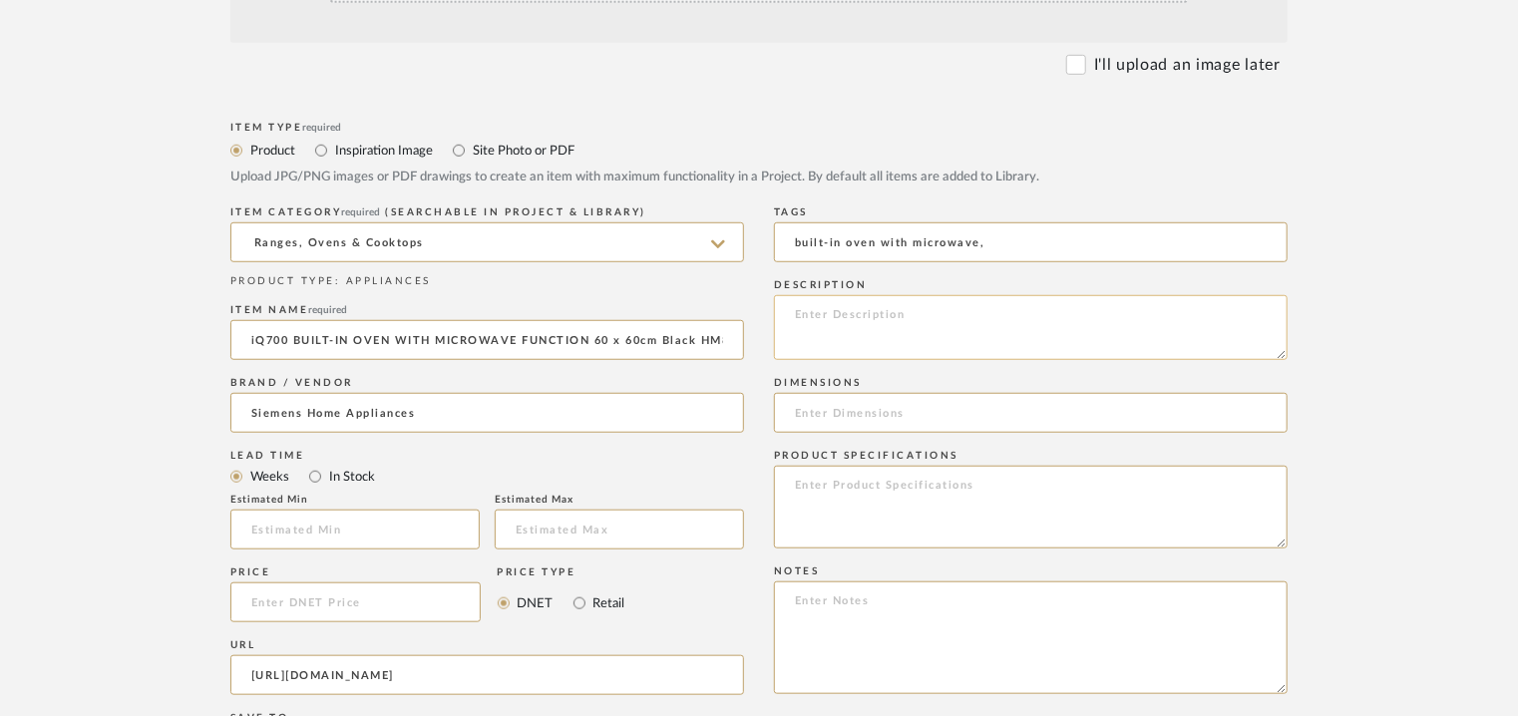
paste textarea "https://www.siemens-home.bsh-group.in/en/mkt-product/cooking-baking/ovens/ovens…"
type textarea "https://www.siemens-home.bsh-group.in/en/mkt-product/cooking-baking/ovens/ovens…"
drag, startPoint x: 1004, startPoint y: 285, endPoint x: 554, endPoint y: 284, distance: 450.9
click at [554, 284] on div "Item Type required Product Inspiration Image Site Photo or PDF Upload JPG/PNG i…" at bounding box center [758, 678] width 1057 height 1123
click at [838, 316] on textarea at bounding box center [1031, 327] width 514 height 65
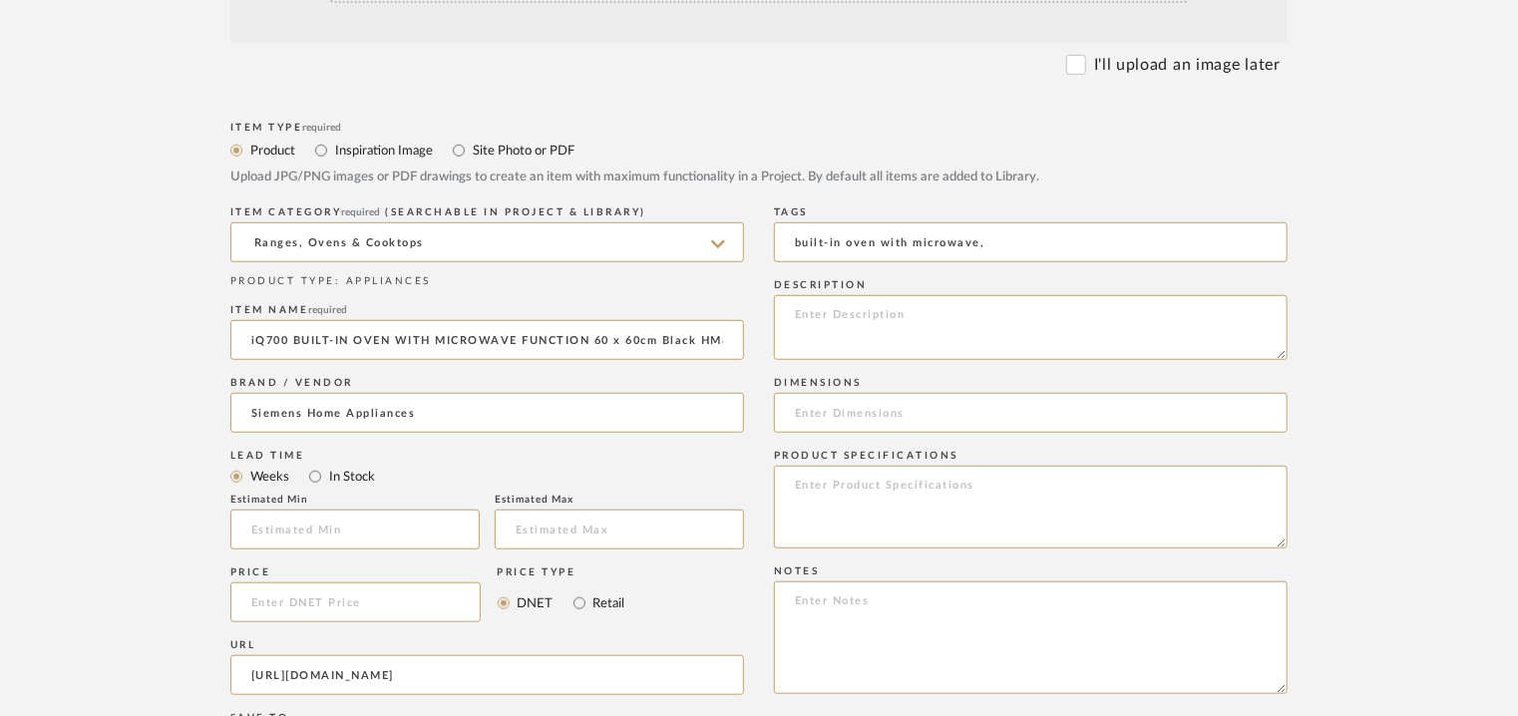
paste textarea "https://www.siemens-home.bsh-group.in/en/mkt-product/cooking-baking/ovens/ovens…"
type textarea "https://www.siemens-home.bsh-group.in/en/mkt-product/cooking-baking/ovens/ovens…"
drag, startPoint x: 846, startPoint y: 324, endPoint x: 0, endPoint y: 300, distance: 846.2
click at [0, 300] on upload-items "Create new item Upload photos, documents or PDFs, or select below to bulk uploa…" at bounding box center [759, 417] width 1518 height 1745
click at [865, 616] on textarea at bounding box center [1031, 638] width 514 height 113
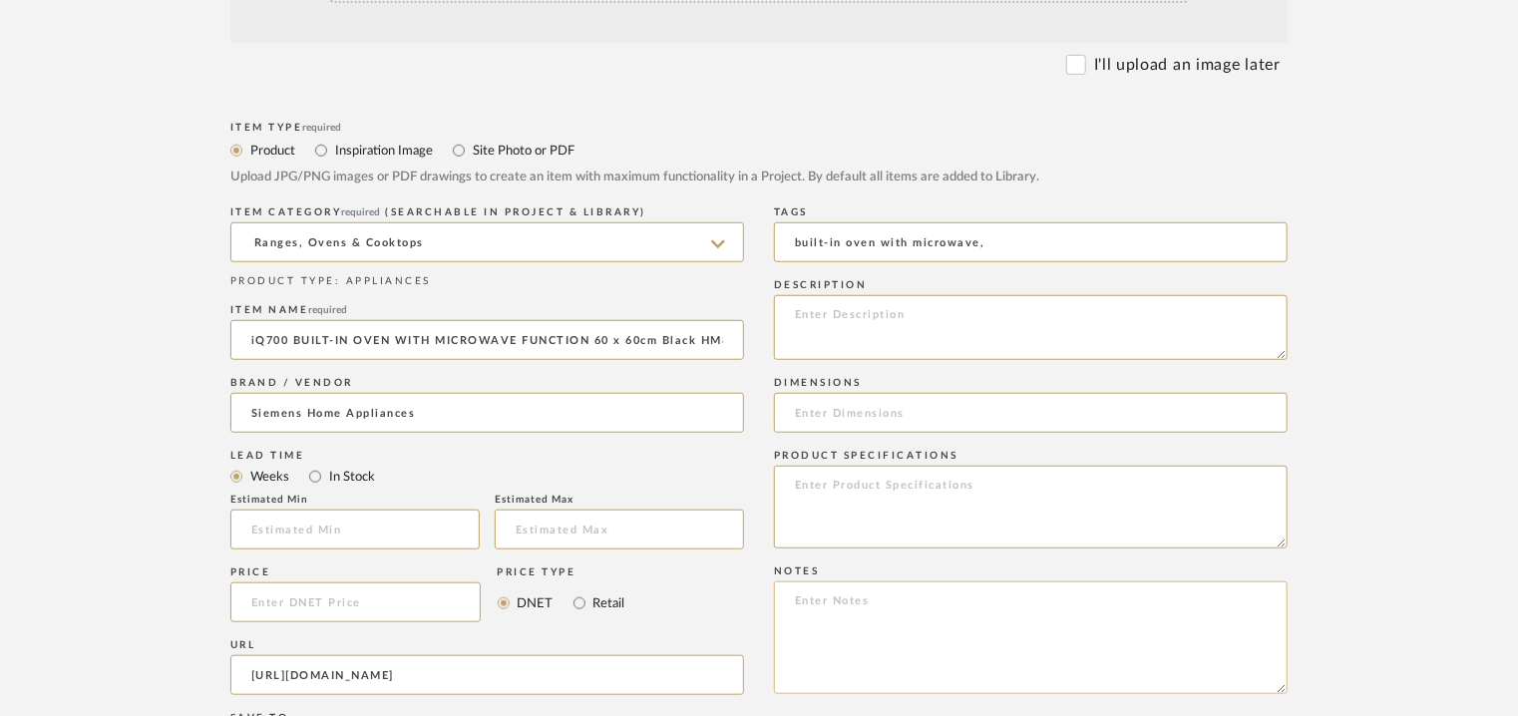
paste textarea "Price: ₹3,56,490/- (MRP) Lead time: 90 DAYS FROM THE DATE OF PO / ADVANCE / FIN…"
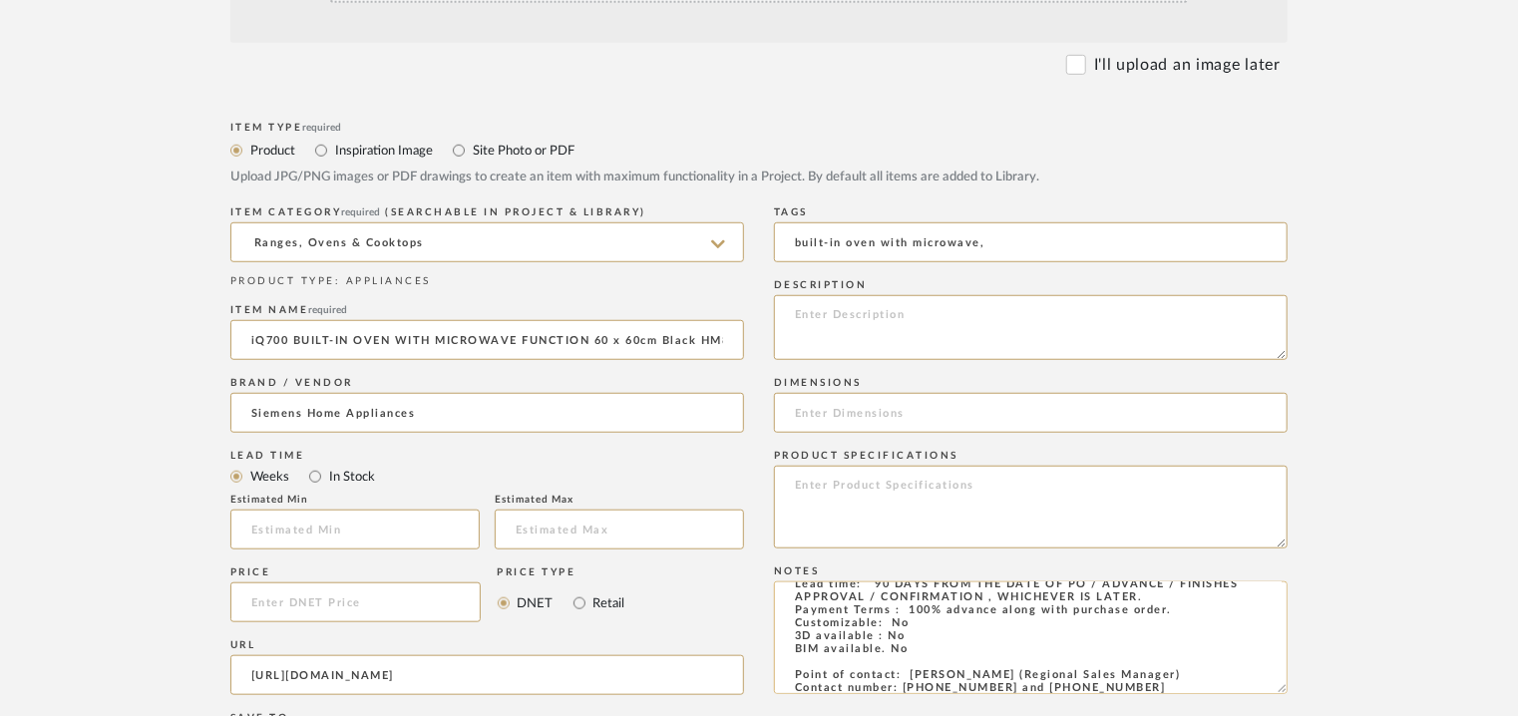
scroll to position [0, 0]
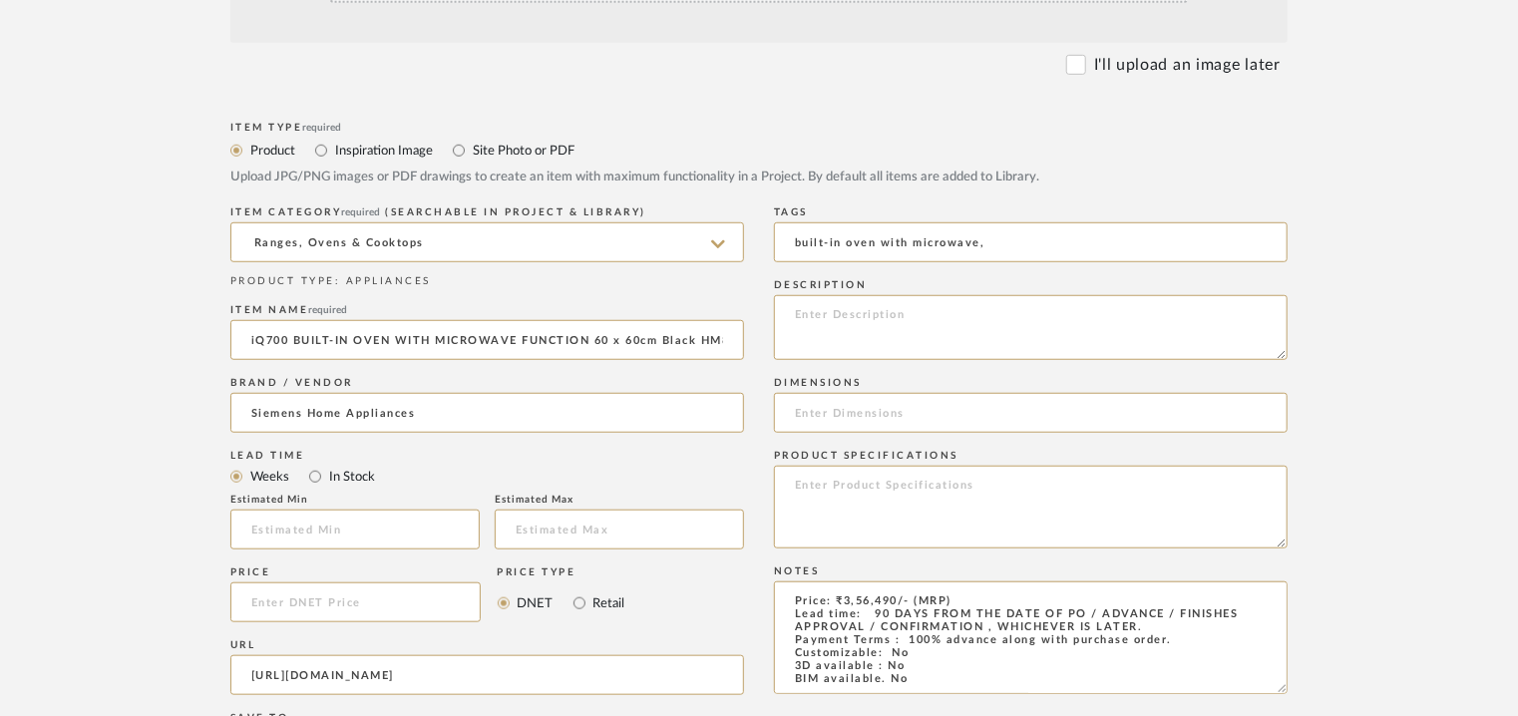
type textarea "Price: ₹3,56,490/- (MRP) Lead time: 90 DAYS FROM THE DATE OF PO / ADVANCE / FIN…"
click at [864, 108] on form "Bulk upload images - create multiple items Import from Pinterest - create items…" at bounding box center [759, 537] width 1271 height 1404
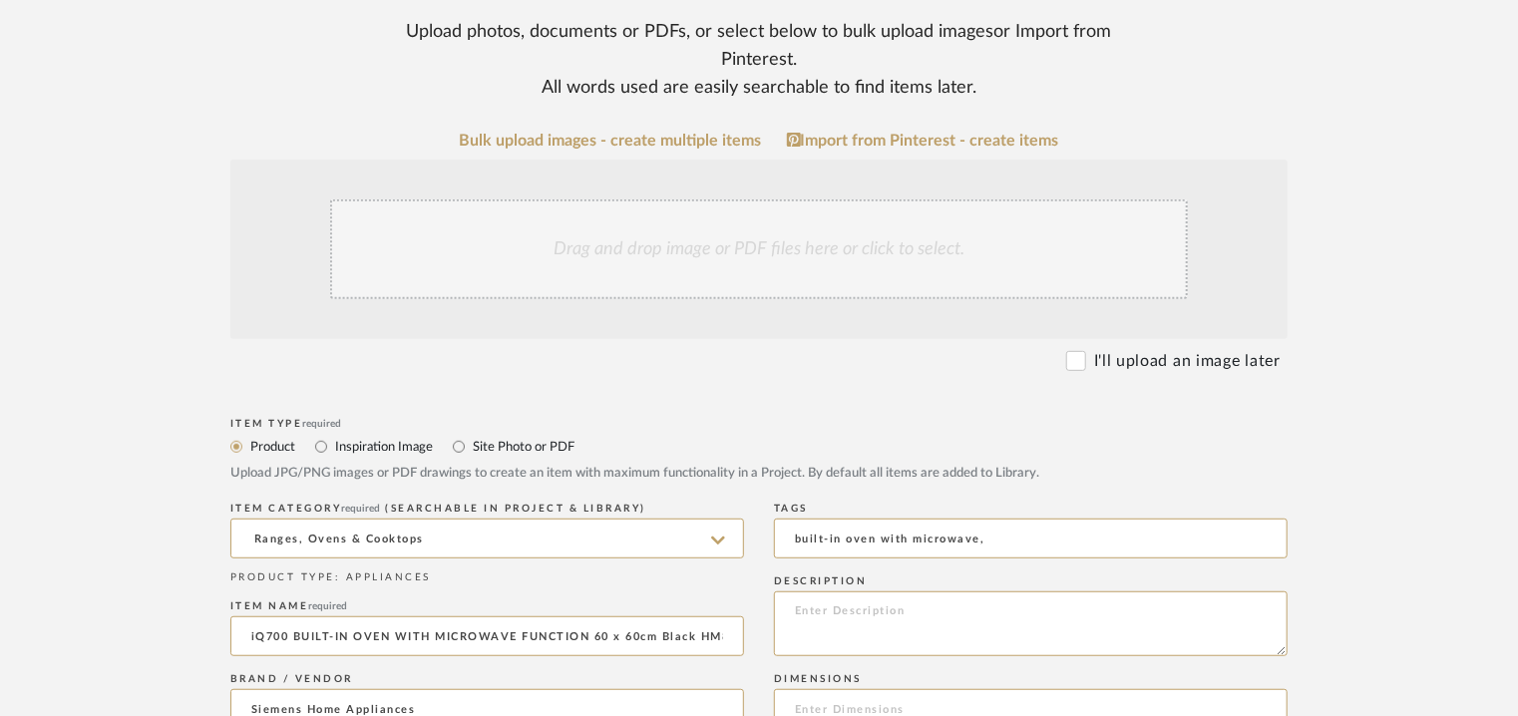
scroll to position [299, 0]
click at [756, 249] on div "Drag and drop image or PDF files here or click to select." at bounding box center [759, 252] width 858 height 100
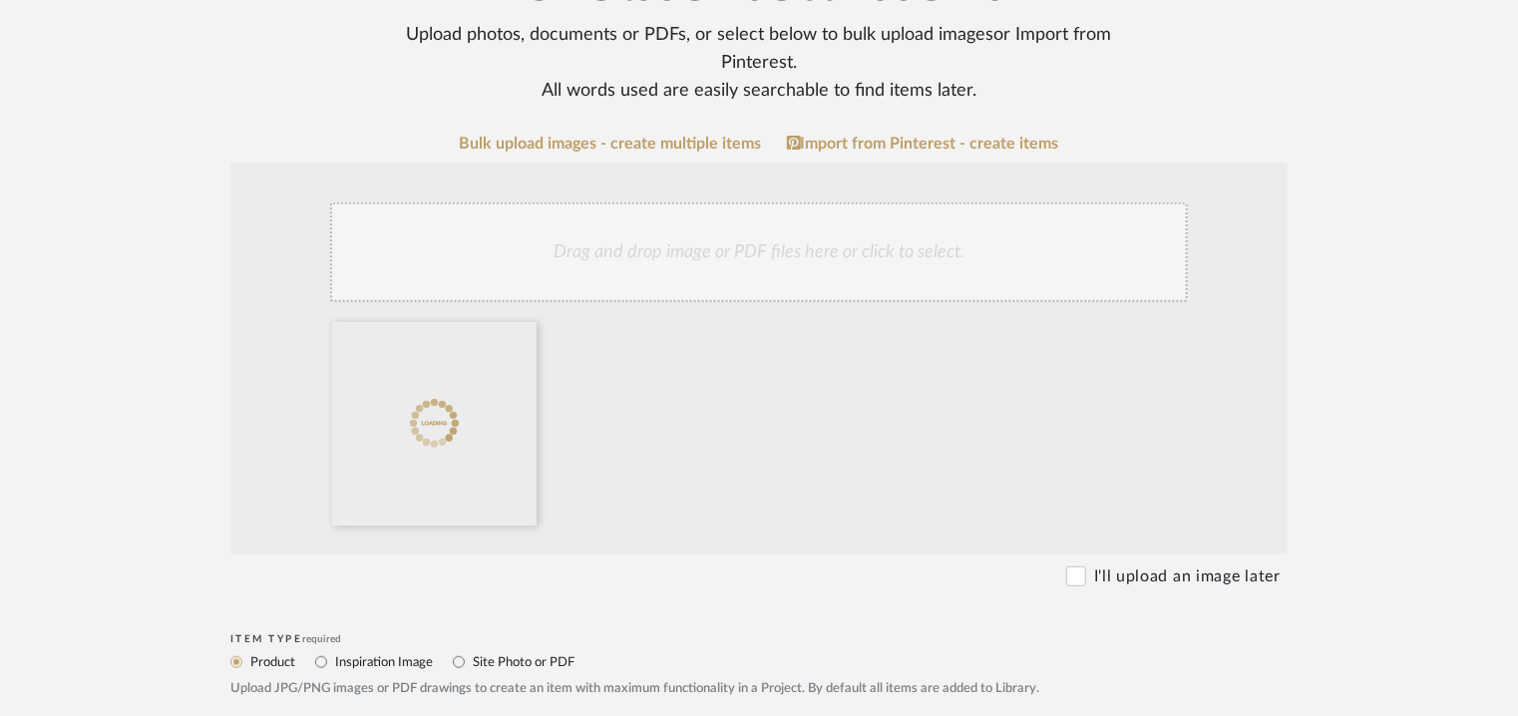
click at [714, 249] on div "Drag and drop image or PDF files here or click to select." at bounding box center [759, 252] width 858 height 100
click at [779, 232] on div "Drag and drop image or PDF files here or click to select." at bounding box center [759, 252] width 858 height 100
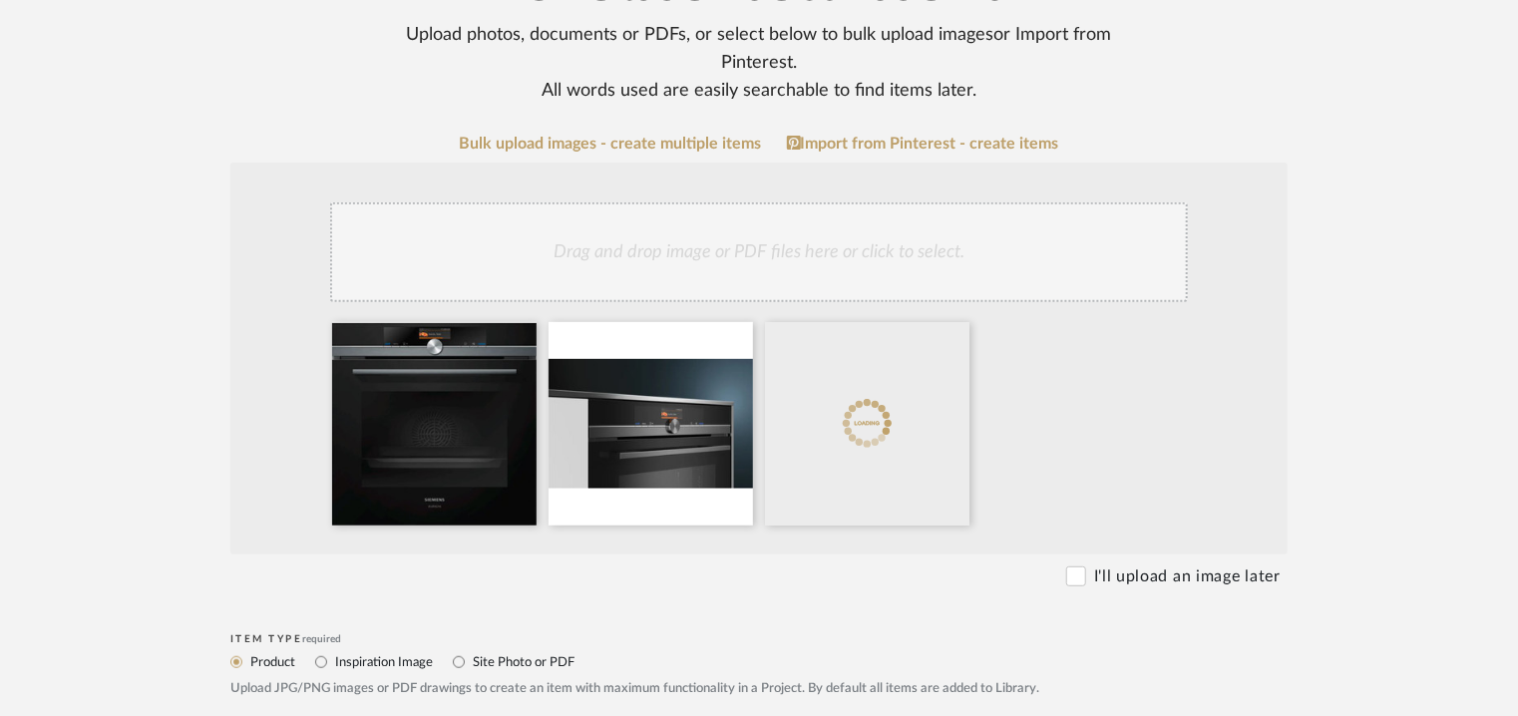
click at [770, 244] on div "Drag and drop image or PDF files here or click to select." at bounding box center [759, 252] width 858 height 100
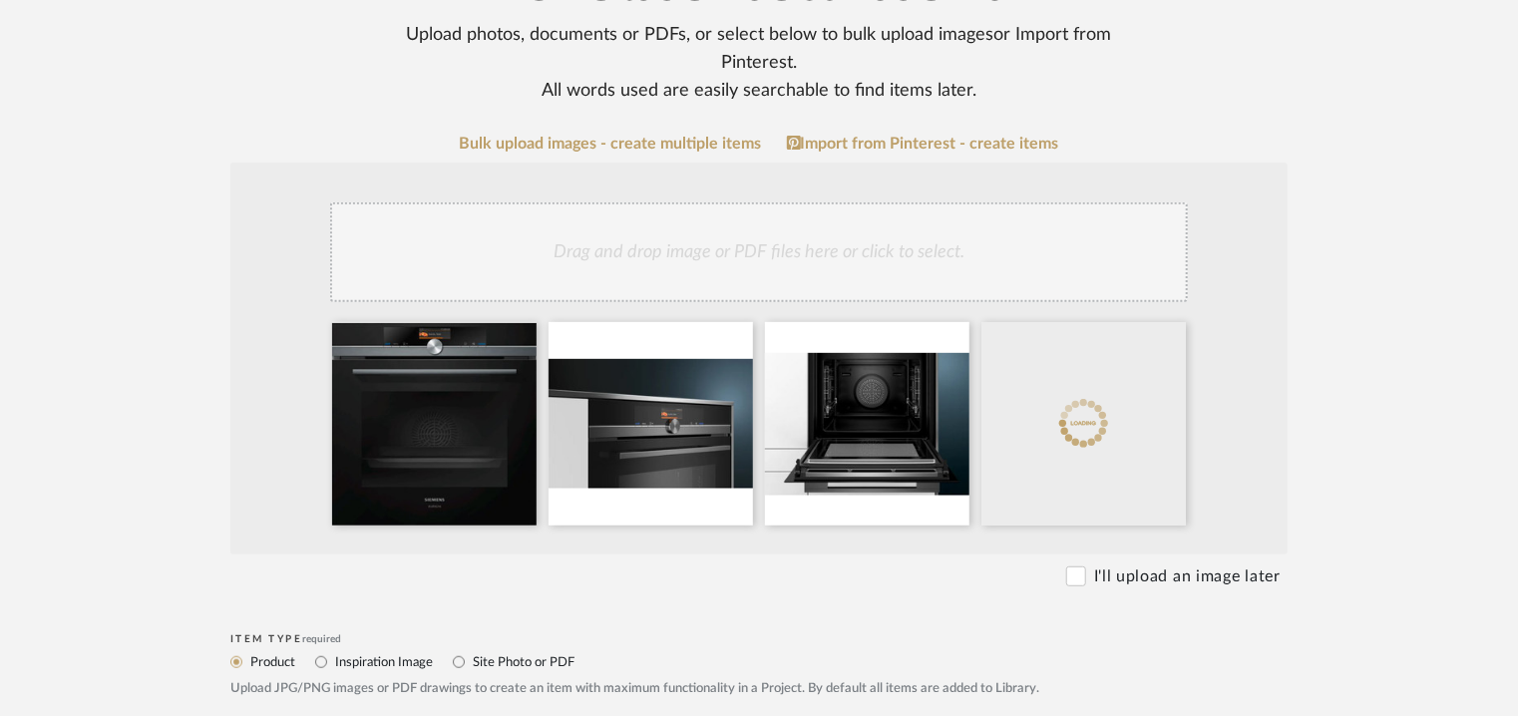
click at [823, 244] on div "Drag and drop image or PDF files here or click to select." at bounding box center [759, 252] width 858 height 100
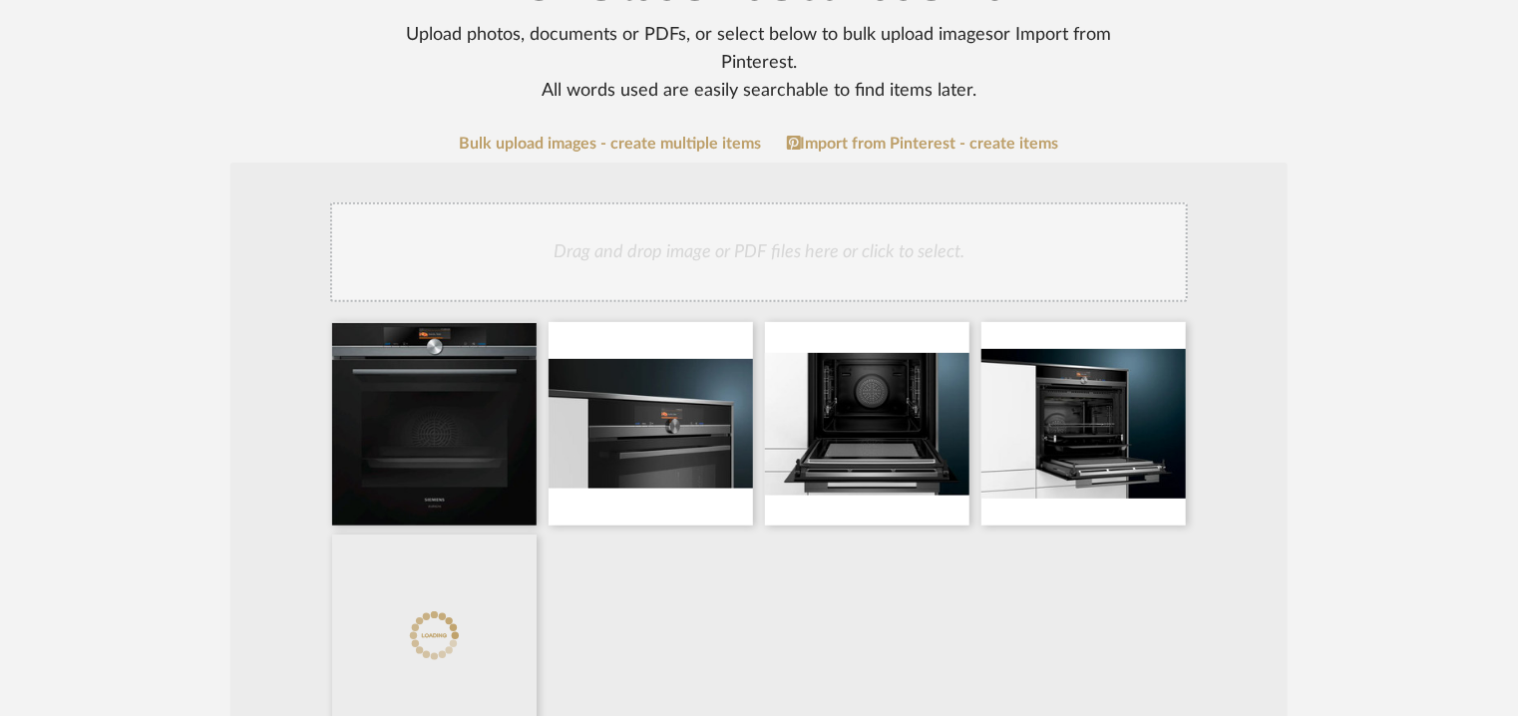
click at [886, 268] on div "Drag and drop image or PDF files here or click to select." at bounding box center [759, 252] width 858 height 100
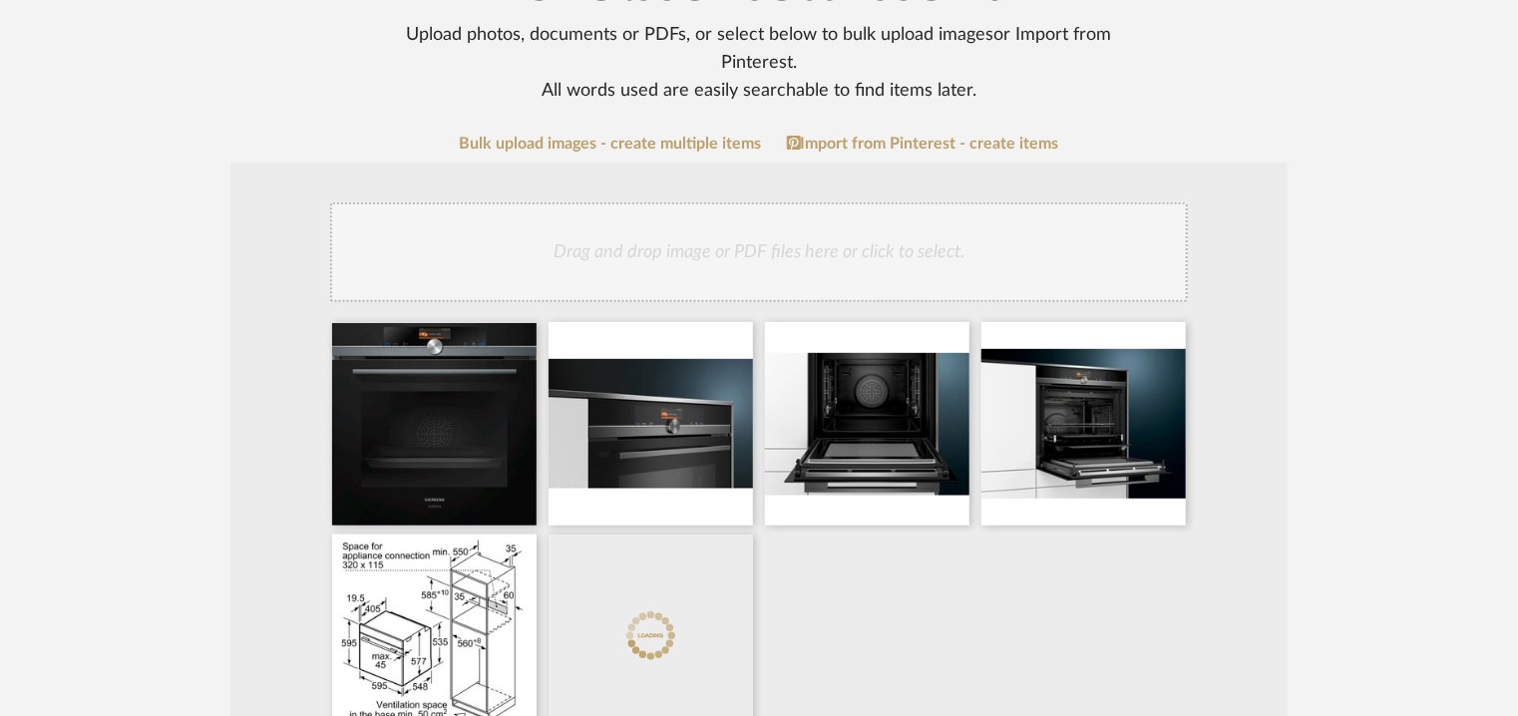
click at [898, 253] on div "Drag and drop image or PDF files here or click to select." at bounding box center [759, 252] width 858 height 100
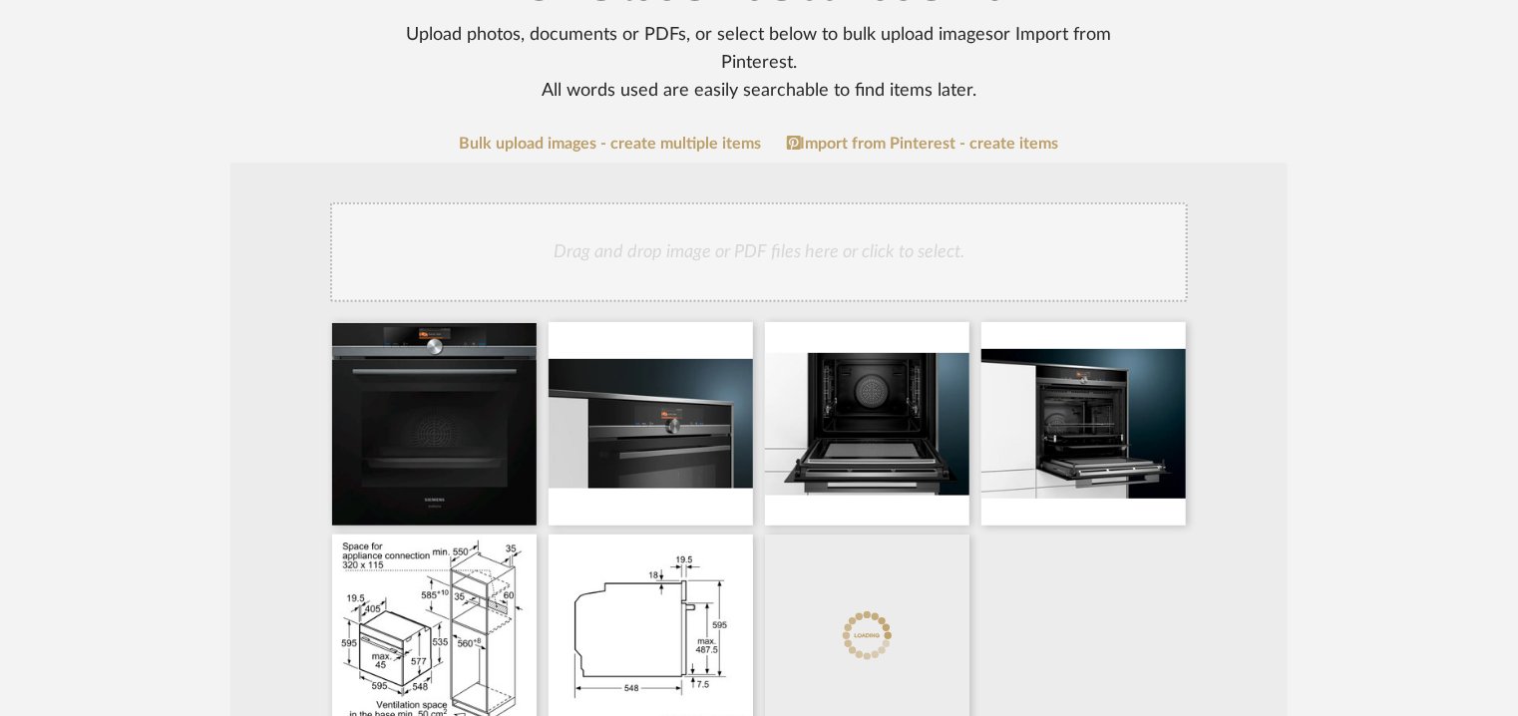
click at [912, 262] on div "Drag and drop image or PDF files here or click to select." at bounding box center [759, 252] width 858 height 100
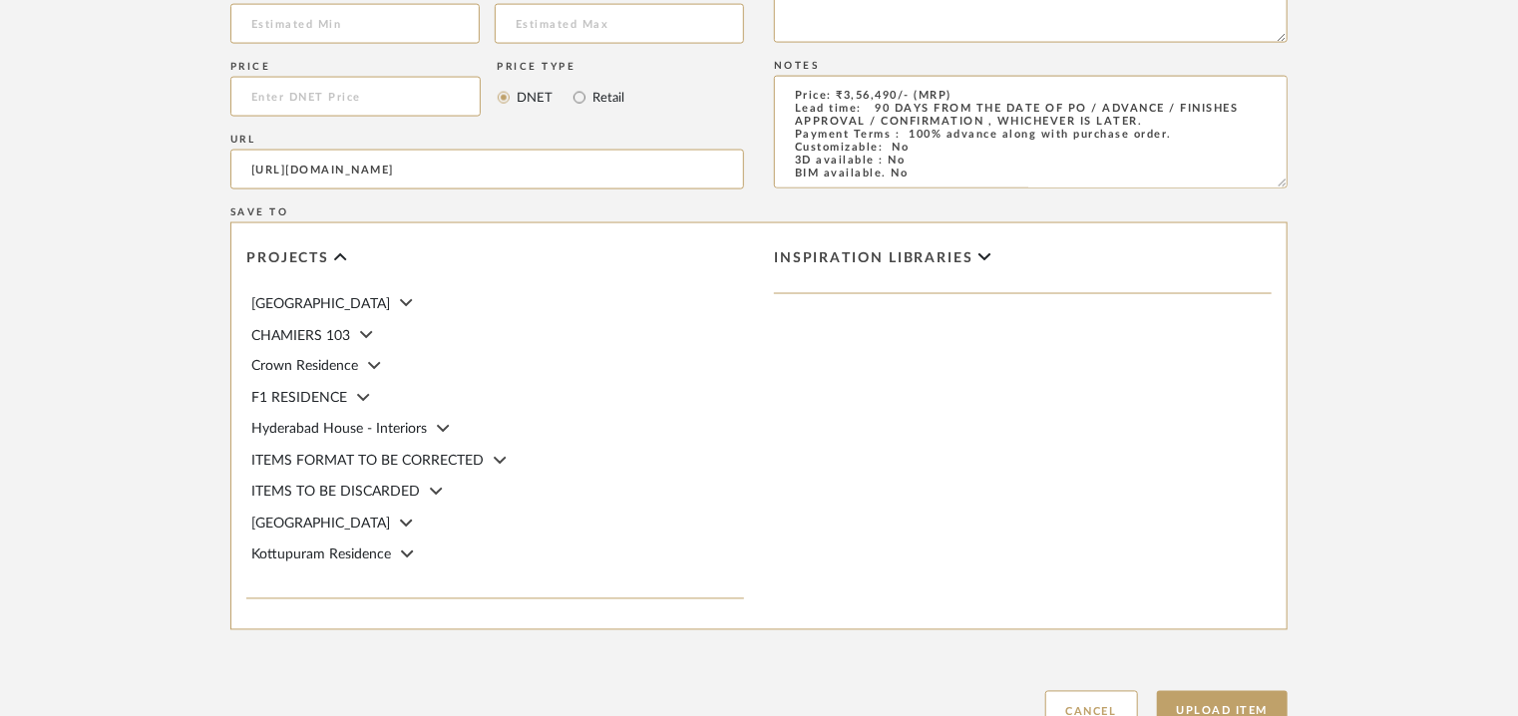
scroll to position [1688, 0]
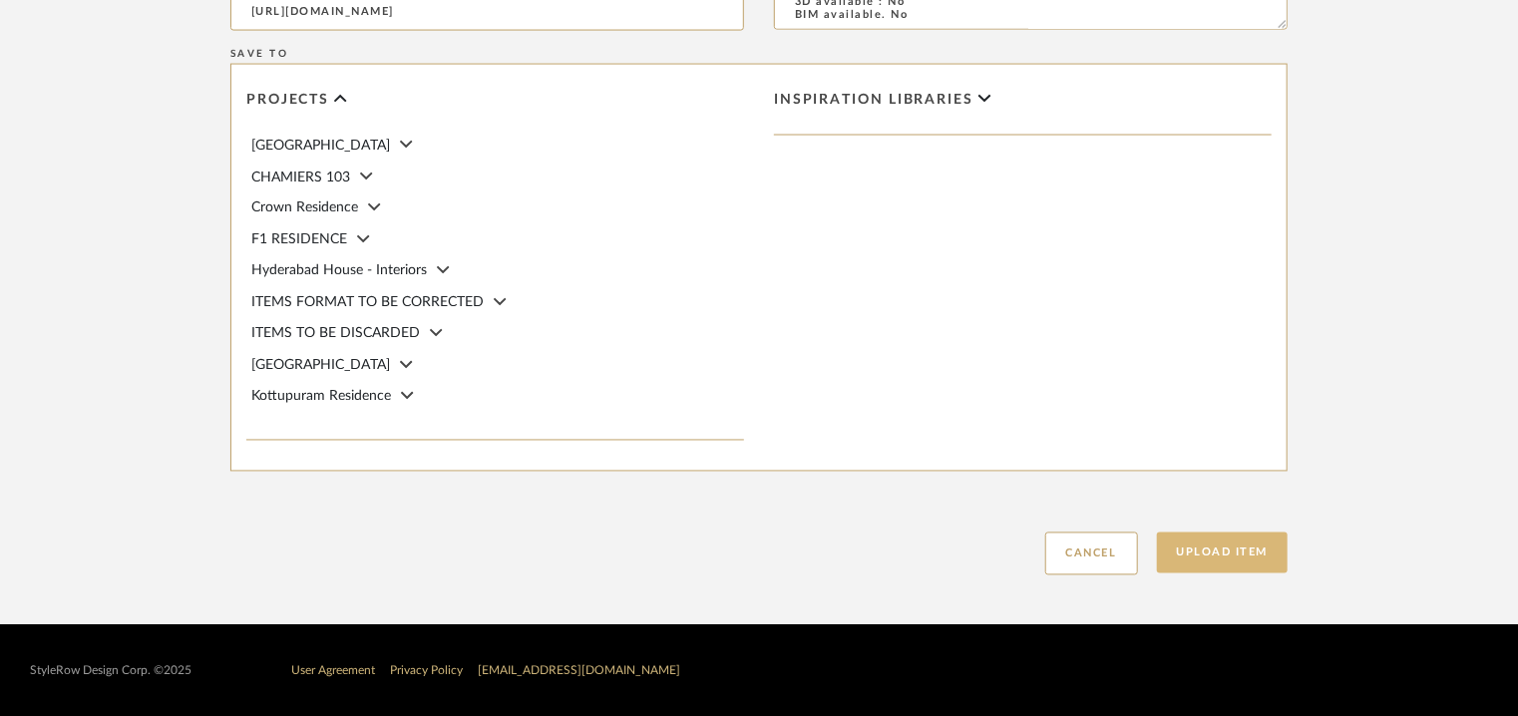
click at [1170, 552] on button "Upload Item" at bounding box center [1223, 553] width 132 height 41
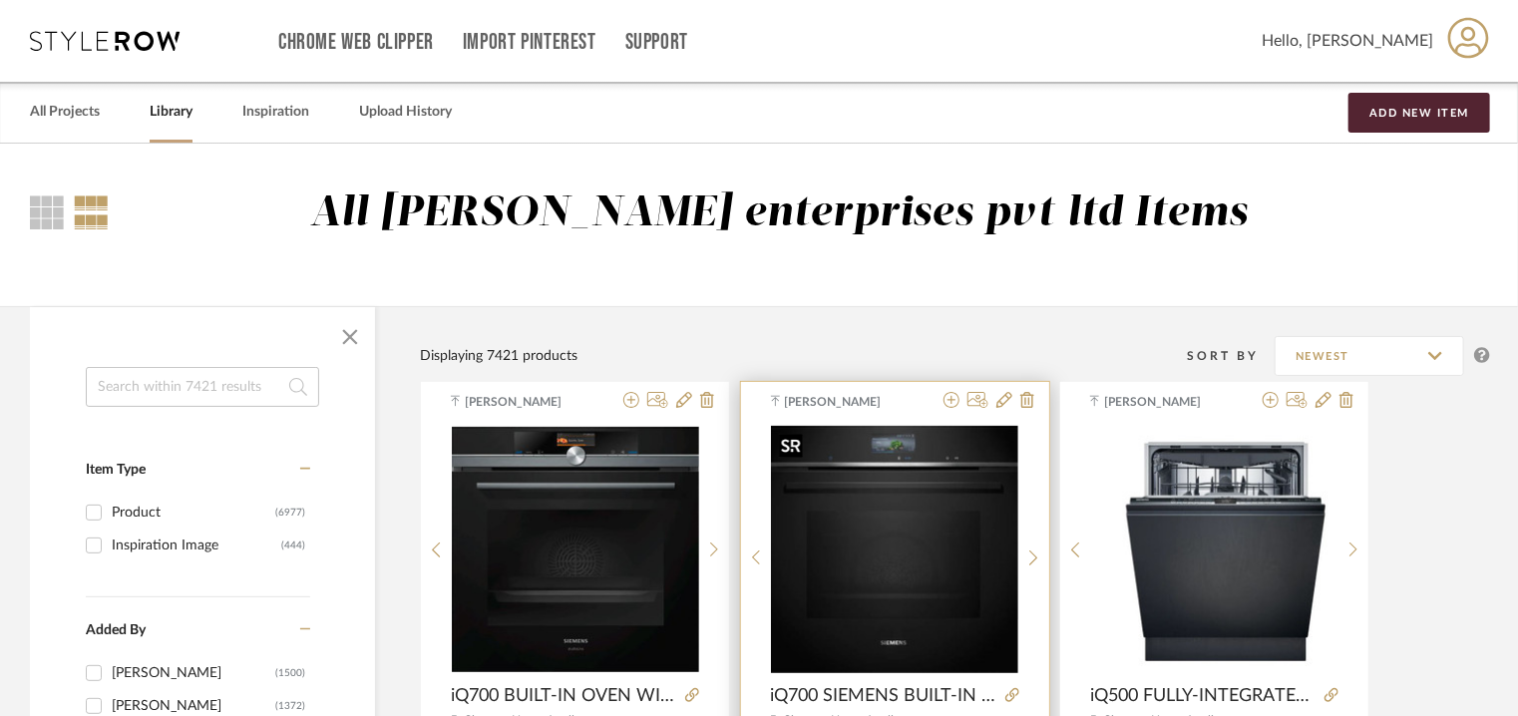
click at [899, 501] on img "0" at bounding box center [894, 550] width 247 height 248
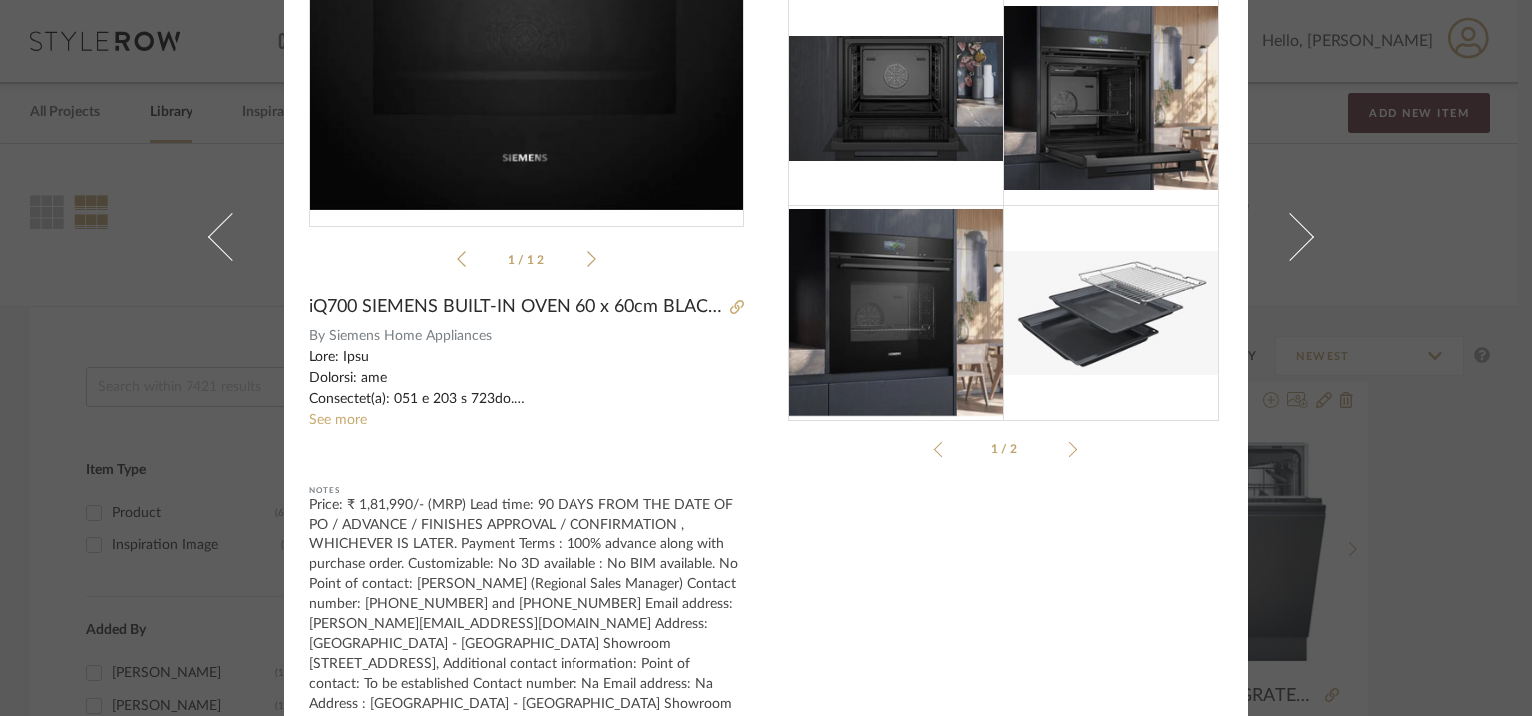
scroll to position [327, 0]
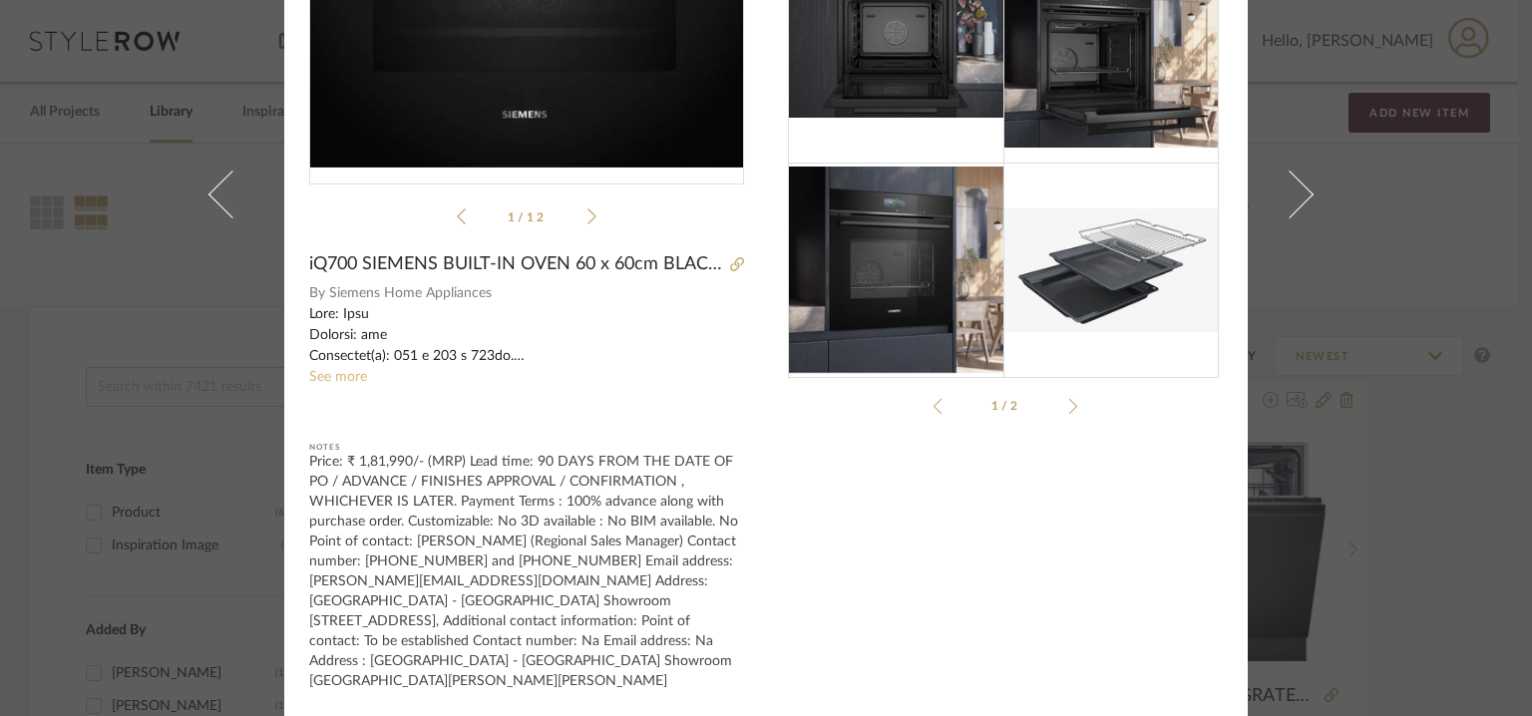
click at [331, 377] on link "See more" at bounding box center [338, 377] width 58 height 14
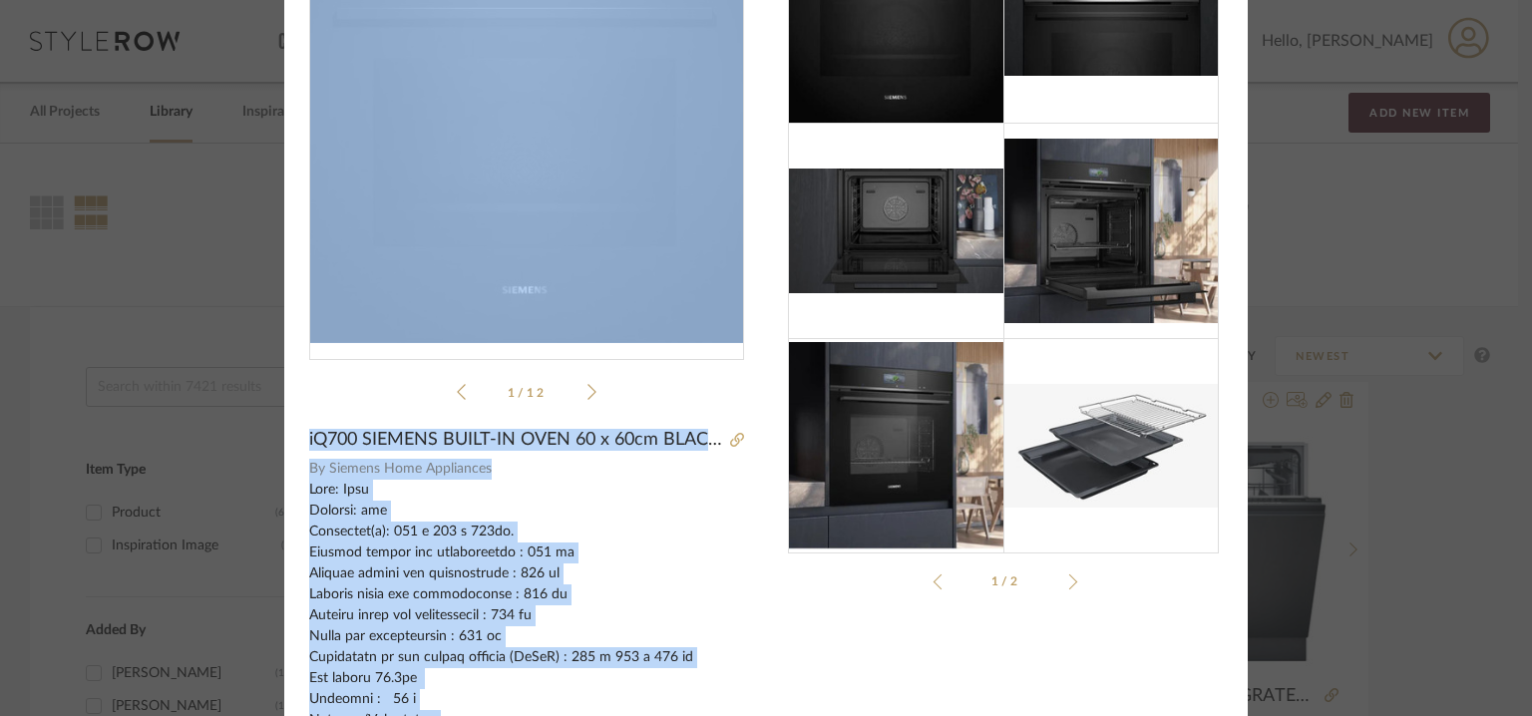
scroll to position [148, 0]
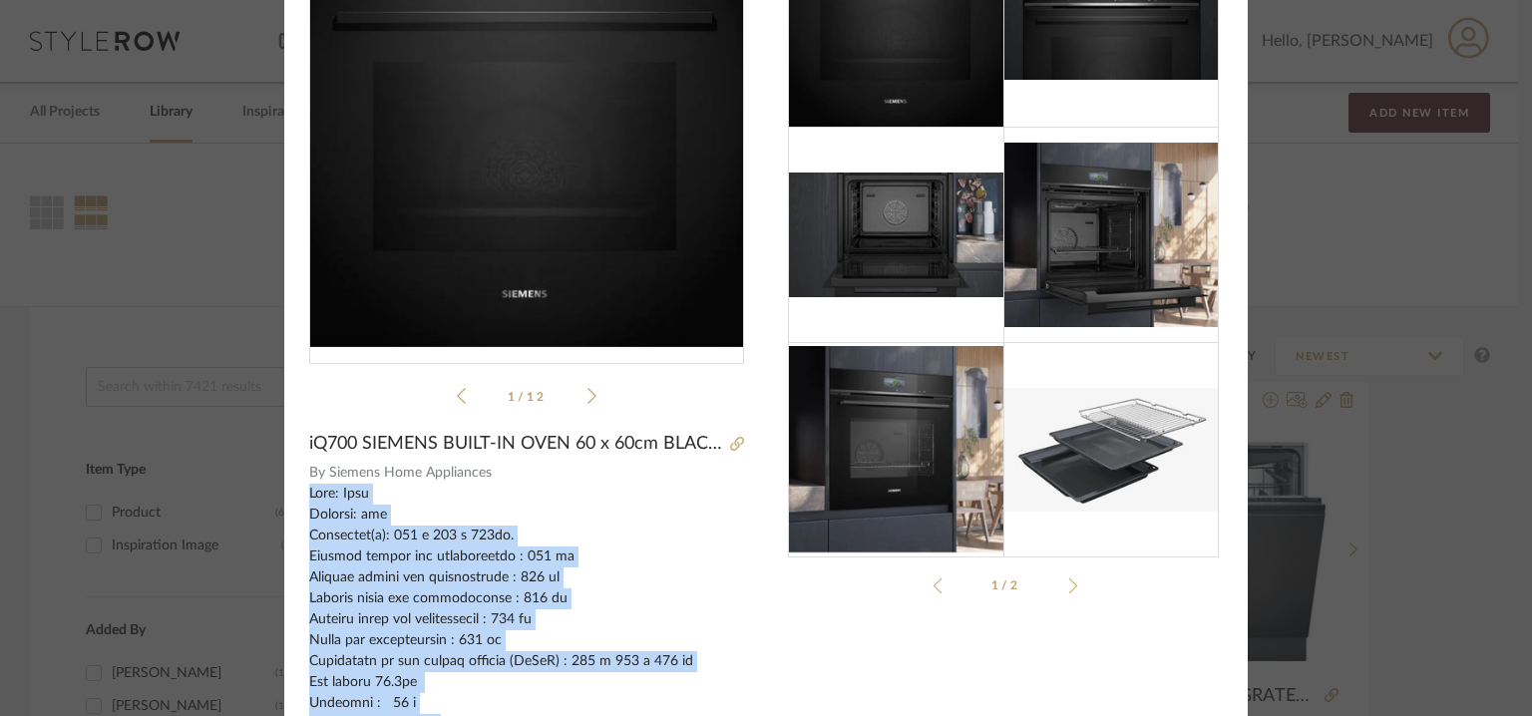
drag, startPoint x: 407, startPoint y: 352, endPoint x: 297, endPoint y: 491, distance: 176.8
copy div "Type: Oven Inbuilt: yes Dimension(s): 594 x 548 x 595mm. Minimum height for ins…"
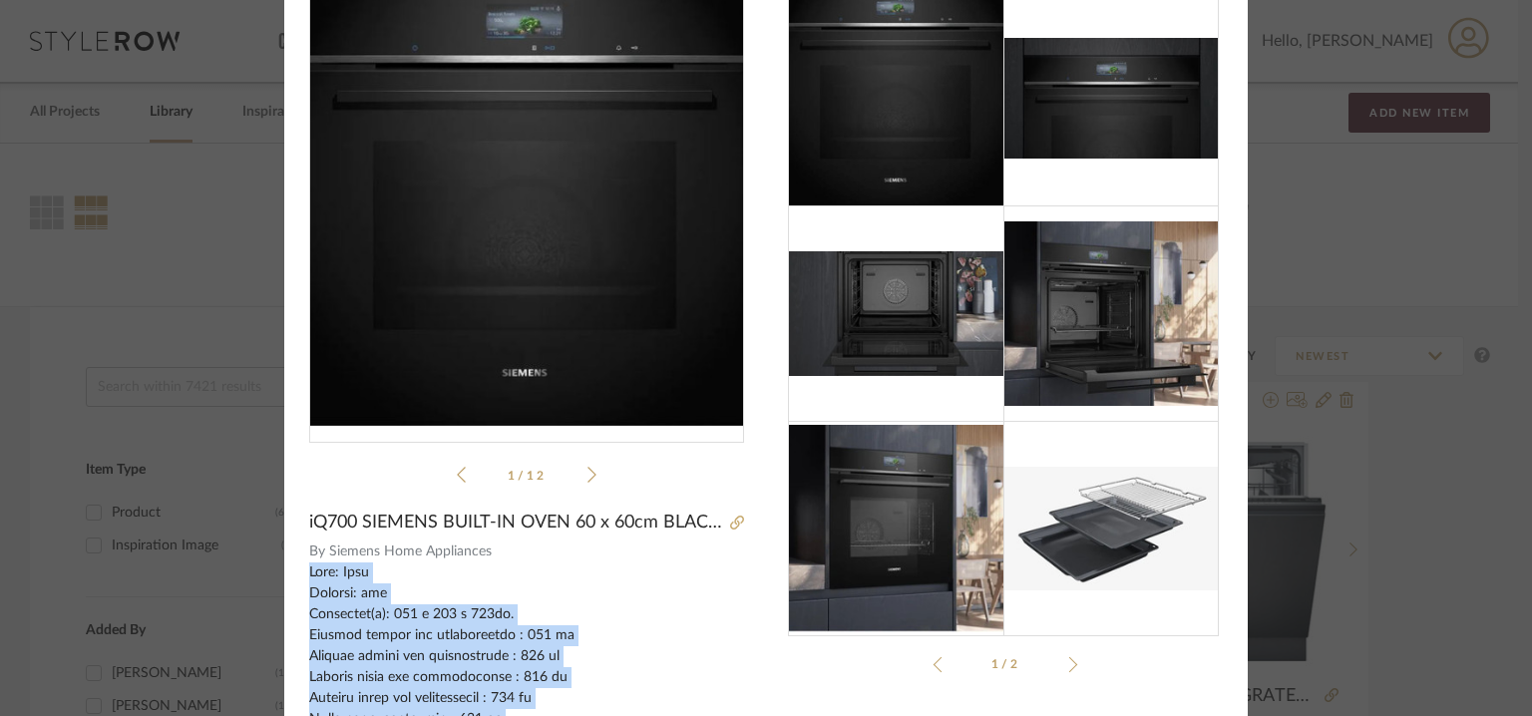
scroll to position [0, 0]
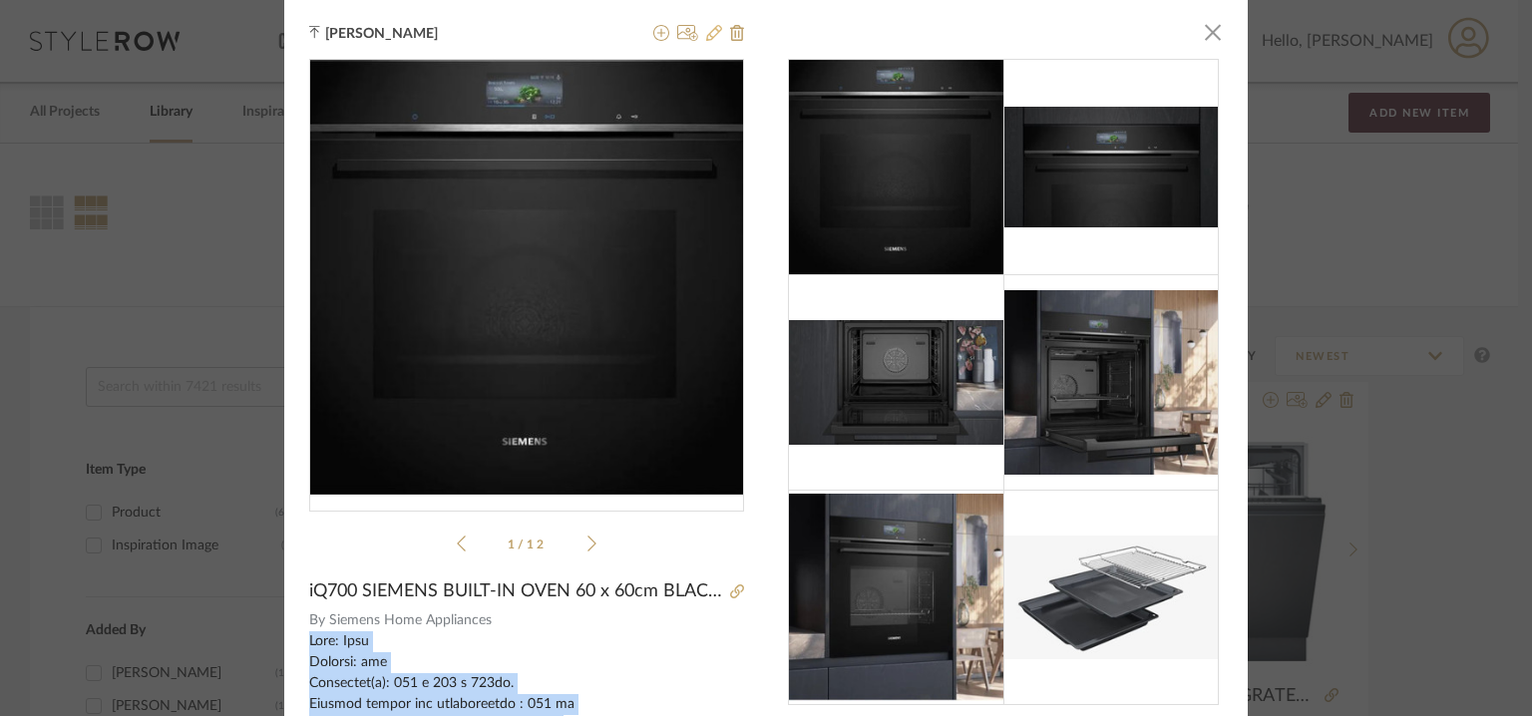
click at [710, 32] on icon at bounding box center [714, 33] width 16 height 16
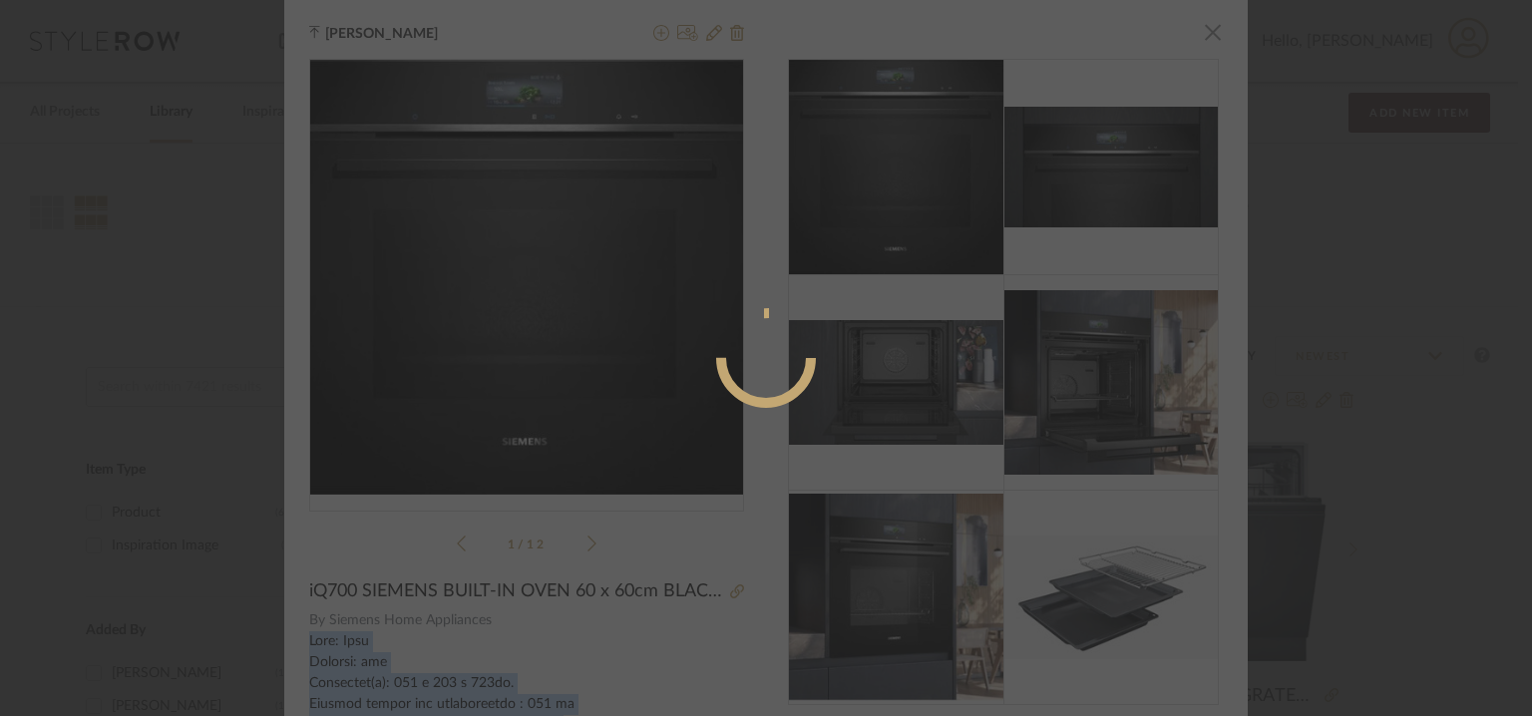
radio input "true"
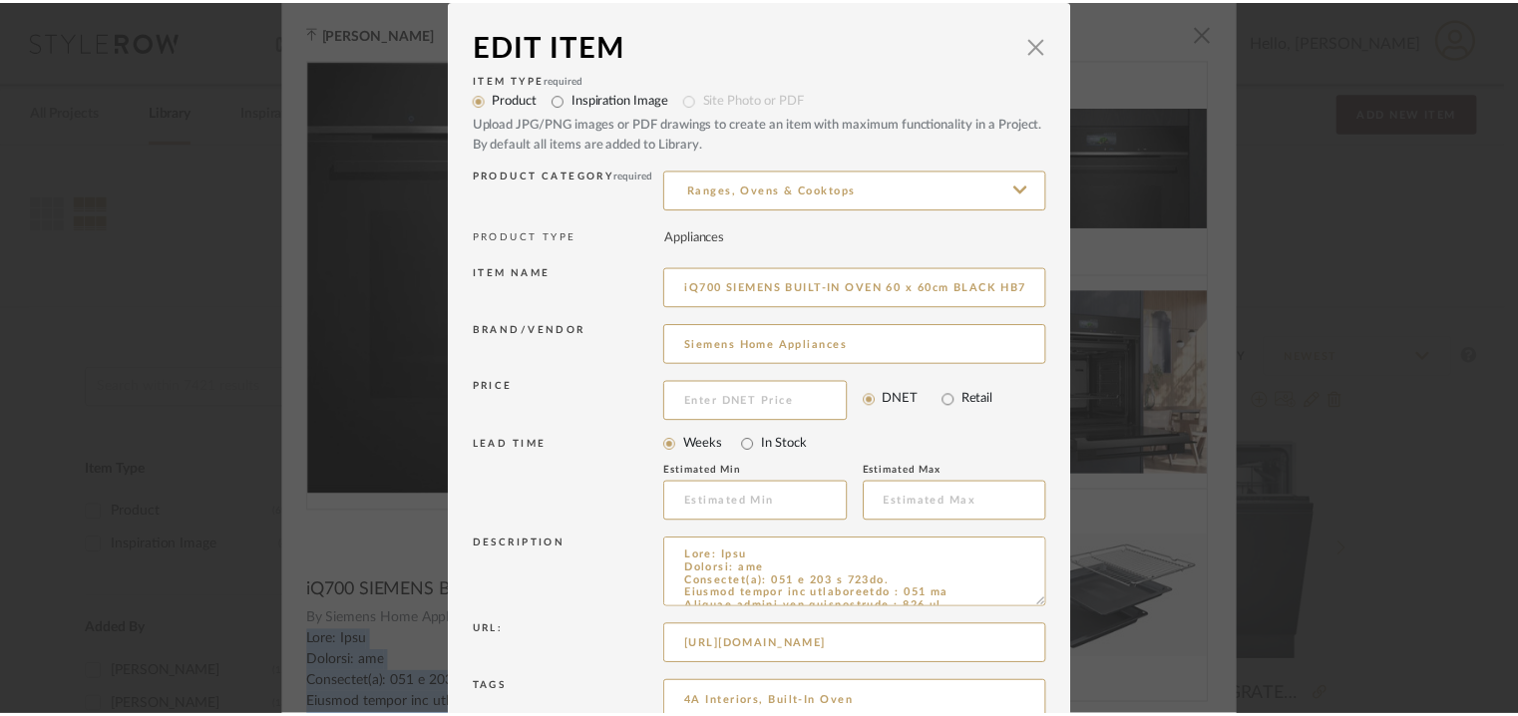
scroll to position [192, 0]
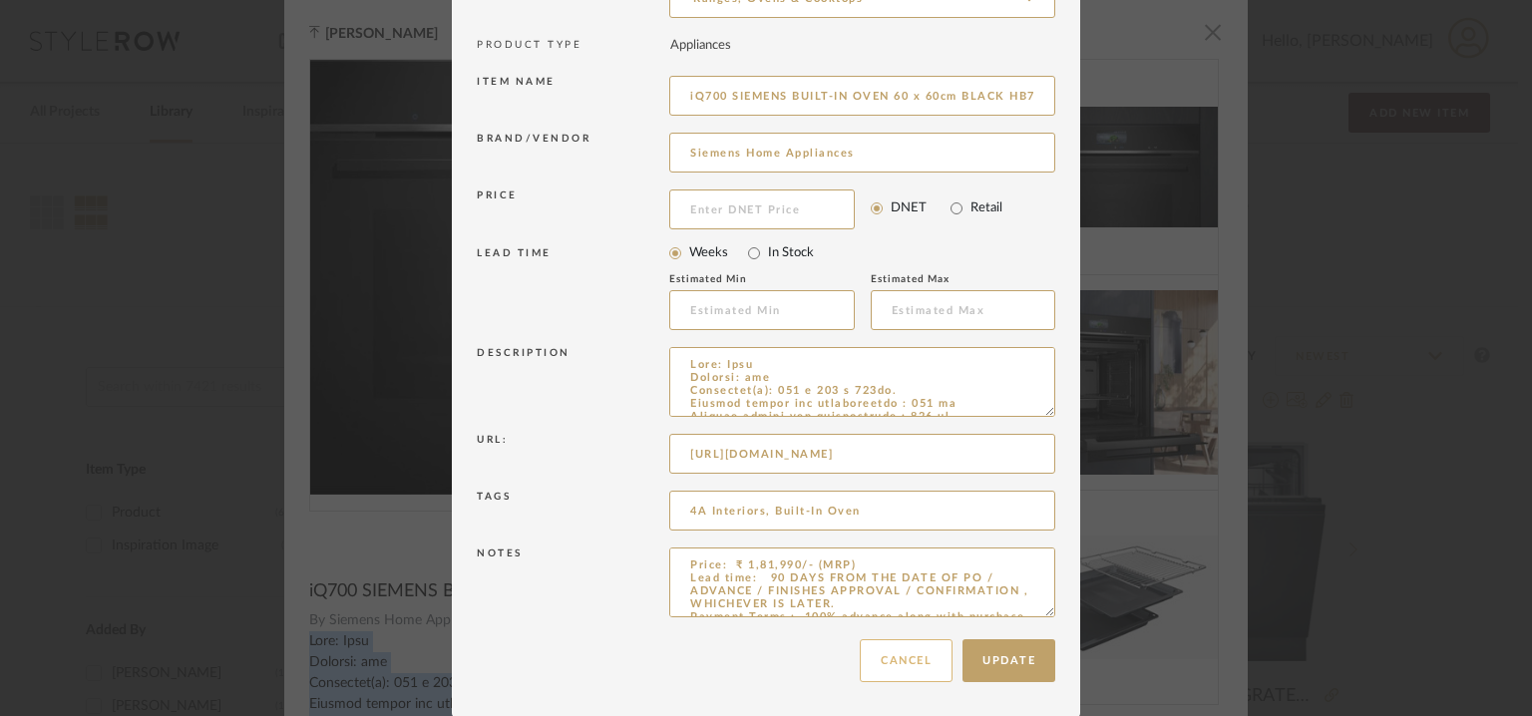
click at [914, 671] on button "Cancel" at bounding box center [906, 660] width 93 height 43
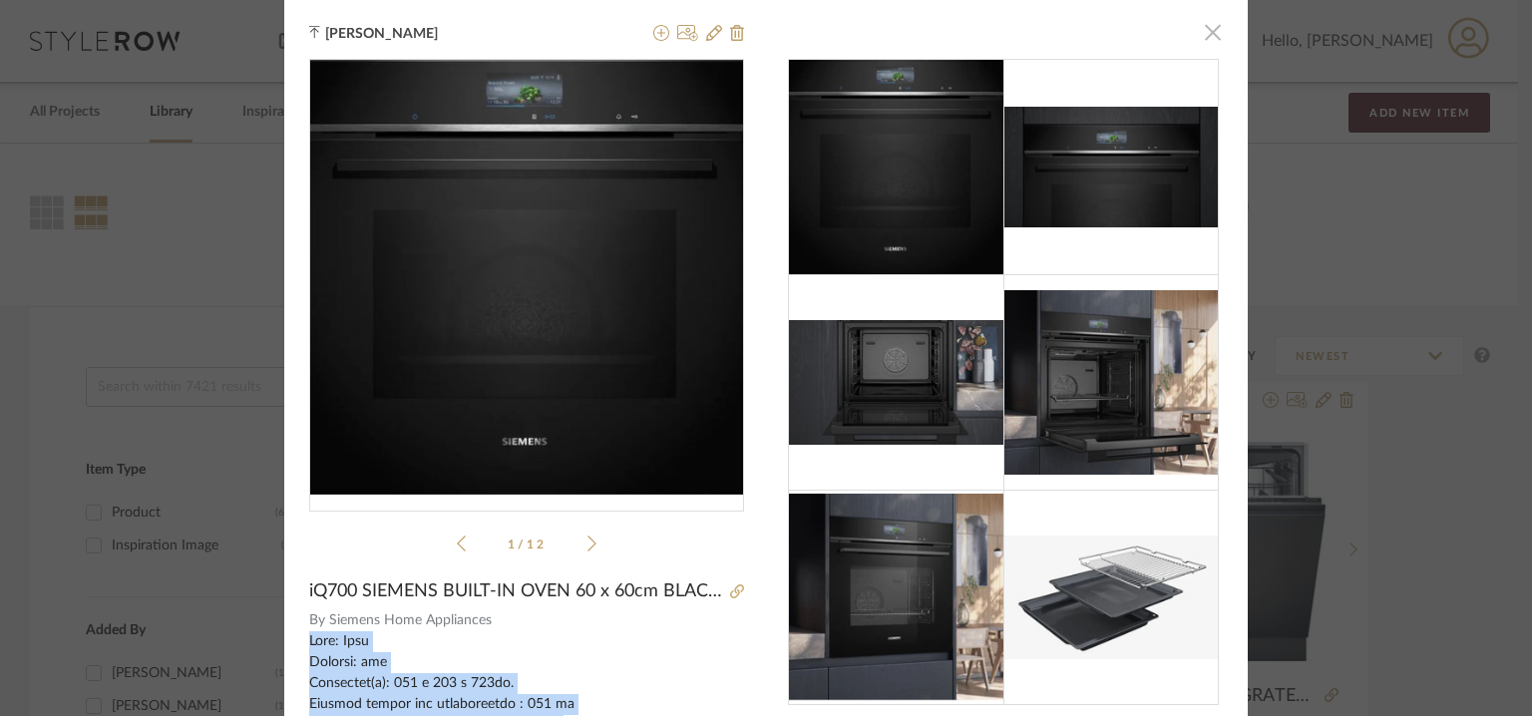
click at [1201, 30] on span "button" at bounding box center [1213, 32] width 40 height 40
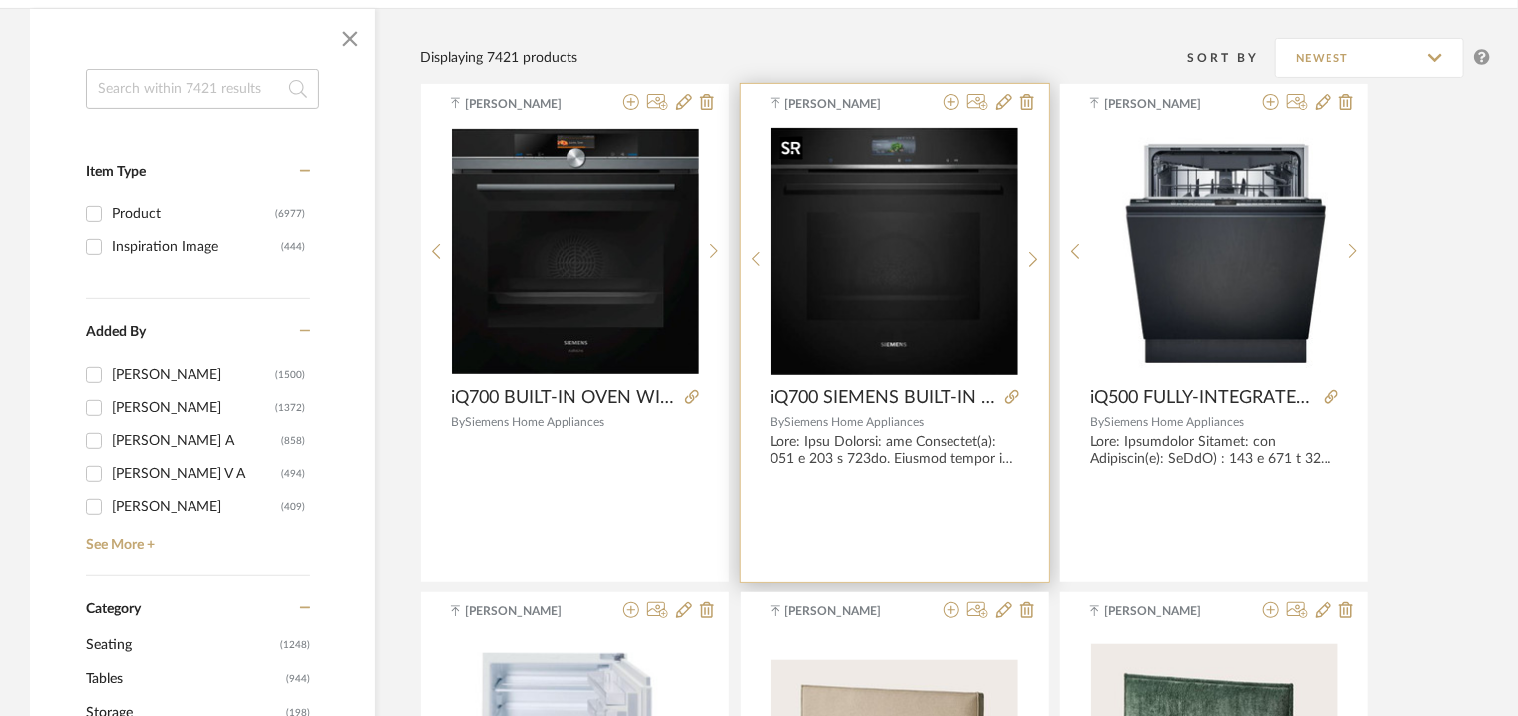
scroll to position [299, 0]
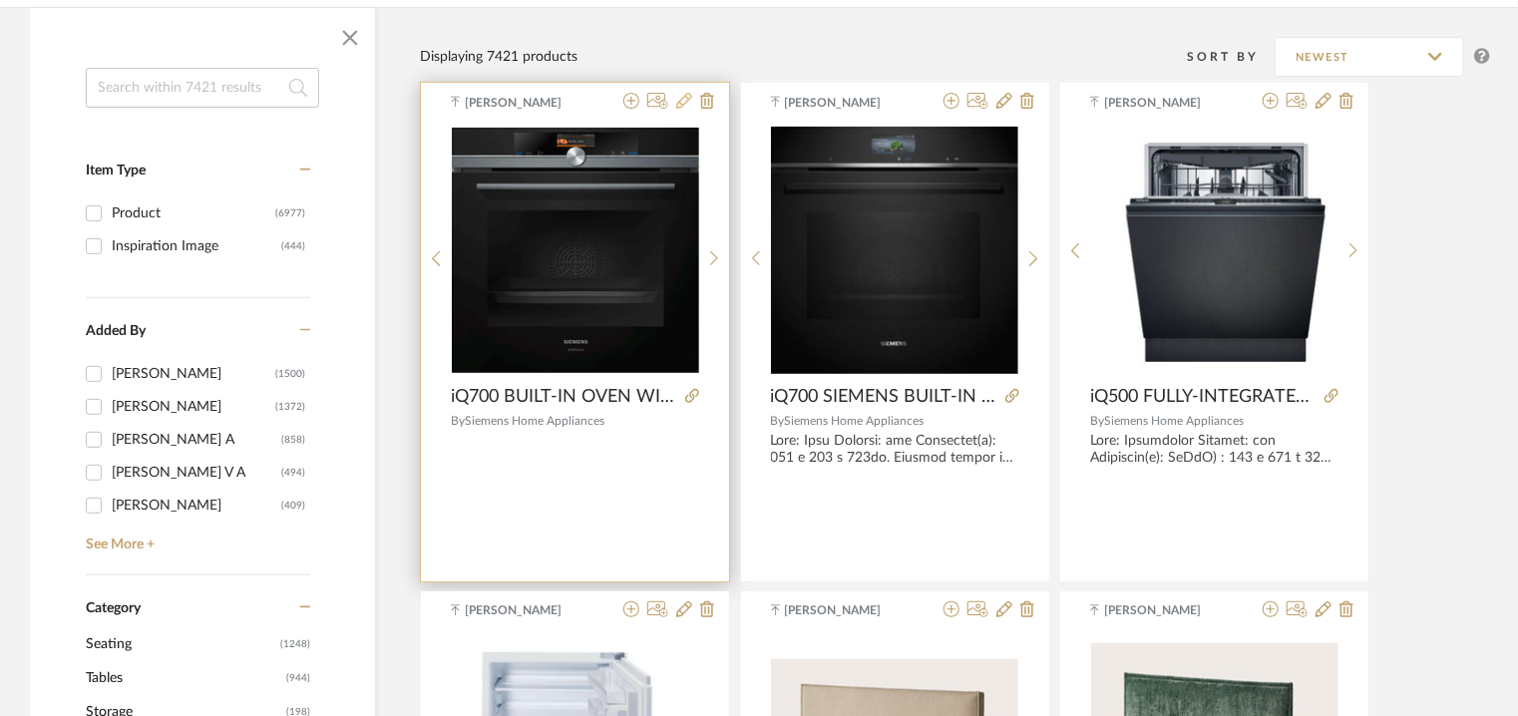
click at [680, 97] on icon at bounding box center [684, 101] width 16 height 16
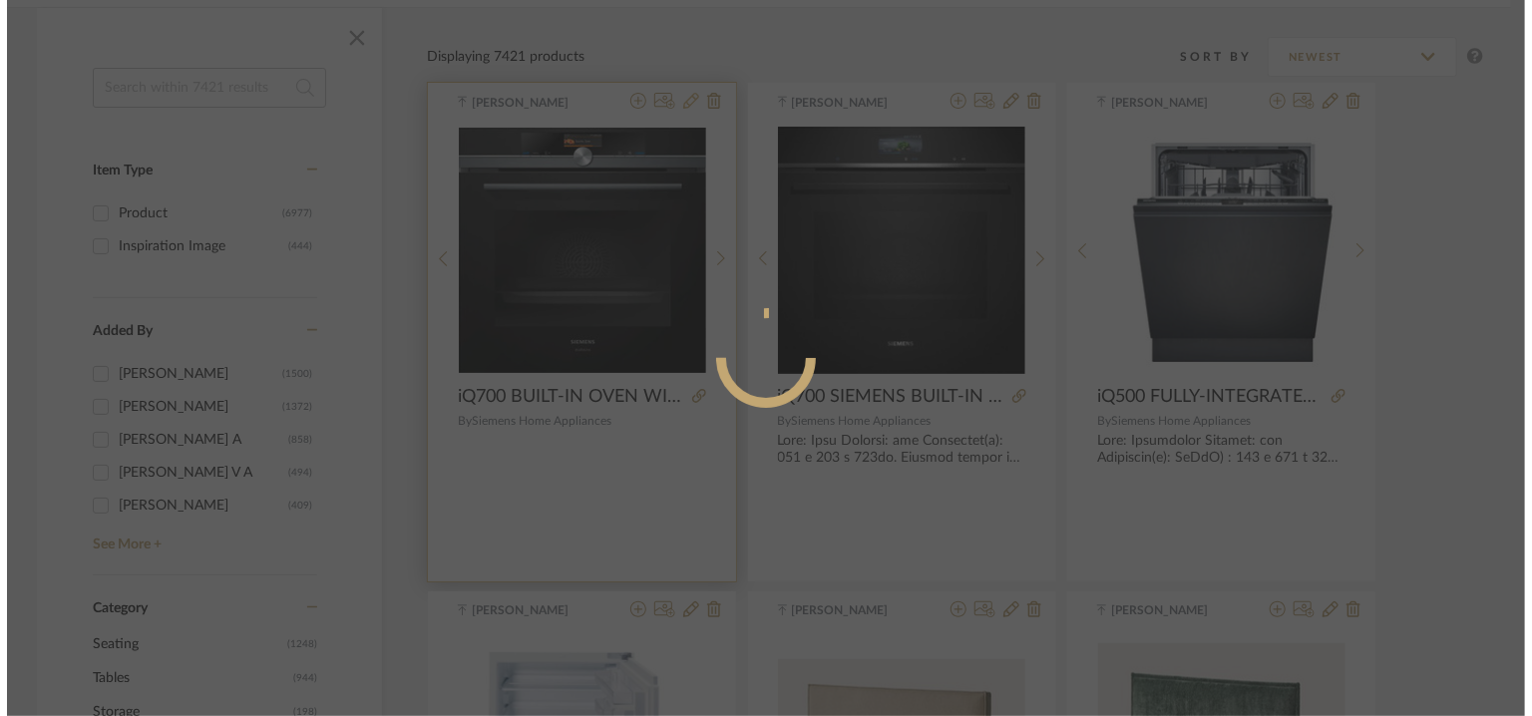
scroll to position [0, 0]
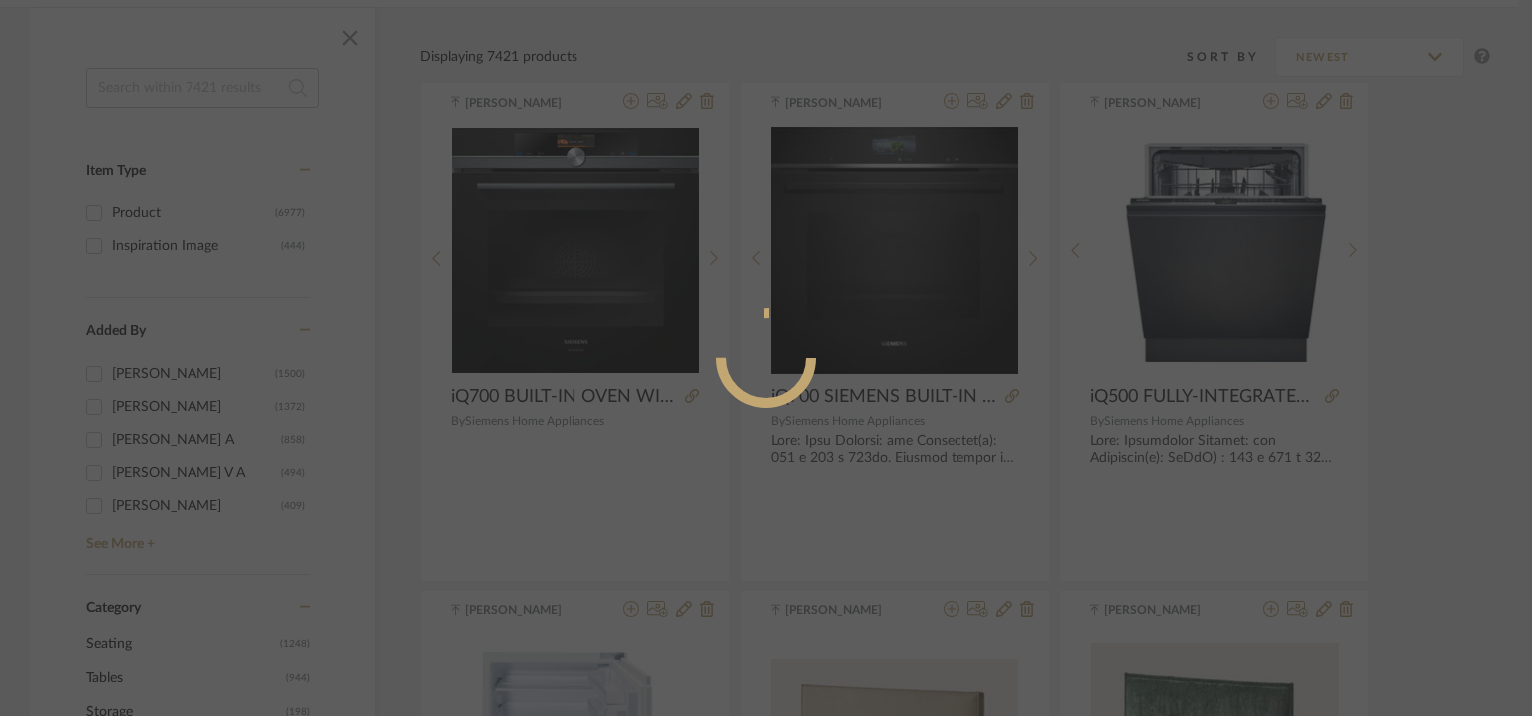
radio input "true"
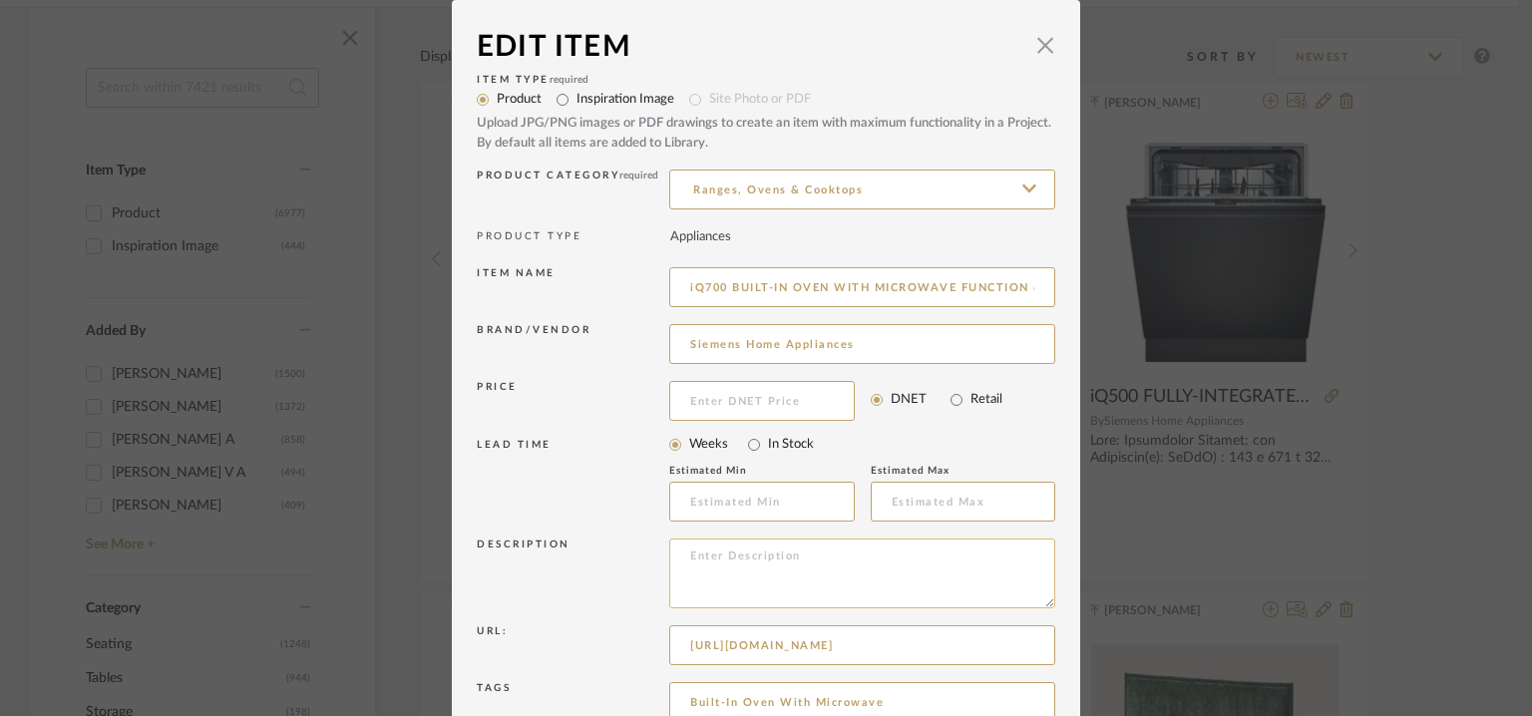
paste textarea "Type: Oven Inbuilt: Yes. Built-in into the cabinet Dimension(s): 595 x 594 x 54…"
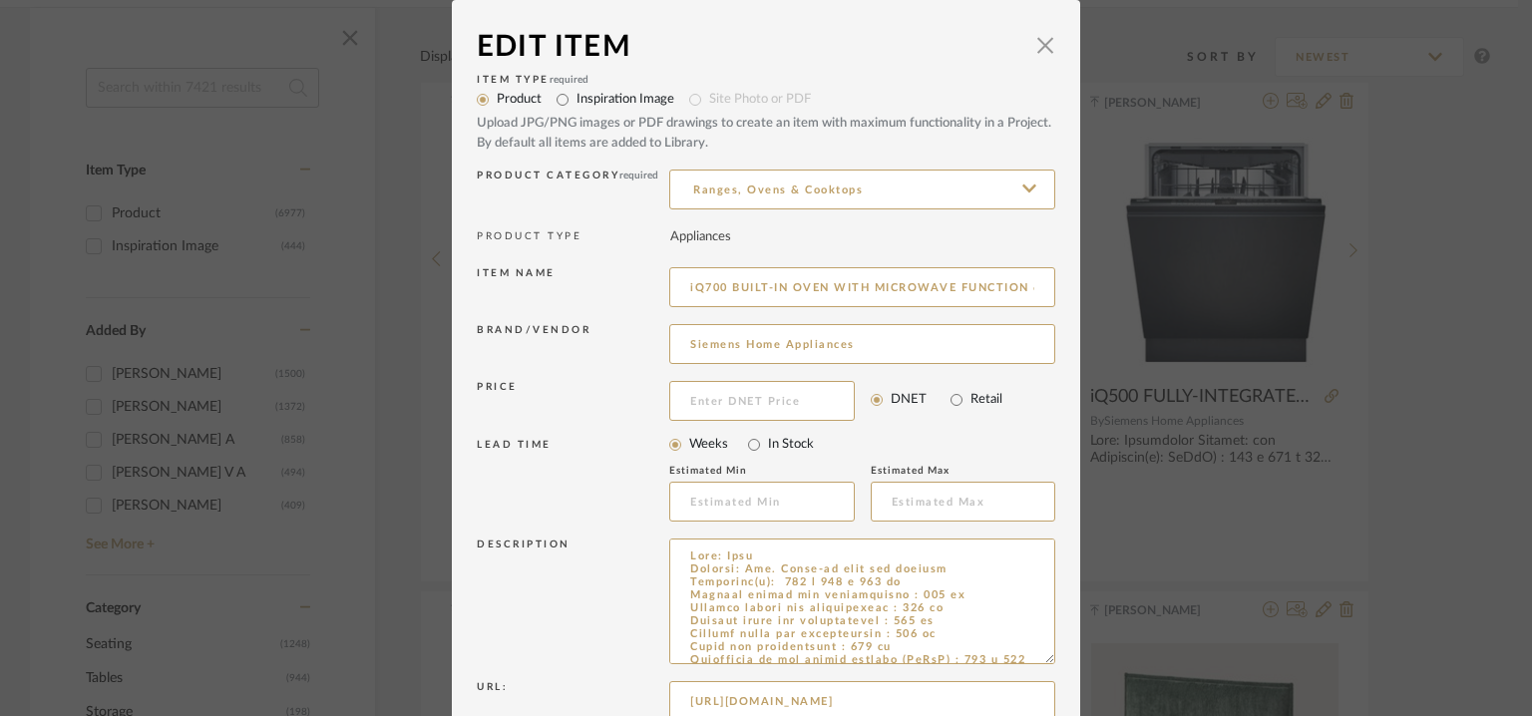
drag, startPoint x: 1041, startPoint y: 605, endPoint x: 1089, endPoint y: 774, distance: 175.2
click at [1089, 417] on html "Chrome Web Clipper Import Pinterest Support All Projects Library Inspiration Up…" at bounding box center [766, 59] width 1532 height 716
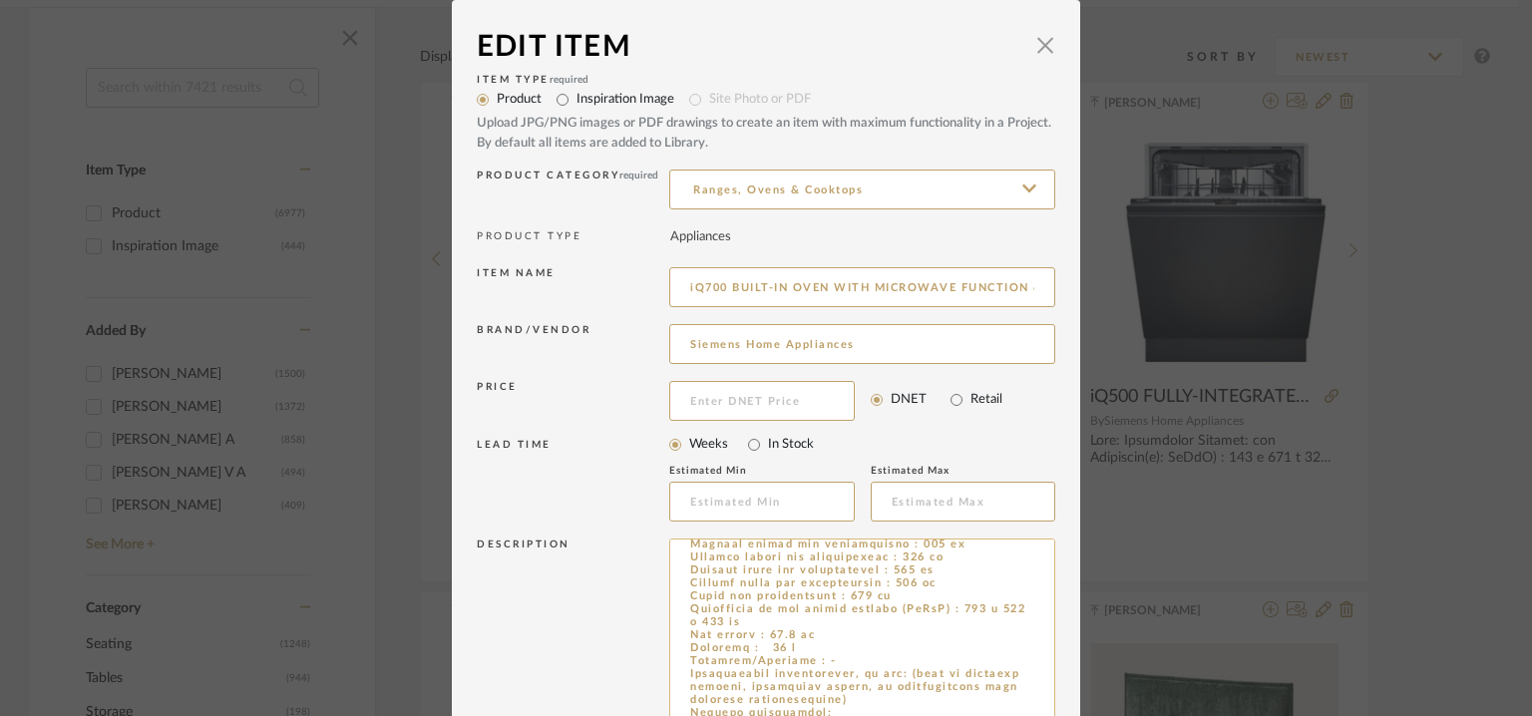
scroll to position [100, 0]
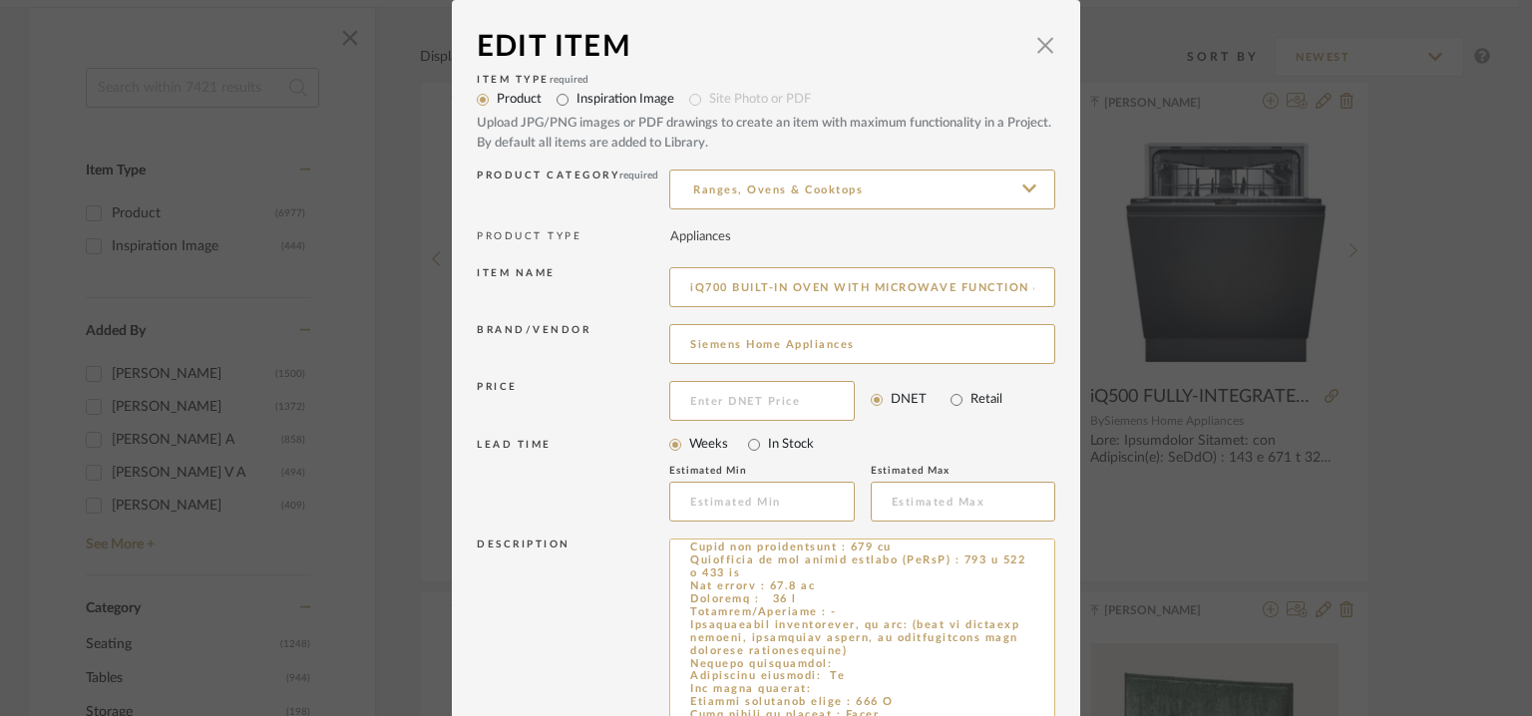
click at [836, 605] on textarea at bounding box center [862, 658] width 386 height 238
click at [831, 660] on textarea at bounding box center [862, 658] width 386 height 238
paste textarea "iQ700 Built-in oven with microwave function 60 x 60 cm Black"
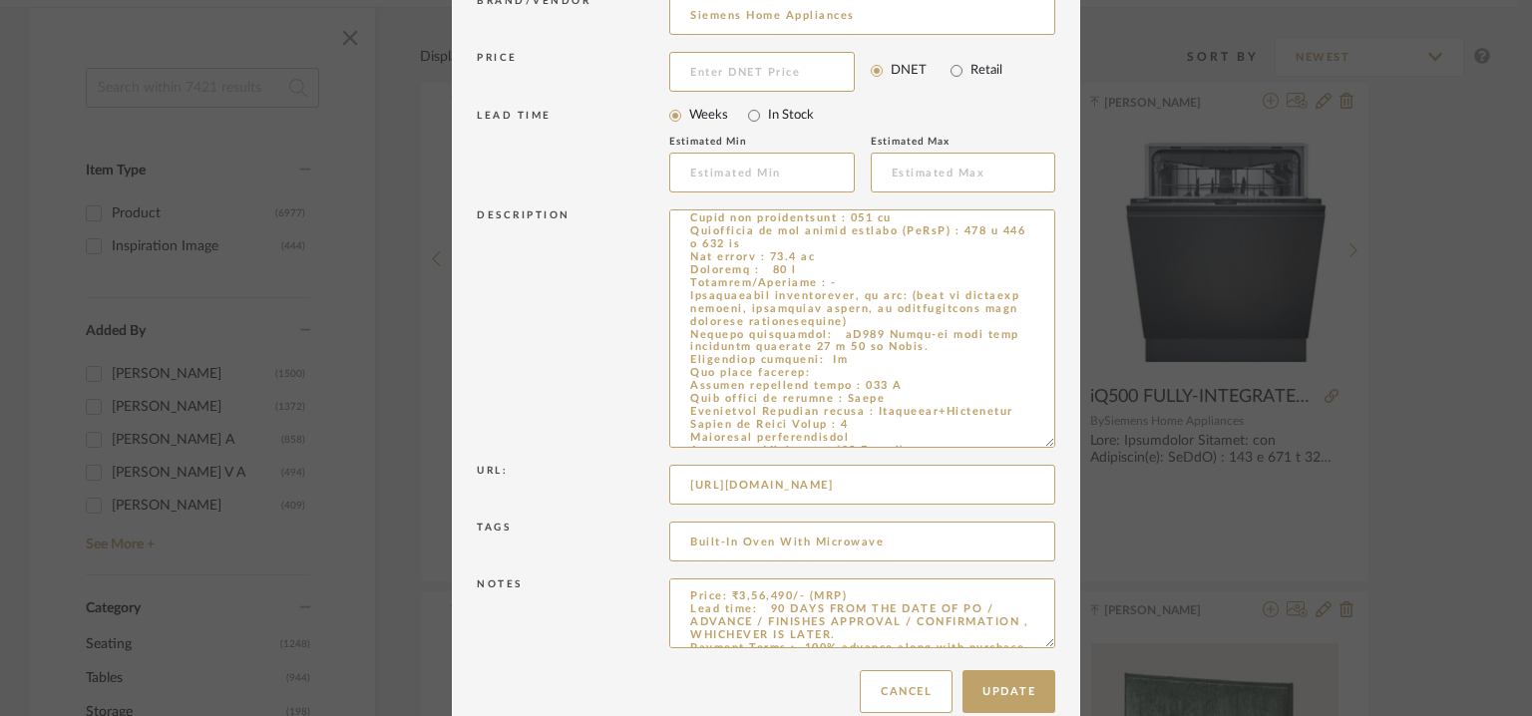
scroll to position [361, 0]
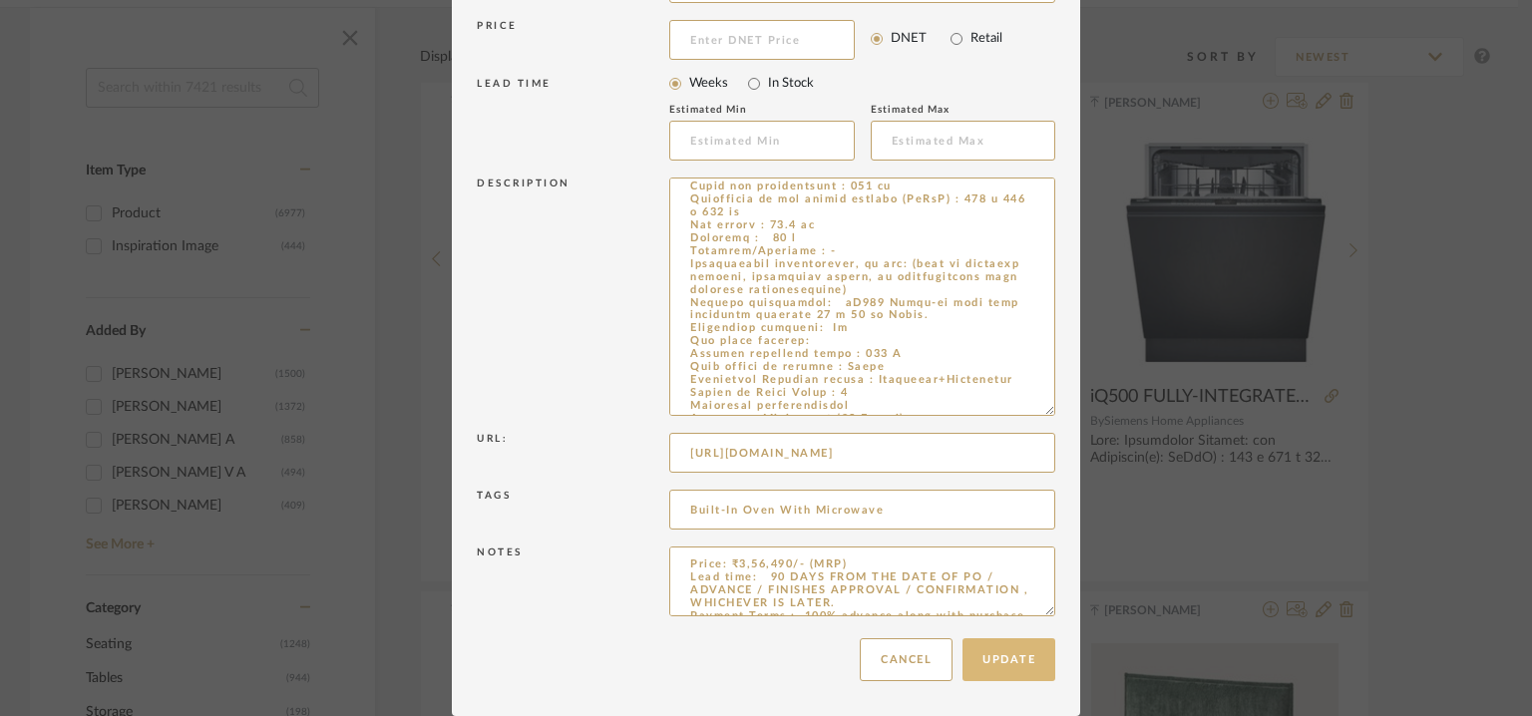
type textarea "Type: Oven Inbuilt: Yes. Built-in into the cabinet Dimension(s): 595 x 594 x 54…"
click at [1013, 670] on button "Update" at bounding box center [1009, 659] width 93 height 43
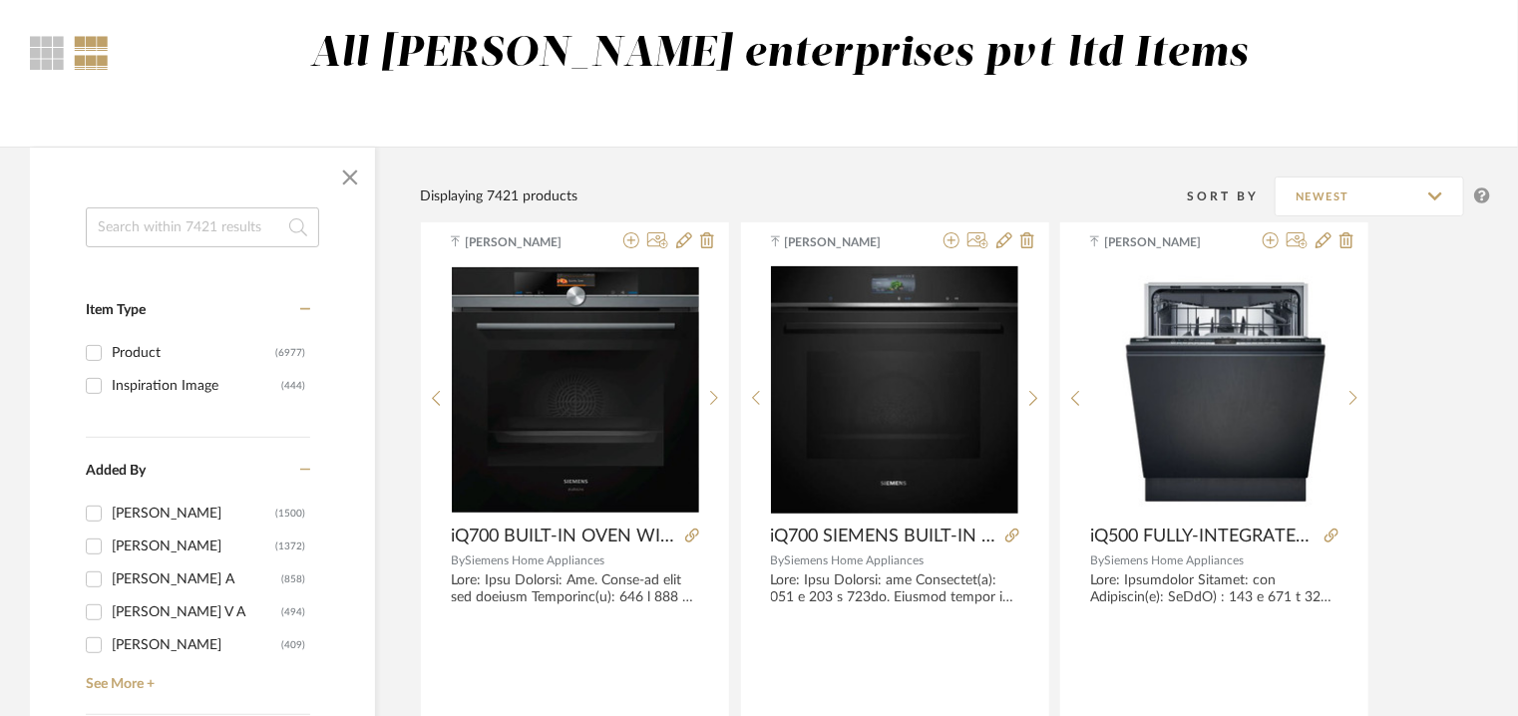
scroll to position [0, 0]
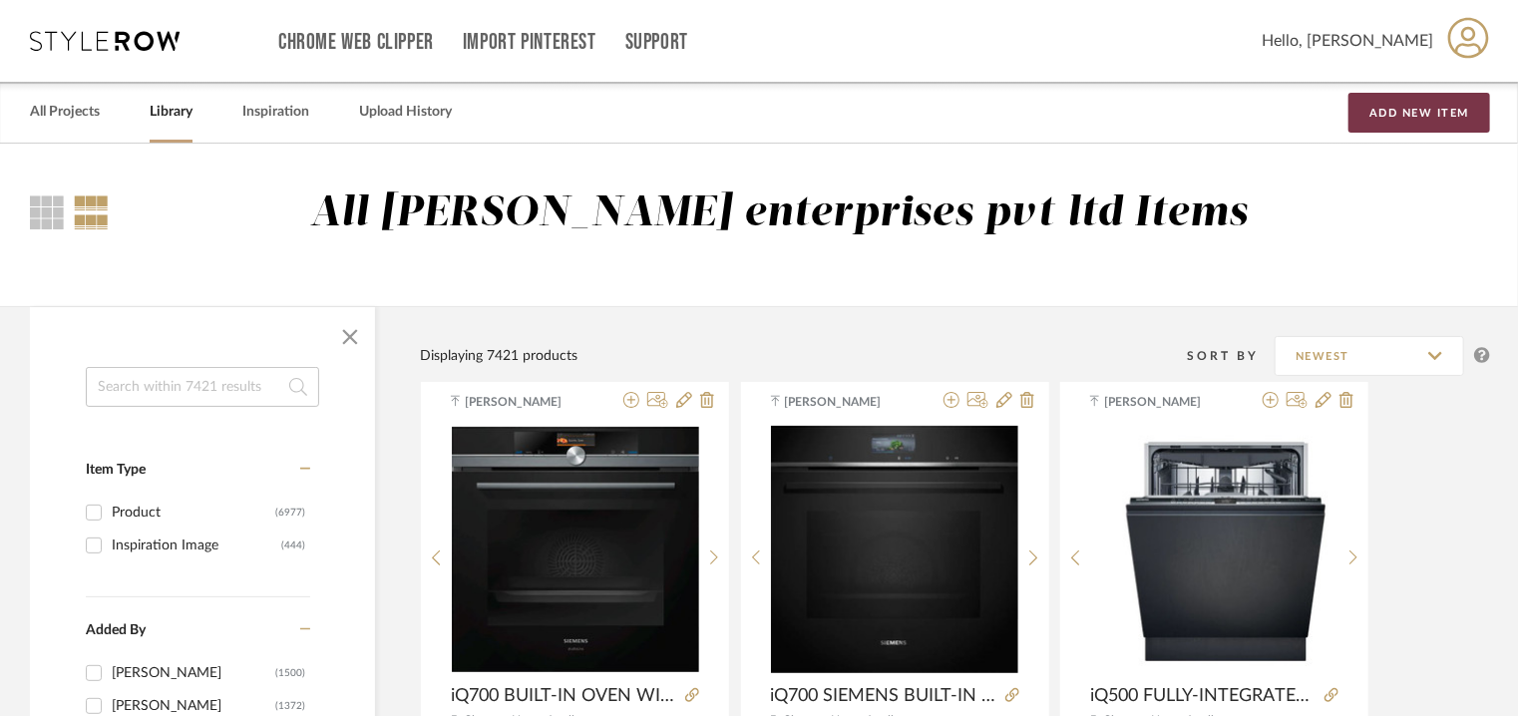
click at [1406, 116] on button "Add New Item" at bounding box center [1420, 113] width 142 height 40
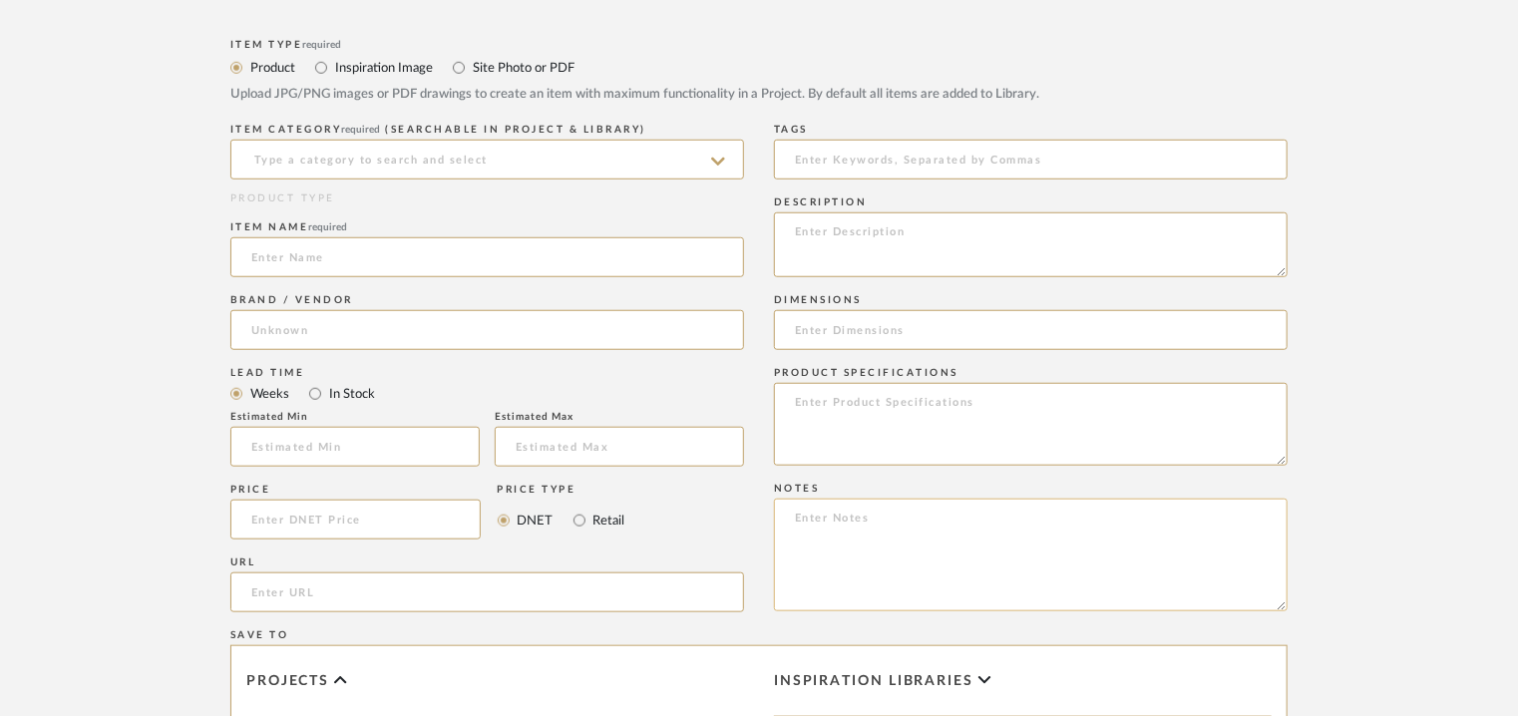
scroll to position [698, 0]
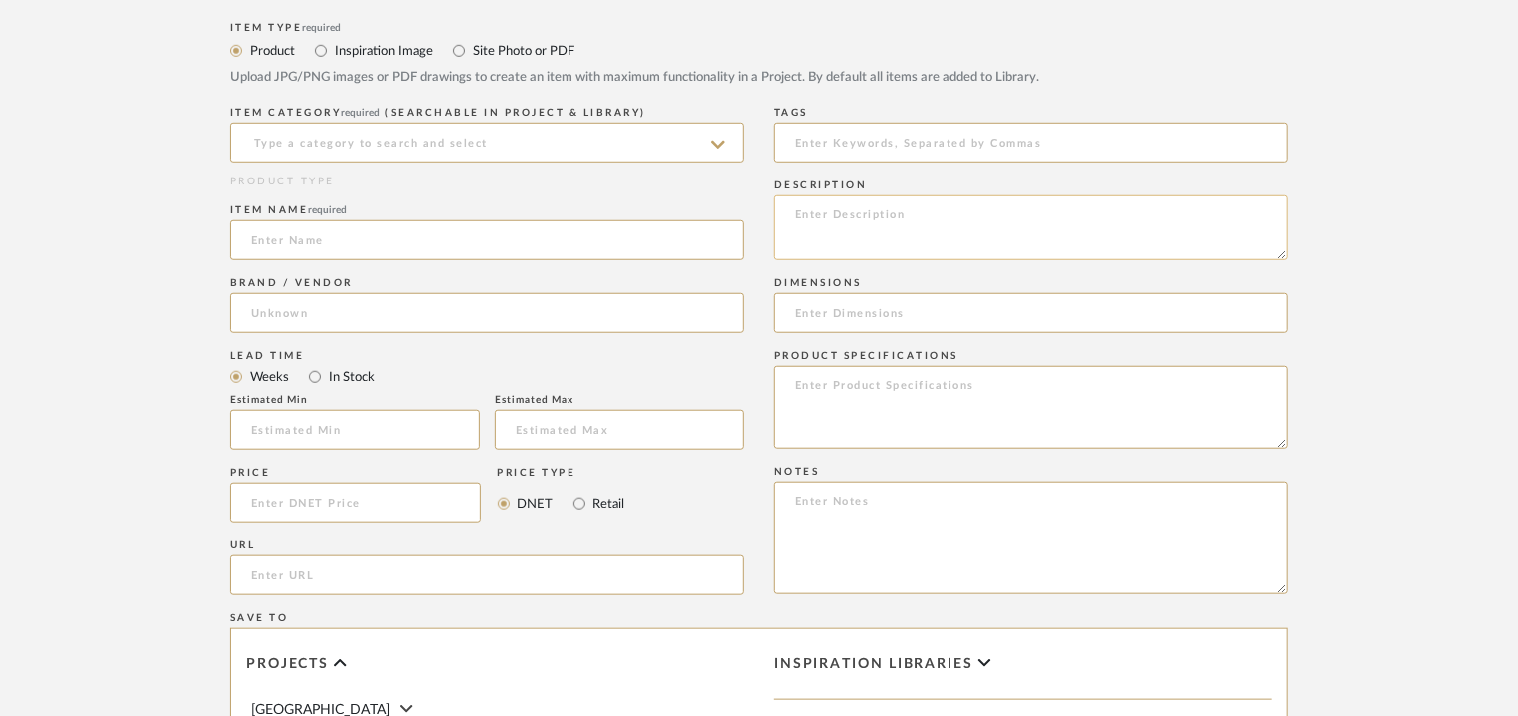
paste textarea "Type: Cooktop Inbuilt: Flushmount Dimension(s): 58 x 590 x 520 mm Type of appli…"
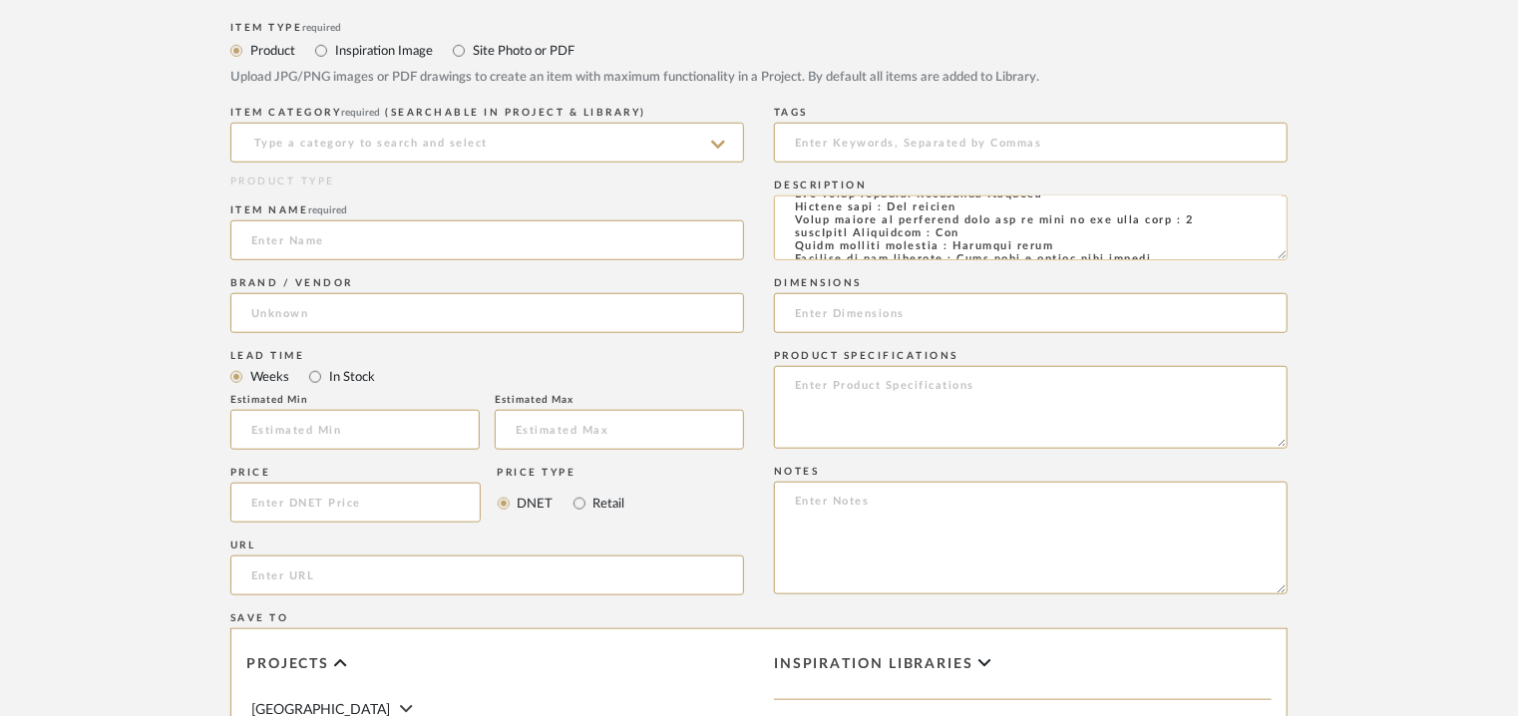
scroll to position [8, 0]
type textarea "Type: Cooktop Inbuilt: Flushmount Dimension(s): 58 x 590 x 520 mm Type of appli…"
paste input "590 x 520 x45 mm"
type input "590 x 520 x45 mm"
drag, startPoint x: 937, startPoint y: 318, endPoint x: 698, endPoint y: 318, distance: 238.4
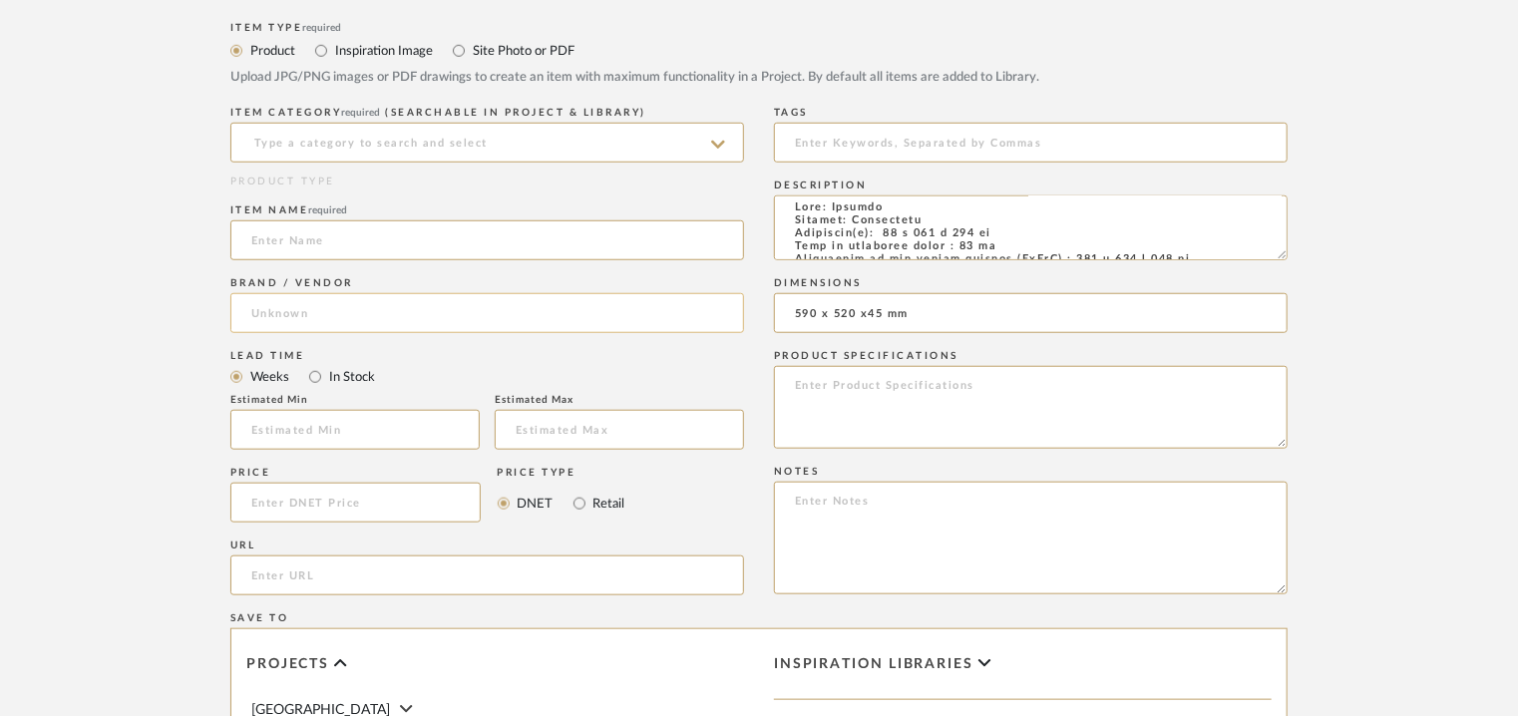
click at [698, 318] on div "Item Type required Product Inspiration Image Site Photo or PDF Upload JPG/PNG i…" at bounding box center [758, 578] width 1057 height 1123
drag, startPoint x: 1013, startPoint y: 228, endPoint x: 892, endPoint y: 232, distance: 121.8
click at [892, 232] on textarea at bounding box center [1031, 228] width 514 height 65
paste textarea "590 x 520 x45"
type textarea "Type: Cooktop Inbuilt: Flushmount Dimension(s): 590 x 520 x45 mm Type of applia…"
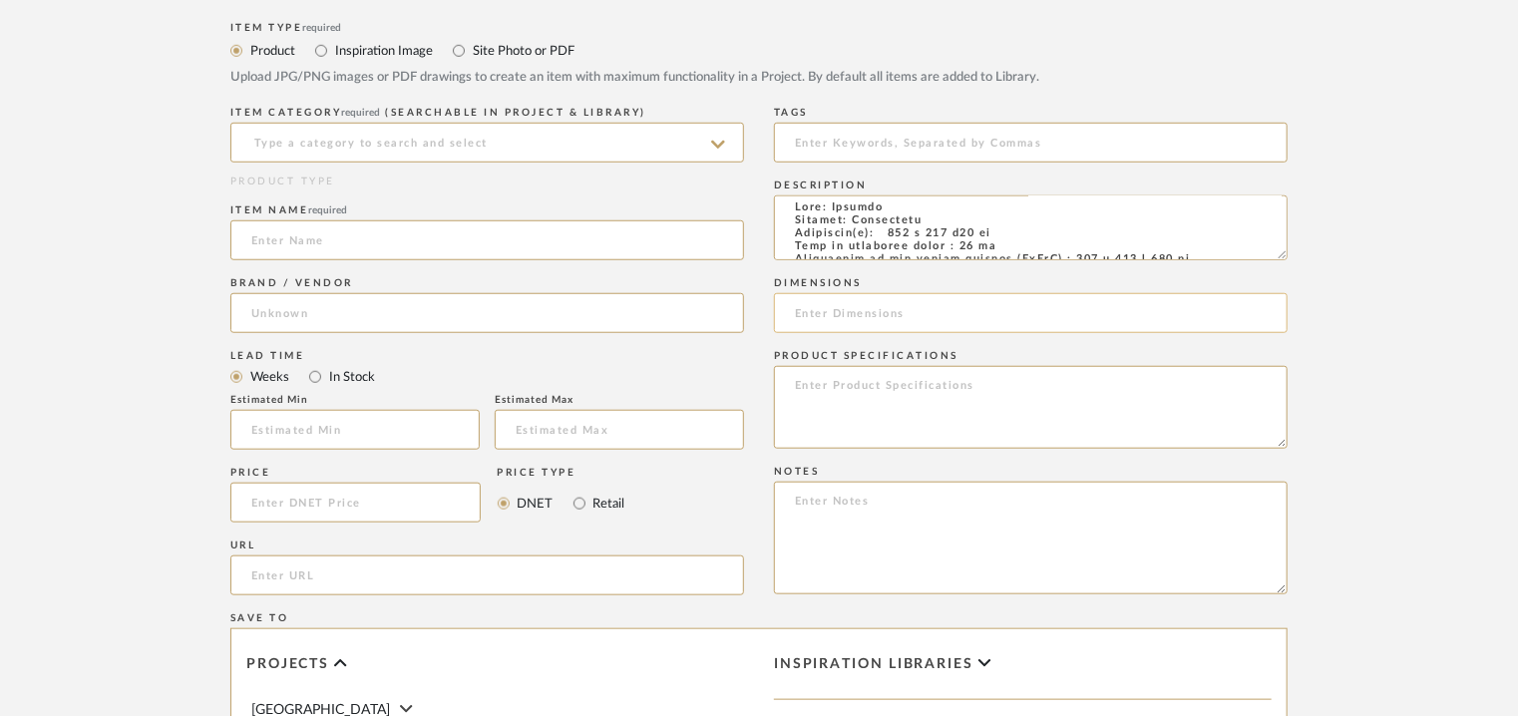
click at [845, 309] on input at bounding box center [1031, 313] width 514 height 40
paste input "590 x 520 x45 mm"
type input "590 x 520 x45 mm"
drag, startPoint x: 1273, startPoint y: 249, endPoint x: 1316, endPoint y: 427, distance: 182.7
click at [1314, 408] on form "Bulk upload images - create multiple items Import from Pinterest - create items…" at bounding box center [759, 438] width 1271 height 1404
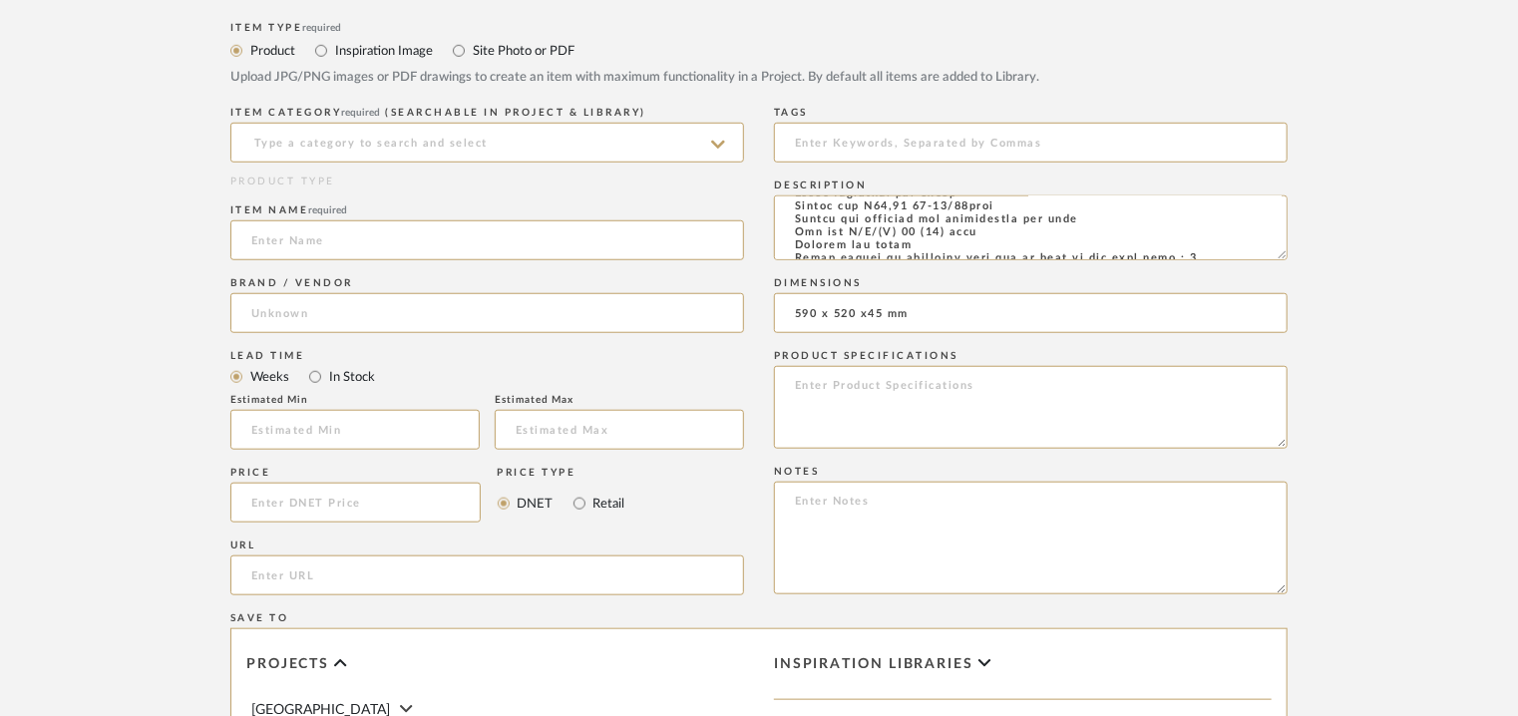
scroll to position [699, 0]
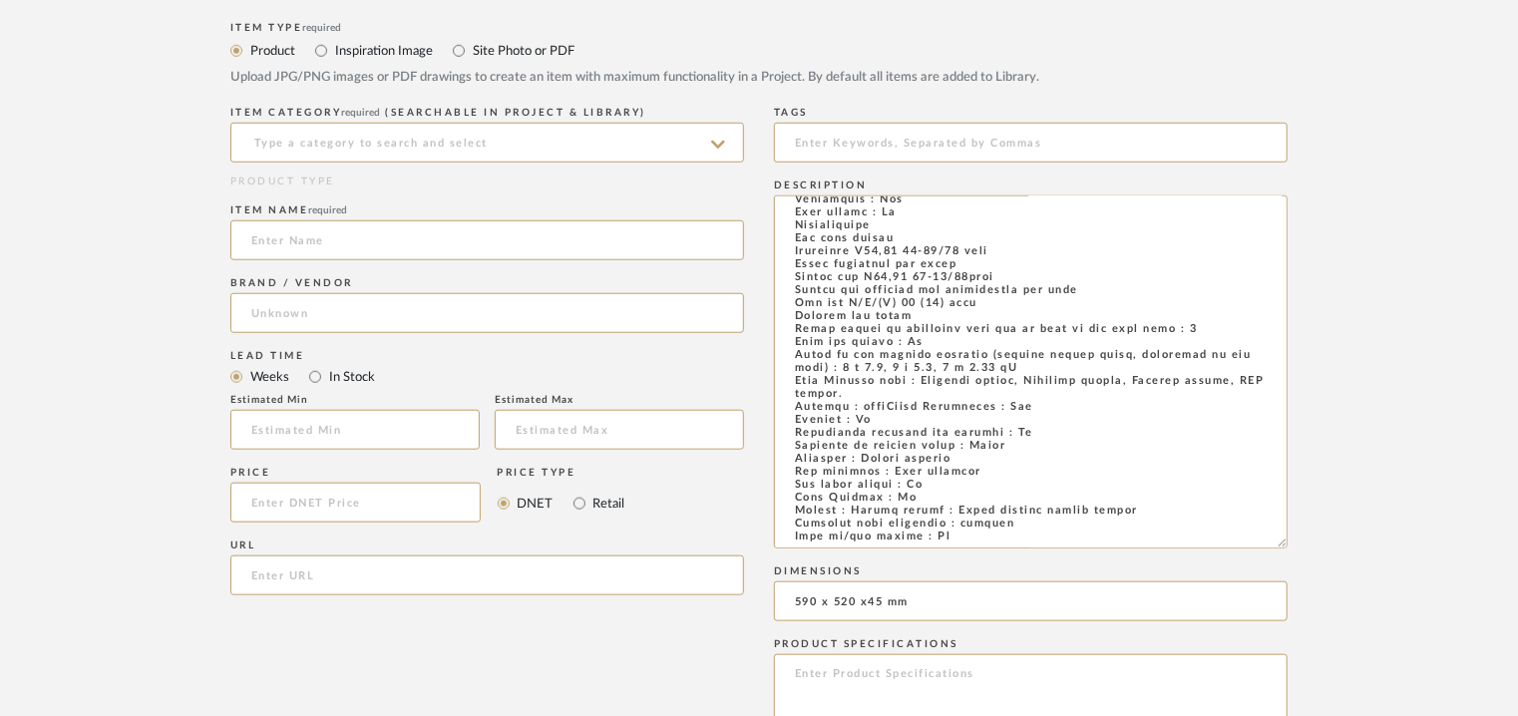
drag, startPoint x: 1279, startPoint y: 253, endPoint x: 1323, endPoint y: 545, distance: 294.6
click at [1323, 544] on form "Bulk upload images - create multiple items Import from Pinterest - create items…" at bounding box center [759, 582] width 1271 height 1692
click at [940, 237] on textarea at bounding box center [1031, 373] width 514 height 355
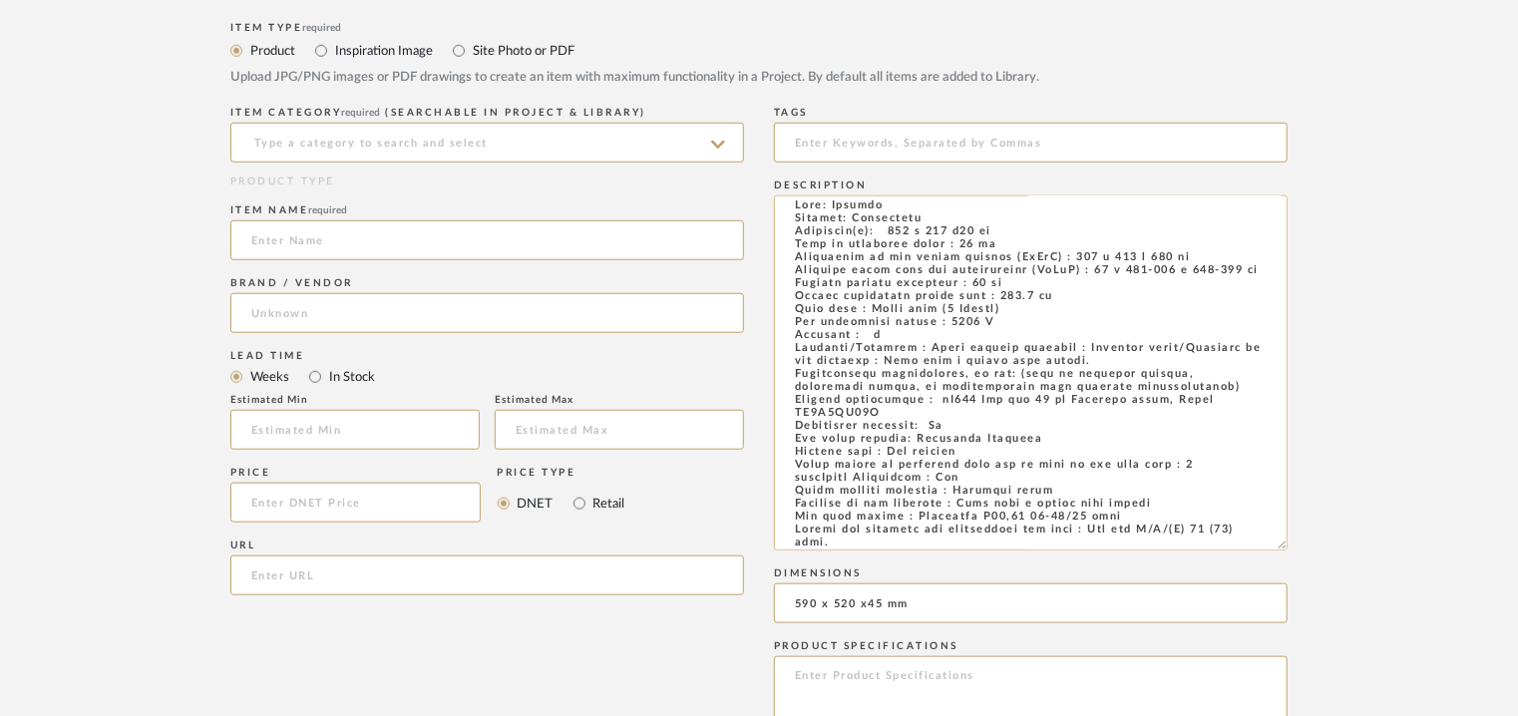
scroll to position [0, 0]
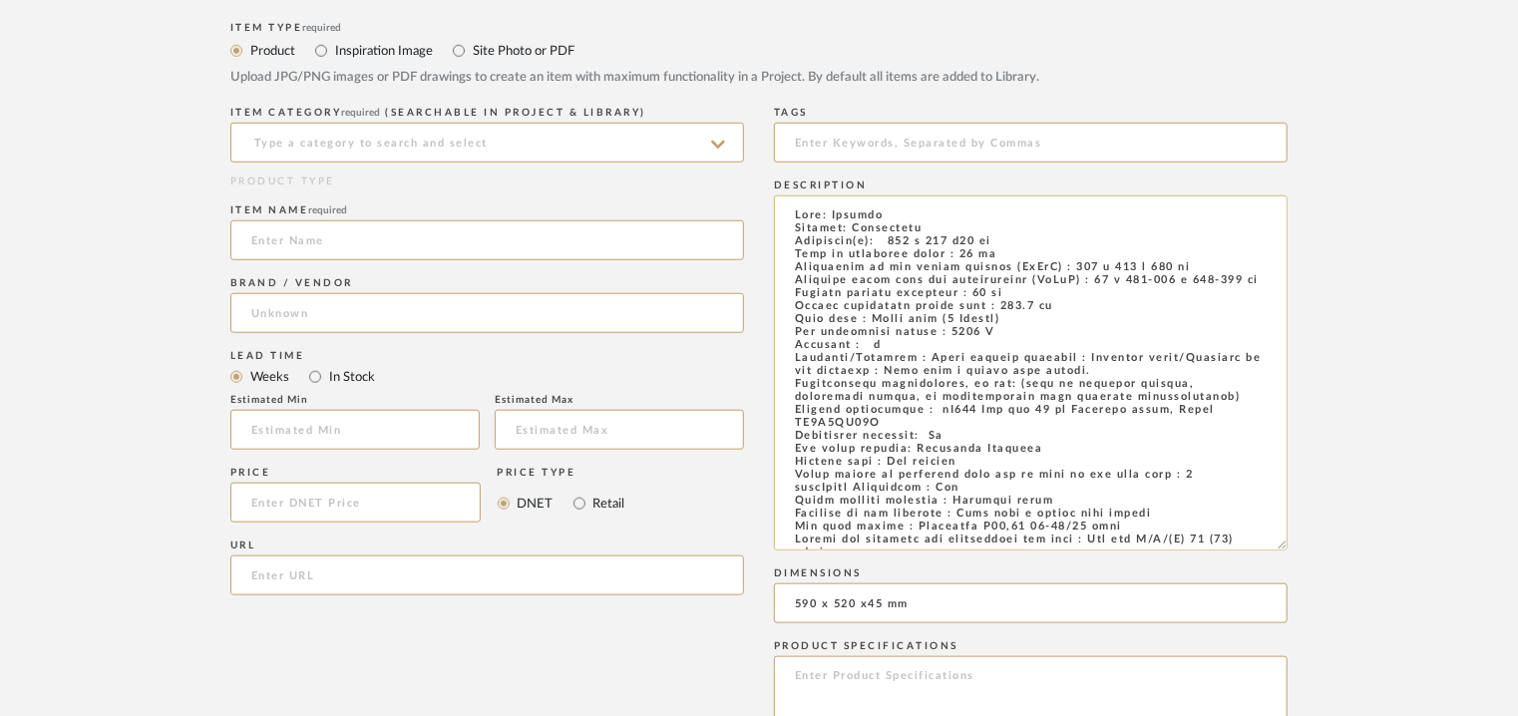
click at [829, 292] on textarea at bounding box center [1031, 373] width 514 height 355
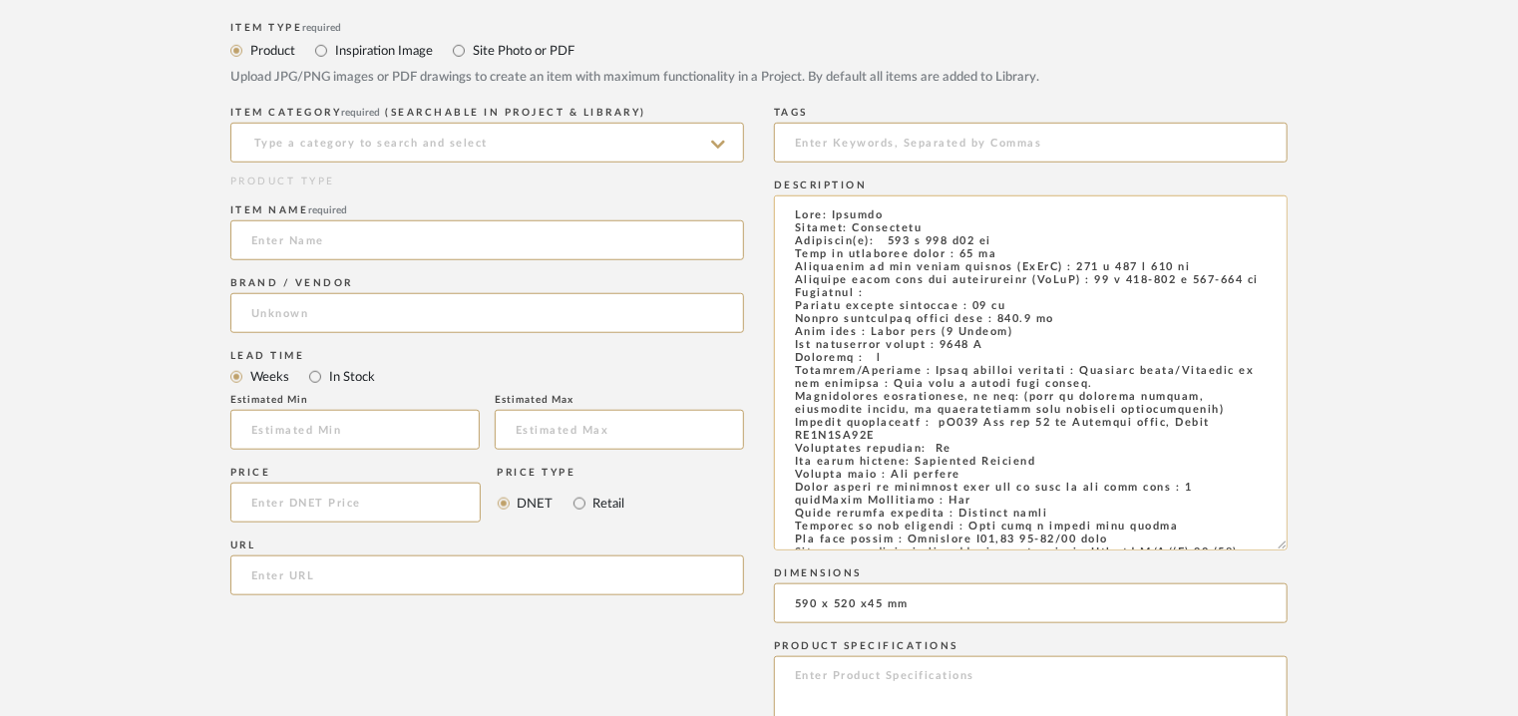
paste textarea "Dimensions 58x590x520 mm"
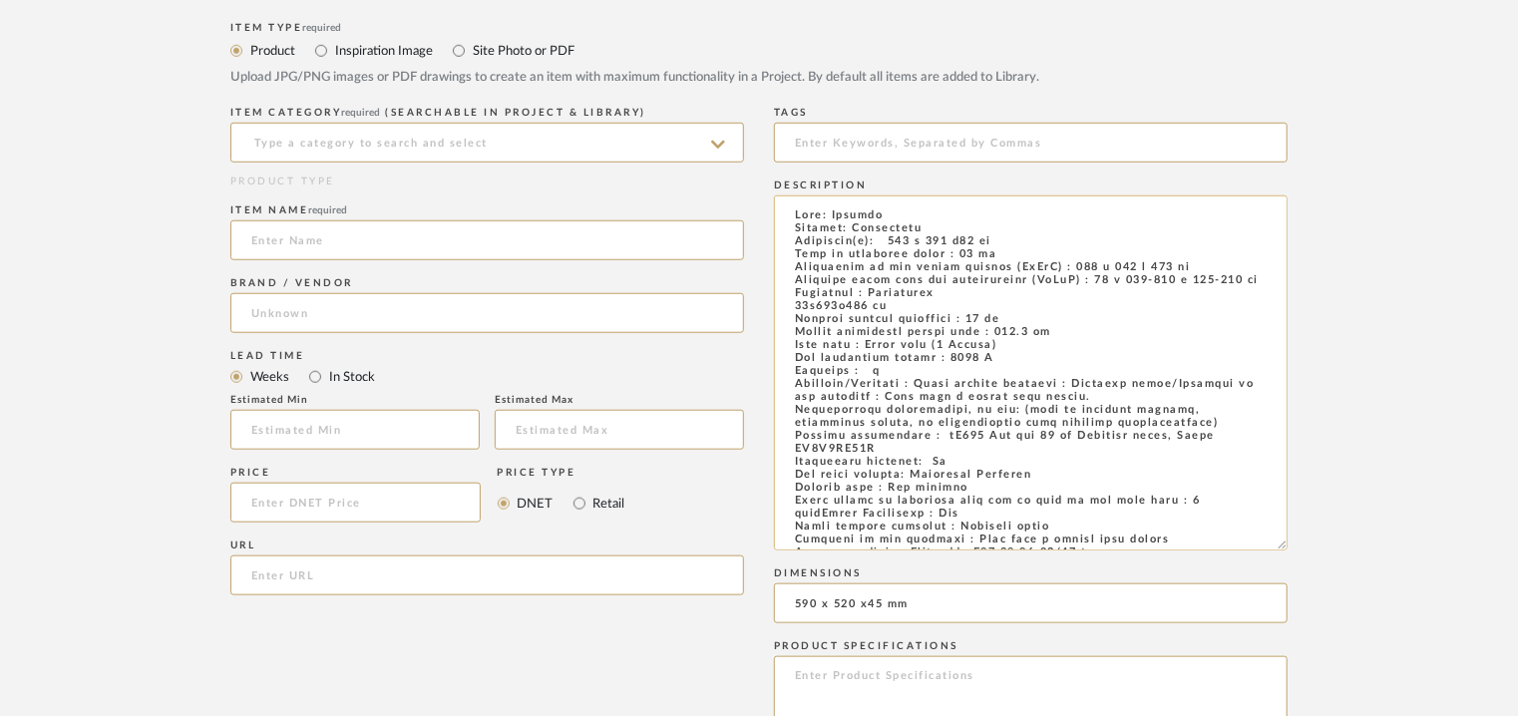
drag, startPoint x: 868, startPoint y: 314, endPoint x: 778, endPoint y: 308, distance: 90.0
click at [778, 308] on textarea at bounding box center [1031, 373] width 514 height 355
click at [933, 304] on textarea at bounding box center [1031, 373] width 514 height 355
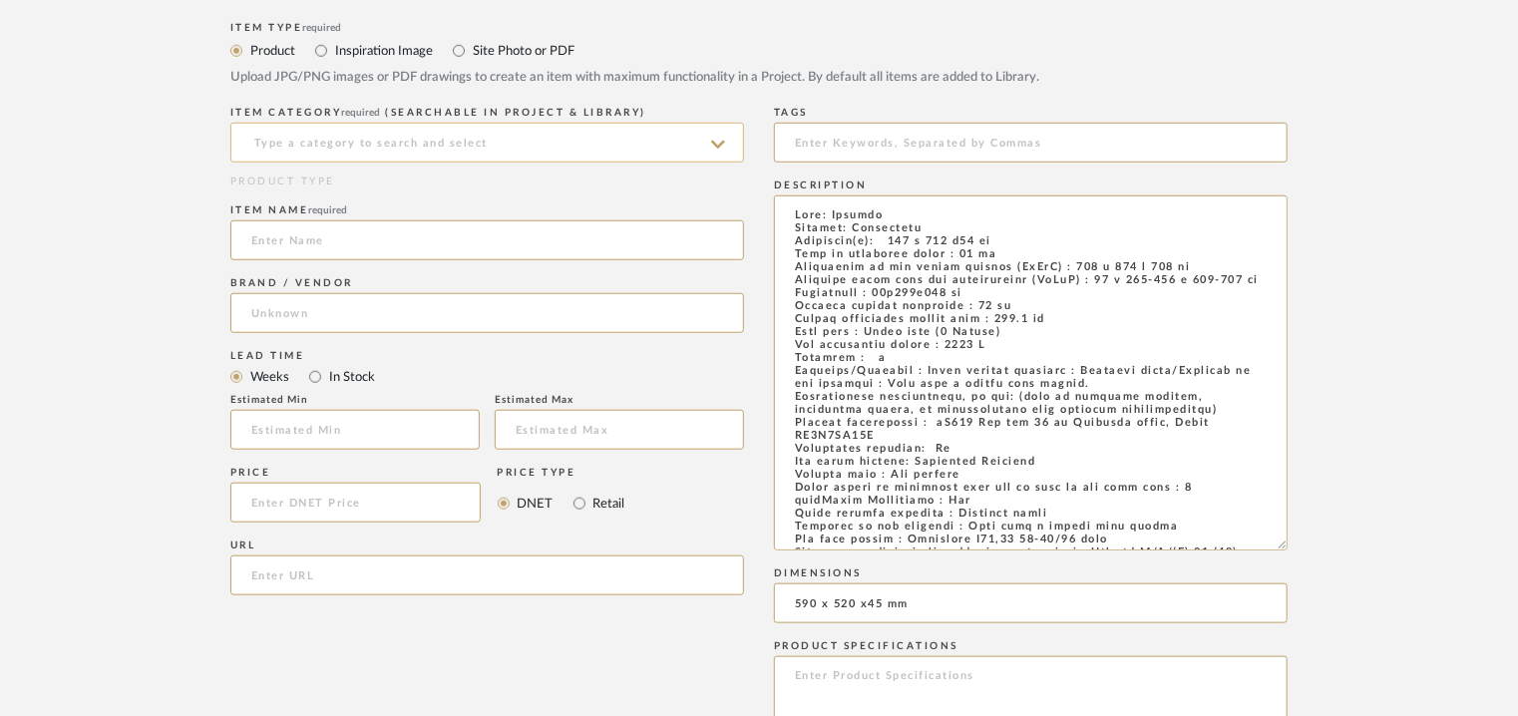
type textarea "Type: Cooktop Inbuilt: Flushmount Dimension(s): 590 x 520 x45 mm Type of applia…"
click at [289, 153] on input at bounding box center [487, 143] width 514 height 40
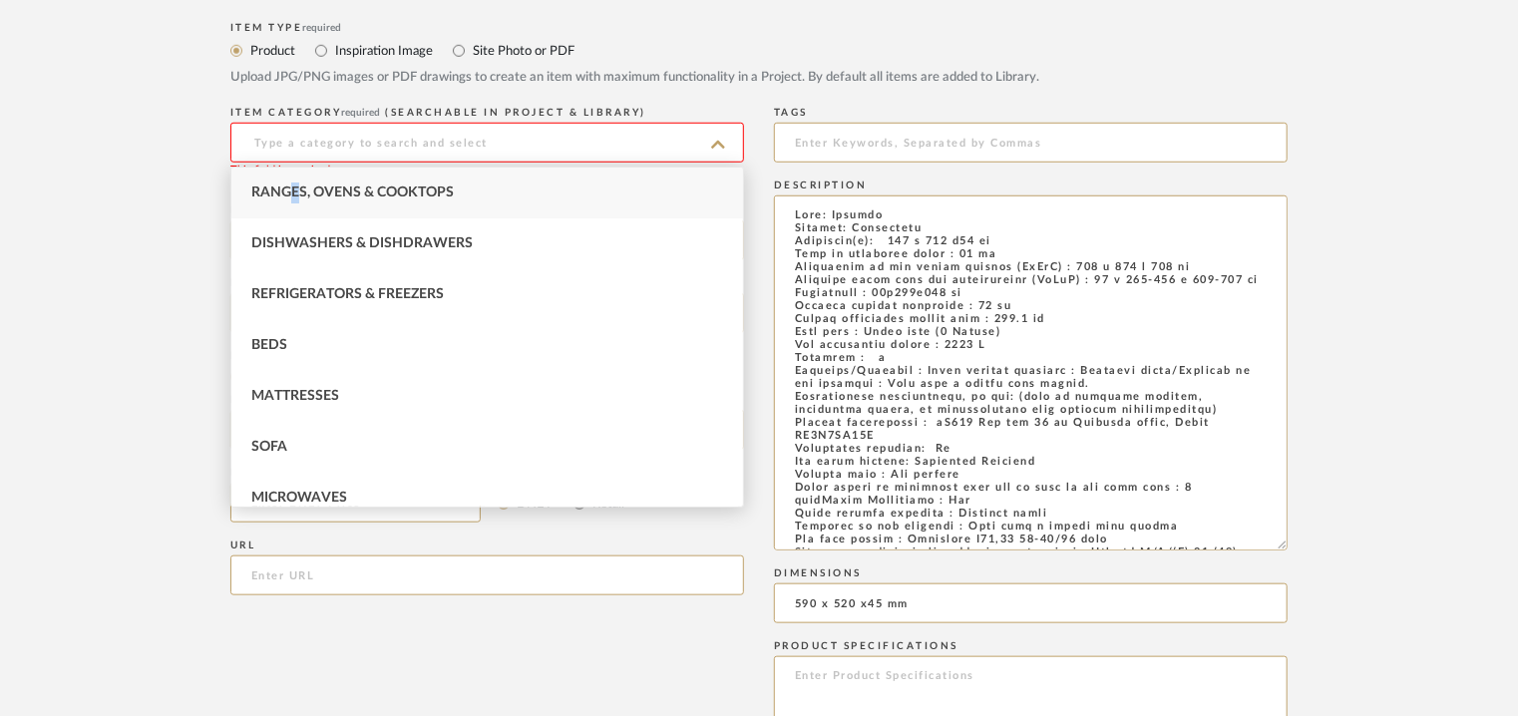
click at [296, 191] on span "Ranges, Ovens & Cooktops" at bounding box center [352, 193] width 202 height 14
type input "Ranges, Ovens & Cooktops"
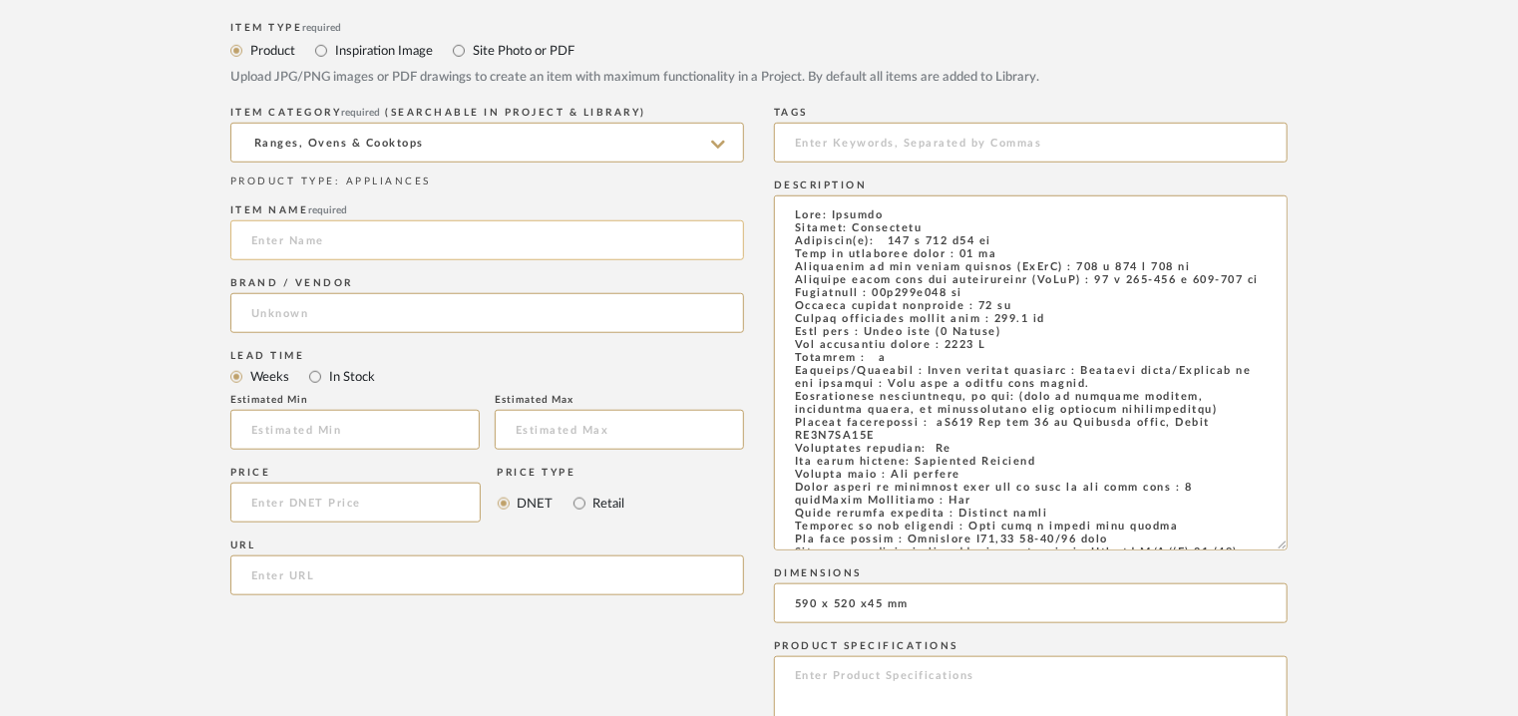
paste input "iQ500 Gas hob 60 cm Tempered glass, Black EP6A6HB20I"
type input "iQ500 Gas hob 60 cm Tempered glass, Black EP6A6HB20I"
click at [321, 311] on input at bounding box center [487, 313] width 514 height 40
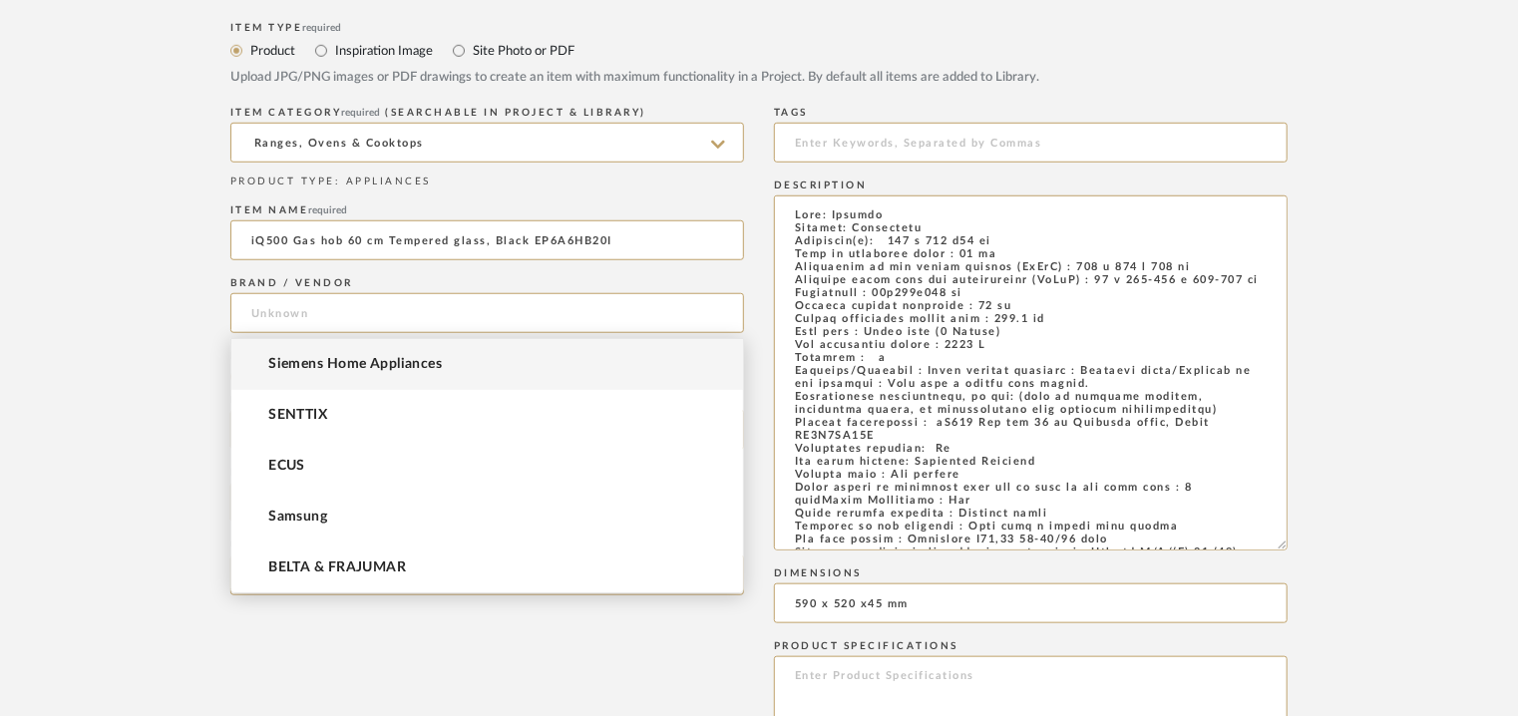
click at [319, 353] on mat-option "Siemens Home Appliances" at bounding box center [487, 364] width 512 height 51
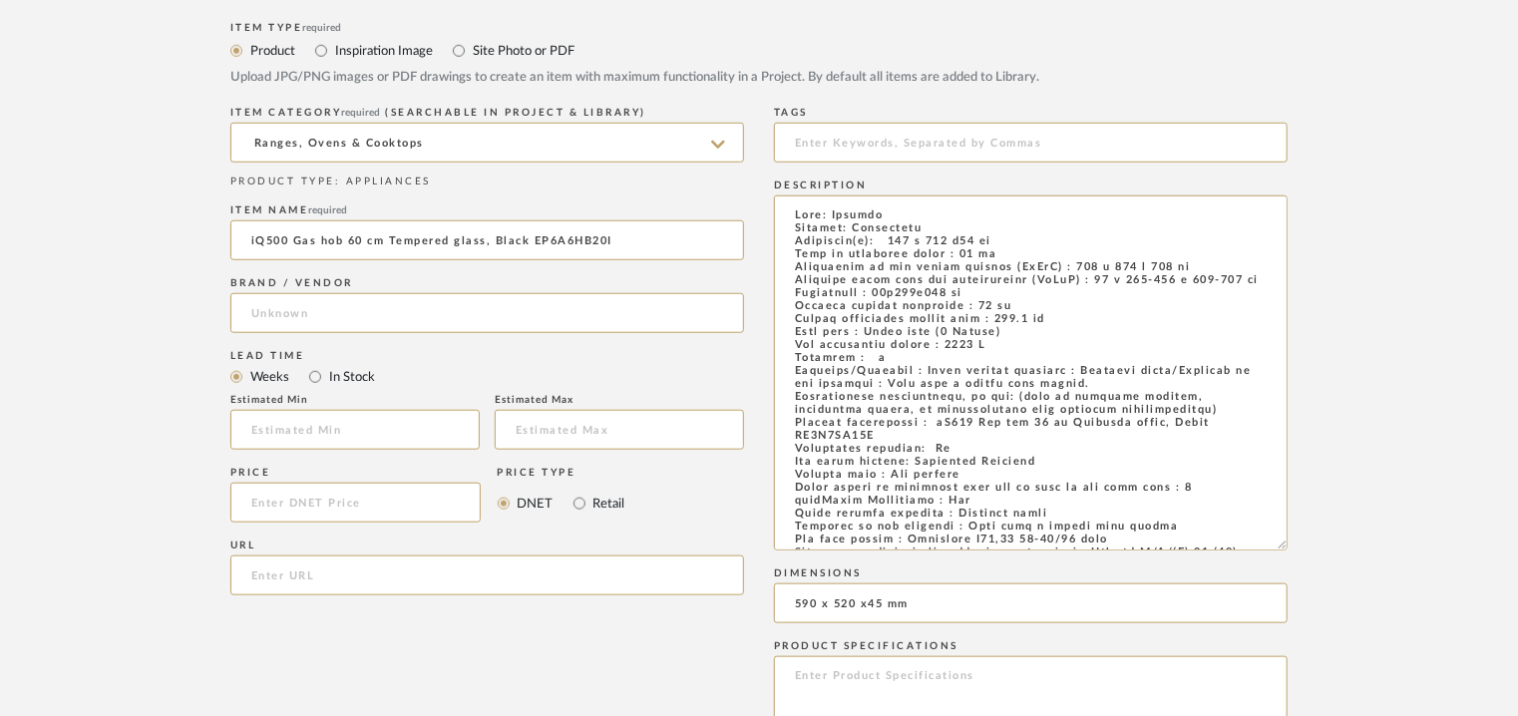
type input "Siemens Home Appliances"
click at [315, 582] on input "url" at bounding box center [487, 576] width 514 height 40
paste input "https://www.siemens-home.bsh-group.in/en/mkt-product/cooking-baking/hobs-and-co…"
type input "https://www.siemens-home.bsh-group.in/en/mkt-product/cooking-baking/hobs-and-co…"
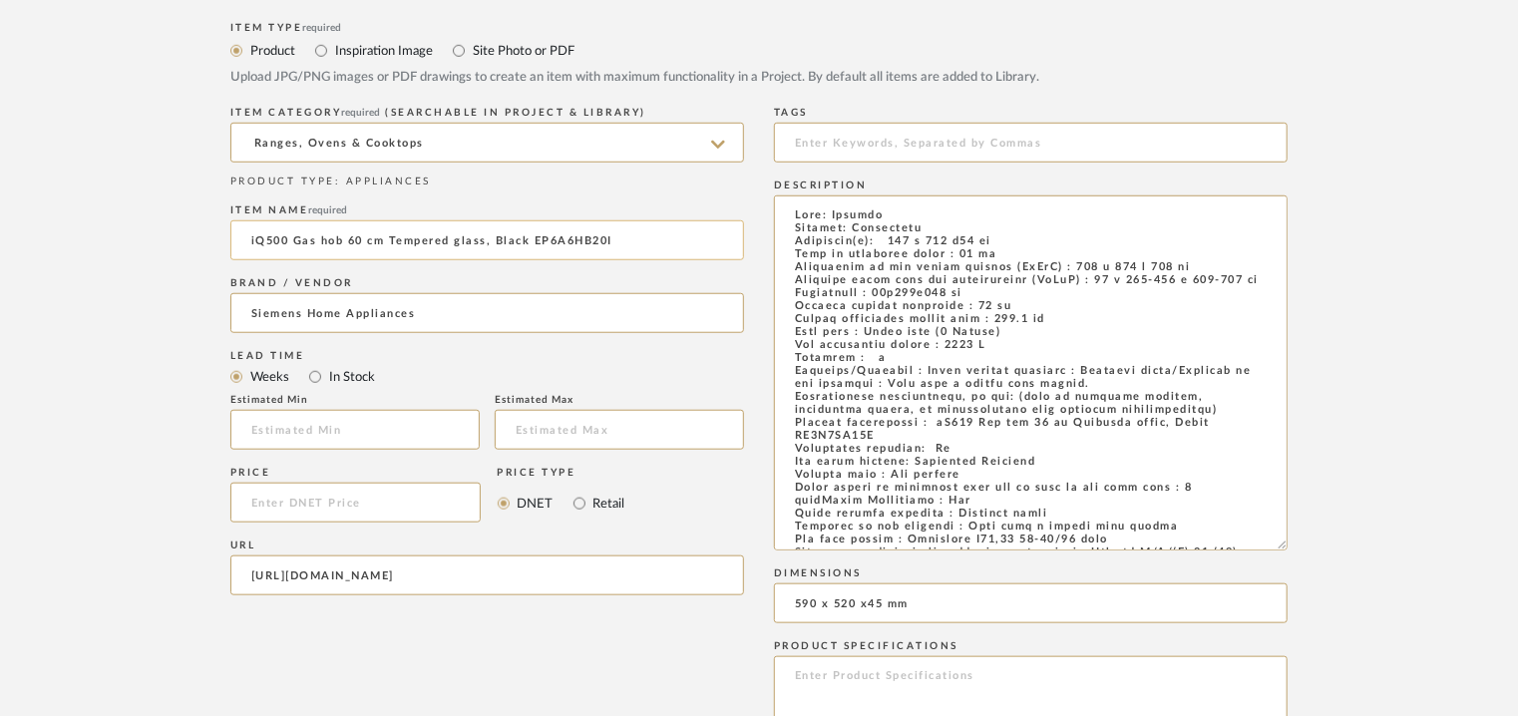
scroll to position [0, 0]
click at [299, 240] on input "iQ500 Gas hob 60 cm Tempered glass, Black EP6A6HB20I" at bounding box center [487, 240] width 514 height 40
click at [301, 240] on input "iQ500 Gas hob 60 cm Tempered glass, Black EP6A6HB20I" at bounding box center [487, 240] width 514 height 40
type input "iQ500 GAS HOB 60cm TEMPERED GLASS, BLACK EP6A6HB20I"
click at [930, 143] on input at bounding box center [1031, 143] width 514 height 40
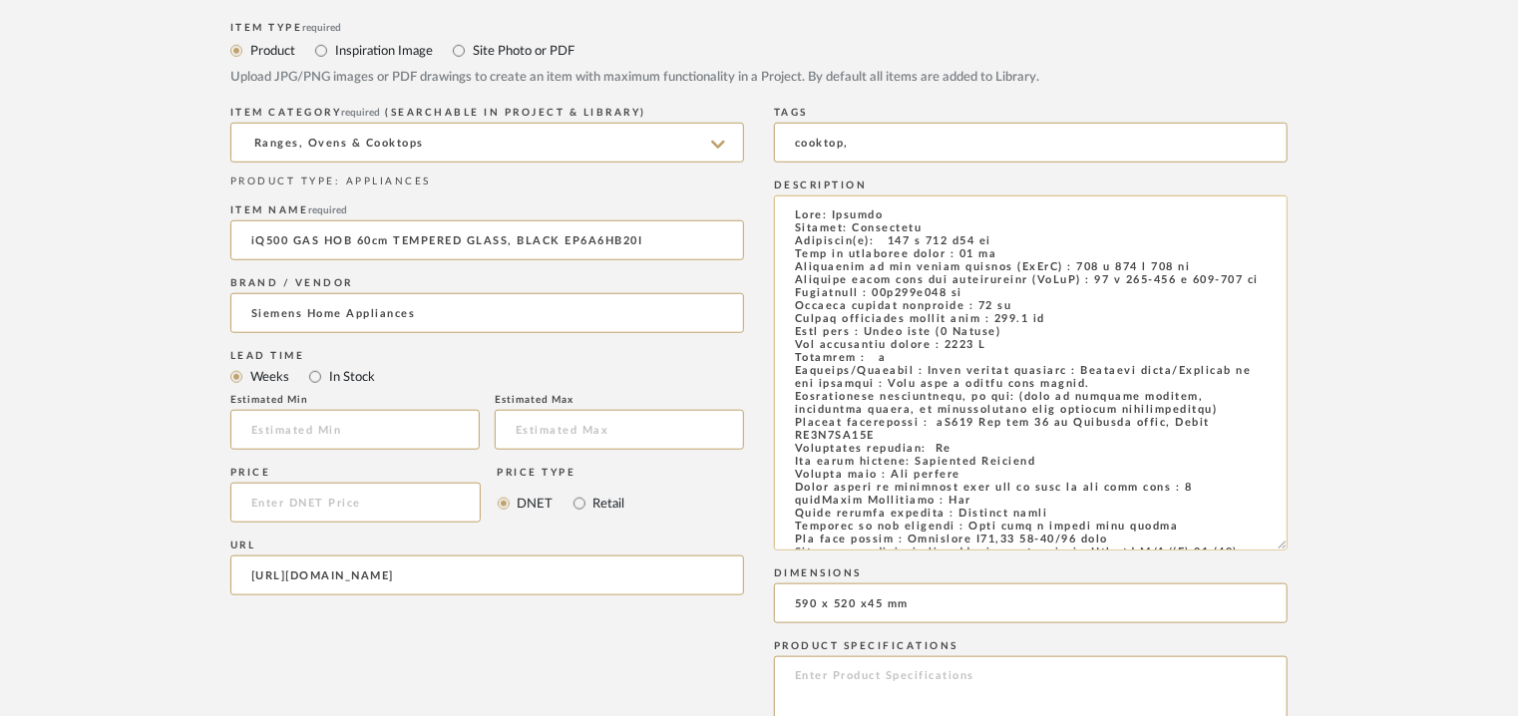
type input "cooktop,"
click at [874, 376] on textarea at bounding box center [1031, 373] width 514 height 355
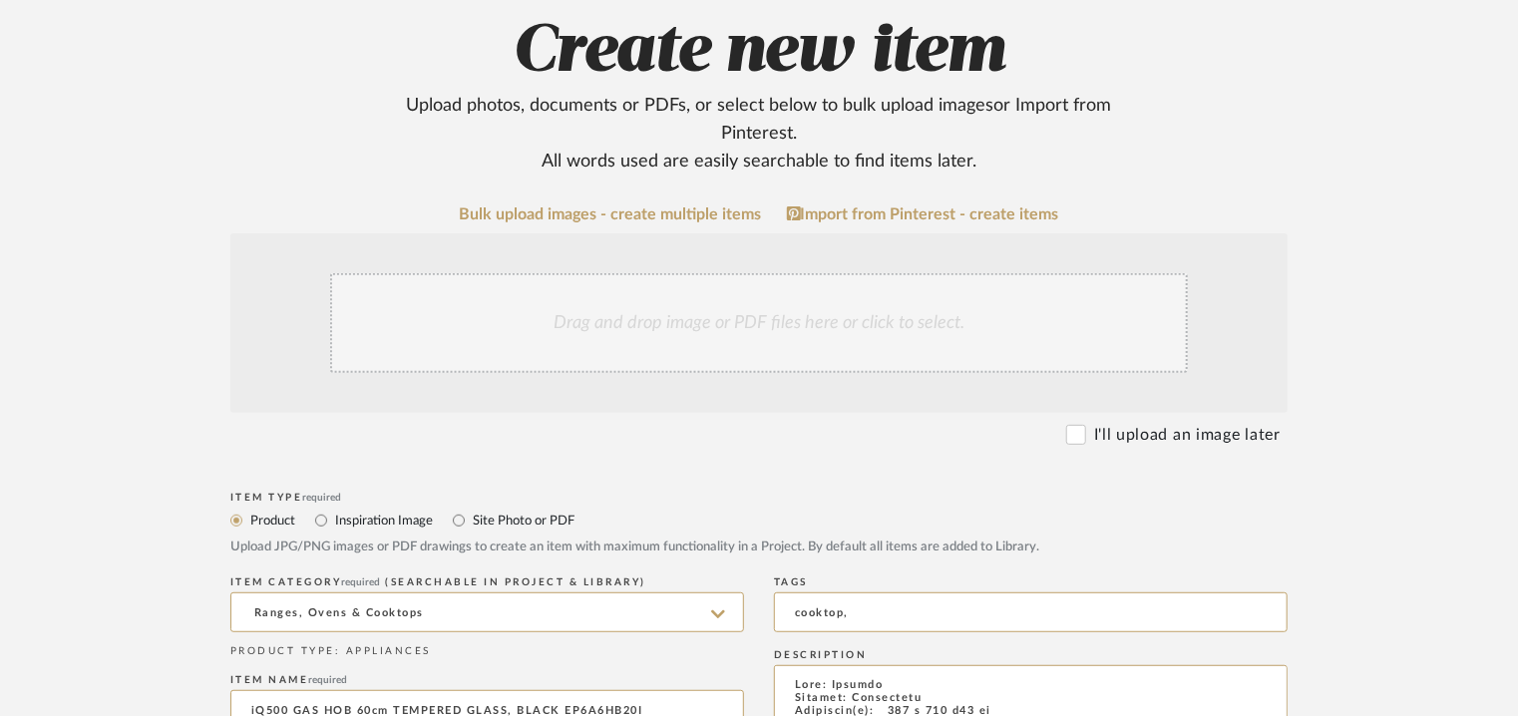
scroll to position [199, 0]
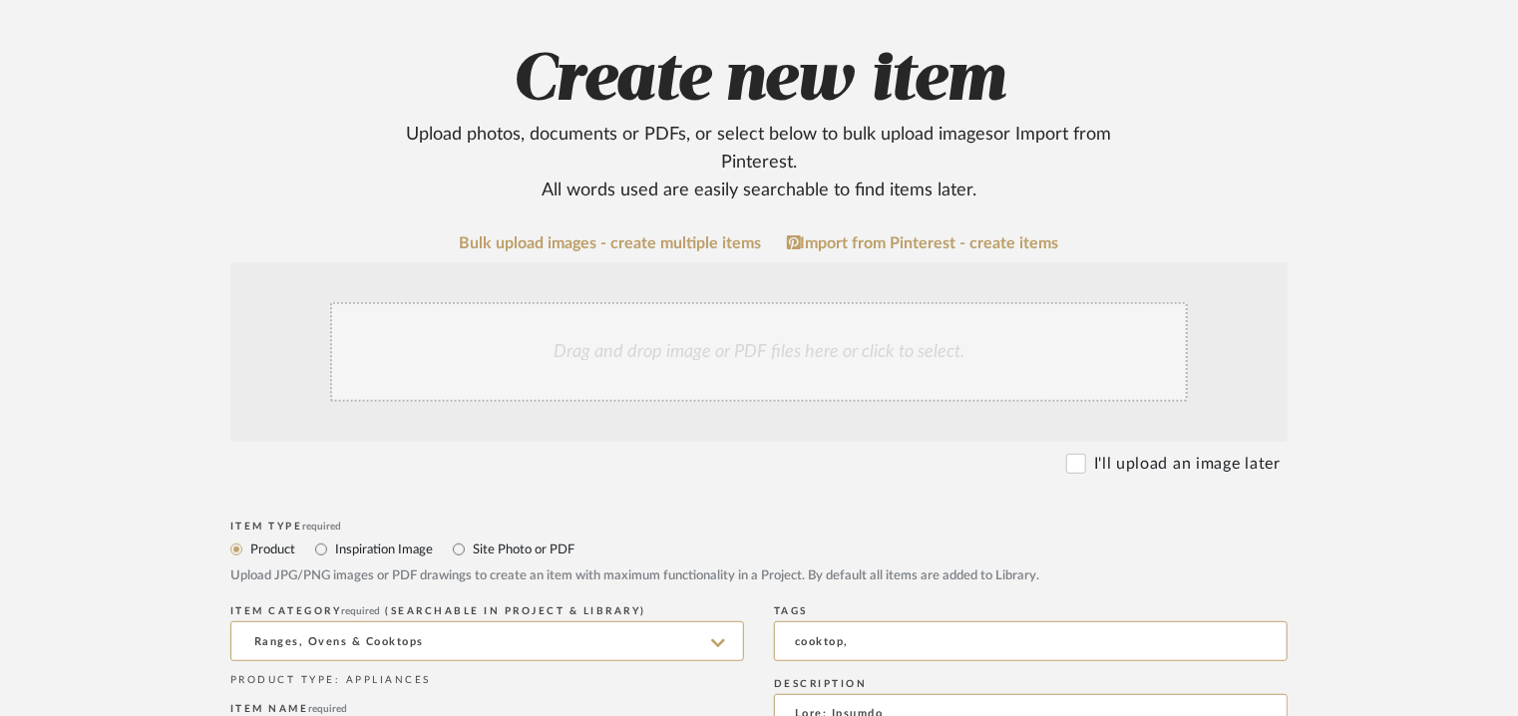
type textarea "Type: Cooktop Inbuilt: Flushmount Dimension(s): 590 x 520 x45 mm Type of applia…"
click at [658, 344] on div "Drag and drop image or PDF files here or click to select." at bounding box center [759, 352] width 858 height 100
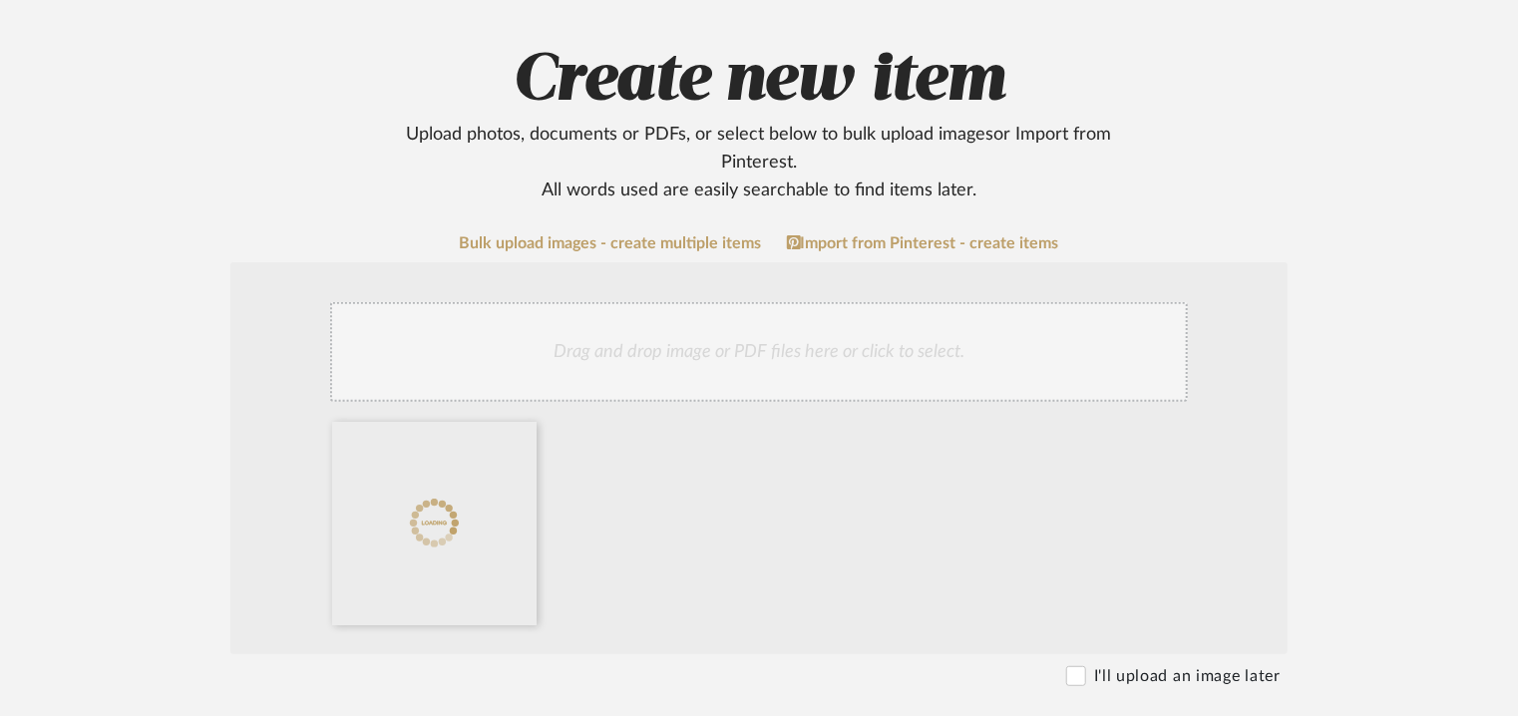
click at [711, 357] on div "Drag and drop image or PDF files here or click to select." at bounding box center [759, 352] width 858 height 100
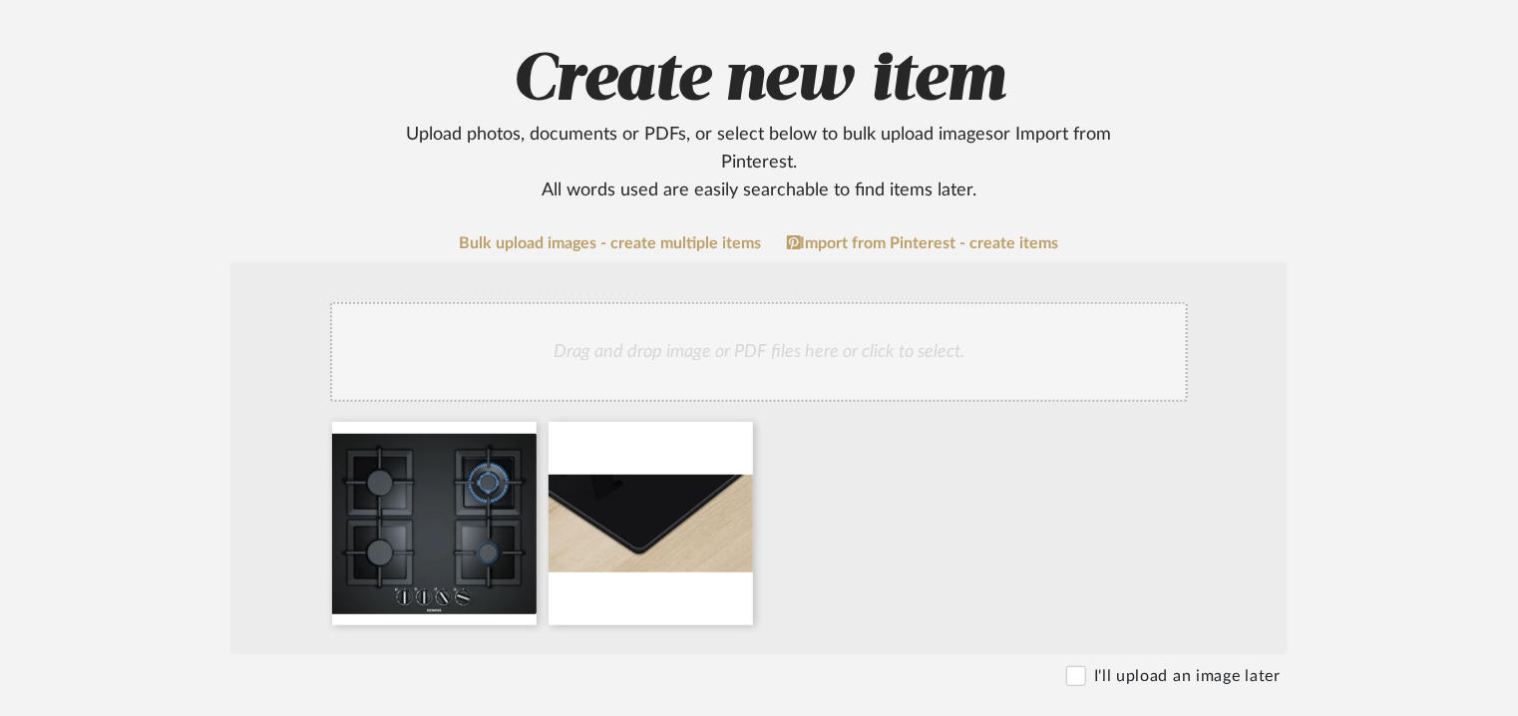
click at [752, 356] on div "Drag and drop image or PDF files here or click to select." at bounding box center [759, 352] width 858 height 100
click at [742, 343] on div "Drag and drop image or PDF files here or click to select." at bounding box center [759, 352] width 858 height 100
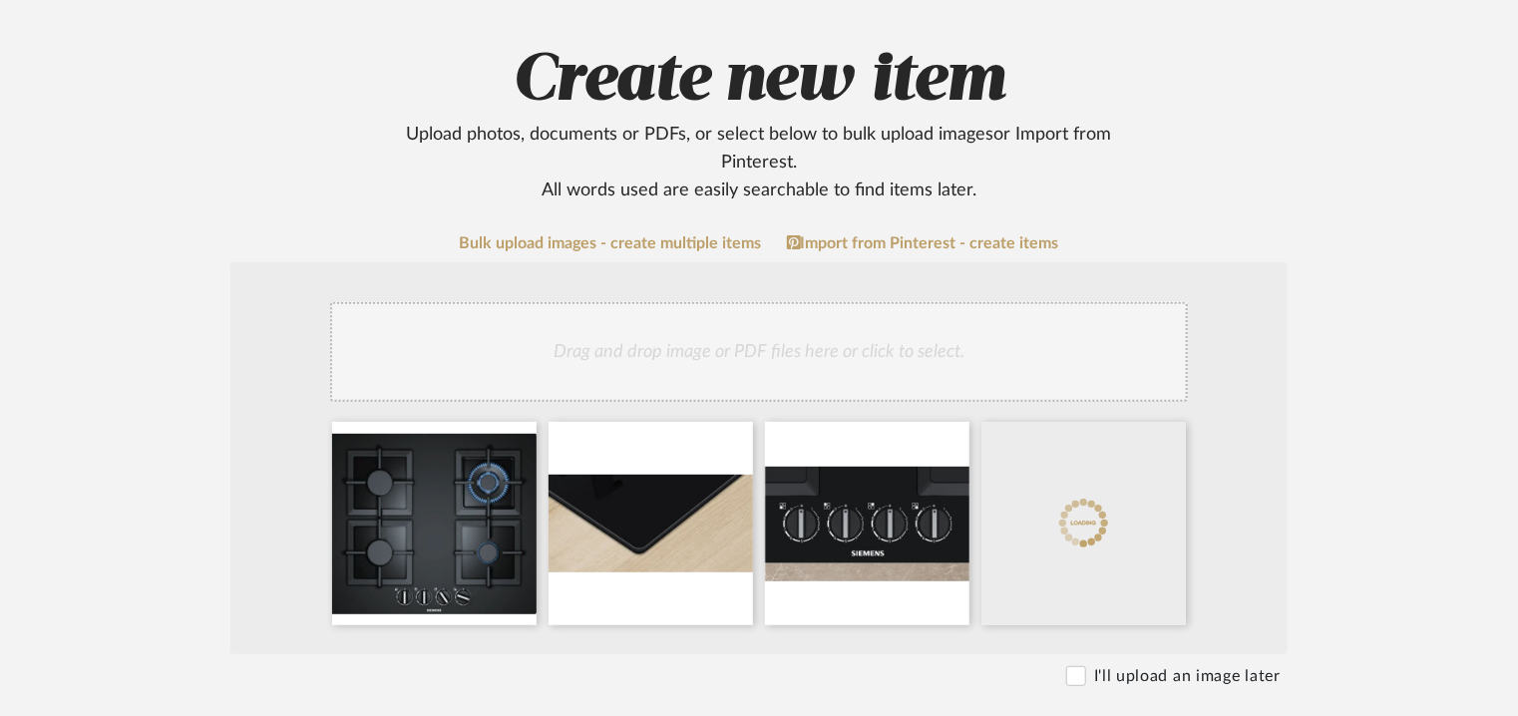
click at [771, 355] on div "Drag and drop image or PDF files here or click to select." at bounding box center [759, 352] width 858 height 100
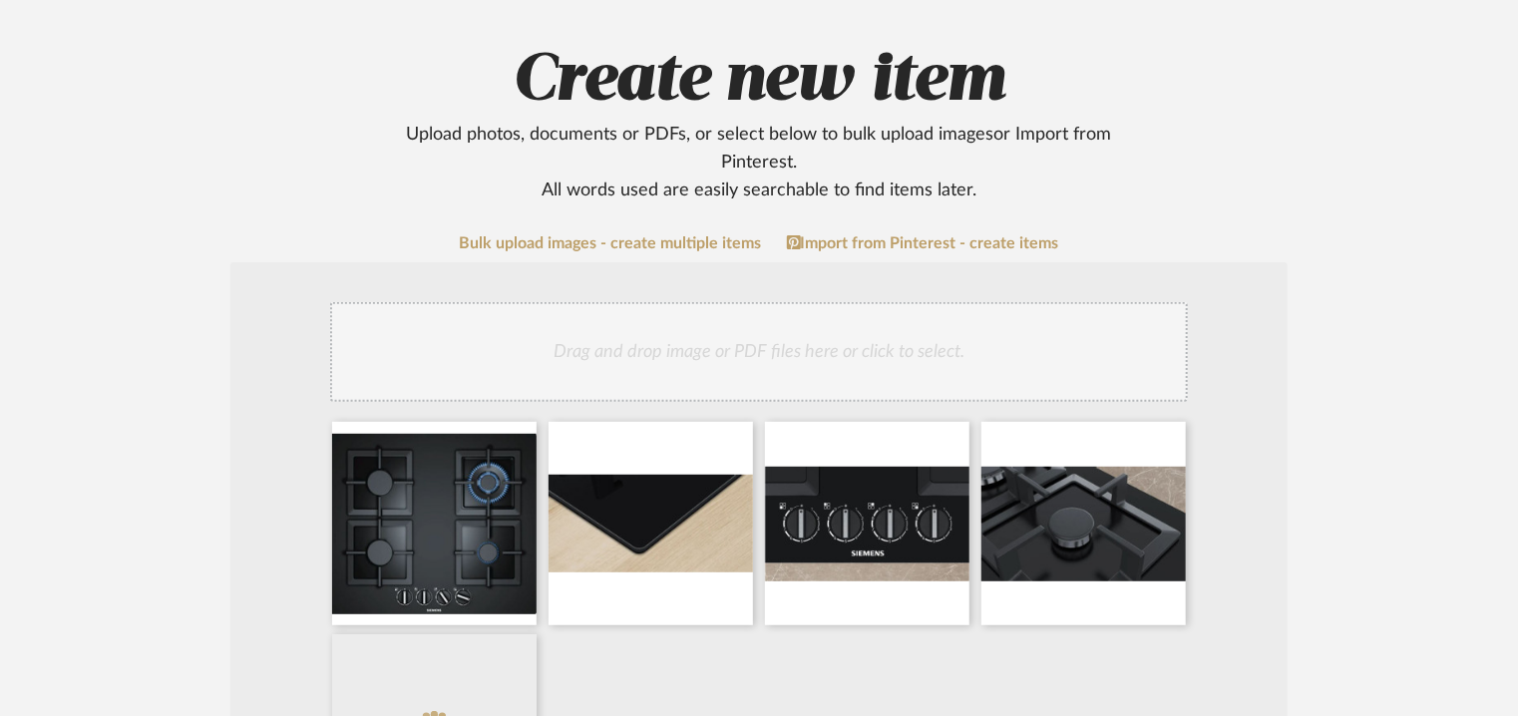
click at [742, 357] on div "Drag and drop image or PDF files here or click to select." at bounding box center [759, 352] width 858 height 100
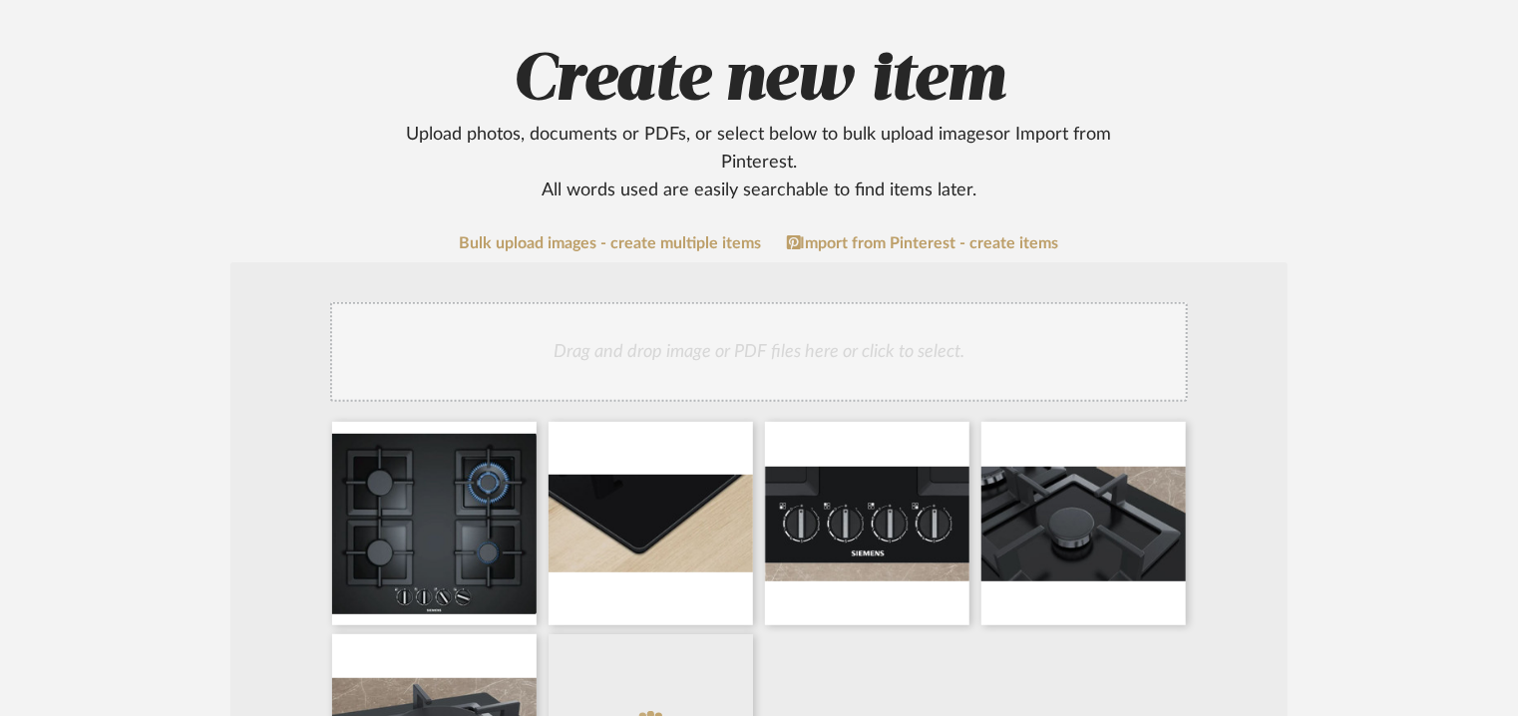
click at [795, 352] on div "Drag and drop image or PDF files here or click to select." at bounding box center [759, 352] width 858 height 100
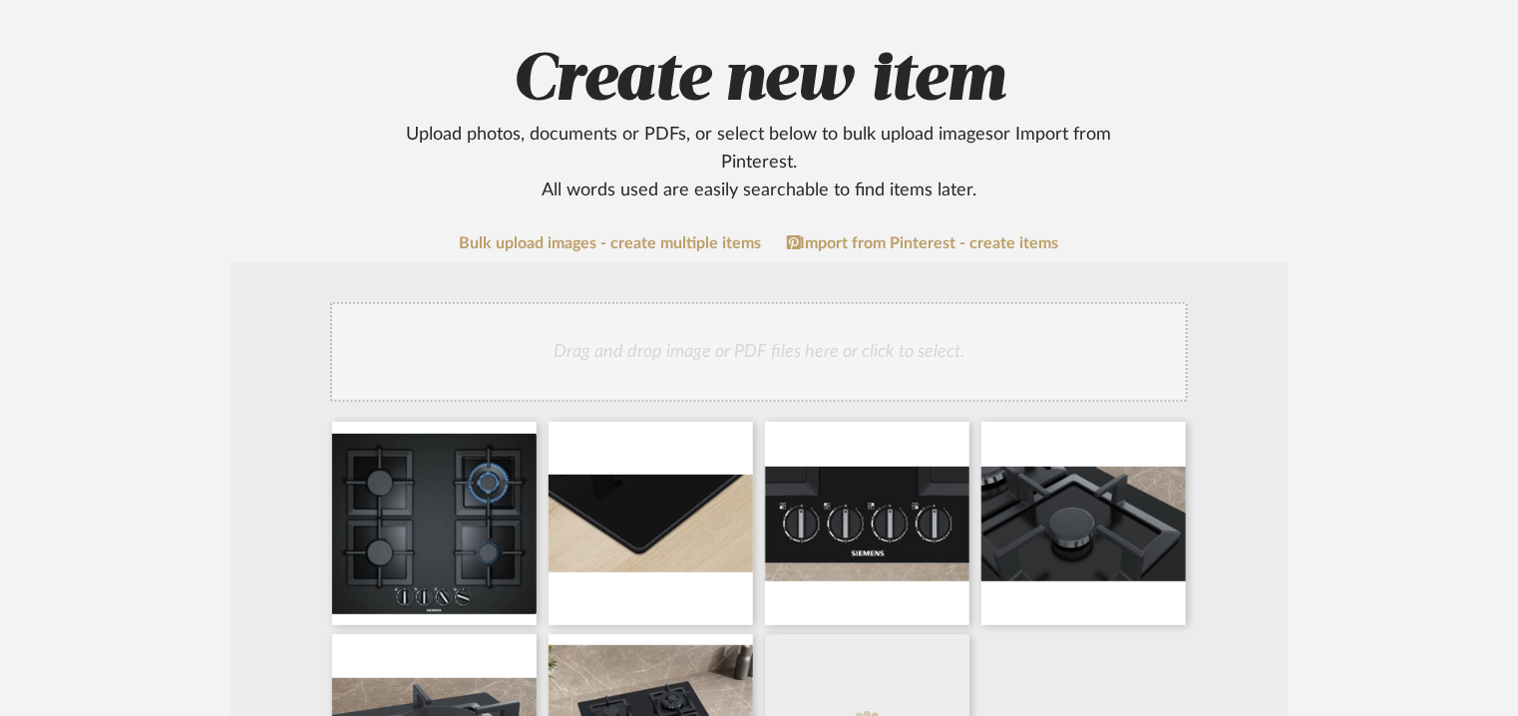
click at [868, 354] on div "Drag and drop image or PDF files here or click to select." at bounding box center [759, 352] width 858 height 100
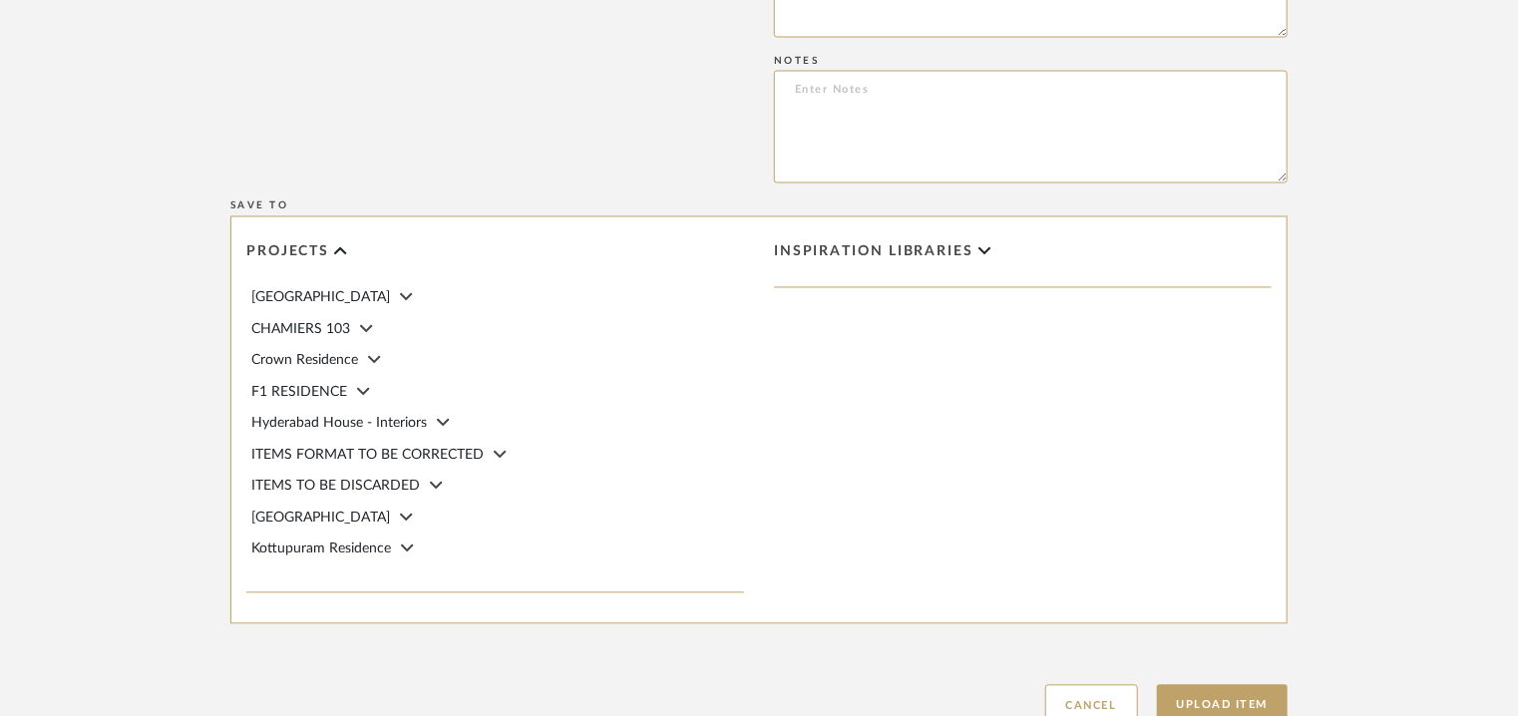
scroll to position [1978, 0]
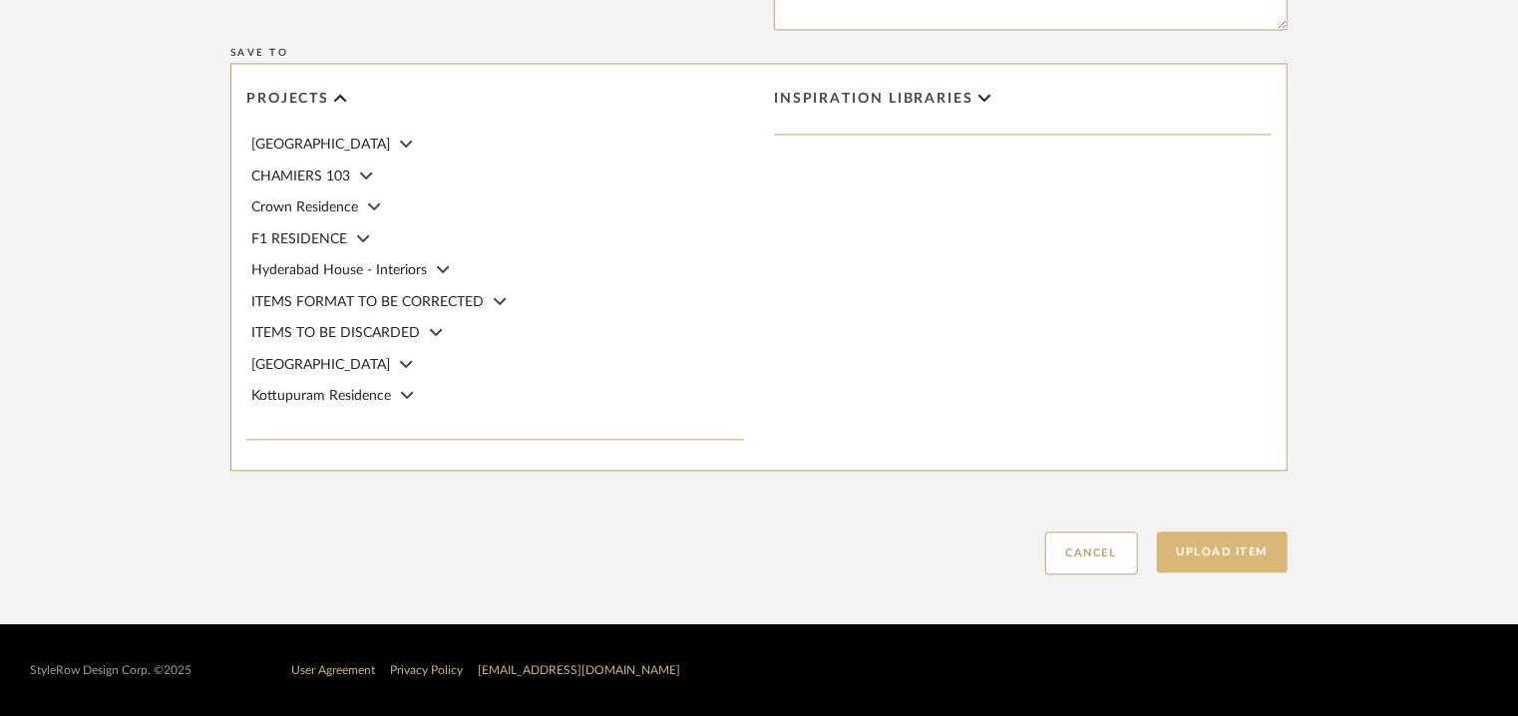
click at [1213, 556] on button "Upload Item" at bounding box center [1223, 552] width 132 height 41
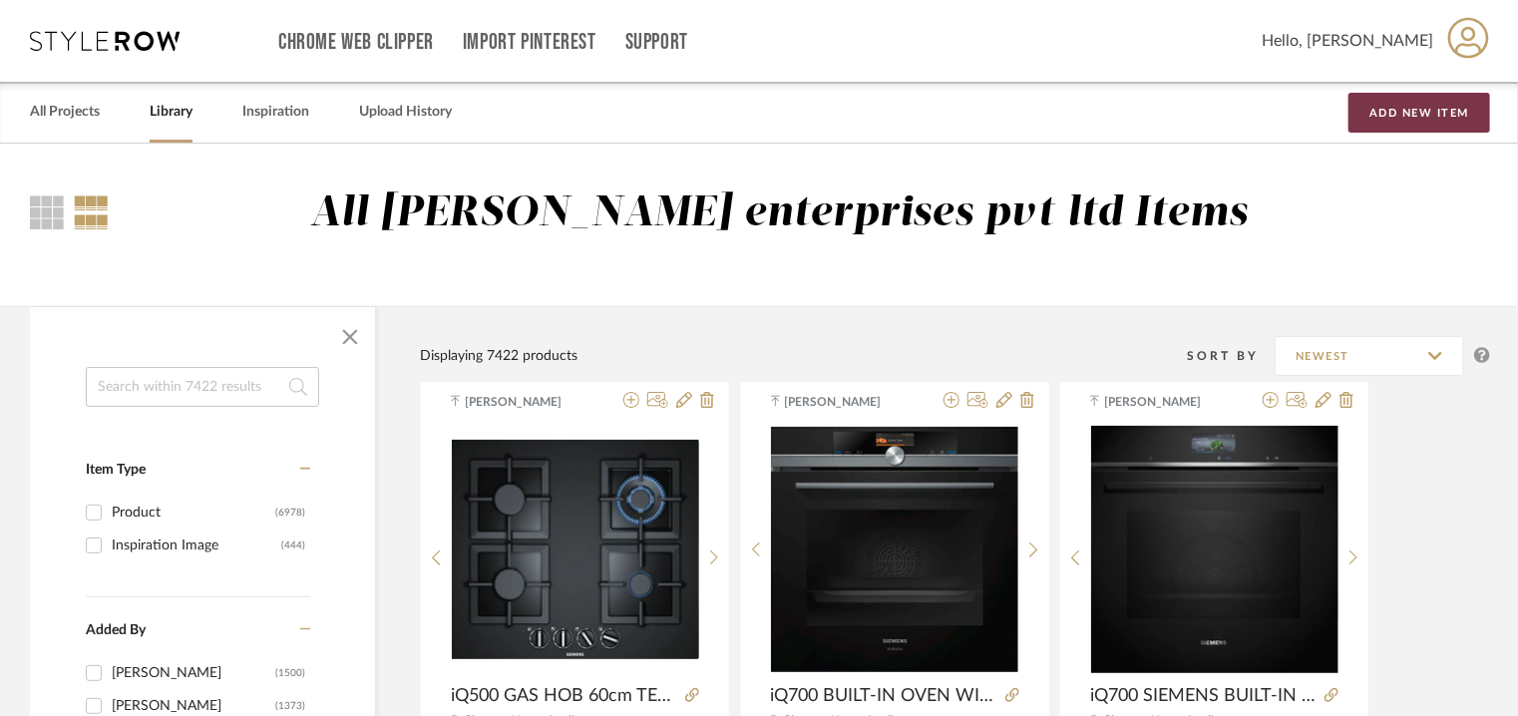
click at [1409, 109] on button "Add New Item" at bounding box center [1420, 113] width 142 height 40
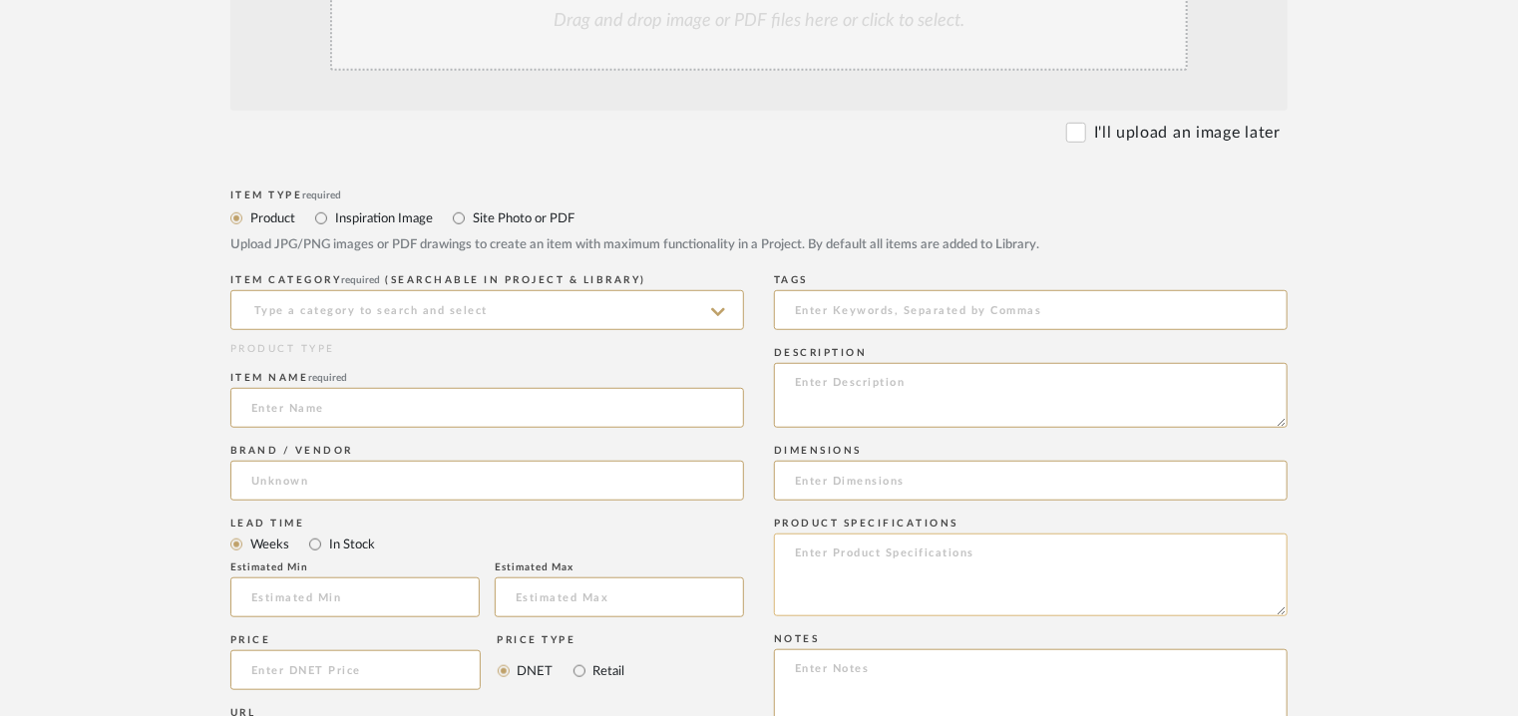
scroll to position [598, 0]
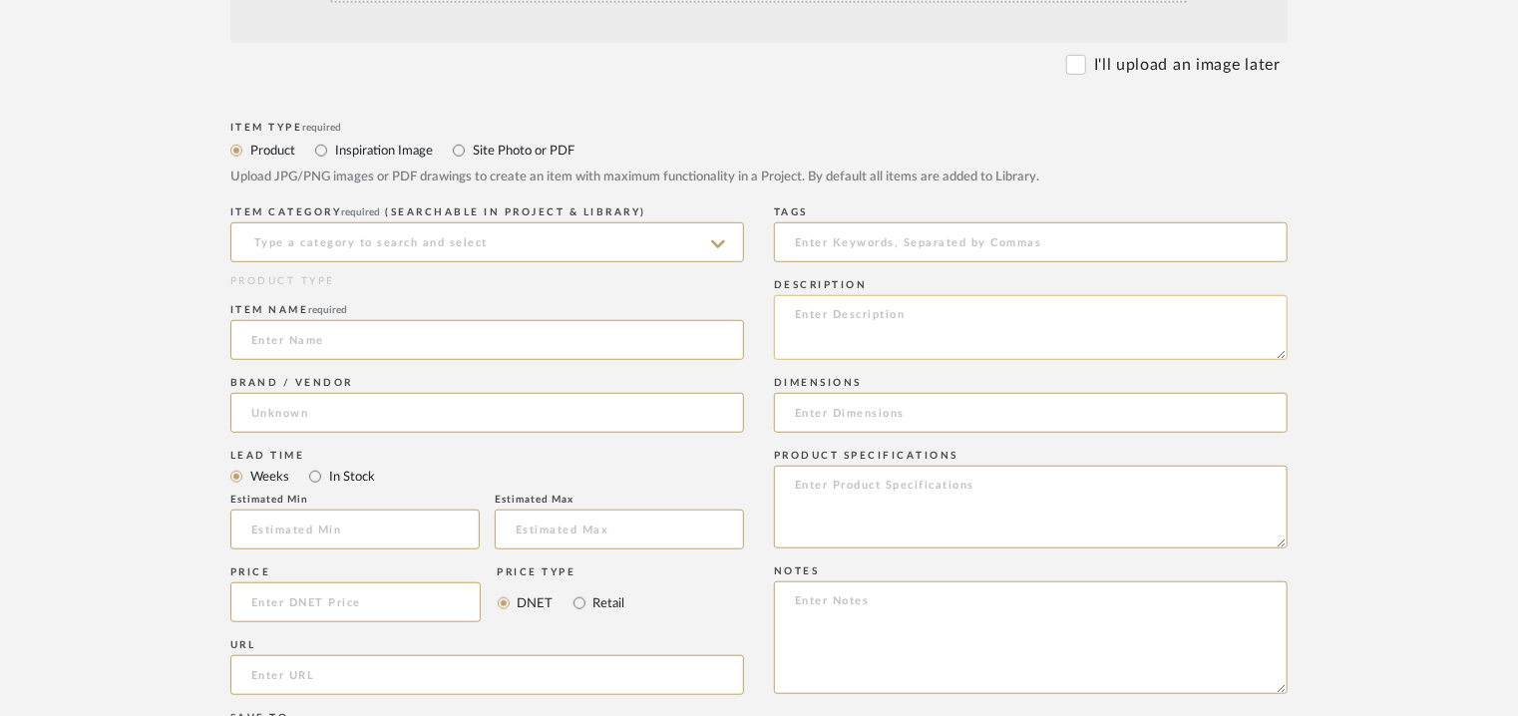
paste textarea "Type: Cooktop Inbuilt: -- Flushmount Dimension(s): 915 x 520 x 56 mm Type of ap…"
type textarea "Type: Cooktop Inbuilt: -- Flushmount Dimension(s): 915 x 520 x 56 mm Type of ap…"
click at [422, 246] on input at bounding box center [487, 242] width 514 height 40
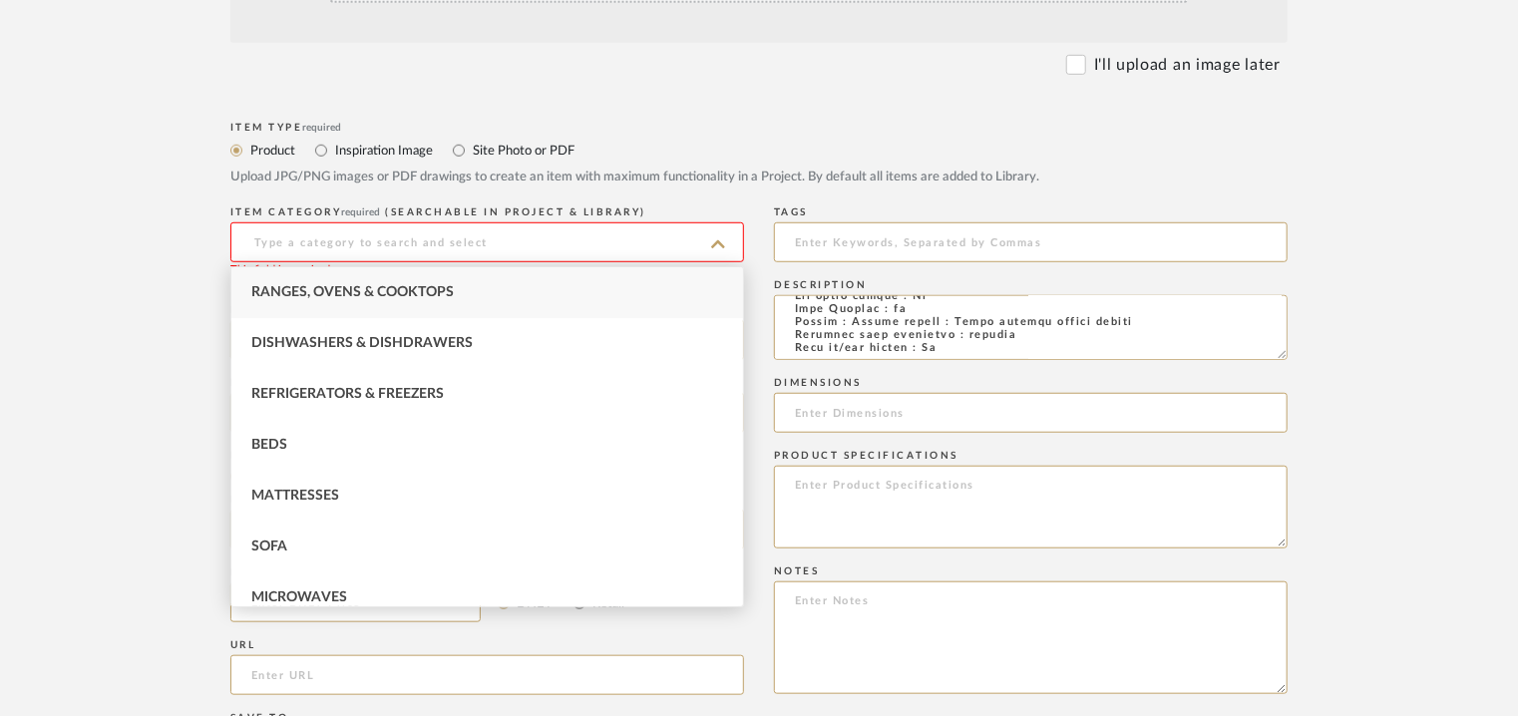
click at [376, 281] on div "Ranges, Ovens & Cooktops" at bounding box center [487, 292] width 512 height 51
type input "Ranges, Ovens & Cooktops"
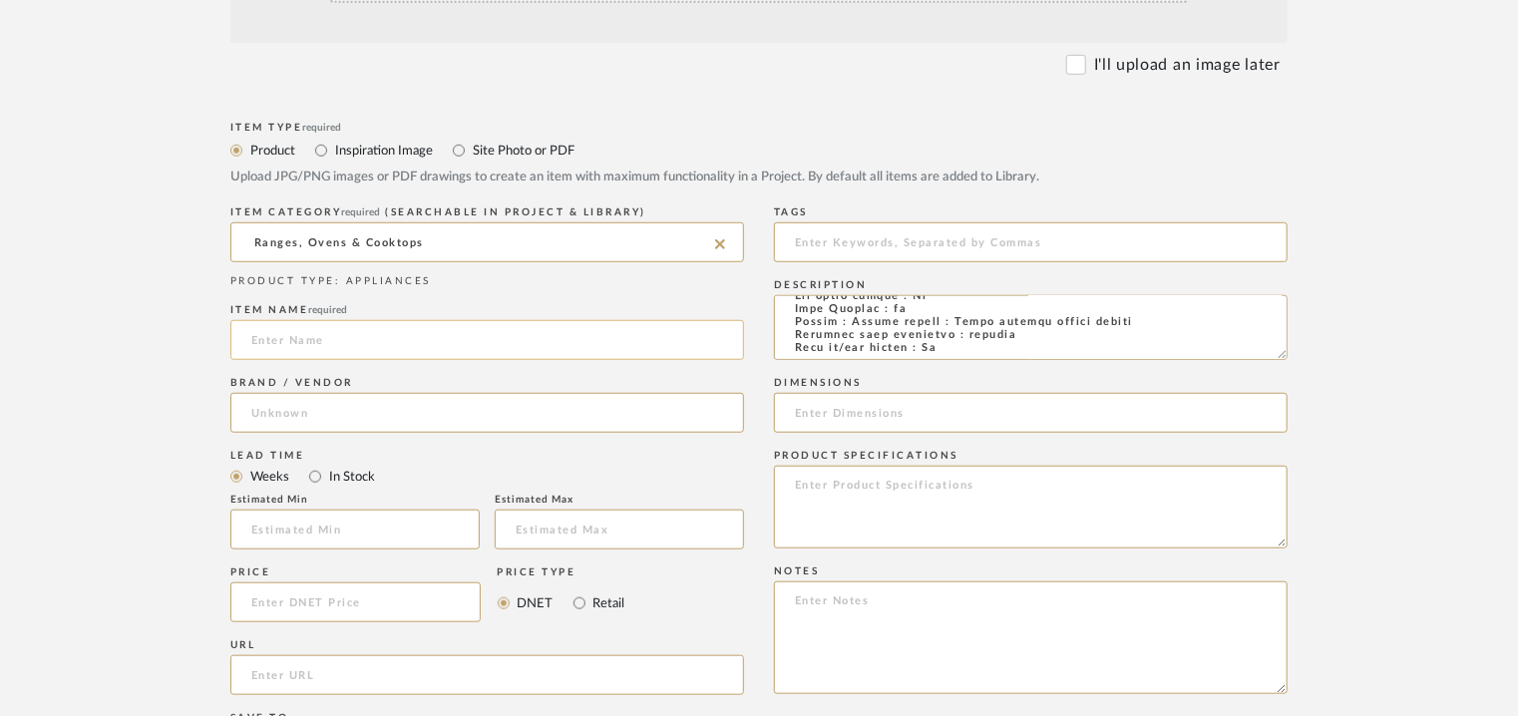
click at [283, 346] on input at bounding box center [487, 340] width 514 height 40
paste input "iQ500 Gas hob 90 cm Tempered glass, Black EP9B6FG20I"
click at [305, 339] on input "iQ500 Gas hob 90 cm Tempered glass, Black EP9B6FG20I" at bounding box center [487, 340] width 514 height 40
type input "iQ500 GAS HOB 90cm TEMPERED GLASS, BLACK EP9B6FG20I"
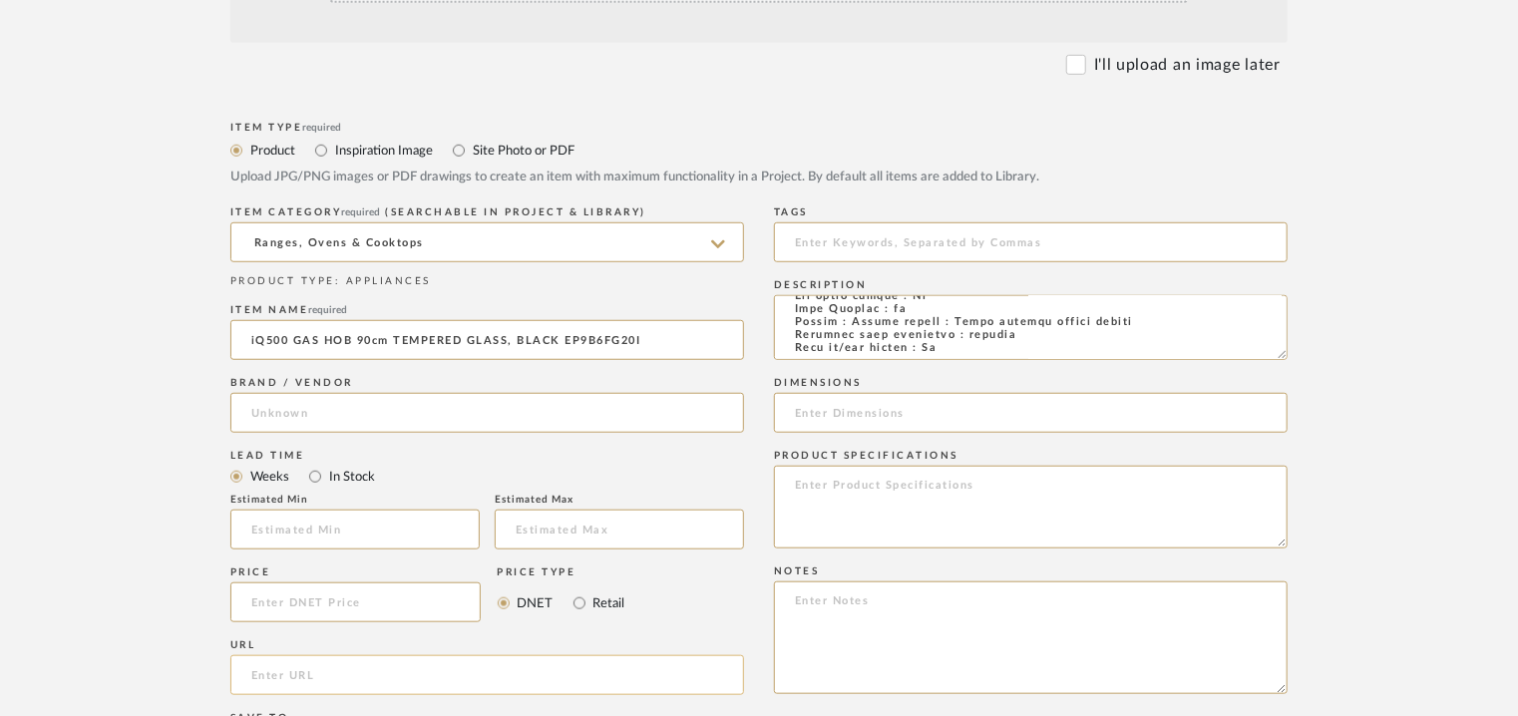
click at [287, 676] on input "url" at bounding box center [487, 675] width 514 height 40
paste input "https://www.siemens-home.bsh-group.in/en/mkt-product/cooking-baking/hobs-and-co…"
type input "https://www.siemens-home.bsh-group.in/en/mkt-product/cooking-baking/hobs-and-co…"
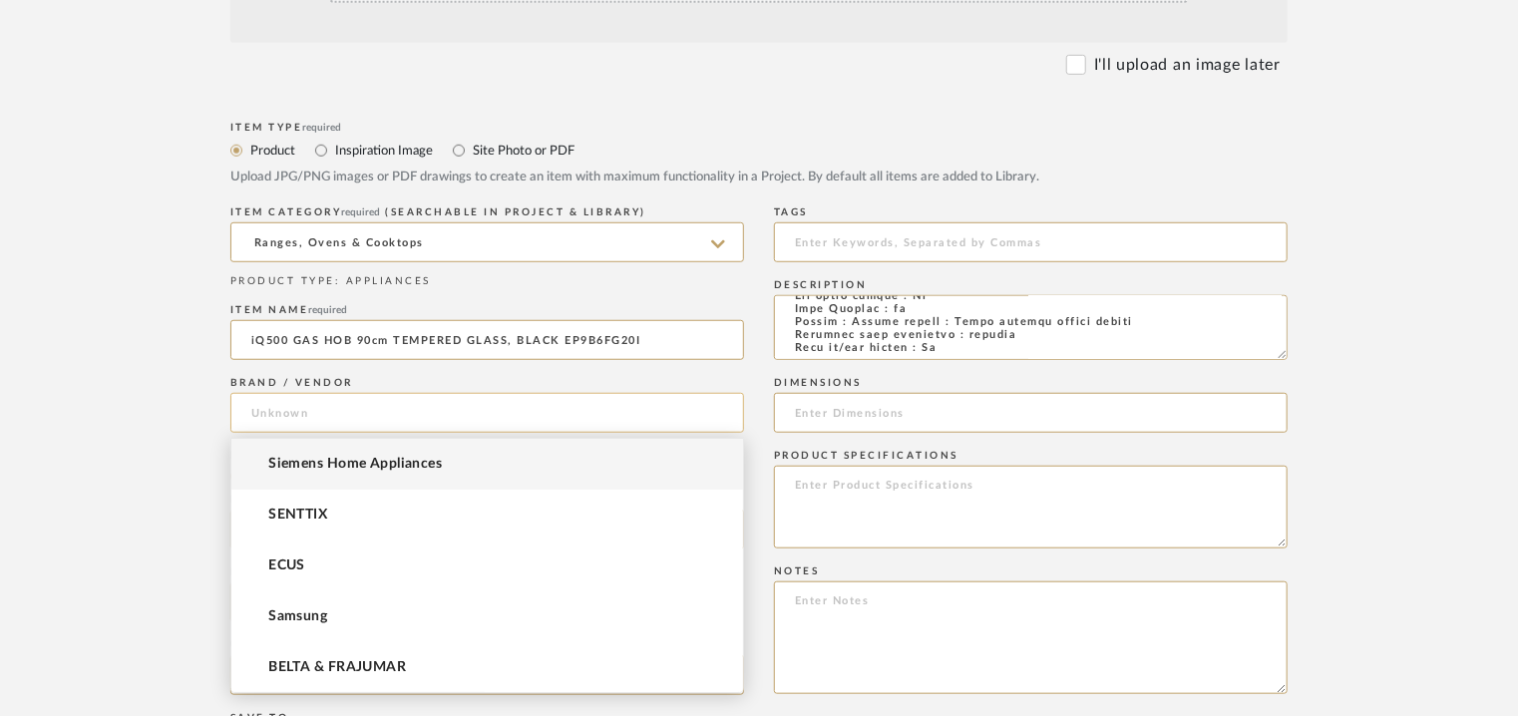
click at [312, 409] on input at bounding box center [487, 413] width 514 height 40
click at [321, 466] on span "Siemens Home Appliances" at bounding box center [355, 464] width 174 height 17
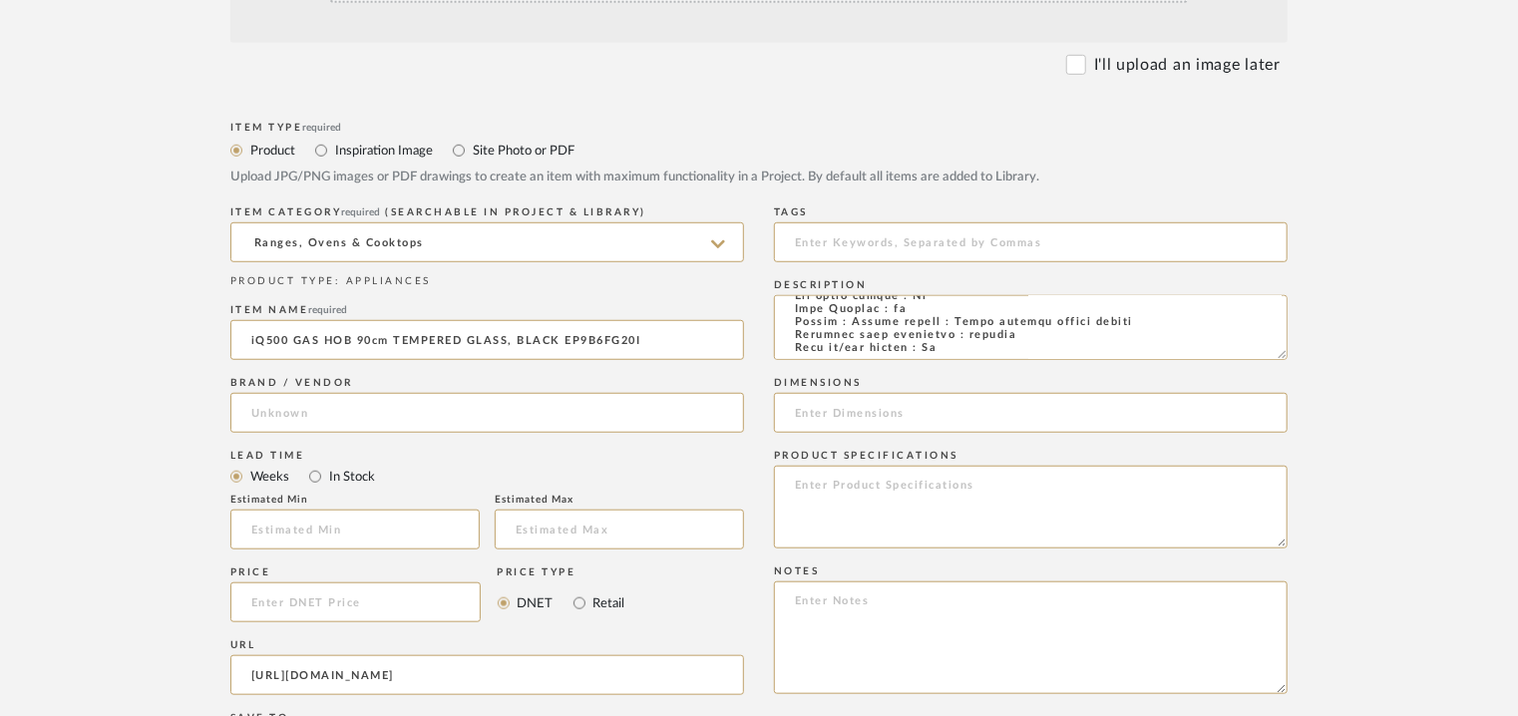
type input "Siemens Home Appliances"
click at [808, 239] on input at bounding box center [1031, 242] width 514 height 40
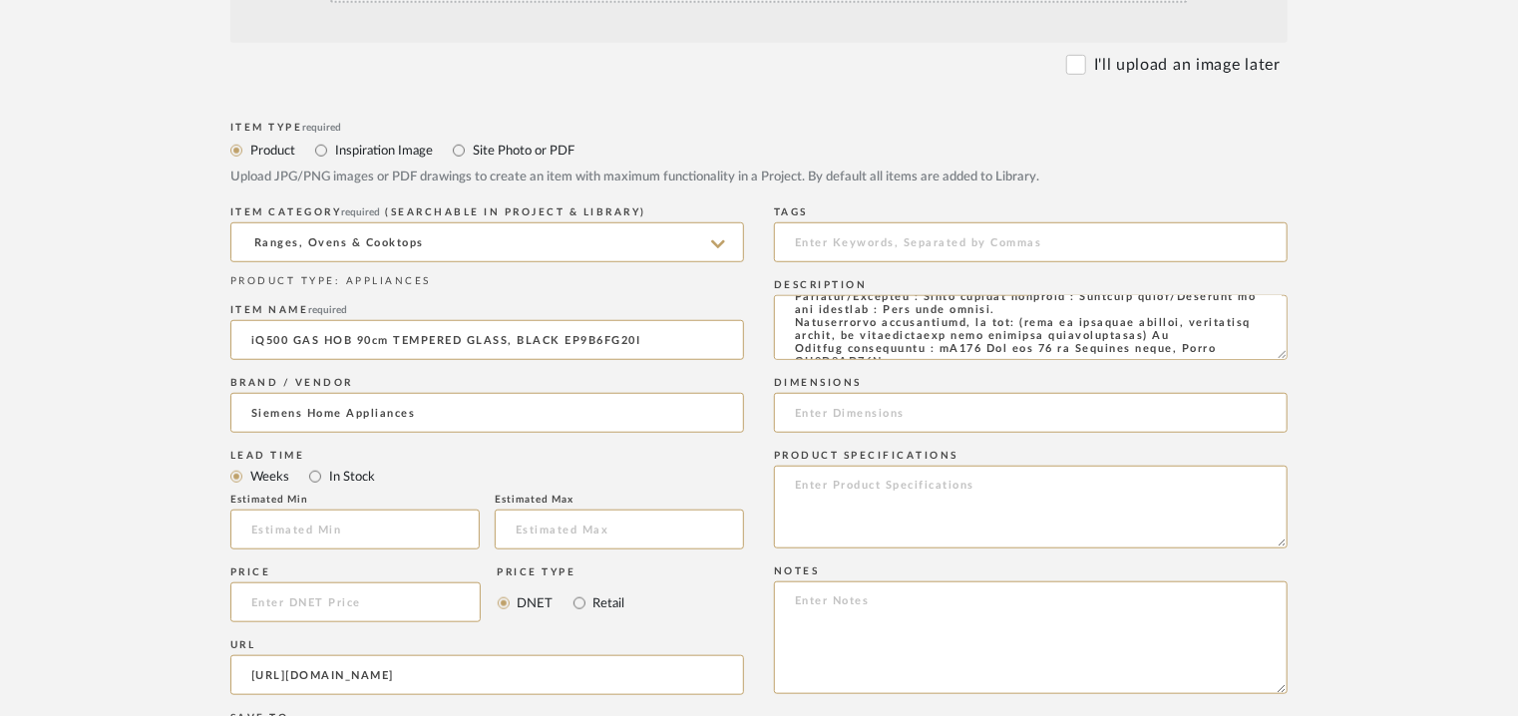
scroll to position [120, 0]
click at [874, 231] on input at bounding box center [1031, 242] width 514 height 40
type input "G"
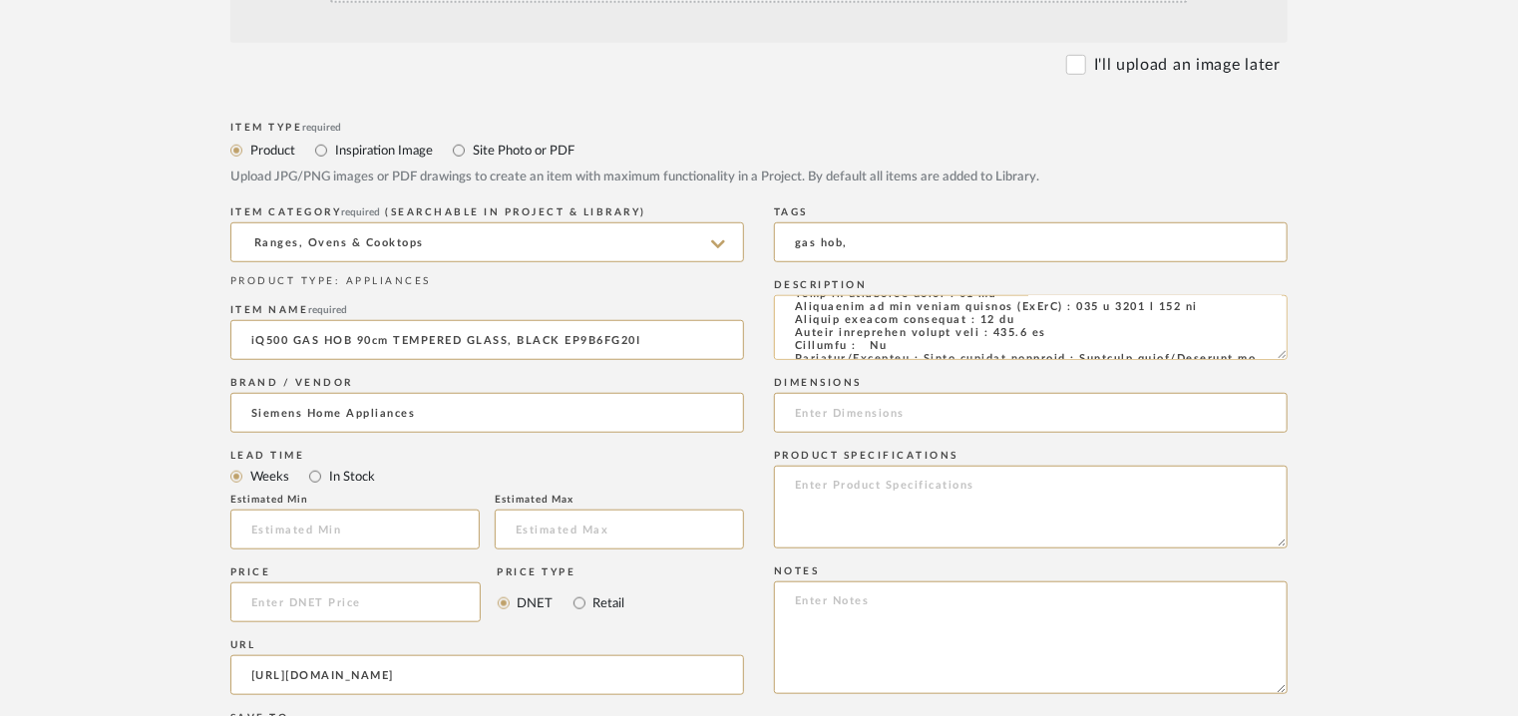
scroll to position [0, 0]
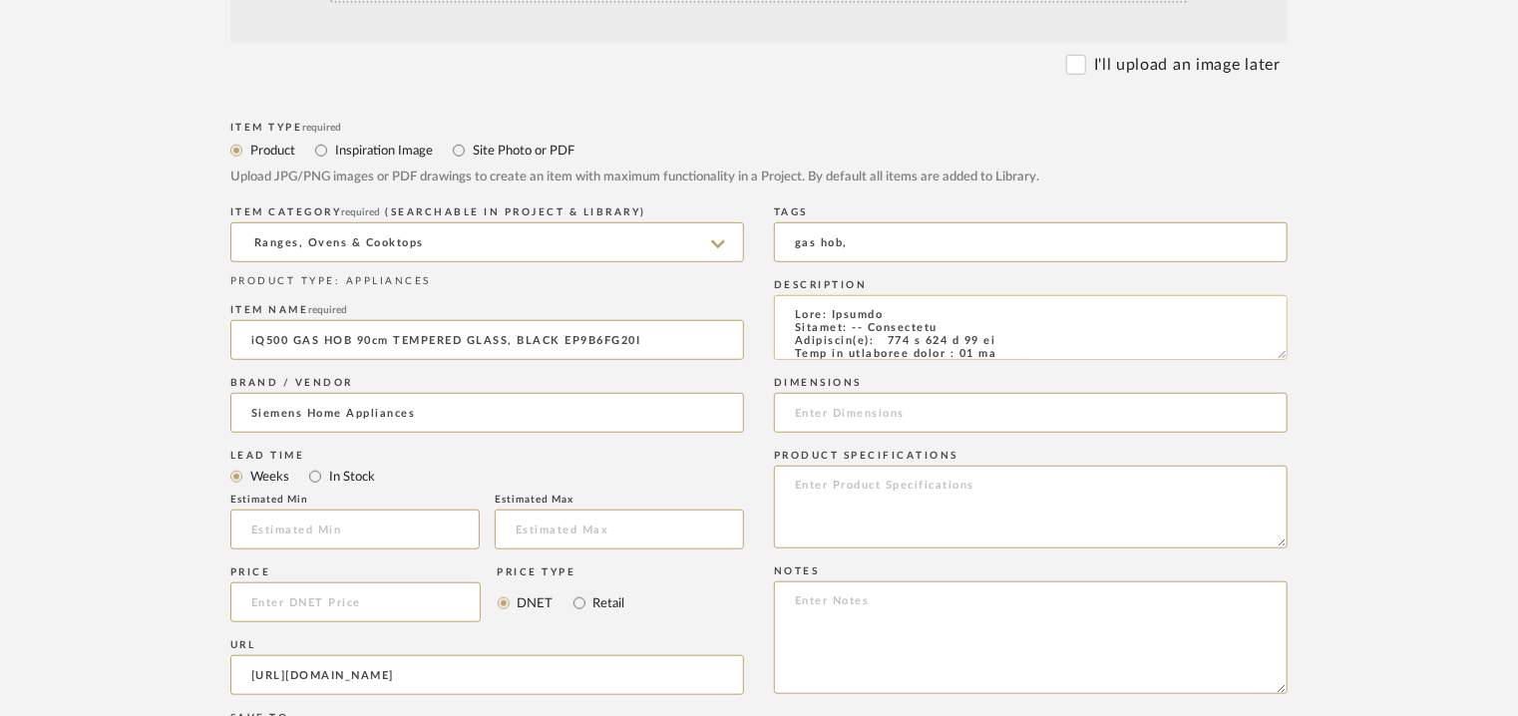
type input "gas hob,"
drag, startPoint x: 1033, startPoint y: 342, endPoint x: 893, endPoint y: 340, distance: 140.7
click at [893, 340] on textarea at bounding box center [1031, 327] width 514 height 65
click at [799, 409] on input at bounding box center [1031, 413] width 514 height 40
paste input "915 x 520 x 56 mm"
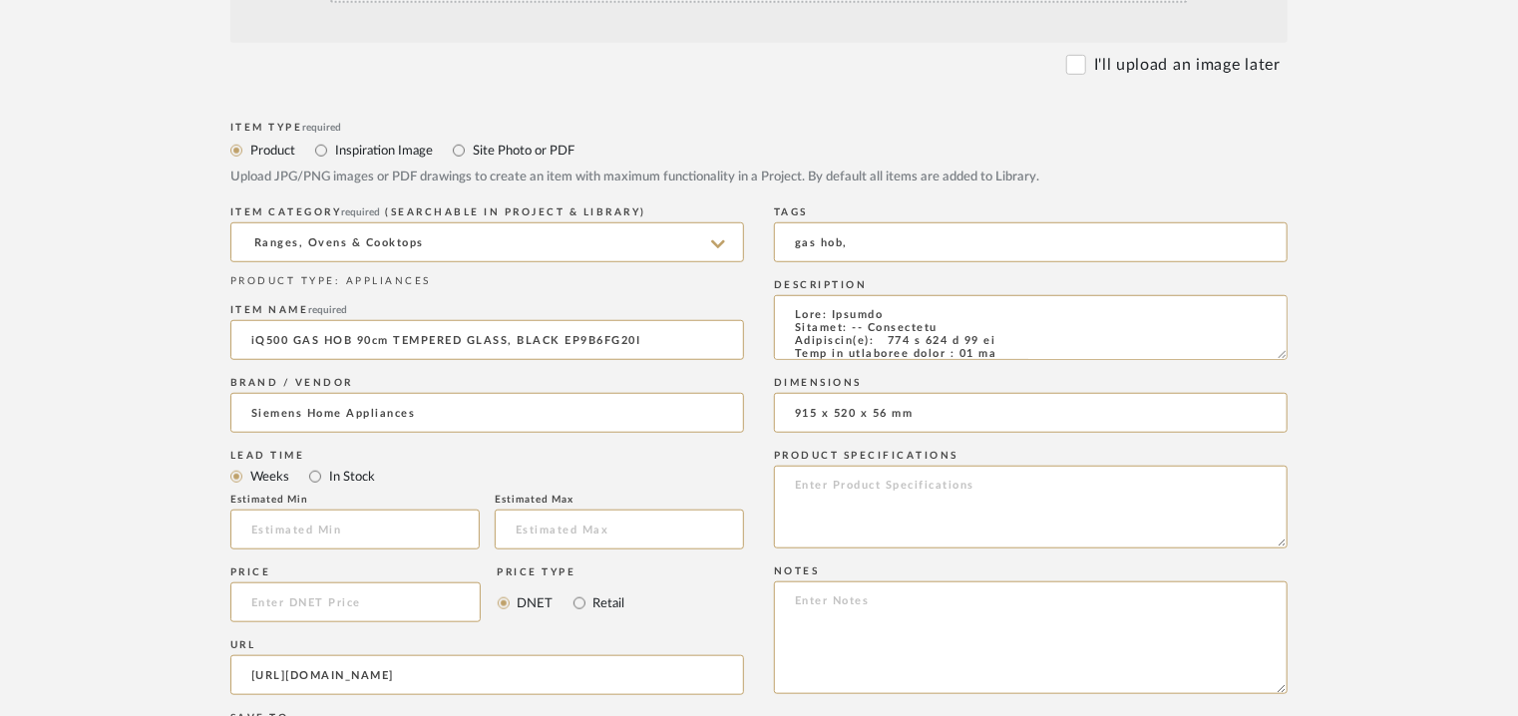
type input "915 x 520 x 56 mm"
click at [810, 608] on textarea at bounding box center [1031, 638] width 514 height 113
paste textarea "Price: ₹84,990/- (MRP) Lead time: 90 DAYS FROM THE DATE OF PO / ADVANCE / FINIS…"
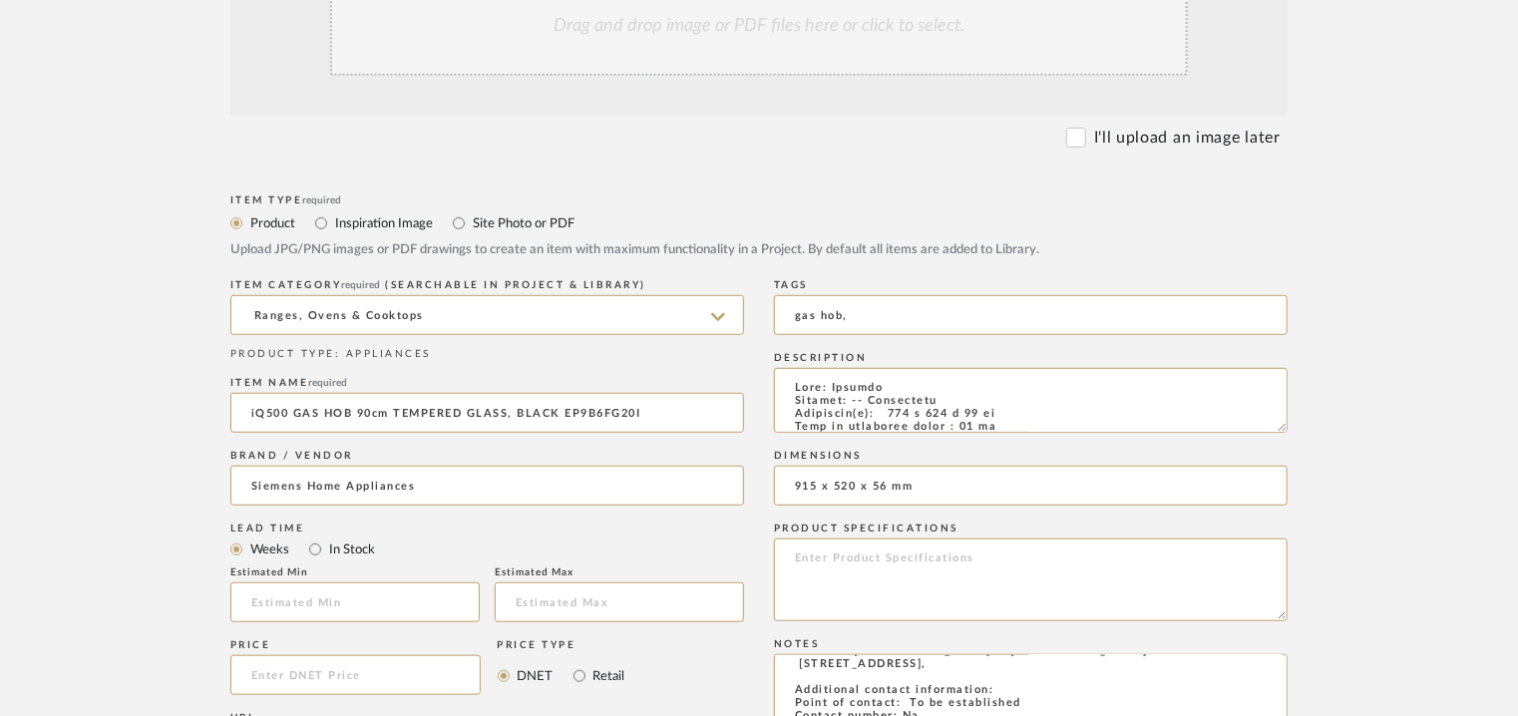
scroll to position [299, 0]
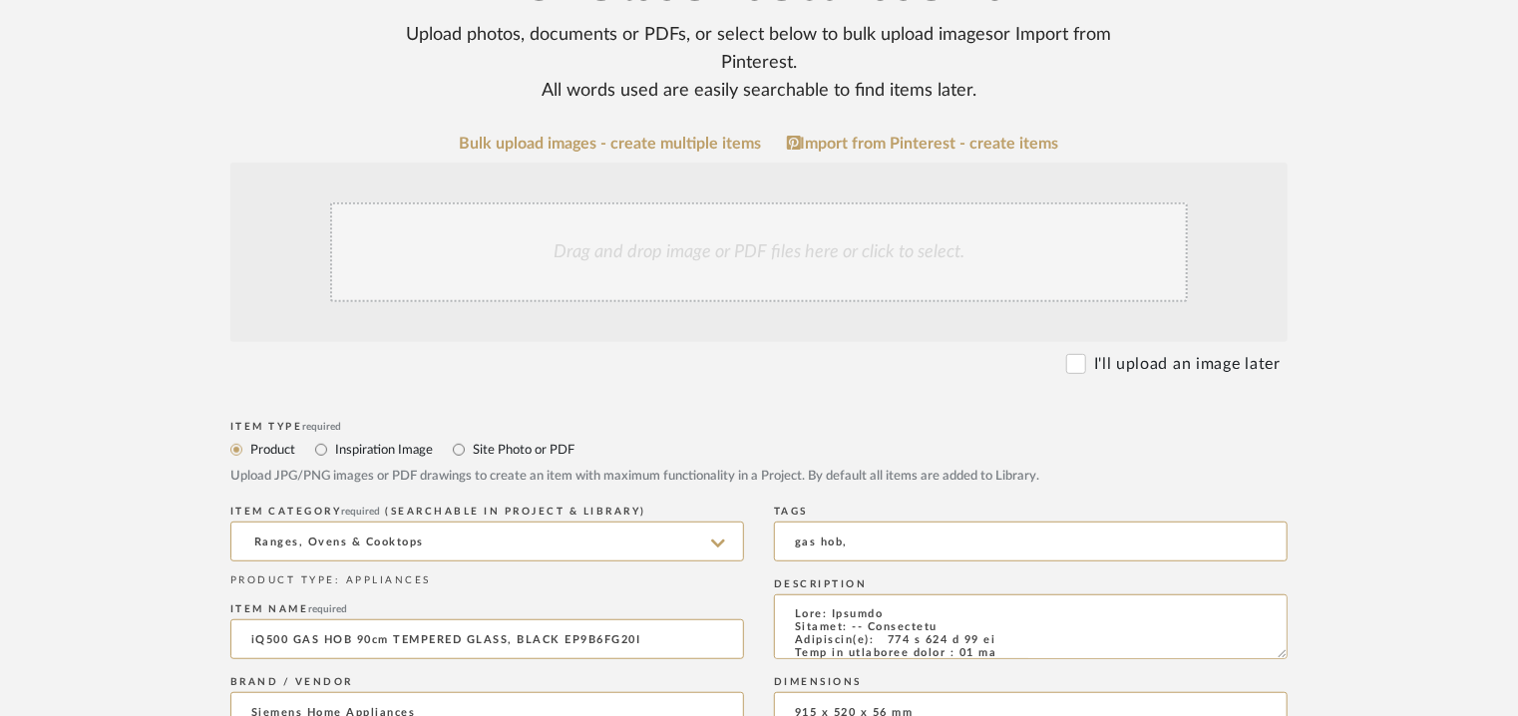
type textarea "Price: ₹84,990/- (MRP) Lead time: 90 DAYS FROM THE DATE OF PO / ADVANCE / FINIS…"
click at [678, 237] on div "Drag and drop image or PDF files here or click to select." at bounding box center [759, 252] width 858 height 100
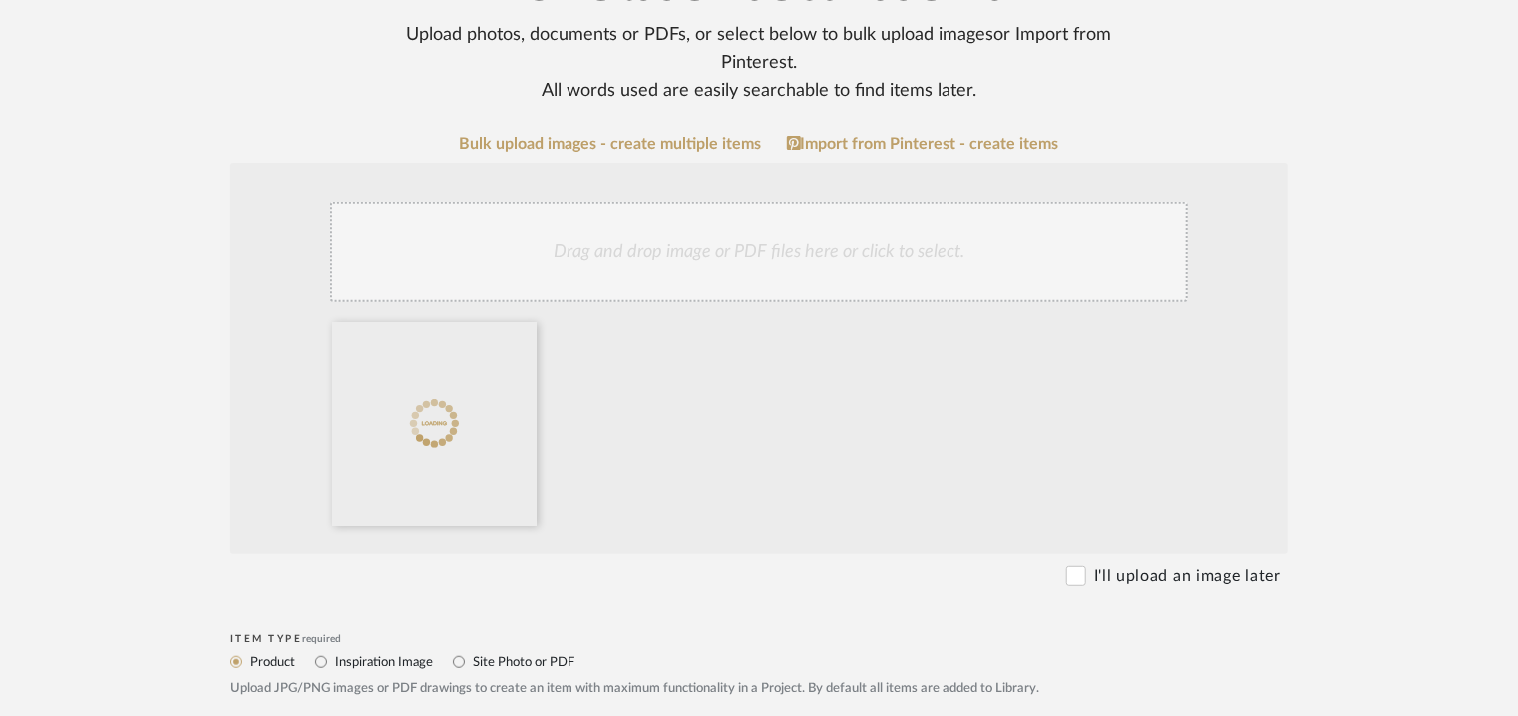
click at [717, 272] on div "Drag and drop image or PDF files here or click to select." at bounding box center [759, 252] width 858 height 100
click at [784, 288] on div "Drag and drop image or PDF files here or click to select." at bounding box center [759, 252] width 858 height 100
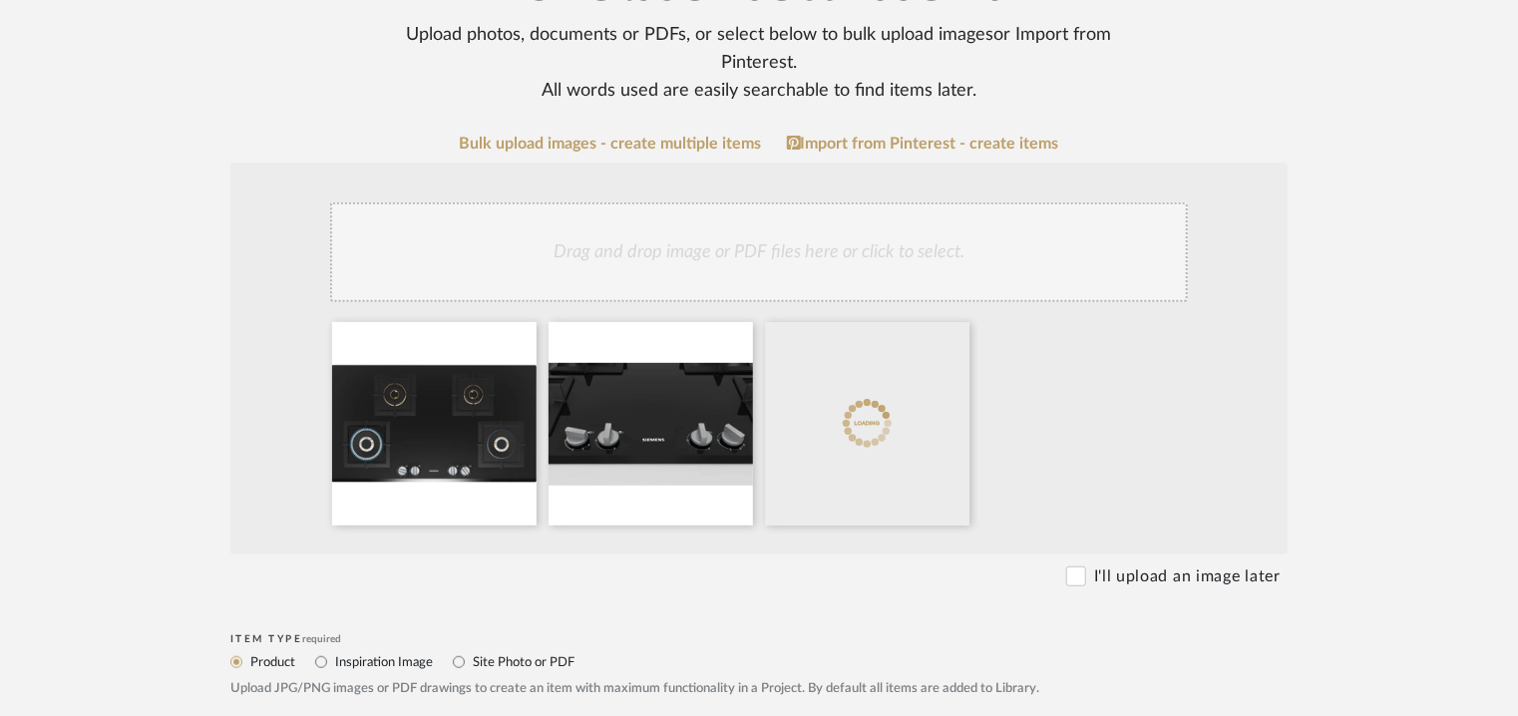
click at [902, 270] on div "Drag and drop image or PDF files here or click to select." at bounding box center [759, 252] width 858 height 100
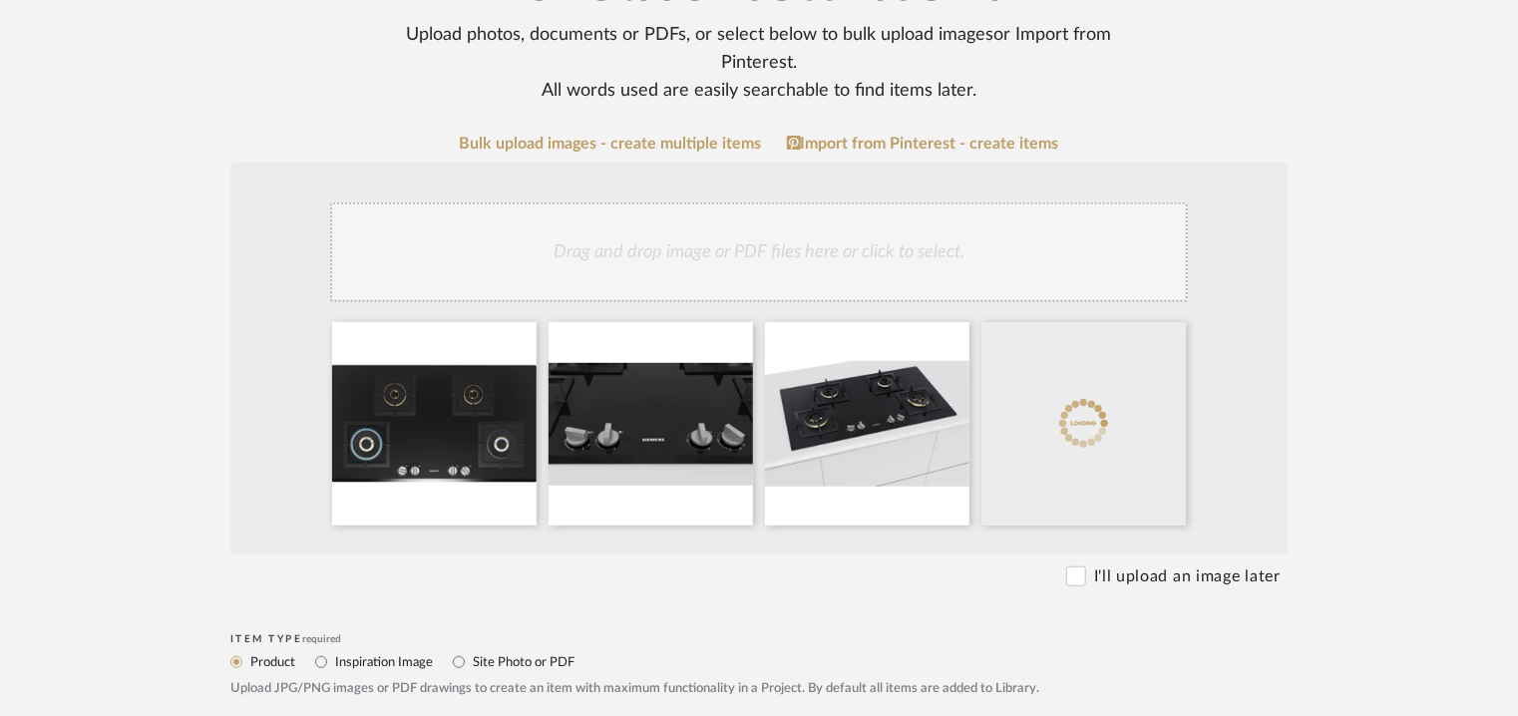
click at [884, 263] on div "Drag and drop image or PDF files here or click to select." at bounding box center [759, 252] width 858 height 100
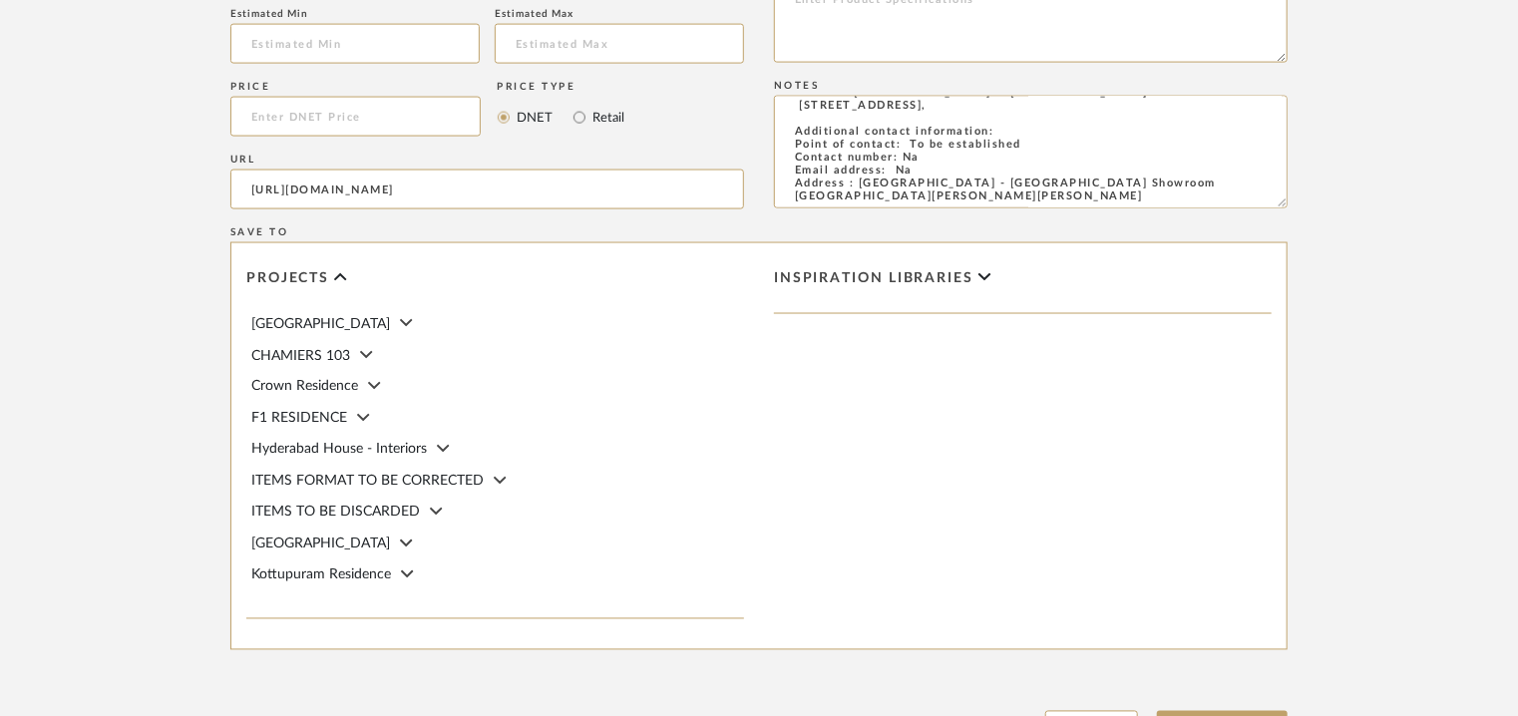
scroll to position [1688, 0]
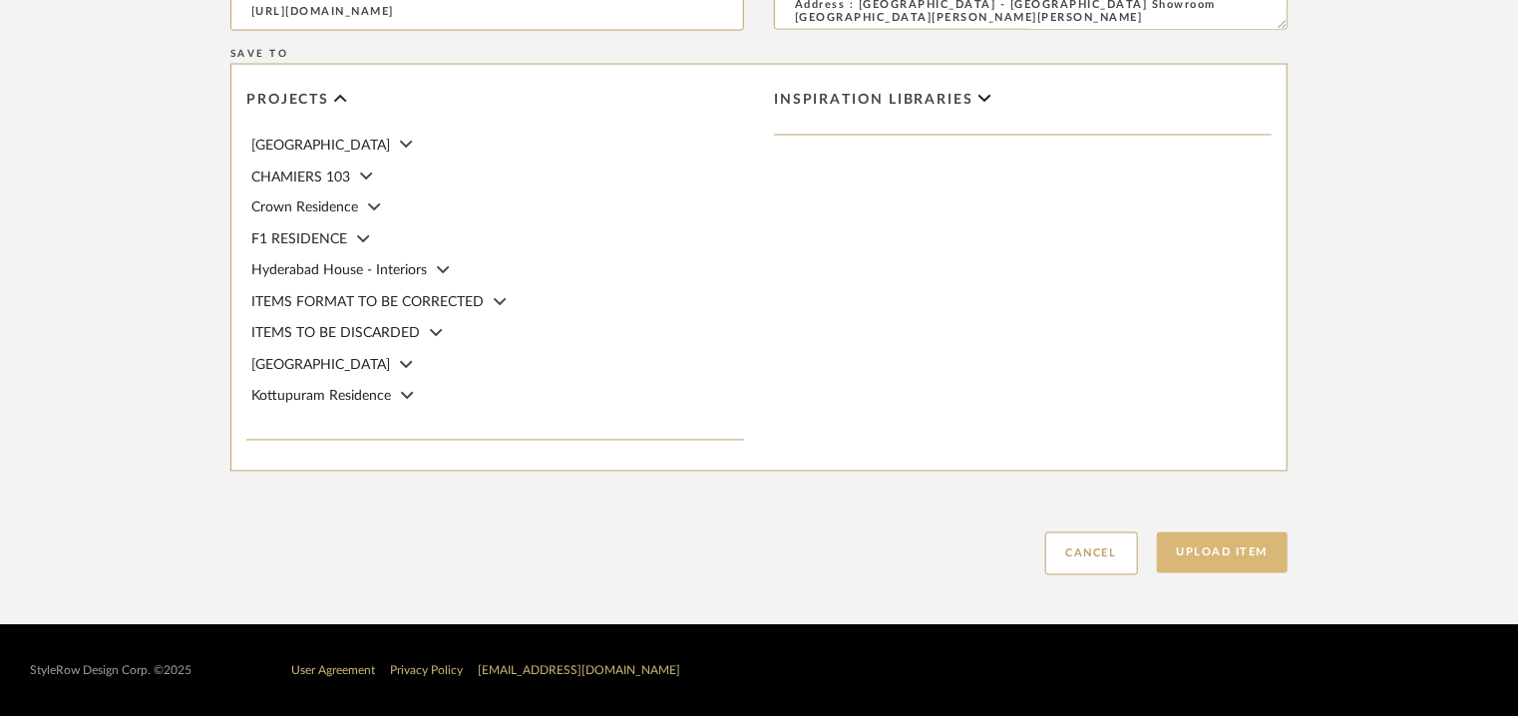
click at [1248, 550] on button "Upload Item" at bounding box center [1223, 553] width 132 height 41
